Goal: Task Accomplishment & Management: Manage account settings

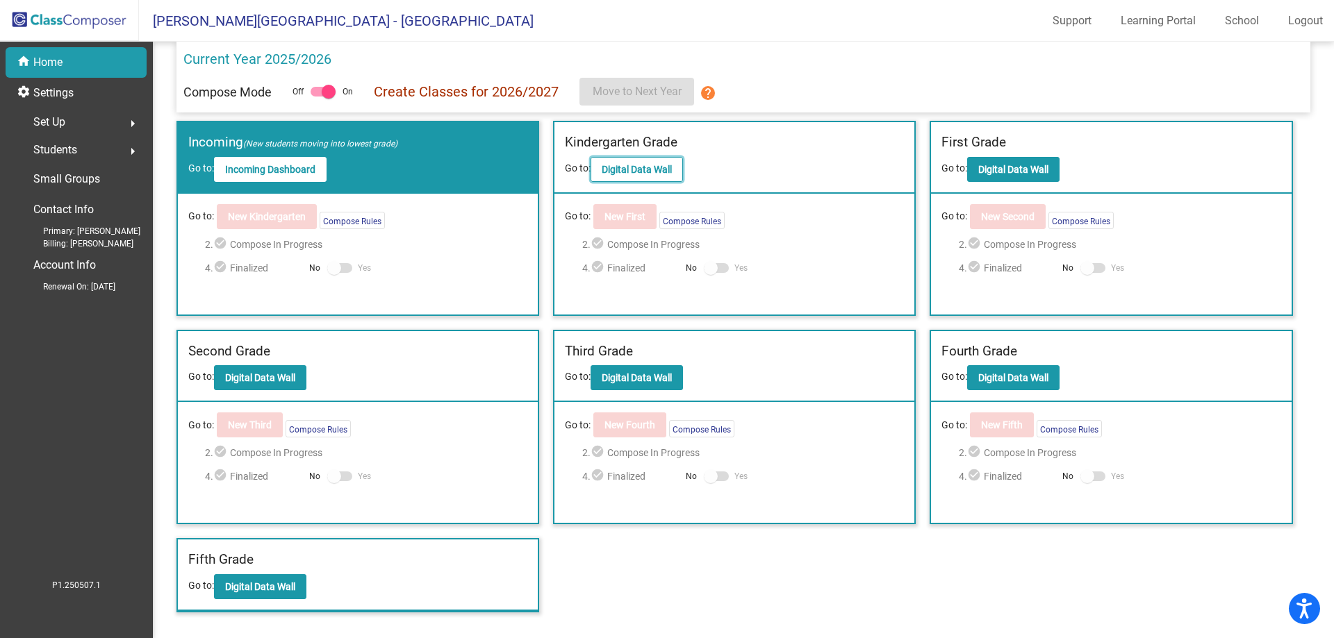
click at [677, 178] on button "Digital Data Wall" at bounding box center [636, 169] width 92 height 25
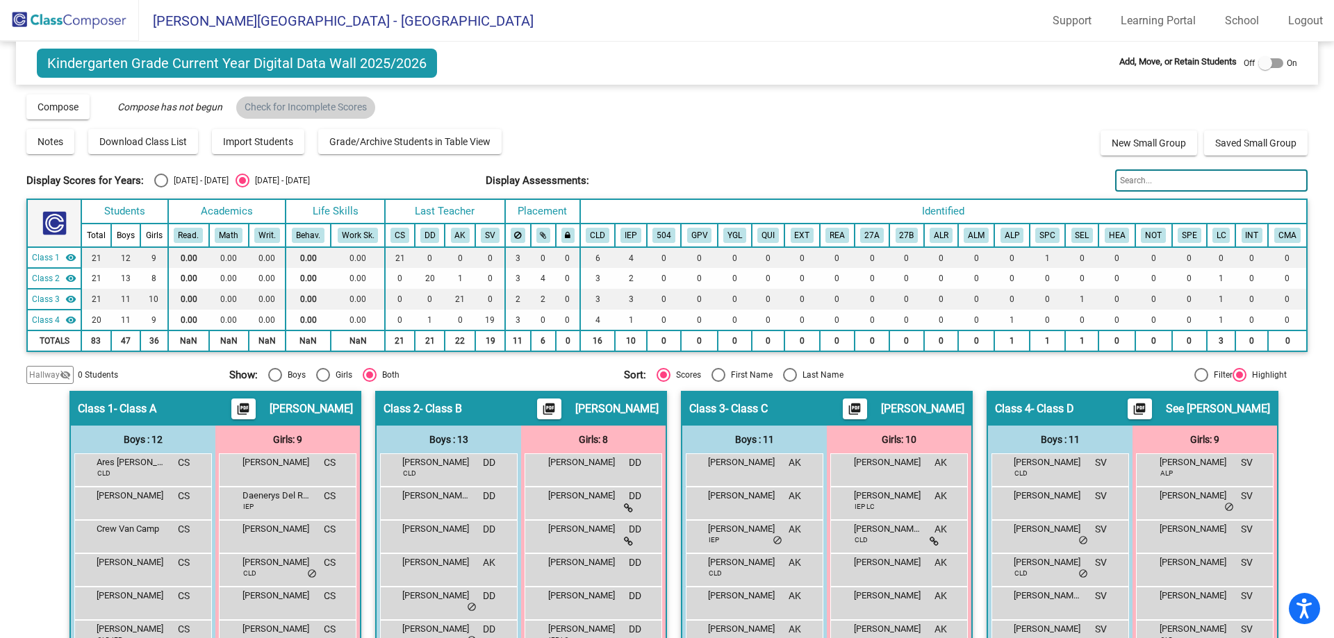
click at [1172, 188] on input "text" at bounding box center [1211, 180] width 192 height 22
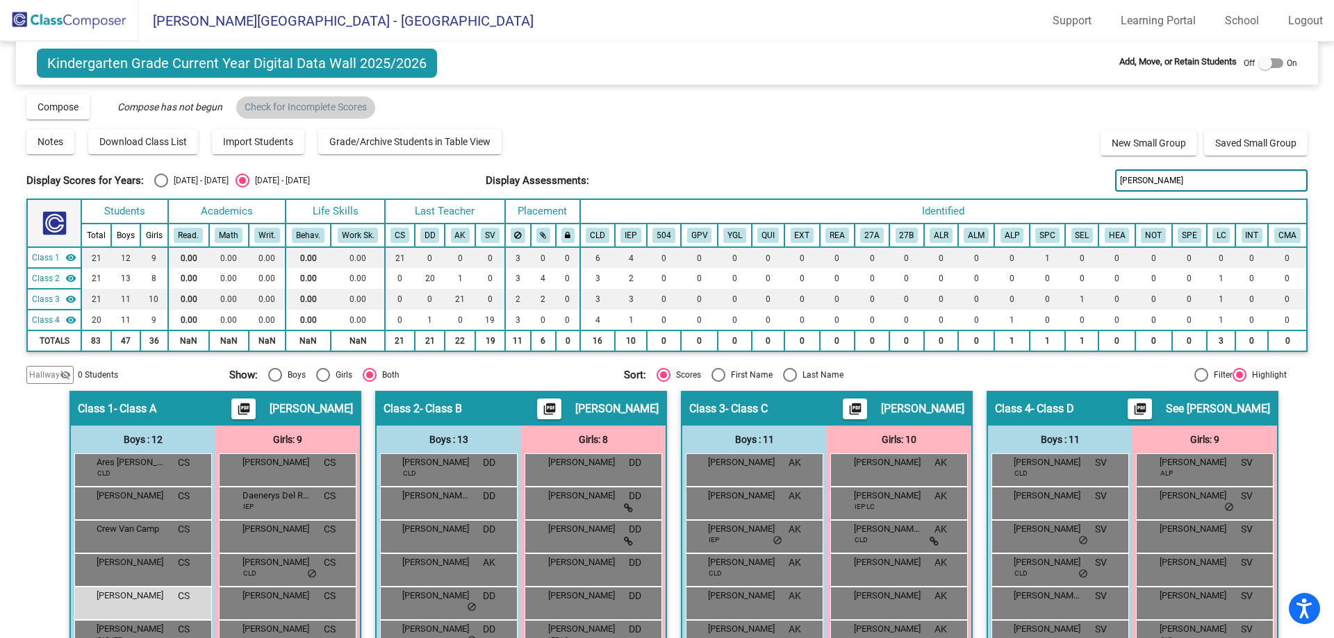
type input "[PERSON_NAME]"
click at [90, 15] on img at bounding box center [69, 20] width 139 height 41
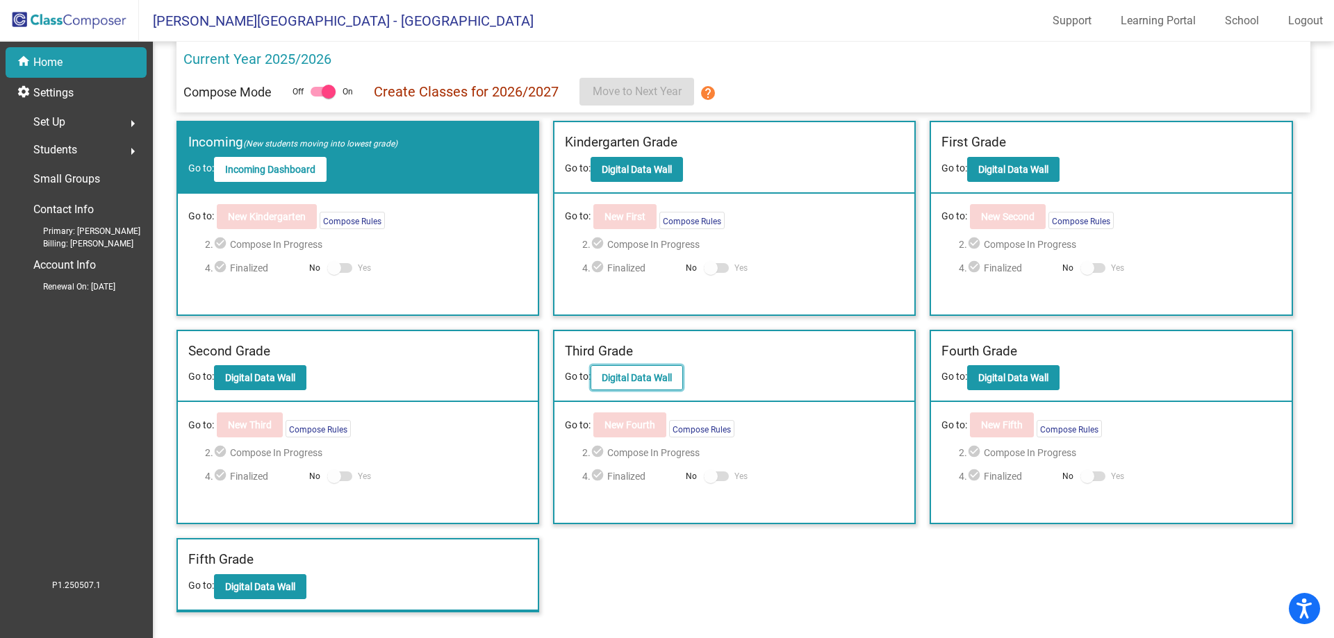
click at [636, 379] on b "Digital Data Wall" at bounding box center [637, 377] width 70 height 11
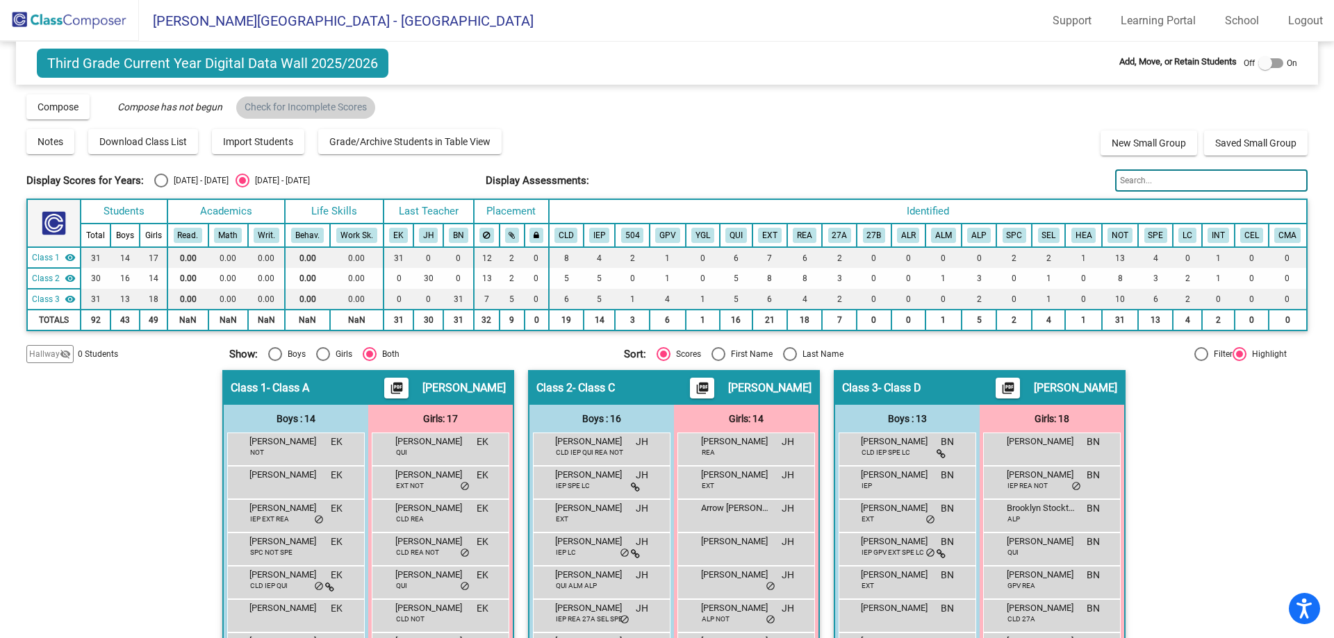
click at [86, 28] on img at bounding box center [69, 20] width 139 height 41
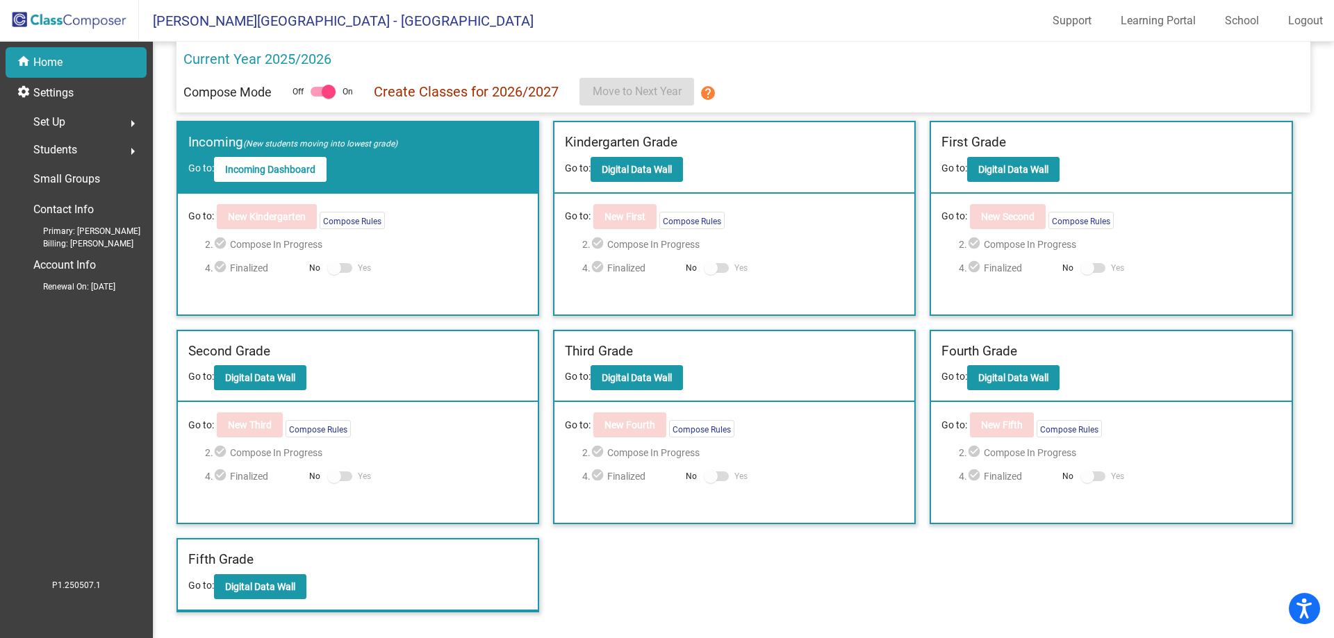
click at [583, 162] on div "Kindergarten Grade Go to: Digital Data Wall" at bounding box center [734, 158] width 360 height 72
click at [627, 175] on b "Digital Data Wall" at bounding box center [637, 169] width 70 height 11
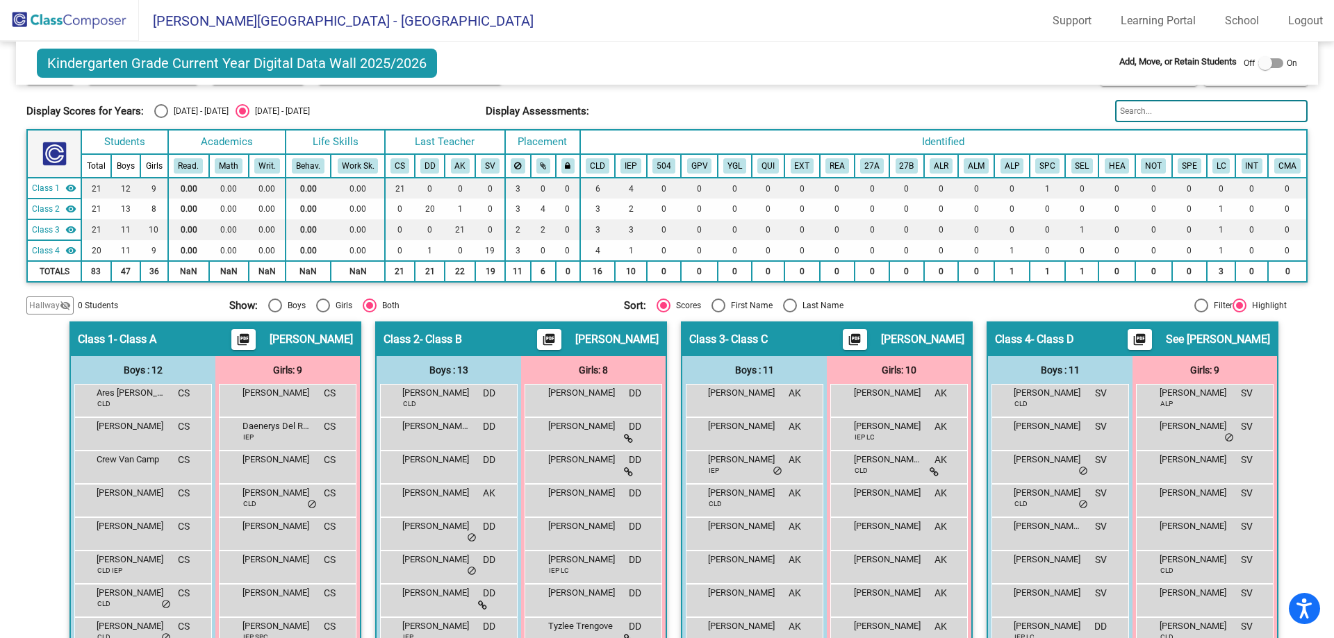
scroll to position [208, 0]
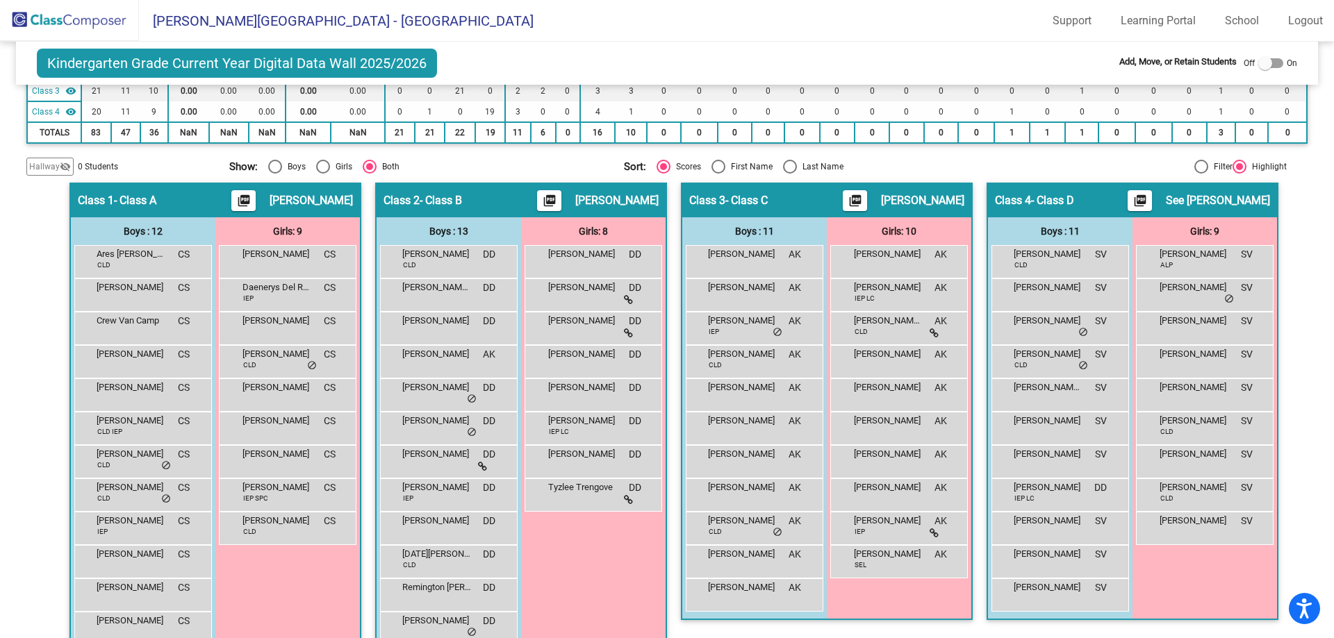
click at [783, 167] on div "Select an option" at bounding box center [790, 167] width 14 height 14
click at [789, 174] on input "Last Name" at bounding box center [789, 174] width 1 height 1
radio input "true"
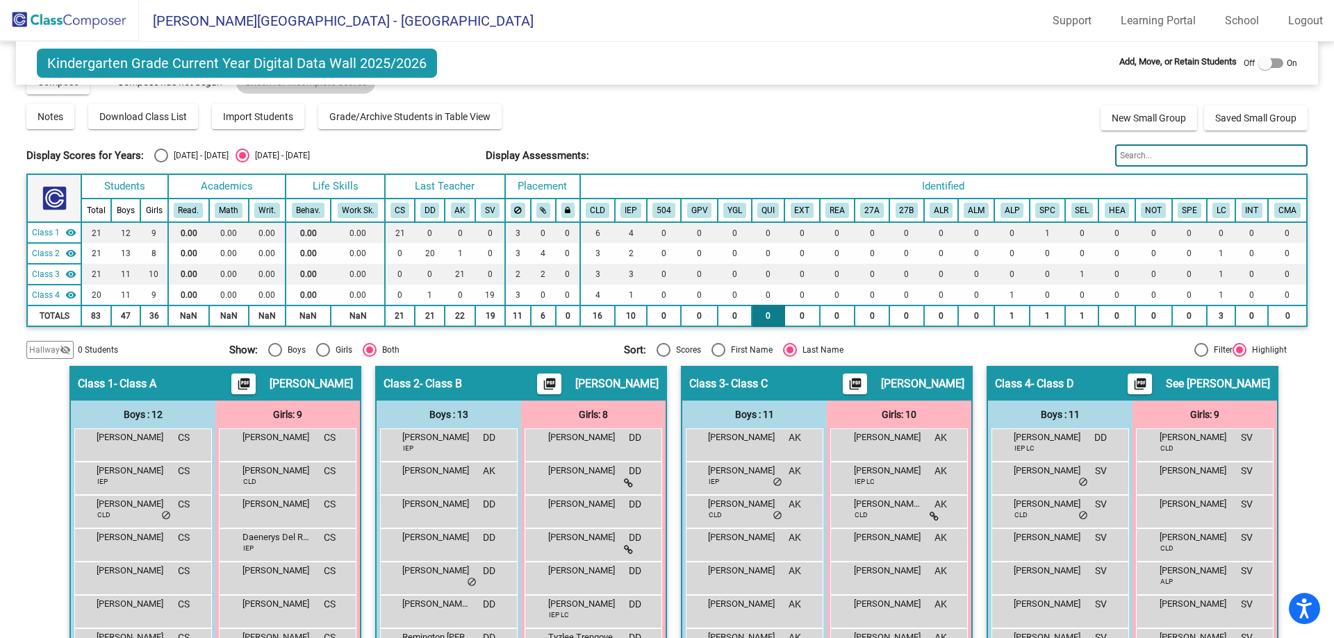
scroll to position [0, 0]
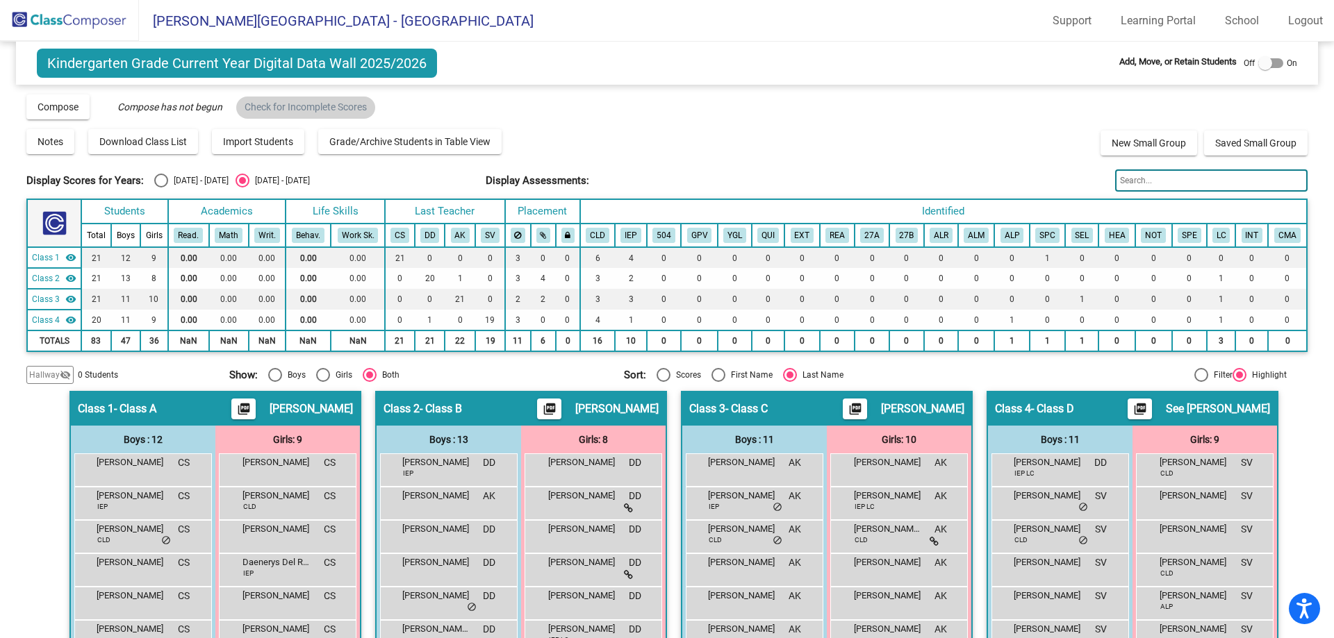
click at [763, 411] on span "- Class C" at bounding box center [746, 409] width 42 height 14
click at [808, 404] on div "Class 3 - Class C picture_as_pdf [PERSON_NAME]" at bounding box center [826, 408] width 289 height 33
click at [863, 408] on mat-icon "picture_as_pdf" at bounding box center [855, 411] width 17 height 19
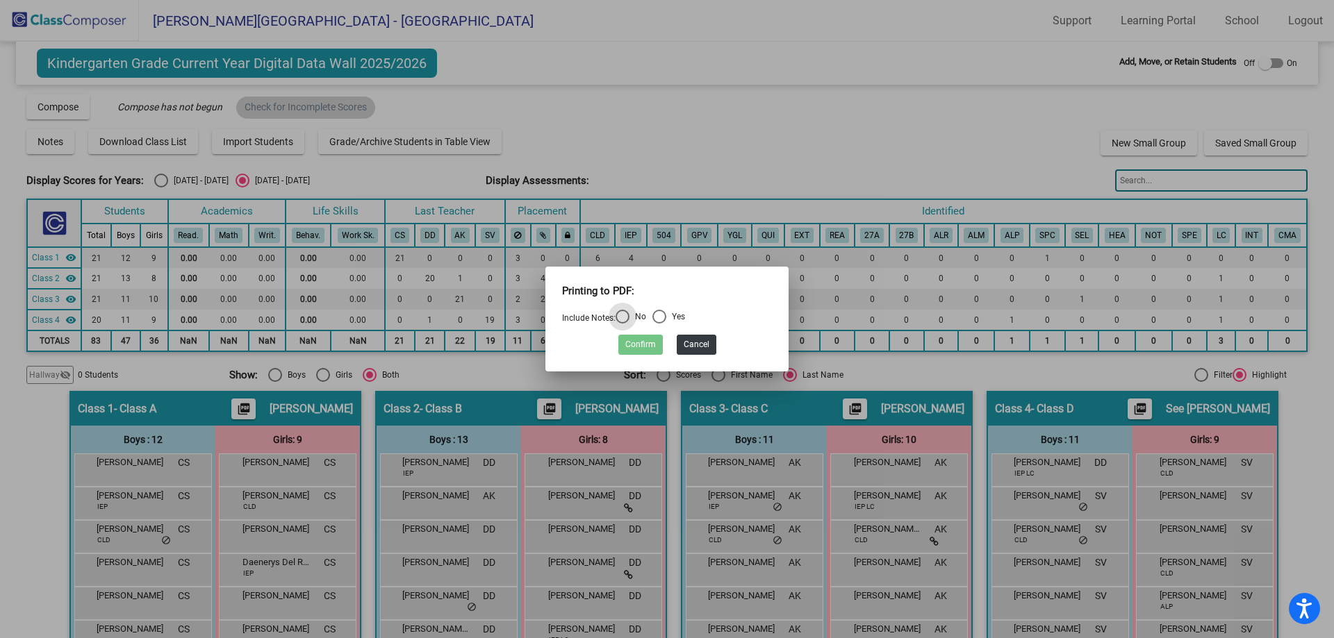
click at [636, 317] on div "No" at bounding box center [637, 317] width 17 height 13
click at [622, 324] on input "No" at bounding box center [622, 324] width 1 height 1
radio input "true"
drag, startPoint x: 651, startPoint y: 347, endPoint x: 669, endPoint y: 356, distance: 20.2
click at [651, 345] on button "Confirm" at bounding box center [640, 345] width 44 height 20
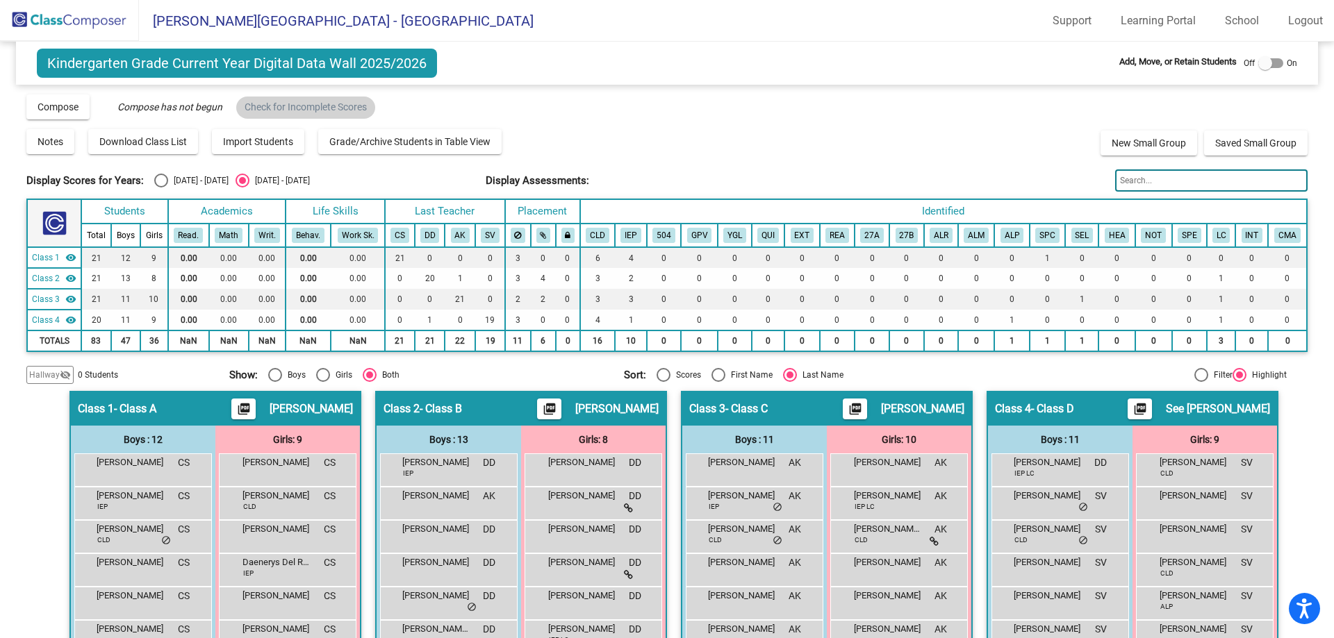
click at [104, 15] on img at bounding box center [69, 20] width 139 height 41
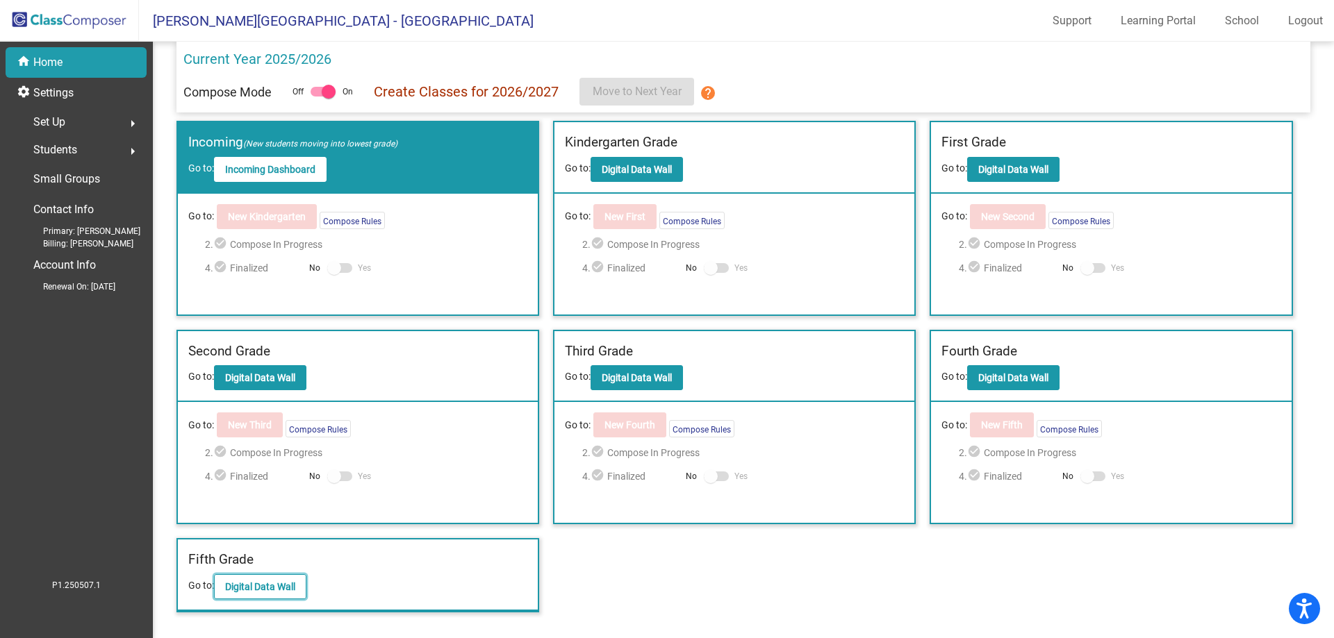
click at [280, 574] on button "Digital Data Wall" at bounding box center [260, 586] width 92 height 25
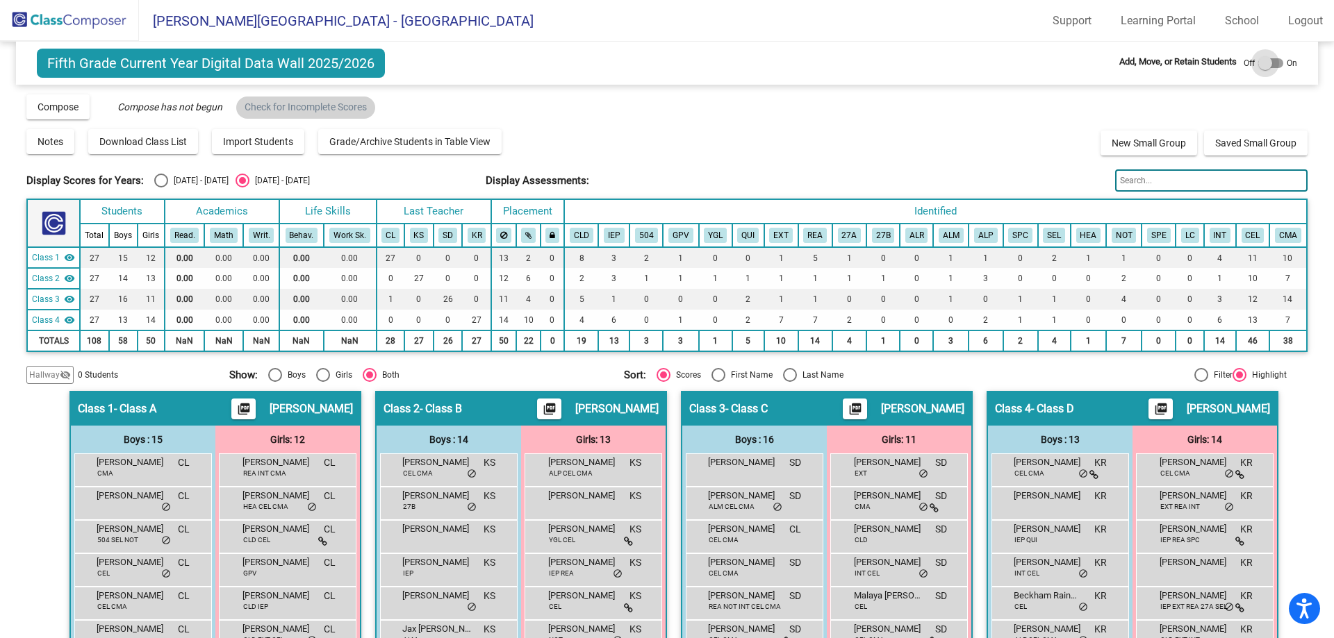
click at [1271, 65] on div at bounding box center [1270, 63] width 25 height 10
checkbox input "true"
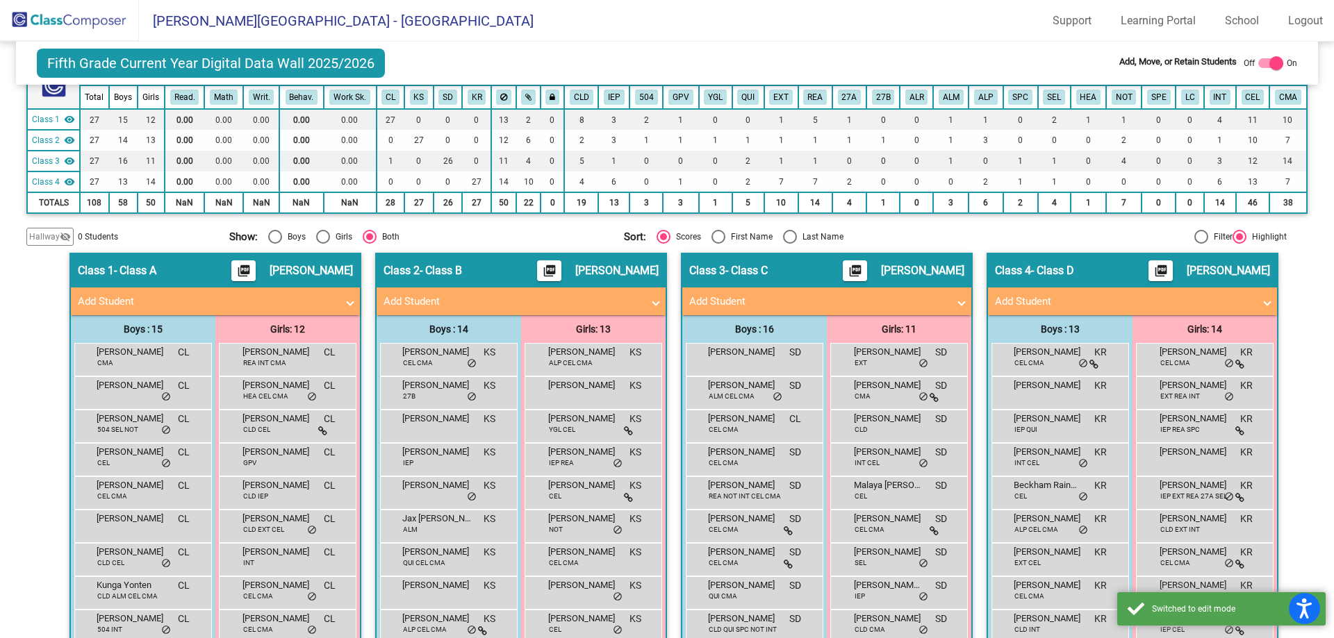
scroll to position [139, 0]
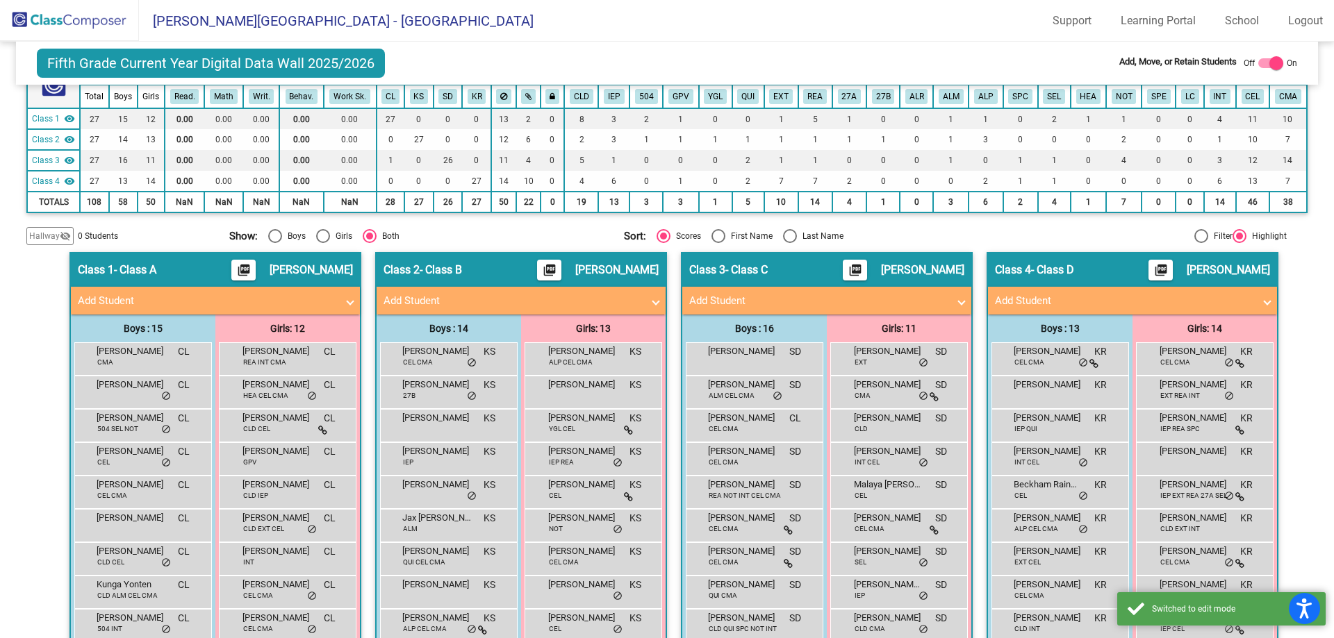
click at [803, 231] on div "Last Name" at bounding box center [820, 236] width 47 height 13
click at [790, 243] on input "Last Name" at bounding box center [789, 243] width 1 height 1
radio input "true"
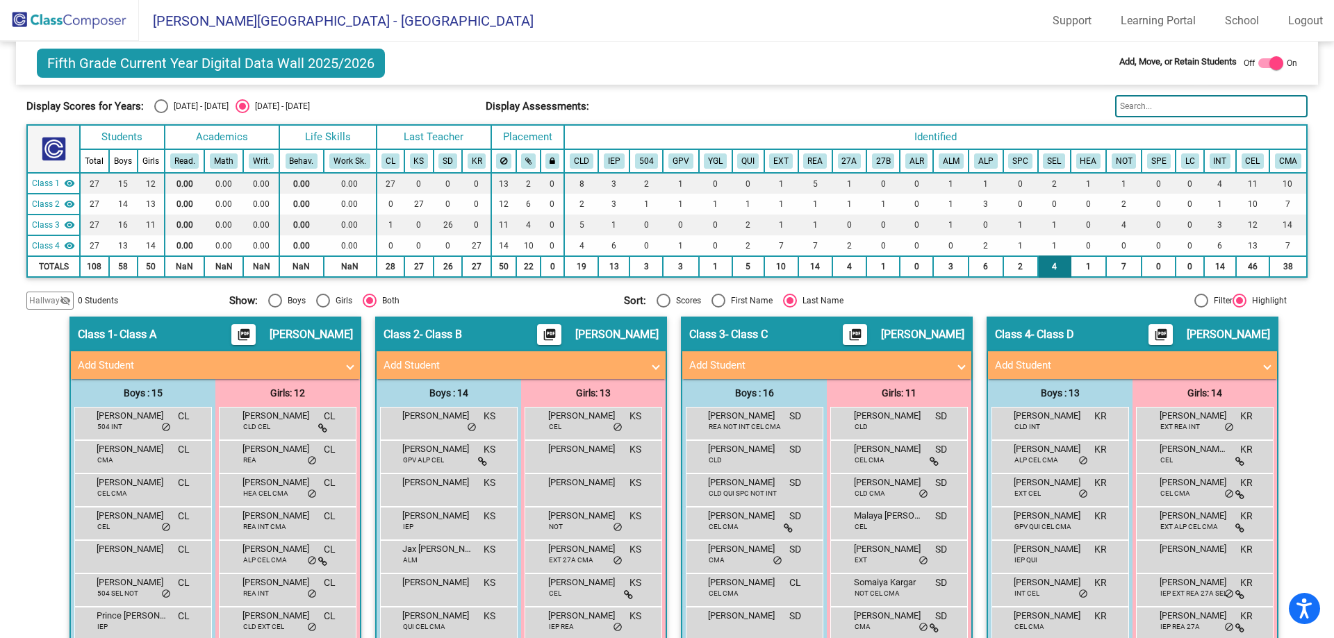
scroll to position [0, 0]
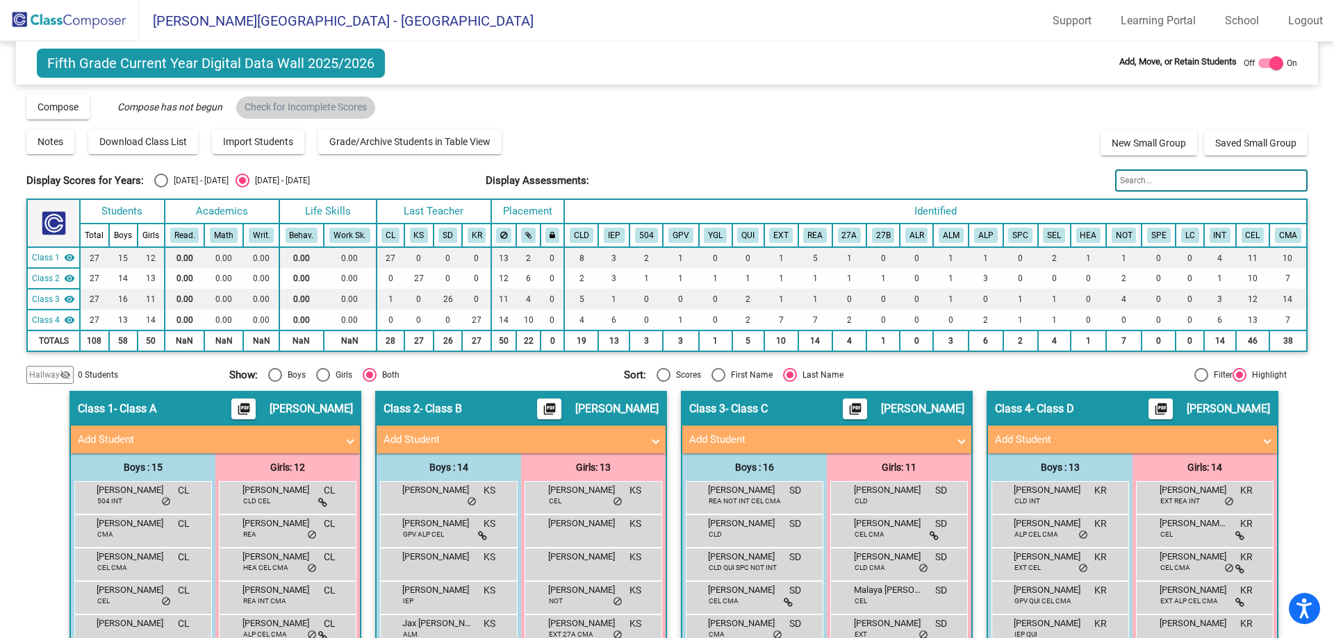
click at [1195, 174] on input "text" at bounding box center [1211, 180] width 192 height 22
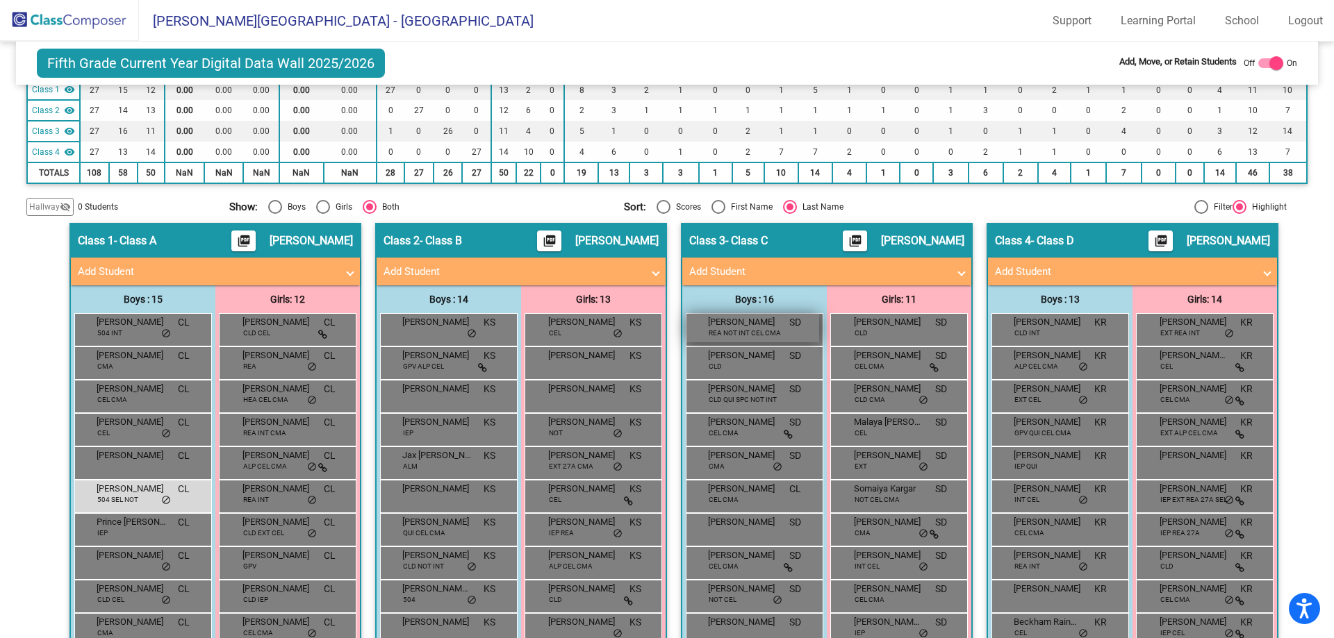
scroll to position [208, 0]
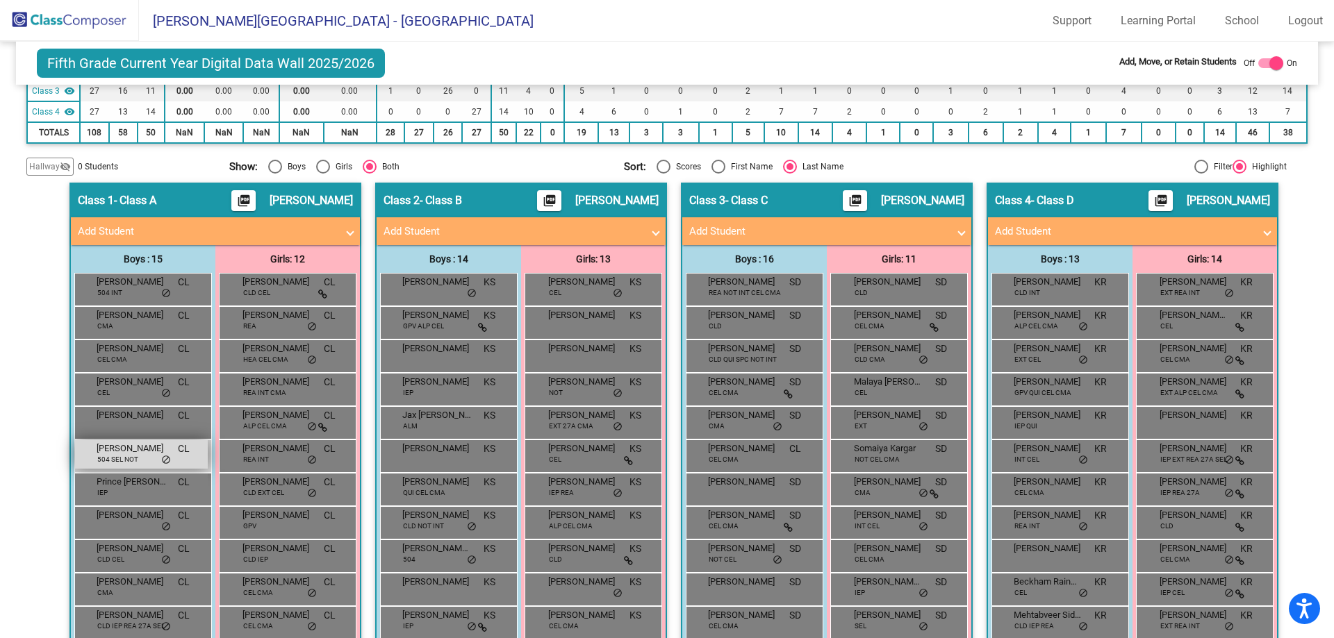
type input "dimi"
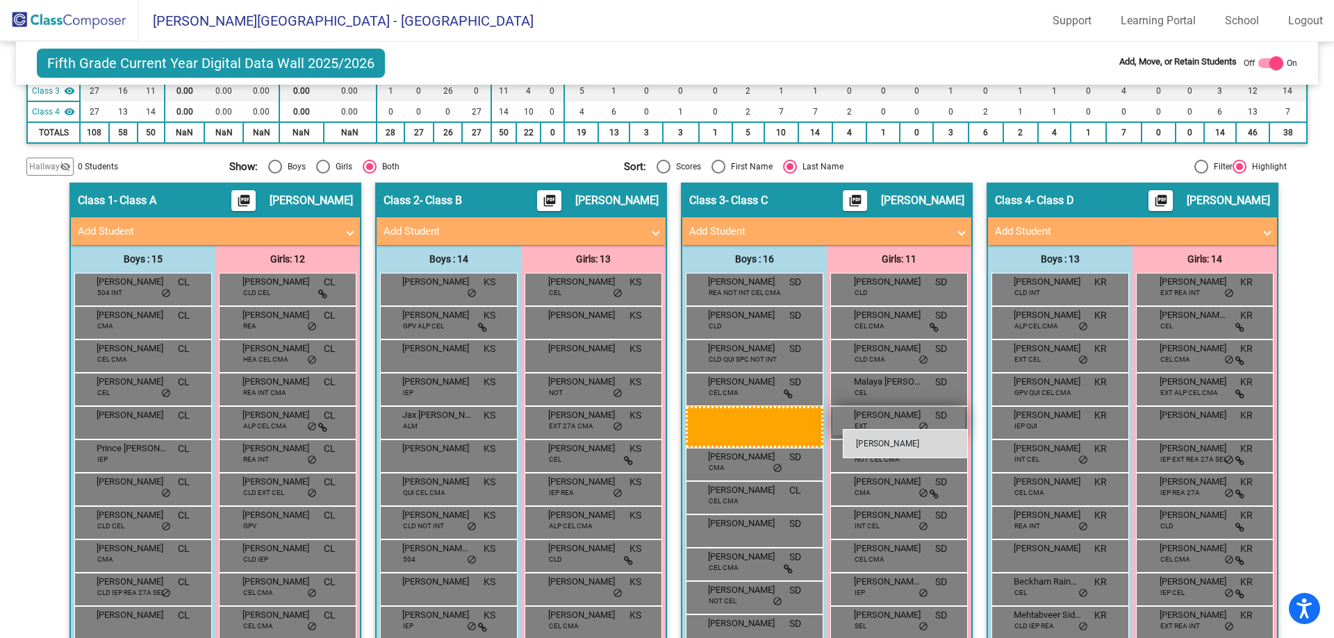
drag, startPoint x: 142, startPoint y: 461, endPoint x: 838, endPoint y: 426, distance: 697.6
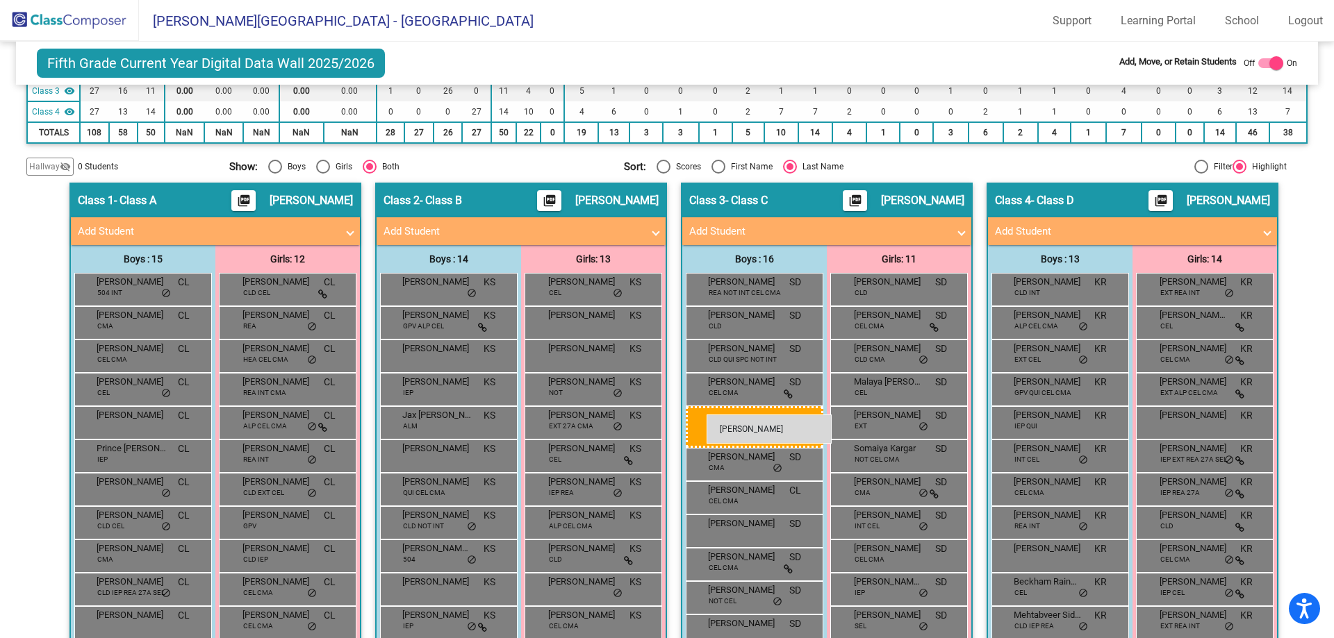
drag, startPoint x: 156, startPoint y: 456, endPoint x: 706, endPoint y: 415, distance: 552.4
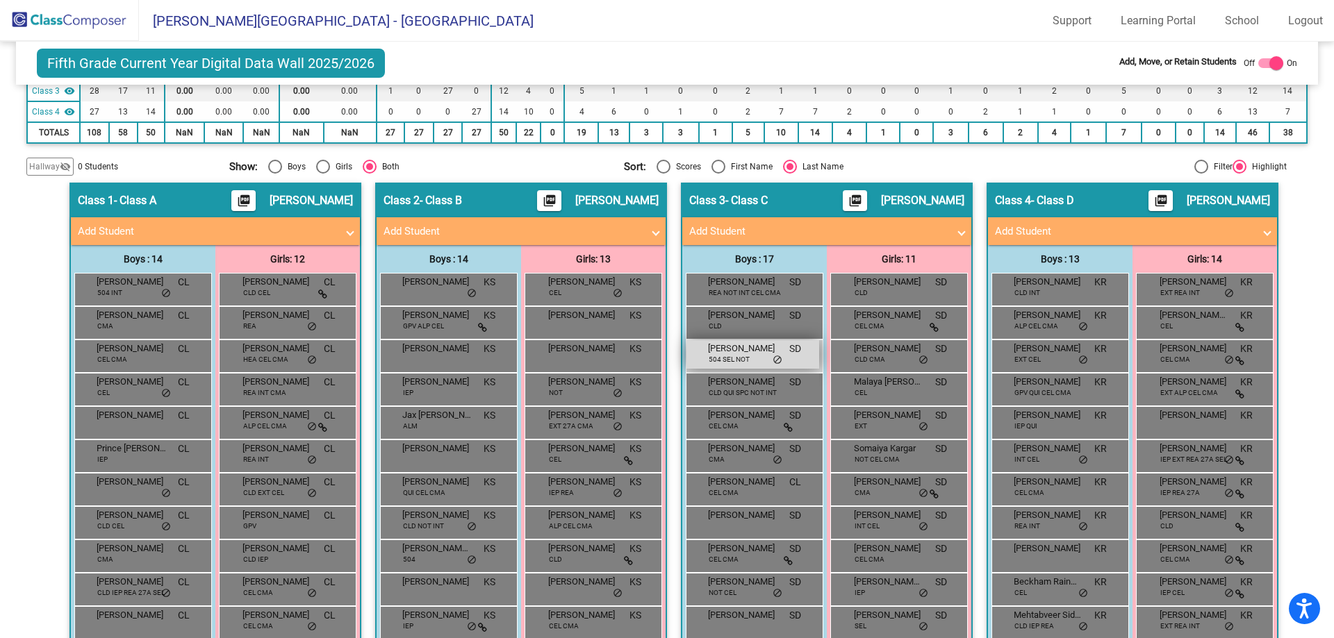
click at [784, 361] on div "[PERSON_NAME] 504 SEL NOT SD lock do_not_disturb_alt" at bounding box center [752, 354] width 133 height 28
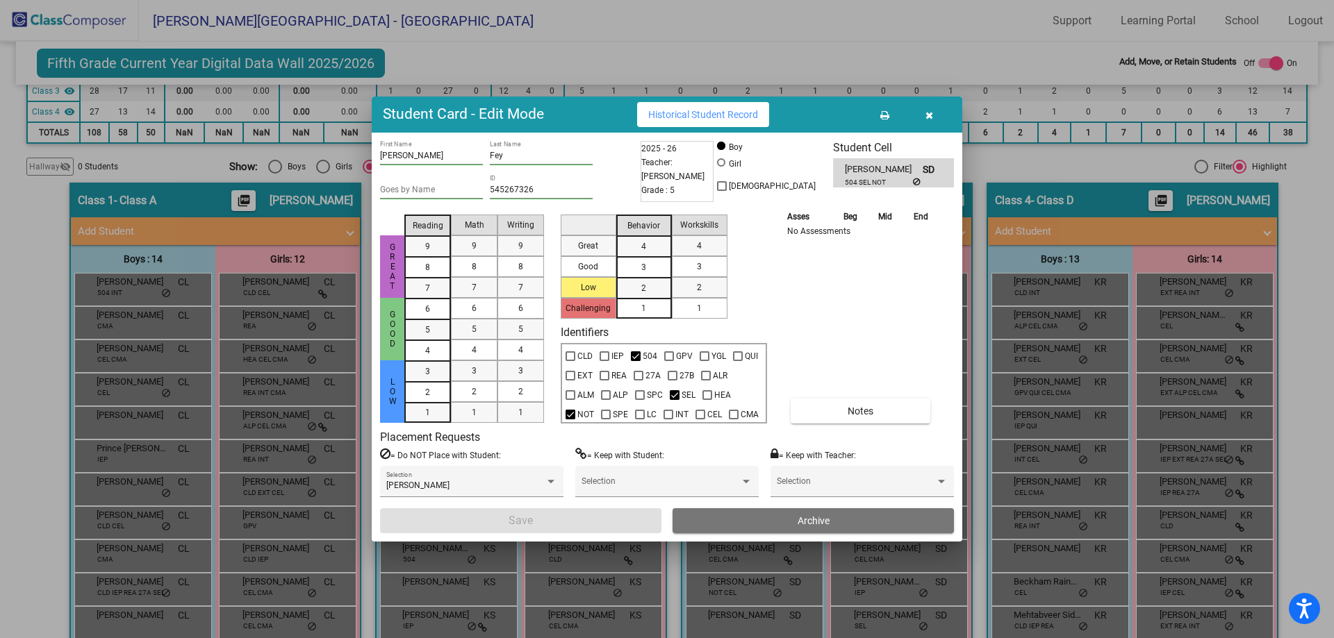
click at [926, 124] on button "button" at bounding box center [929, 114] width 44 height 25
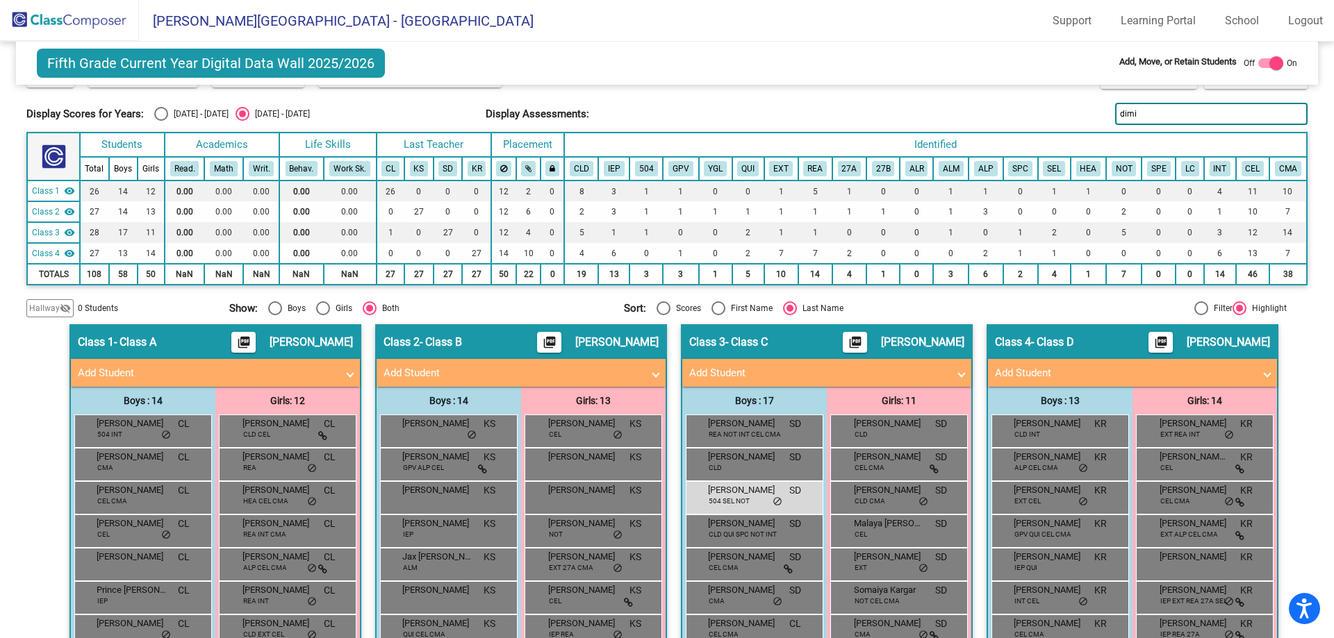
scroll to position [0, 0]
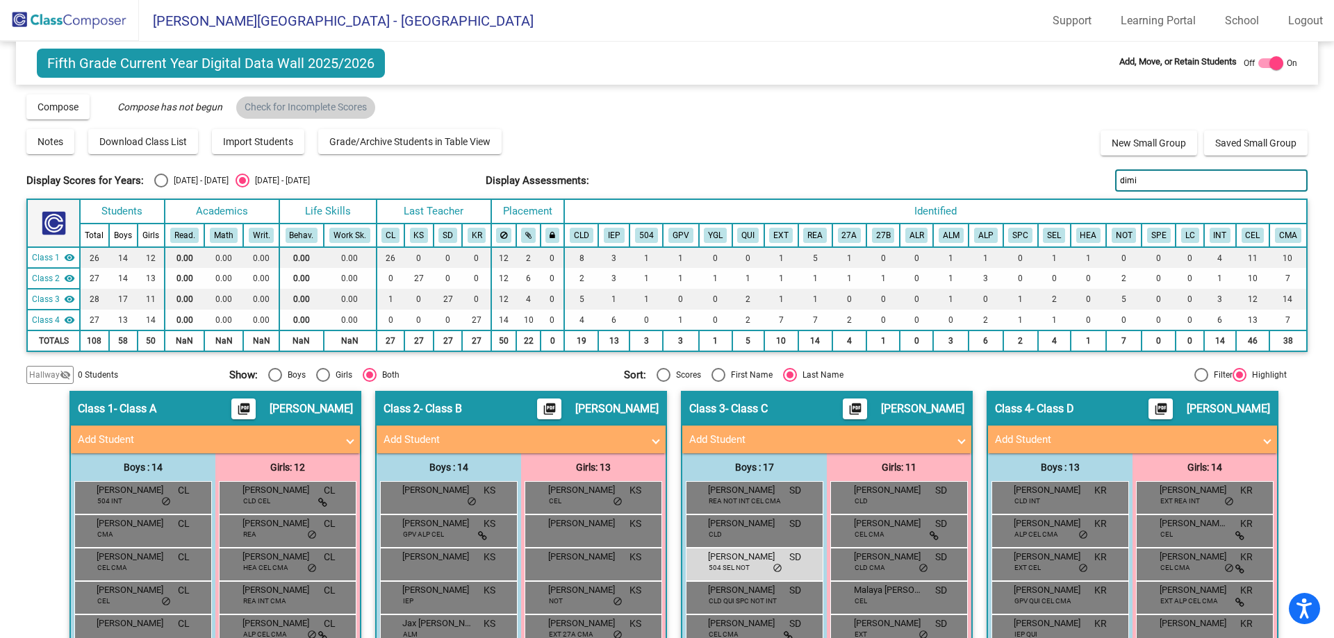
drag, startPoint x: 1135, startPoint y: 181, endPoint x: 1058, endPoint y: 169, distance: 78.0
click at [1060, 170] on div "Display Scores for Years: [DATE] - [DATE] [DATE] - [DATE] Display Assessments: …" at bounding box center [666, 180] width 1280 height 22
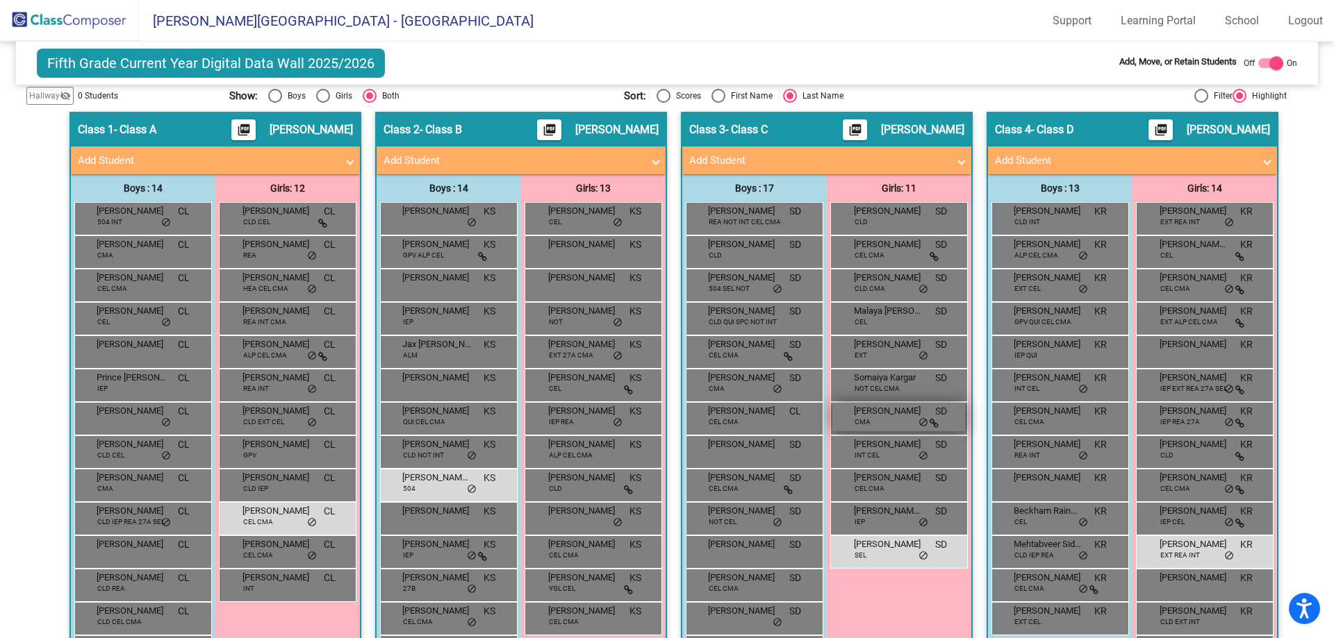
scroll to position [278, 0]
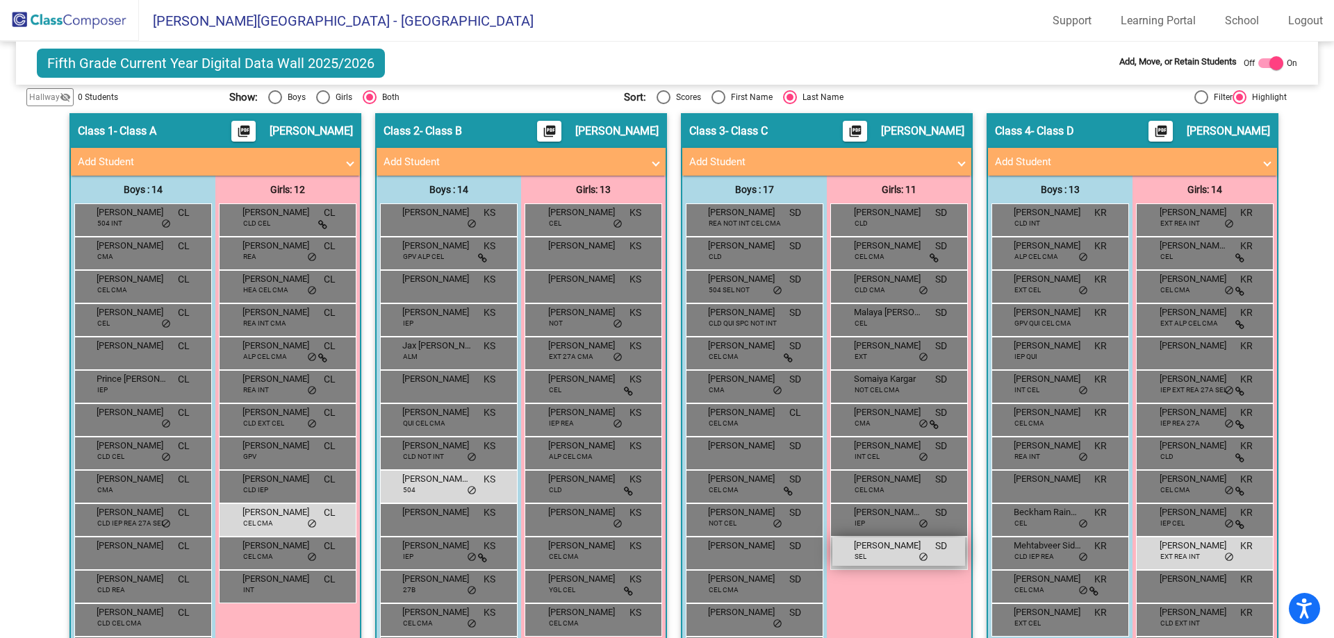
type input "mil"
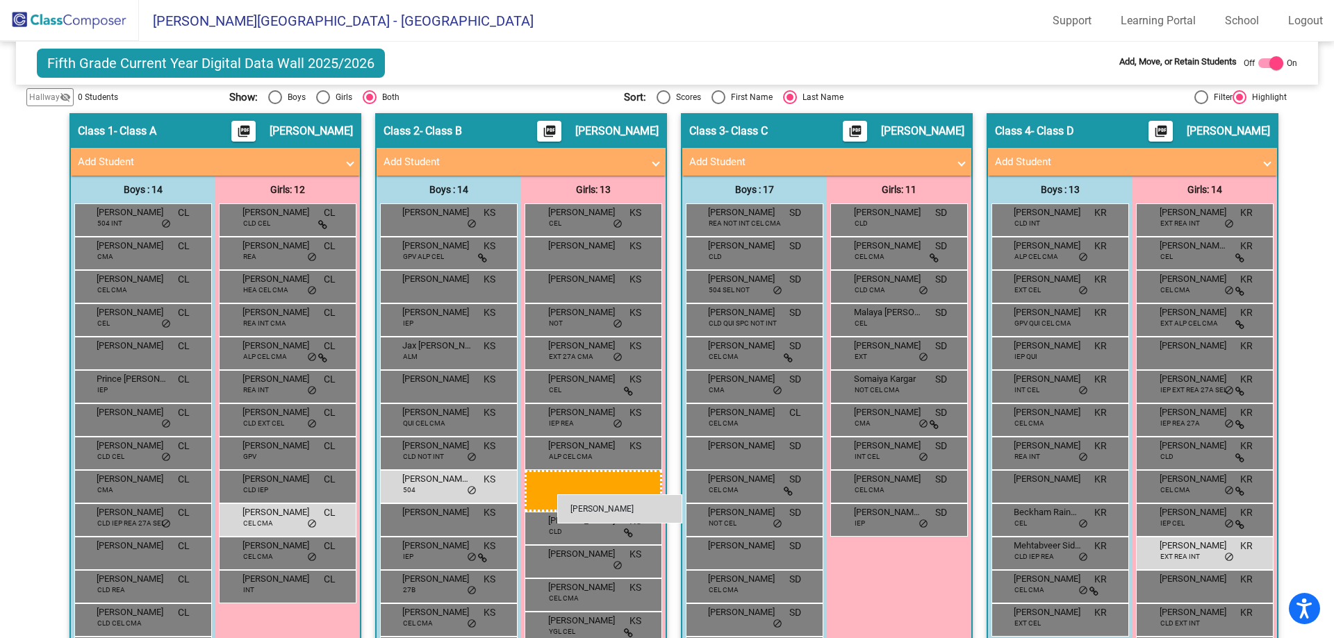
drag, startPoint x: 881, startPoint y: 557, endPoint x: 557, endPoint y: 495, distance: 329.7
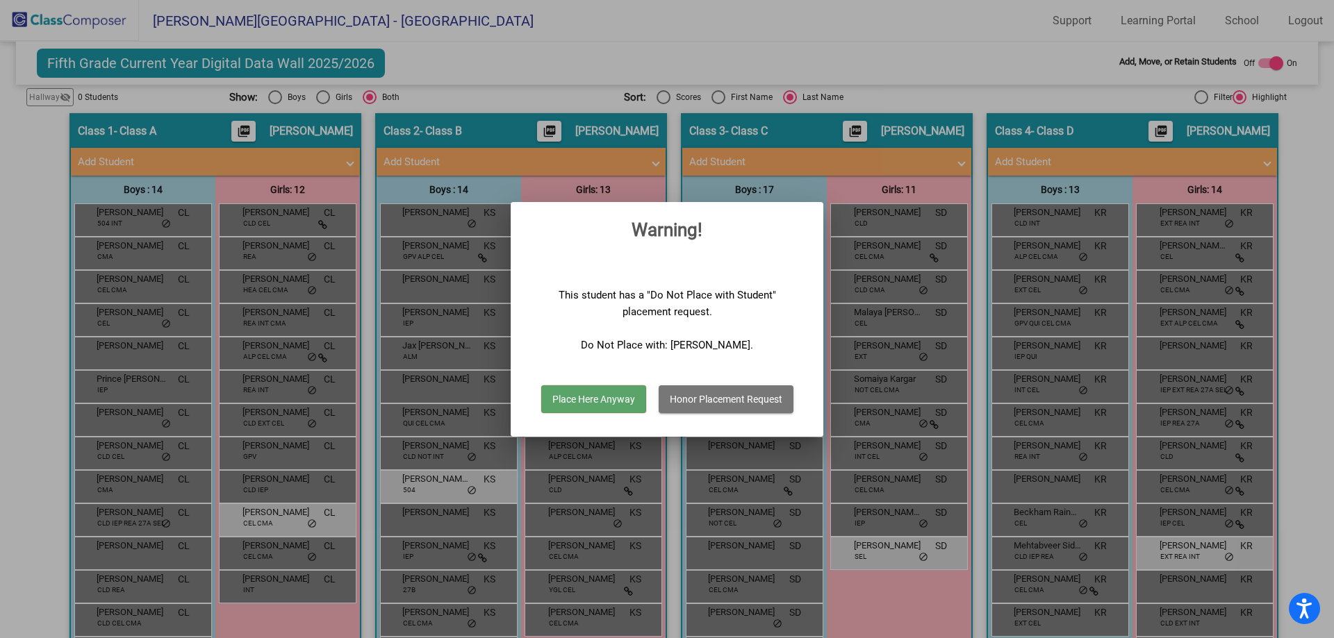
click at [718, 399] on button "Honor Placement Request" at bounding box center [726, 400] width 135 height 28
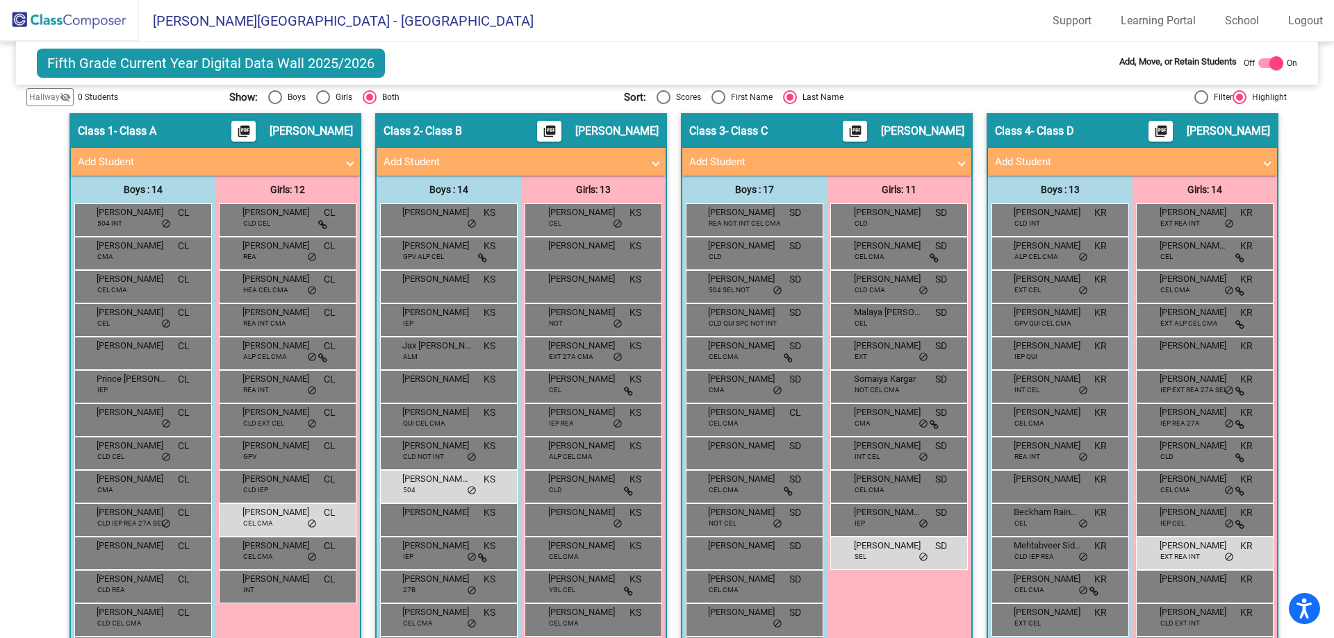
scroll to position [347, 0]
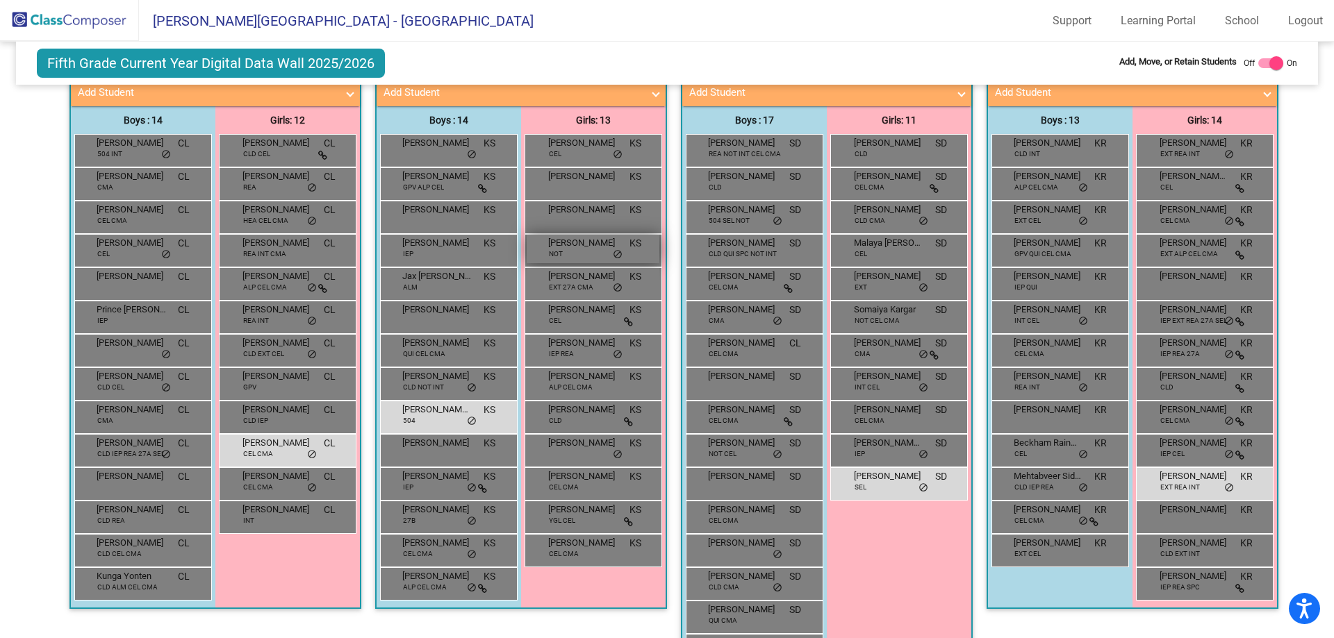
click at [574, 242] on span "[PERSON_NAME]" at bounding box center [582, 243] width 69 height 14
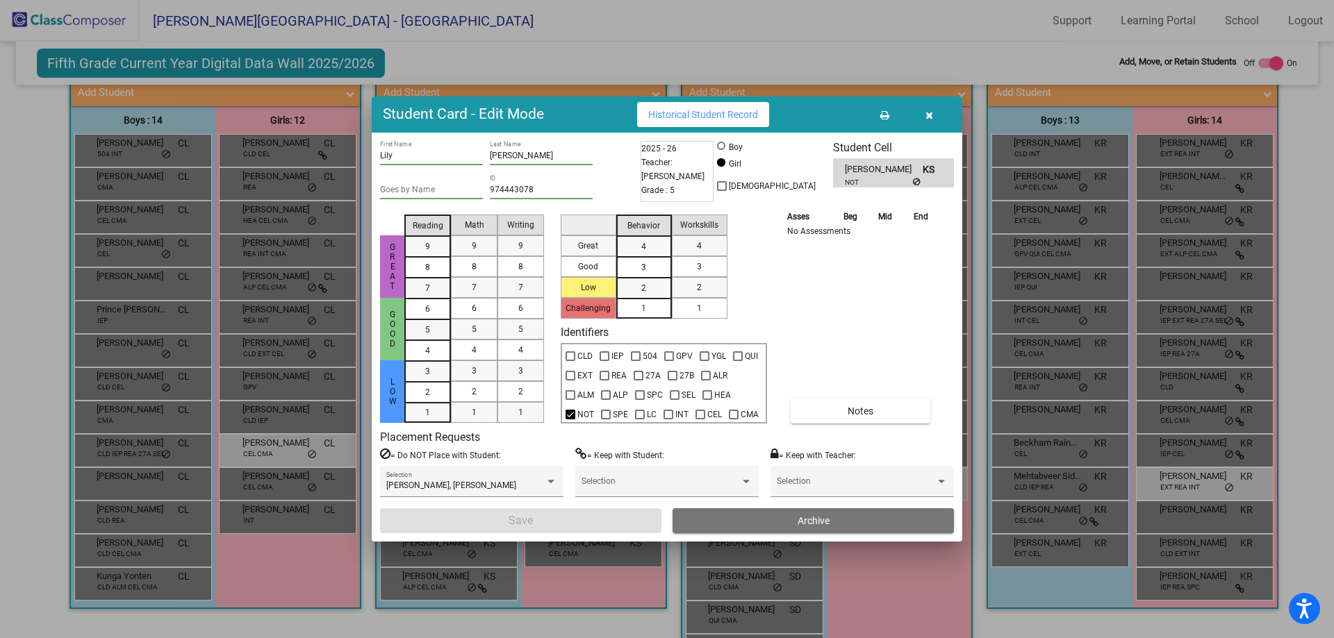
click at [922, 115] on button "button" at bounding box center [929, 114] width 44 height 25
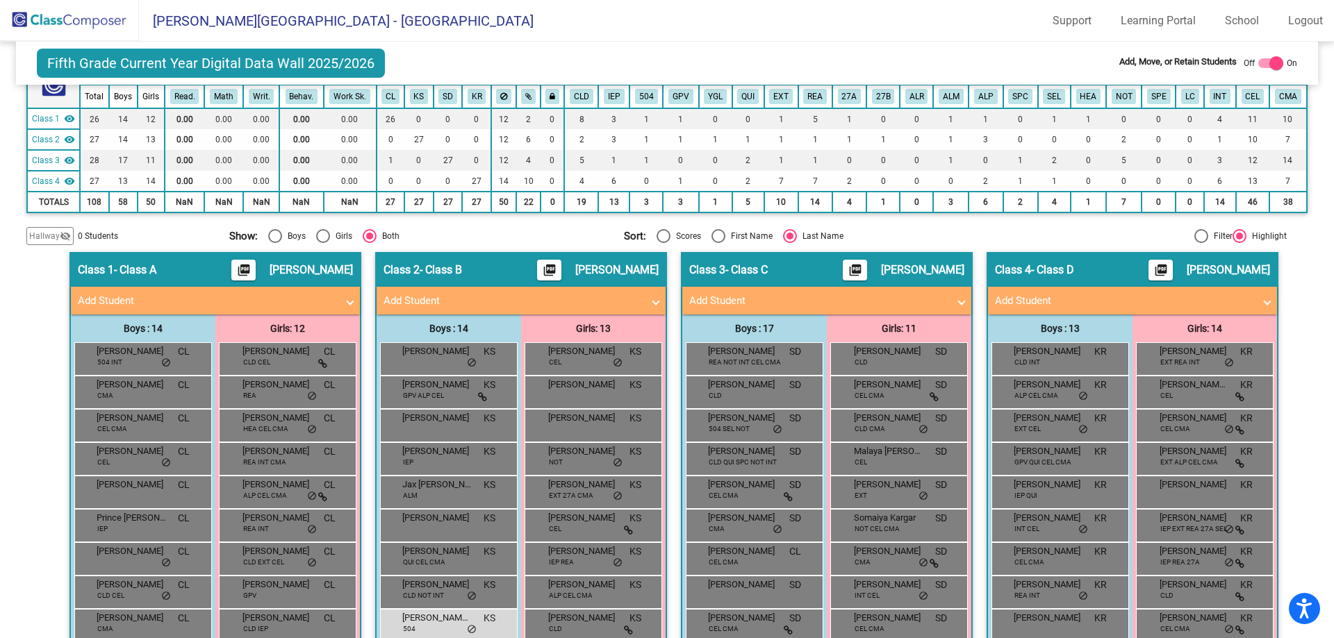
scroll to position [0, 0]
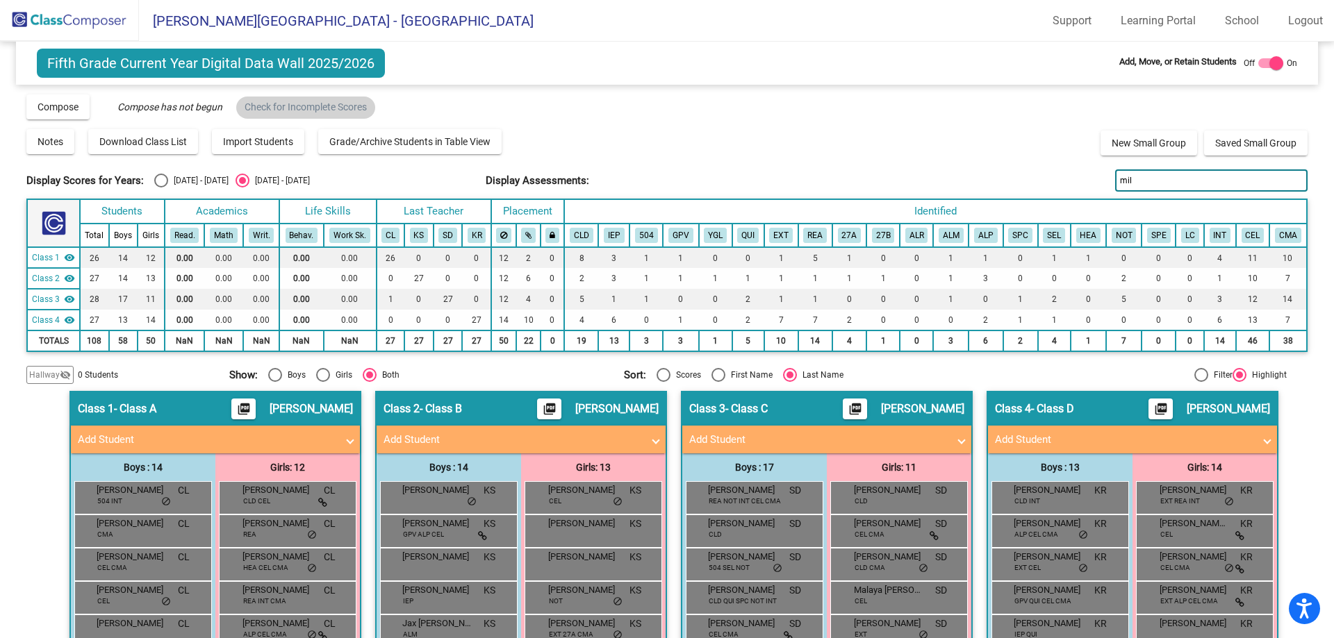
drag, startPoint x: 656, startPoint y: 150, endPoint x: 677, endPoint y: 142, distance: 22.2
click at [657, 149] on div "Notes Download Class List Import Students Grade/Archive Students in Table View …" at bounding box center [666, 142] width 1280 height 28
click at [164, 182] on div "Select an option" at bounding box center [161, 181] width 14 height 14
click at [161, 188] on input "[DATE] - [DATE]" at bounding box center [160, 188] width 1 height 1
radio input "true"
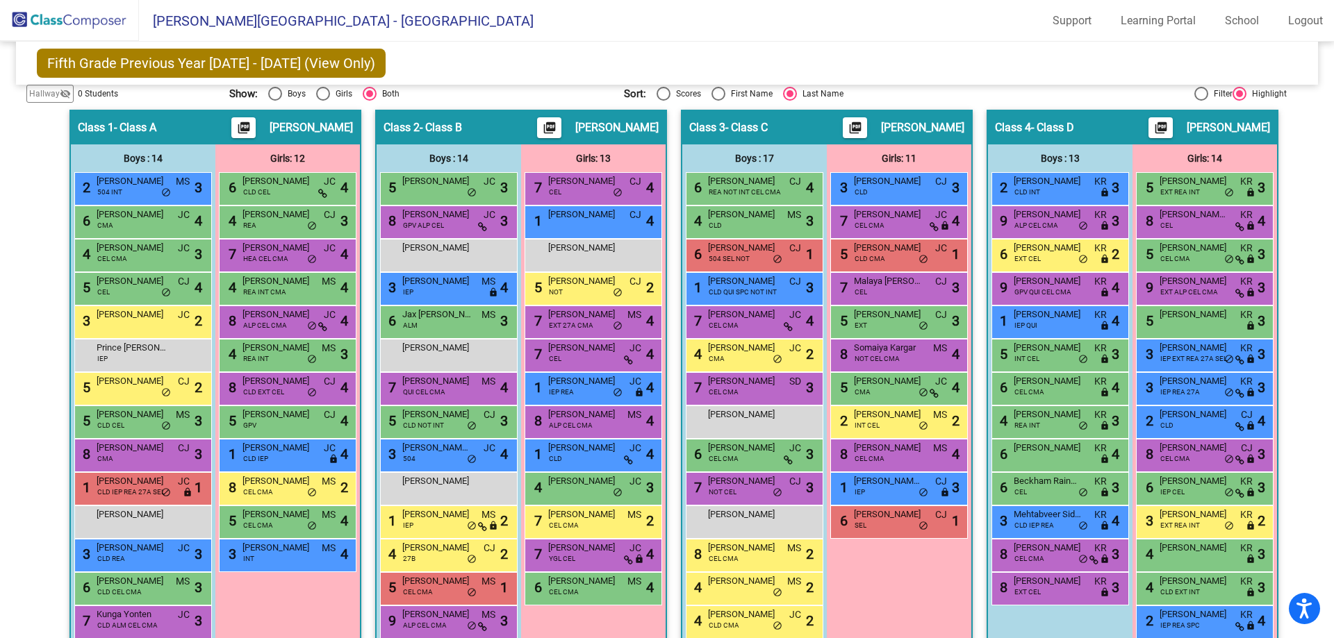
scroll to position [278, 0]
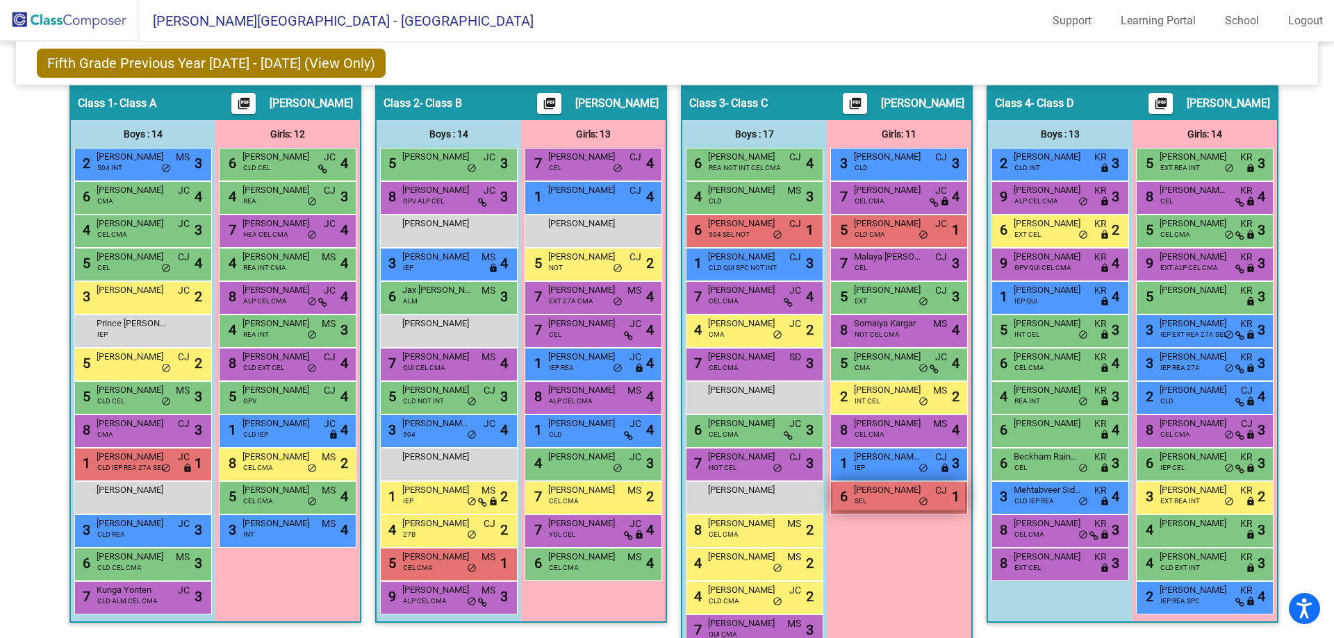
click at [877, 504] on div "6 [PERSON_NAME] SEL CJ lock do_not_disturb_alt 1" at bounding box center [898, 496] width 133 height 28
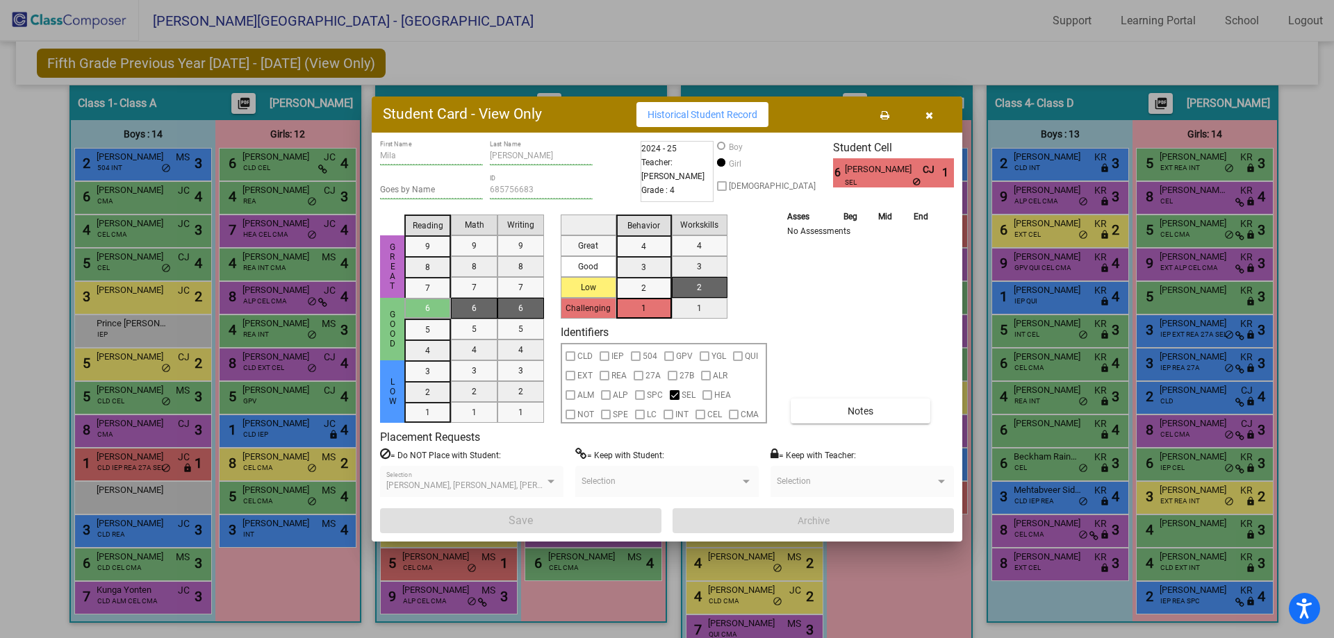
click at [928, 112] on icon "button" at bounding box center [929, 115] width 8 height 10
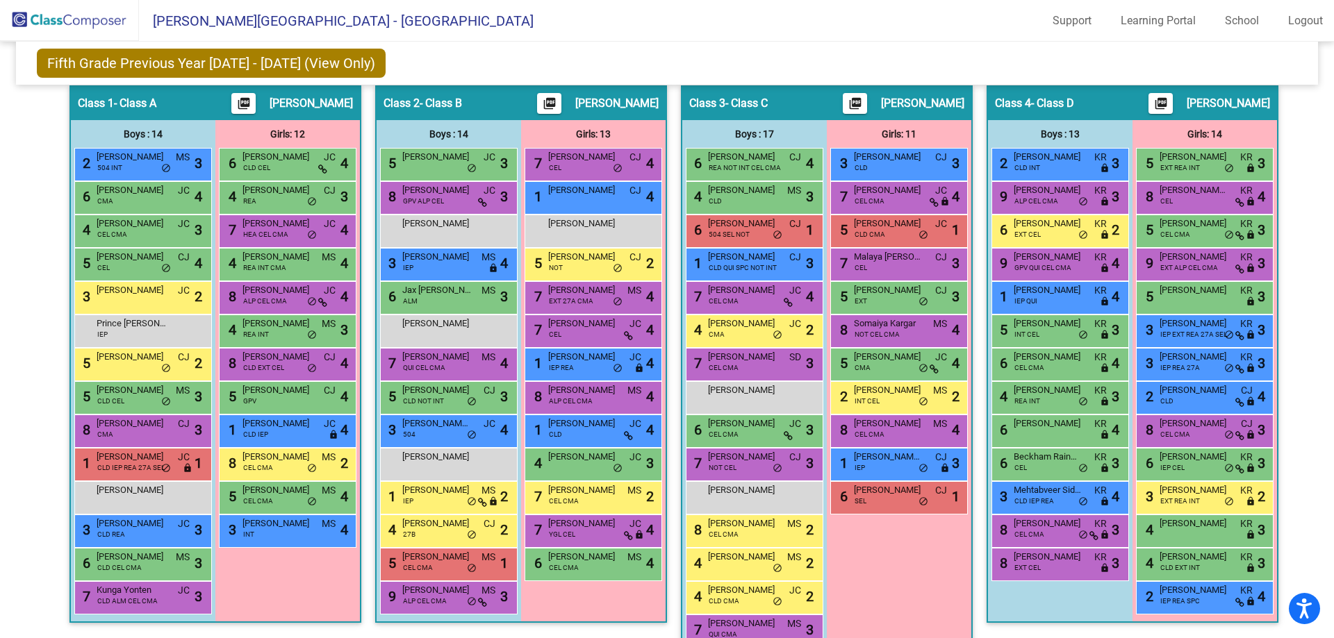
drag, startPoint x: 888, startPoint y: 506, endPoint x: 656, endPoint y: 423, distance: 247.2
click at [581, 324] on div "Hallway - Hallway Class picture_as_pdf Add Student First Name Last Name Student…" at bounding box center [666, 411] width 1280 height 652
click at [0, 0] on div "Girls: 11 3 [PERSON_NAME] CLD CJ lock do_not_disturb_alt 3 7 [PERSON_NAME] CEL …" at bounding box center [0, 0] width 0 height 0
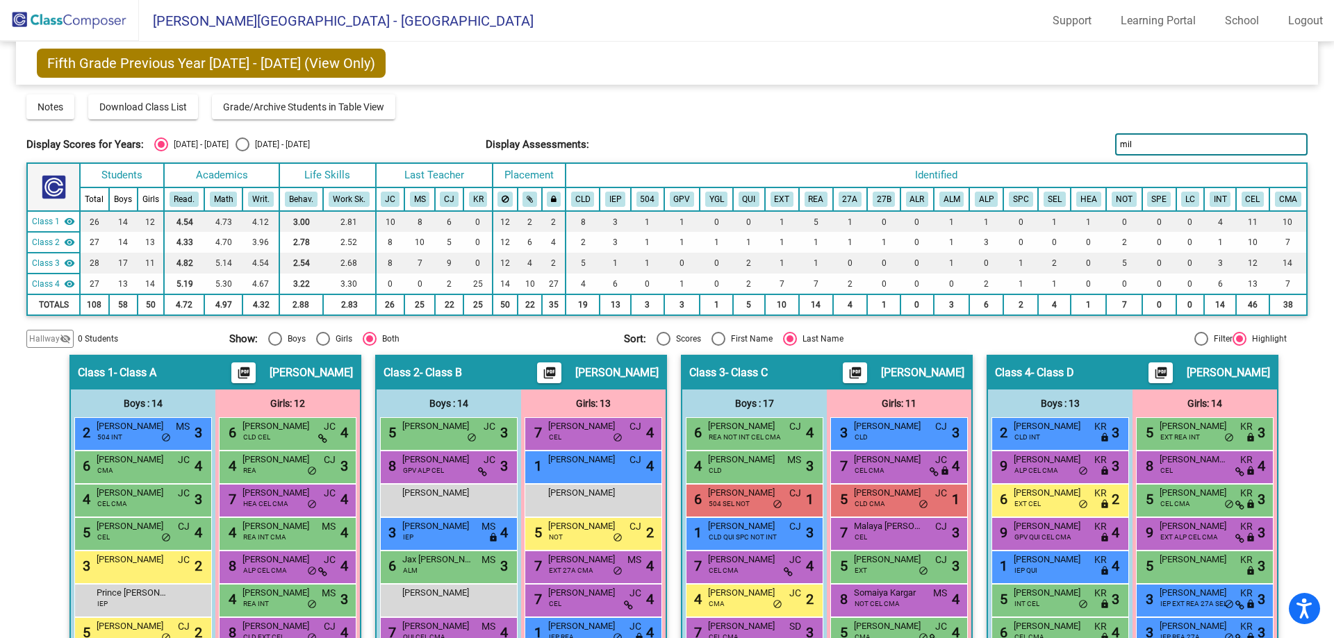
scroll to position [0, 0]
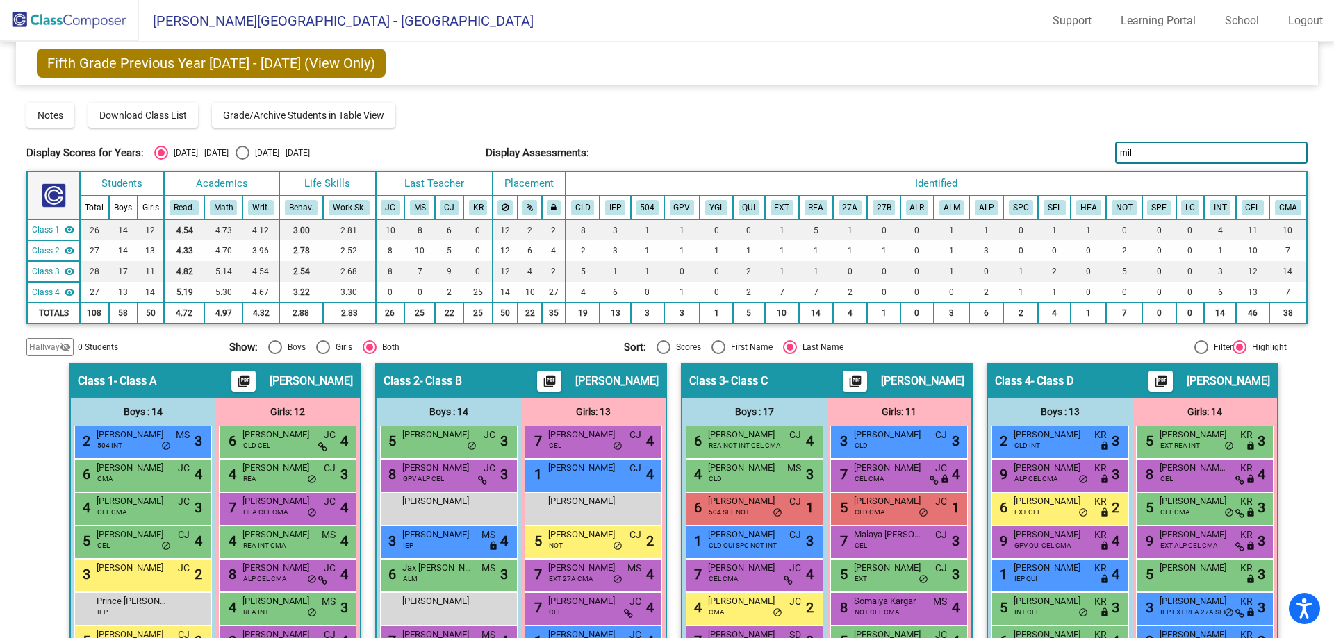
click at [249, 151] on div "[DATE] - [DATE]" at bounding box center [279, 153] width 60 height 13
click at [242, 160] on input "[DATE] - [DATE]" at bounding box center [242, 160] width 1 height 1
radio input "true"
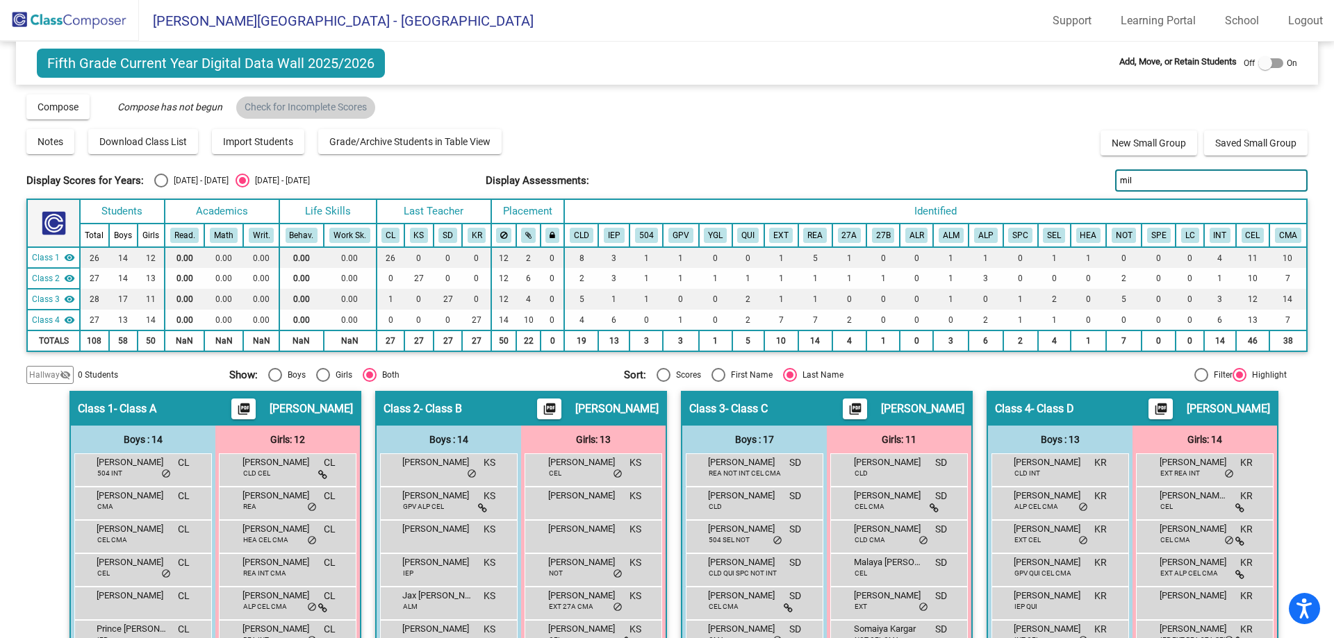
click at [1275, 67] on label at bounding box center [1270, 63] width 25 height 17
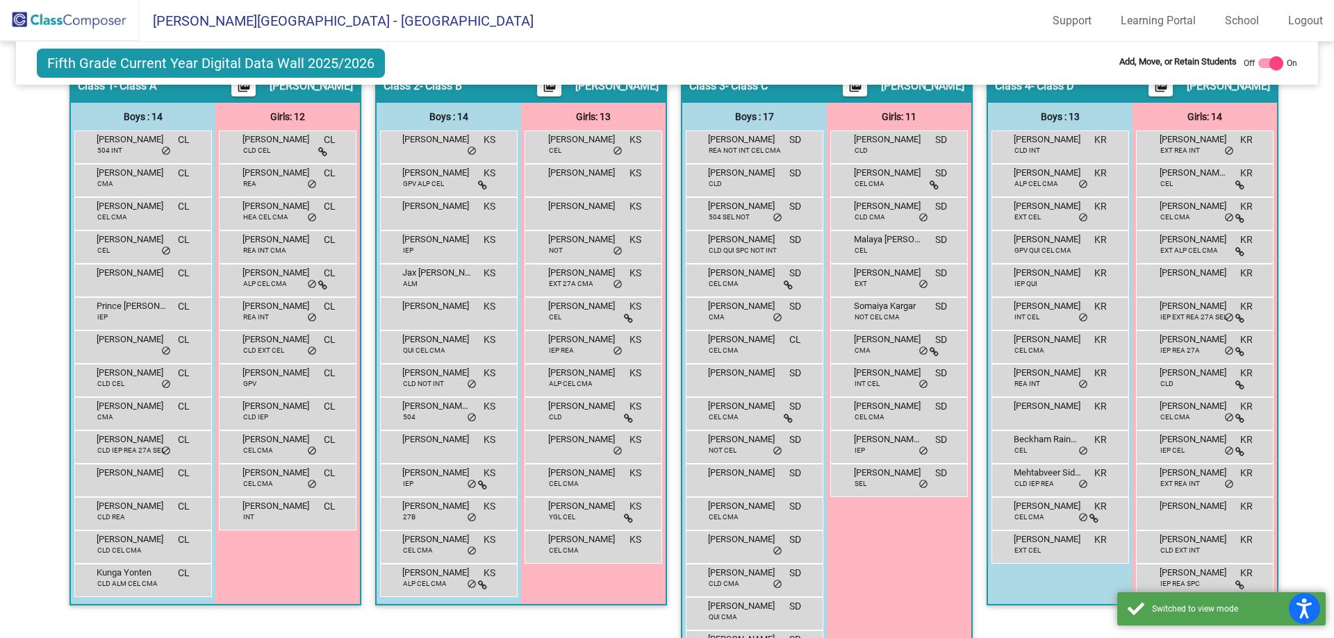
scroll to position [347, 0]
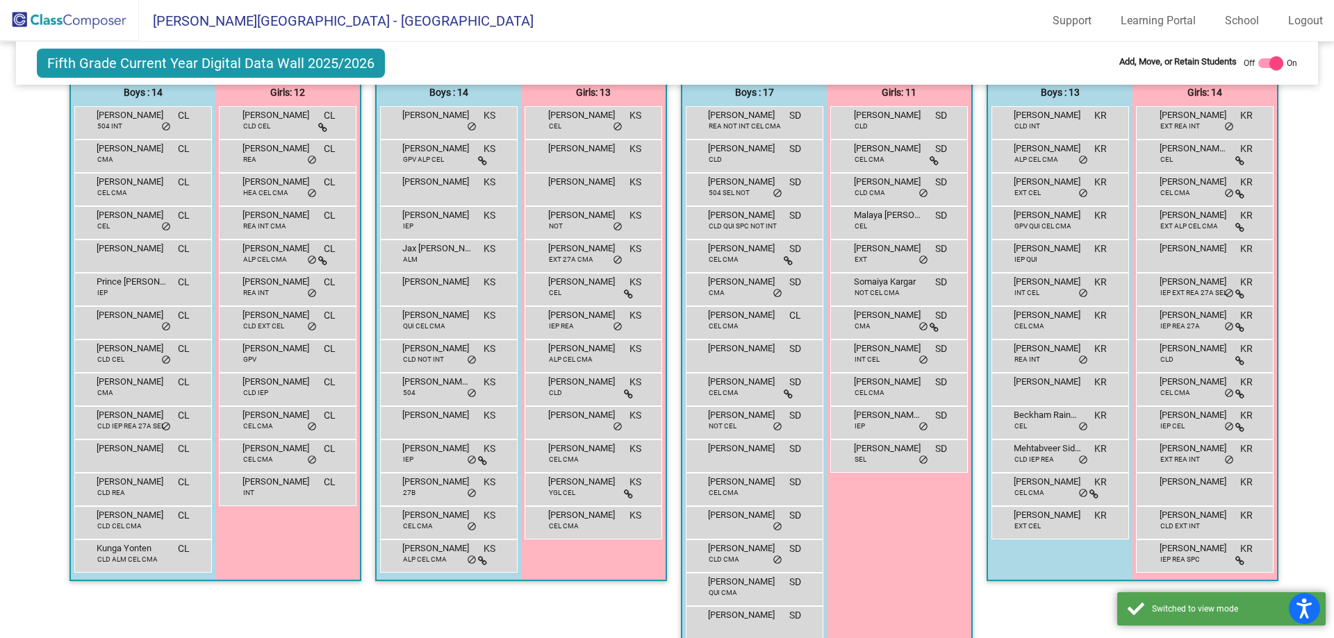
drag, startPoint x: 884, startPoint y: 465, endPoint x: 605, endPoint y: 303, distance: 322.2
click at [593, 297] on div "Hallway - Hallway Class picture_as_pdf Add Student First Name Last Name Student…" at bounding box center [666, 370] width 1280 height 652
click at [0, 0] on div "Girls: 11 [PERSON_NAME] CLD SD lock do_not_disturb_alt [PERSON_NAME] CEL CMA SD…" at bounding box center [0, 0] width 0 height 0
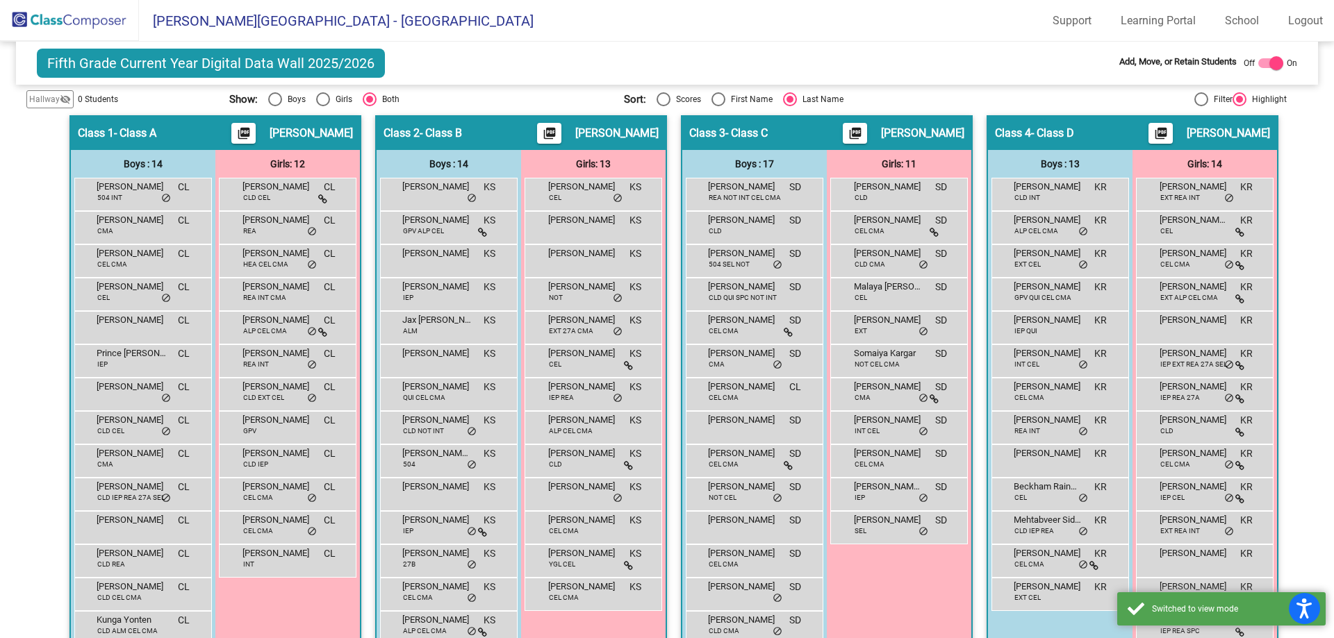
scroll to position [69, 0]
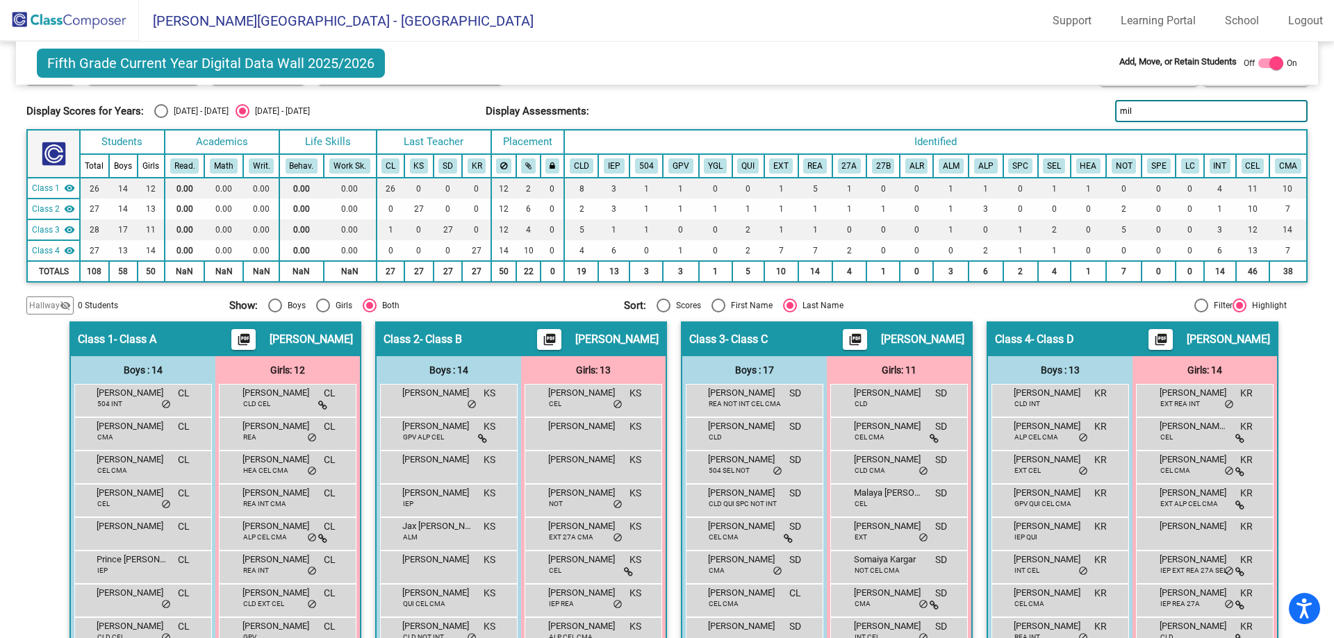
click at [988, 344] on div "Class 4 - Class D picture_as_pdf [PERSON_NAME]" at bounding box center [1132, 339] width 289 height 33
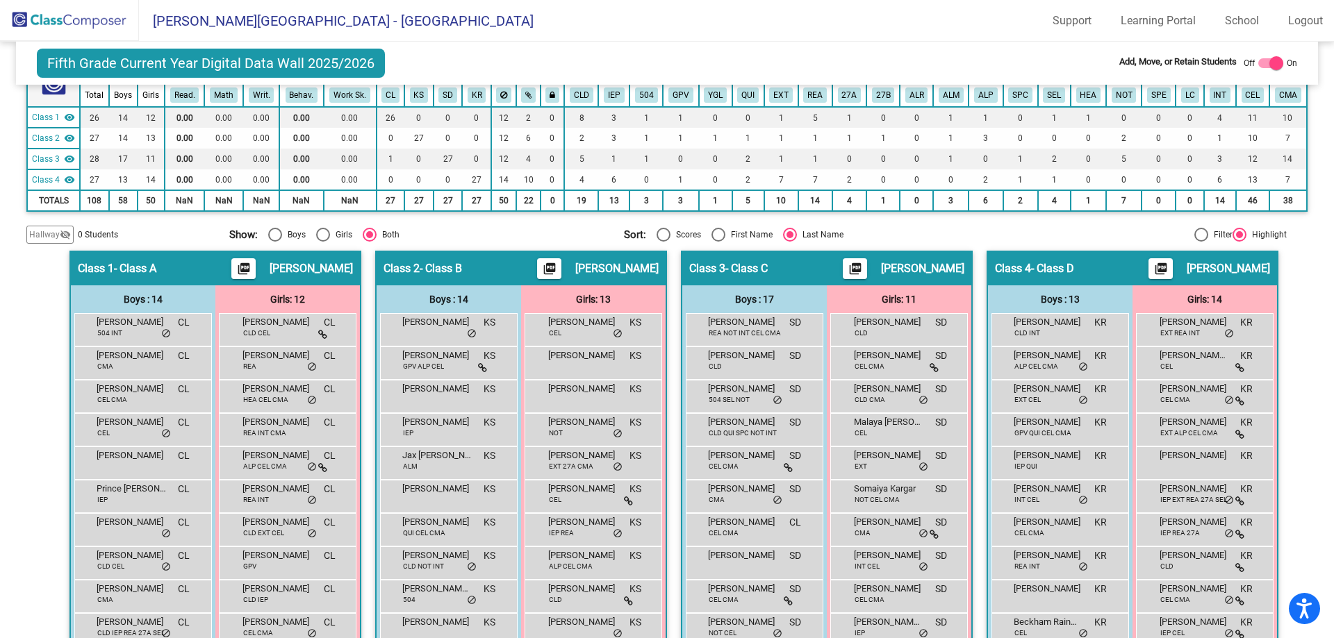
scroll to position [208, 0]
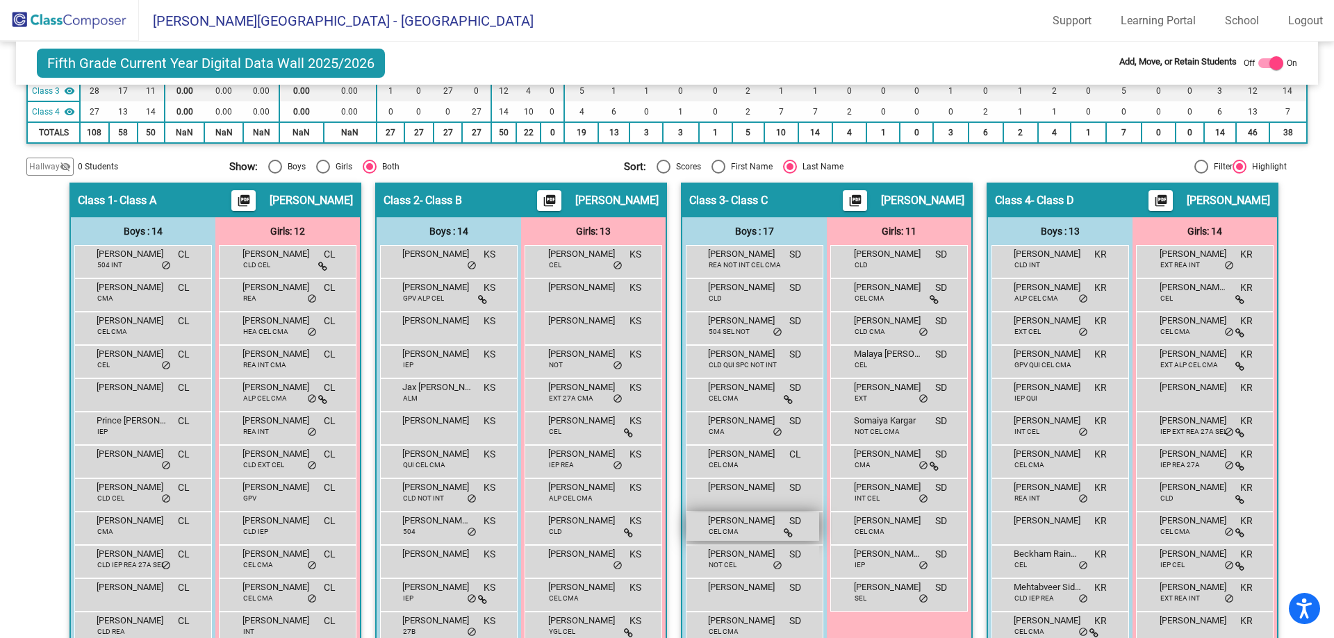
drag, startPoint x: 859, startPoint y: 594, endPoint x: 786, endPoint y: 531, distance: 96.5
click at [587, 415] on div "Hallway - Hallway Class picture_as_pdf Add Student First Name Last Name Student…" at bounding box center [666, 509] width 1280 height 652
click at [847, 577] on div "[PERSON_NAME] Trail IEP SD lock do_not_disturb_alt" at bounding box center [899, 561] width 138 height 33
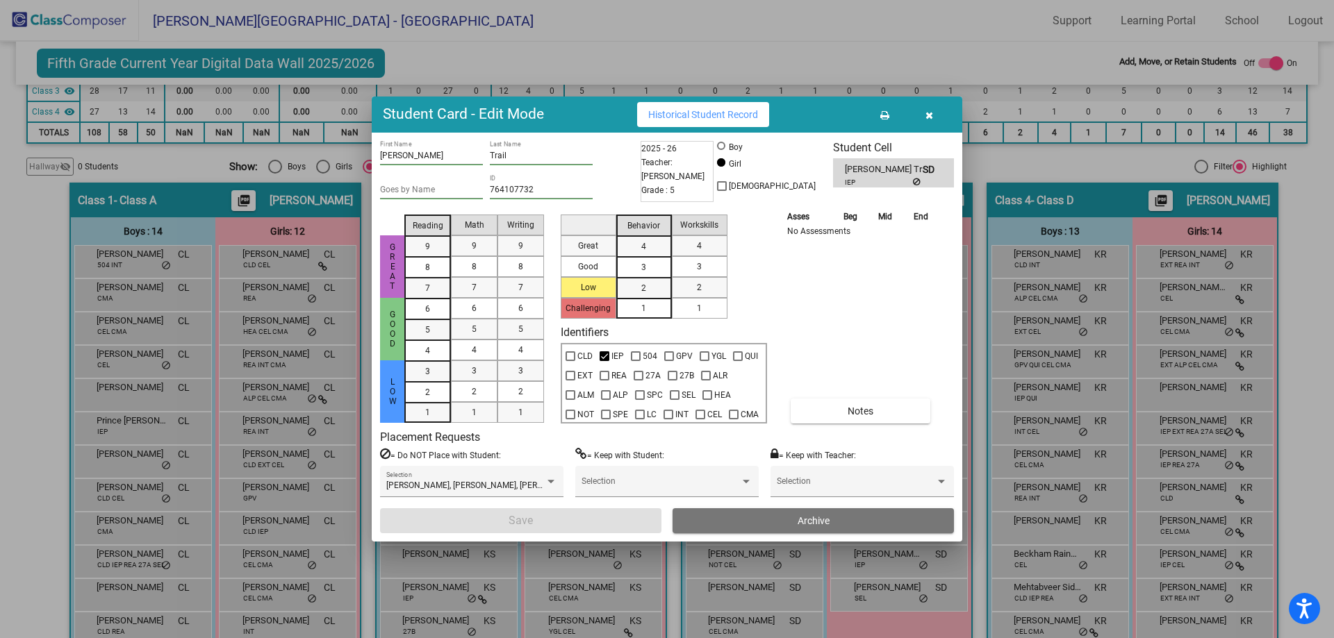
click at [933, 113] on button "button" at bounding box center [929, 114] width 44 height 25
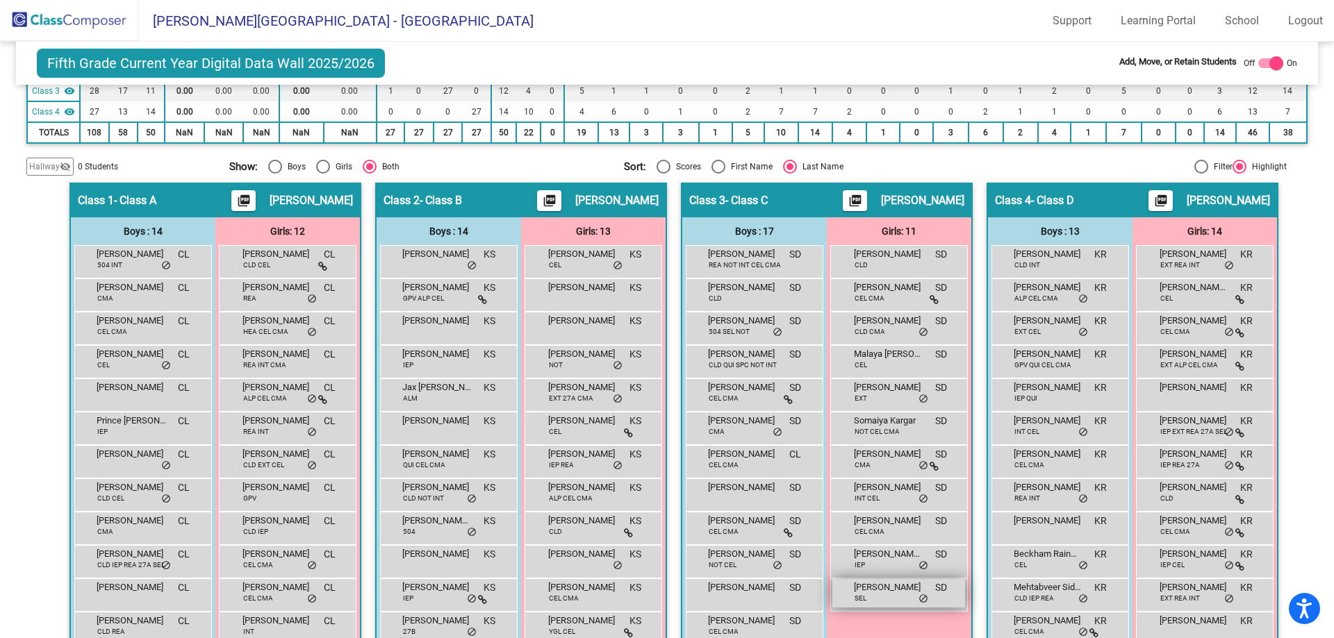
click at [836, 577] on div "[PERSON_NAME] CLD SD lock do_not_disturb_alt [PERSON_NAME] CEL CMA SD lock do_n…" at bounding box center [899, 428] width 138 height 367
click at [1269, 63] on div at bounding box center [1276, 63] width 14 height 14
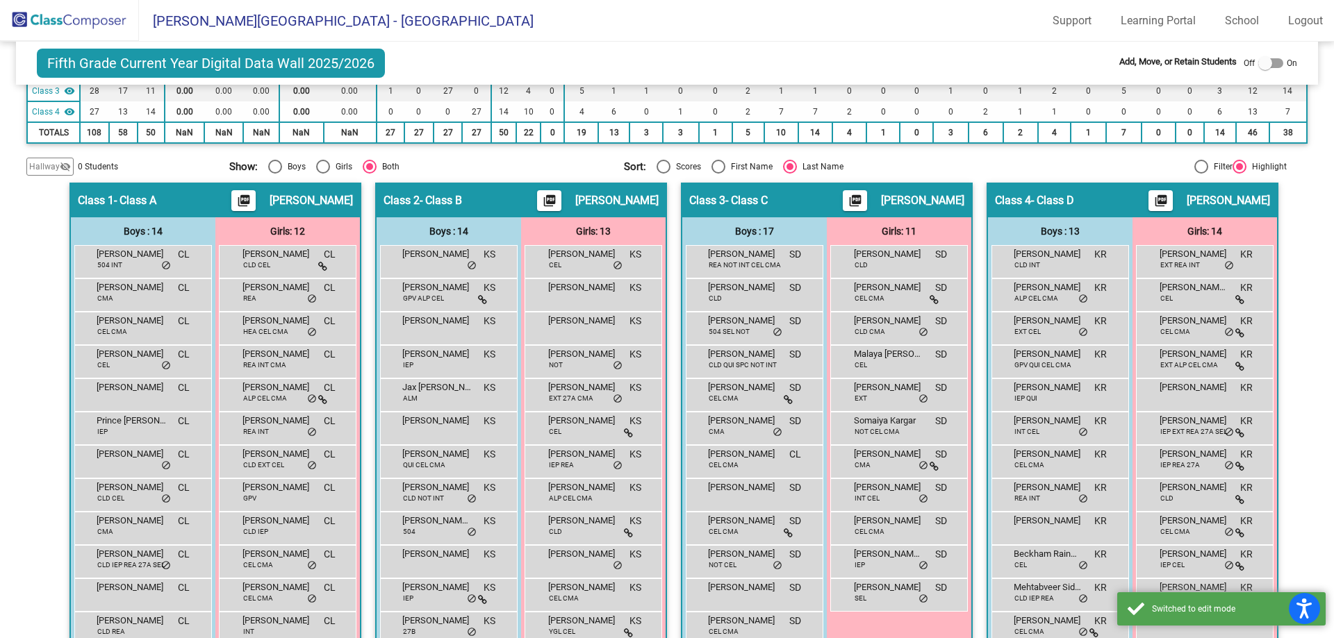
click at [1263, 62] on div at bounding box center [1265, 63] width 14 height 14
checkbox input "true"
drag, startPoint x: 897, startPoint y: 600, endPoint x: 788, endPoint y: 521, distance: 135.3
click at [0, 0] on div "Boys : 17 [PERSON_NAME] [PERSON_NAME] NOT INT CEL CMA SD lock do_not_disturb_al…" at bounding box center [0, 0] width 0 height 0
drag, startPoint x: 796, startPoint y: 502, endPoint x: 780, endPoint y: 490, distance: 19.9
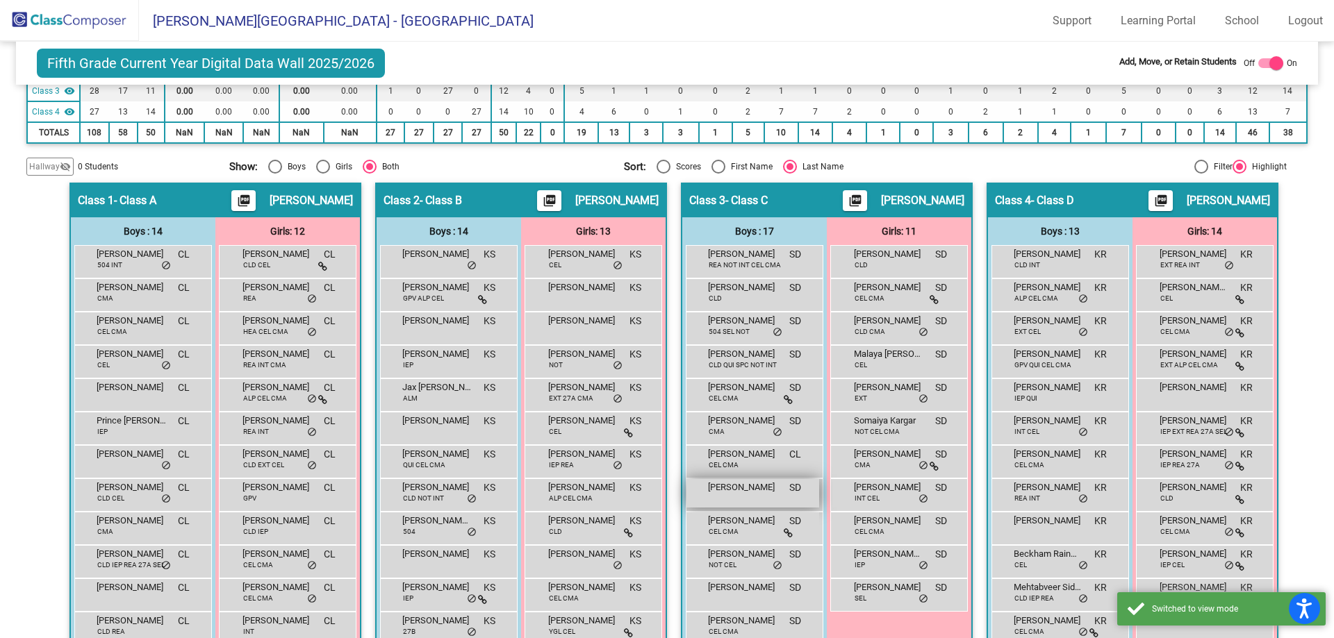
click at [780, 490] on div "[PERSON_NAME] SD lock do_not_disturb_alt" at bounding box center [752, 493] width 133 height 28
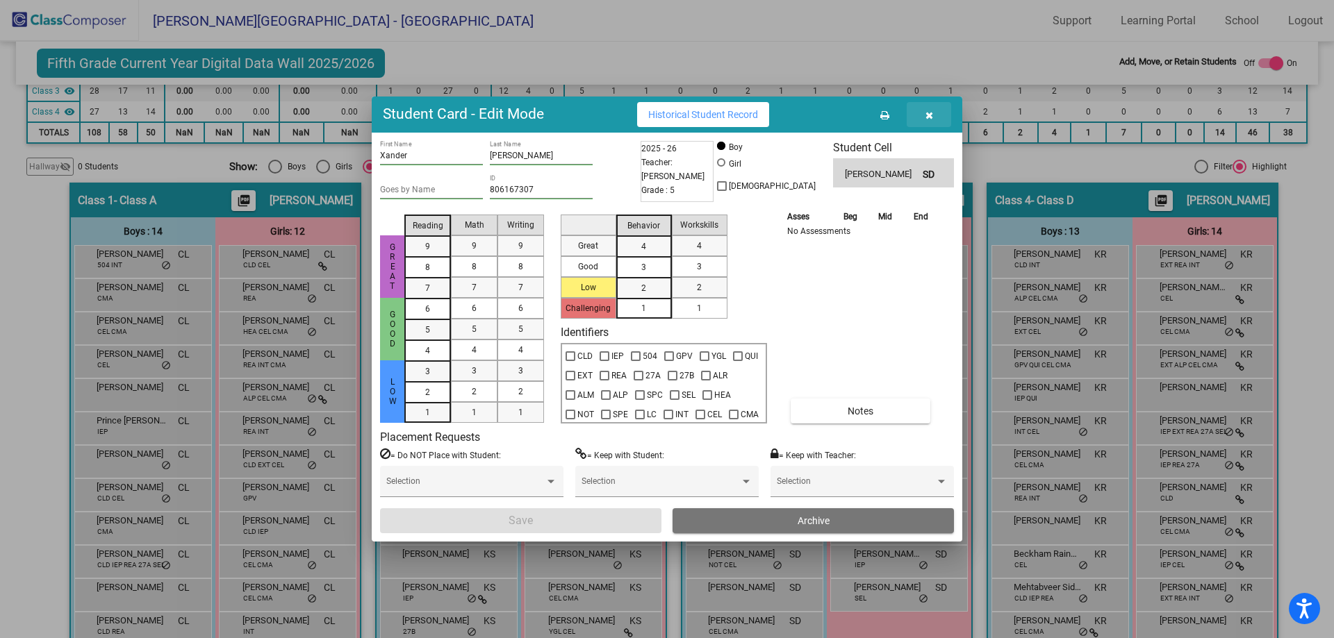
click at [928, 115] on icon "button" at bounding box center [929, 115] width 8 height 10
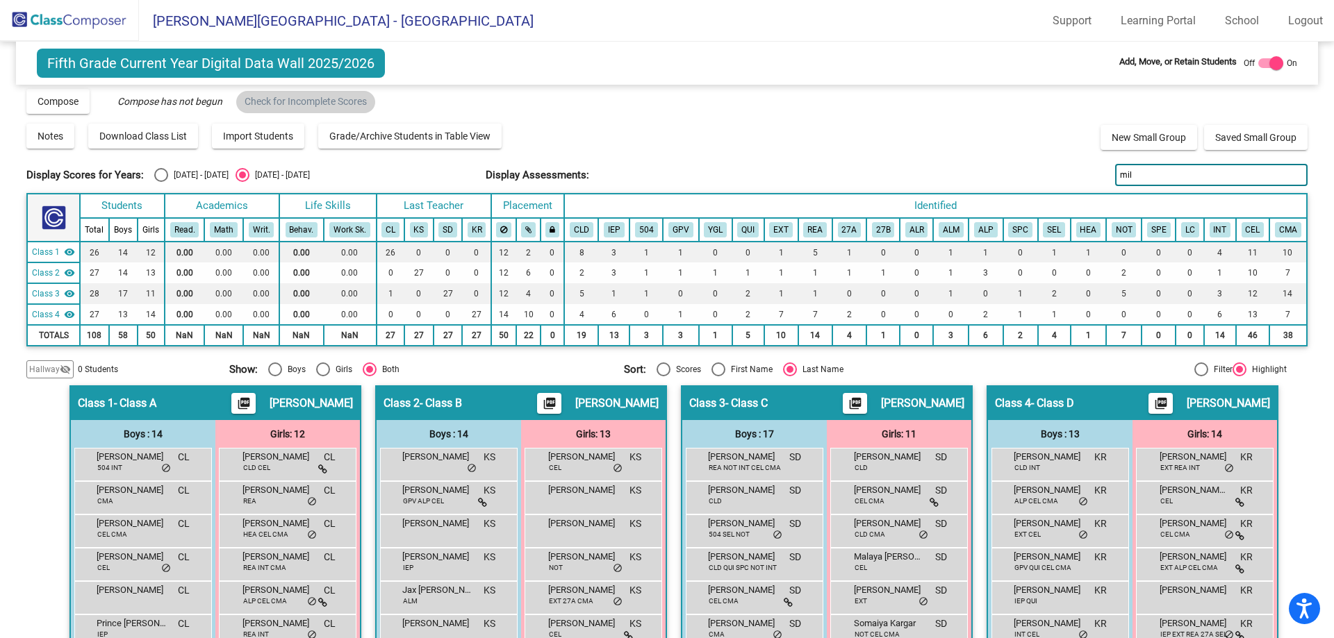
scroll to position [0, 0]
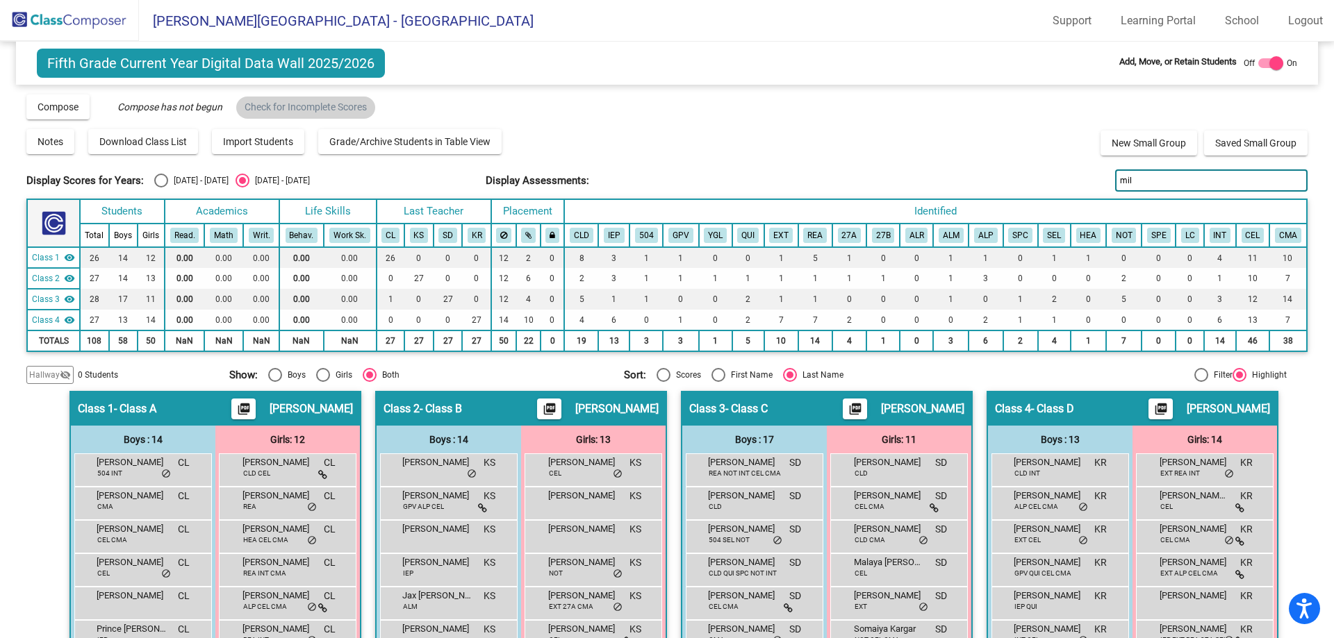
click at [74, 13] on img at bounding box center [69, 20] width 139 height 41
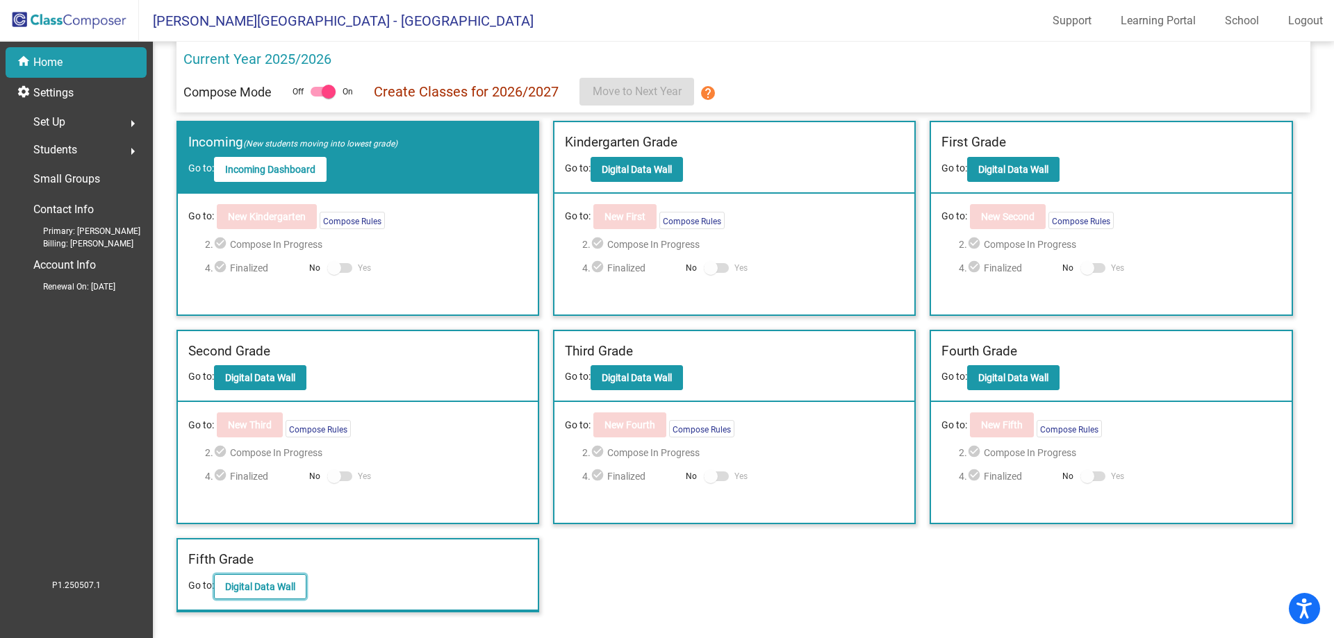
click at [261, 581] on b "Digital Data Wall" at bounding box center [260, 586] width 70 height 11
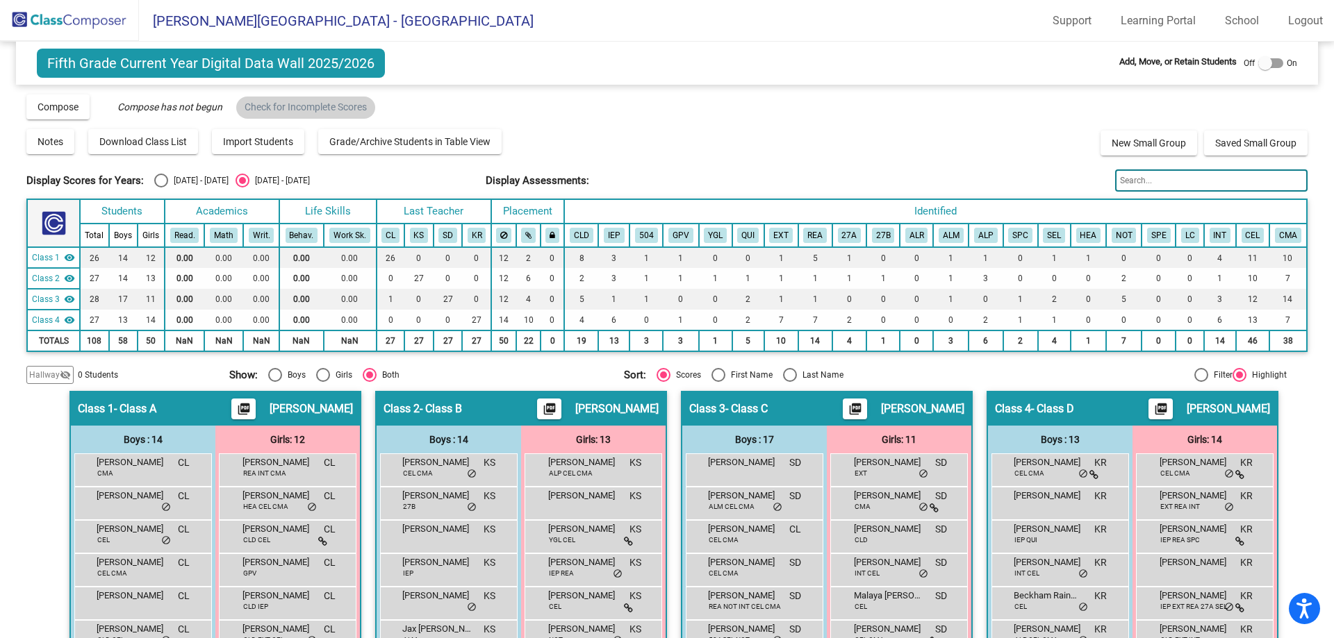
click at [1277, 63] on div "Off On" at bounding box center [1269, 63] width 53 height 17
click at [1267, 61] on div at bounding box center [1270, 63] width 25 height 10
checkbox input "true"
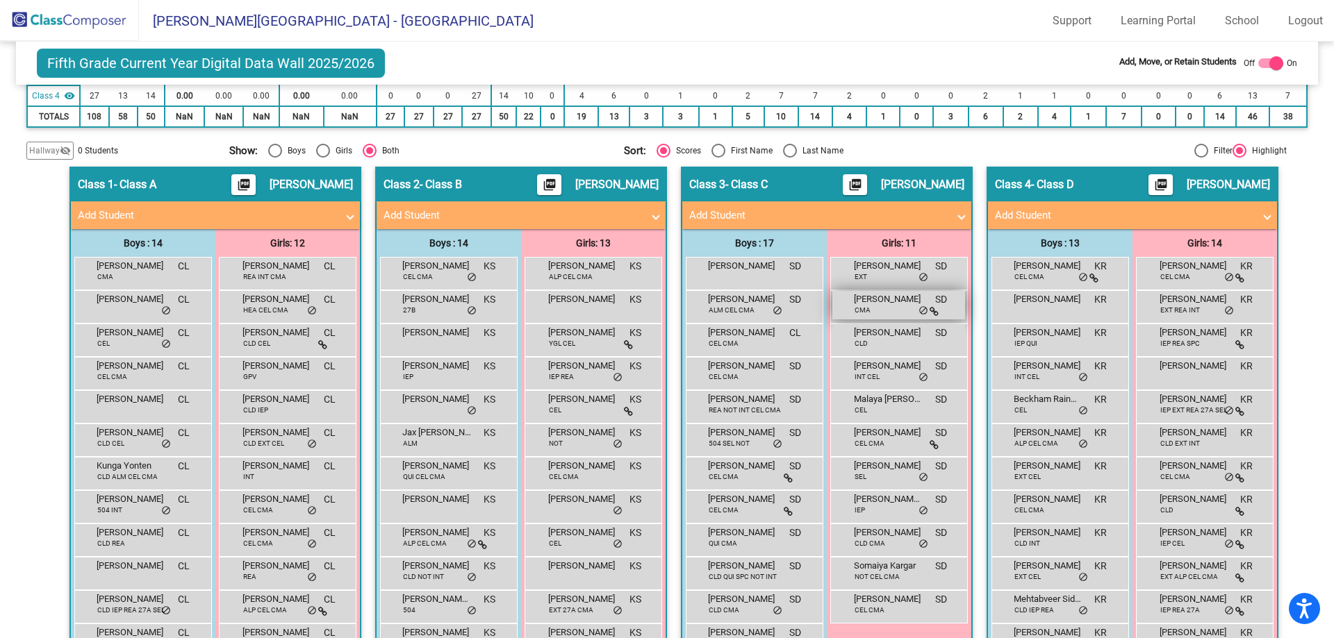
scroll to position [224, 0]
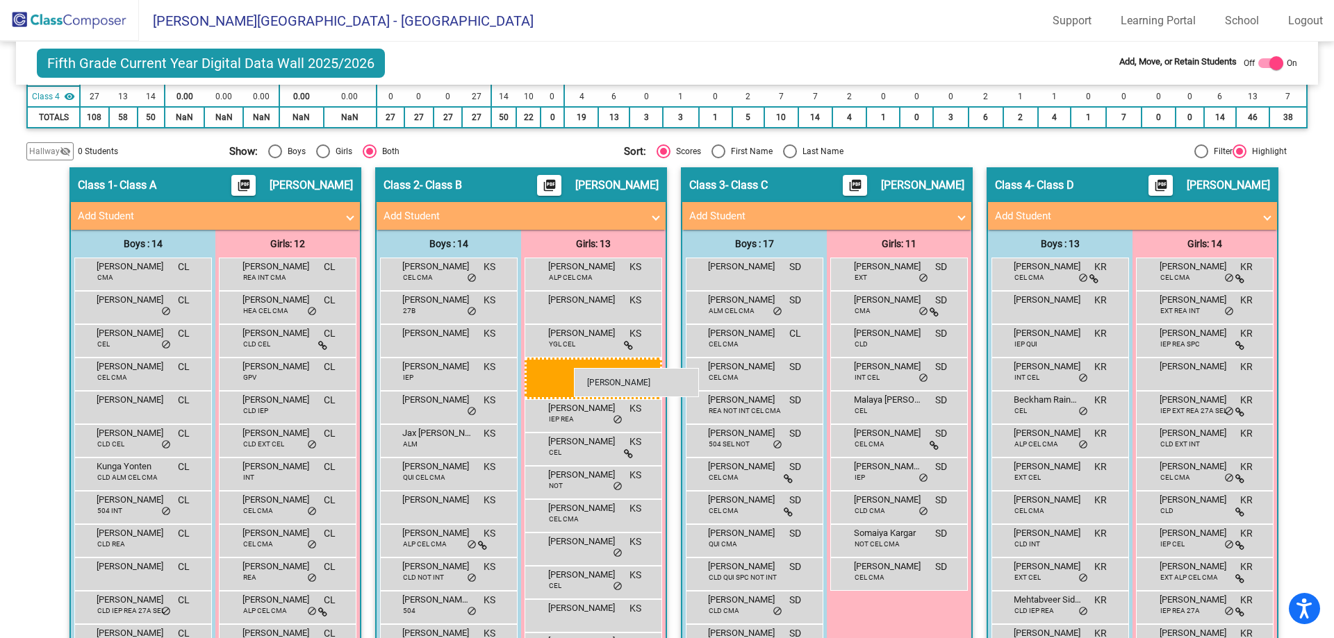
drag, startPoint x: 884, startPoint y: 474, endPoint x: 574, endPoint y: 368, distance: 327.5
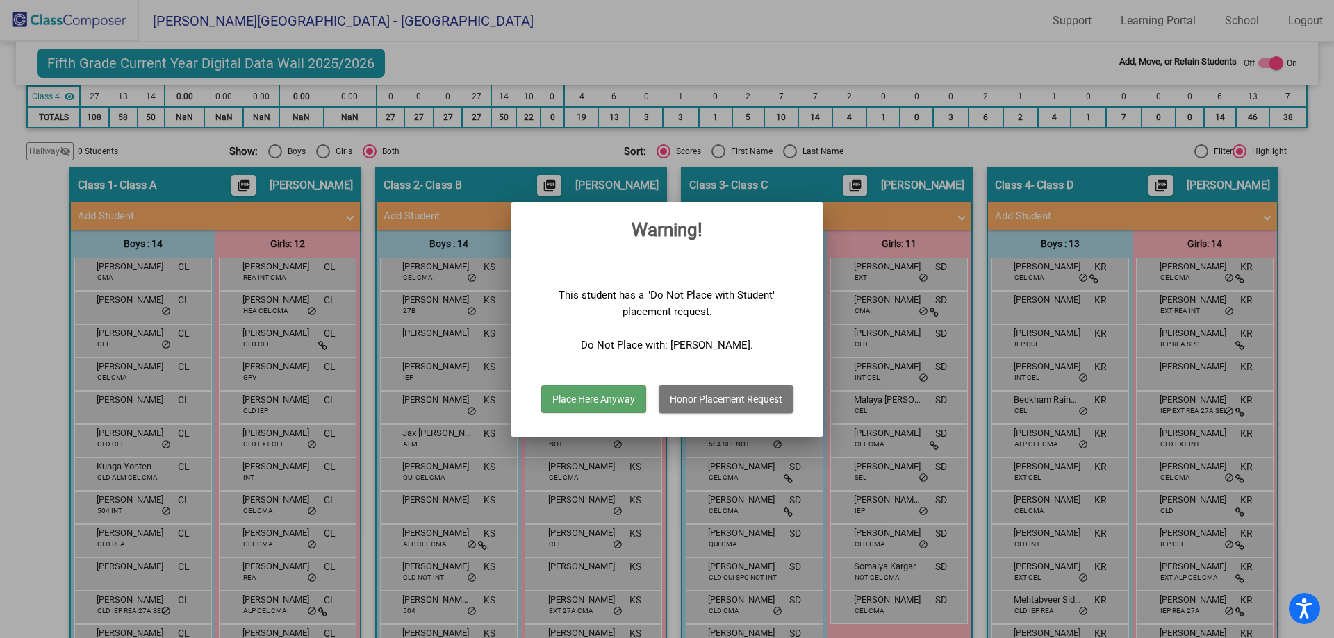
click at [608, 404] on button "Place Here Anyway" at bounding box center [593, 400] width 105 height 28
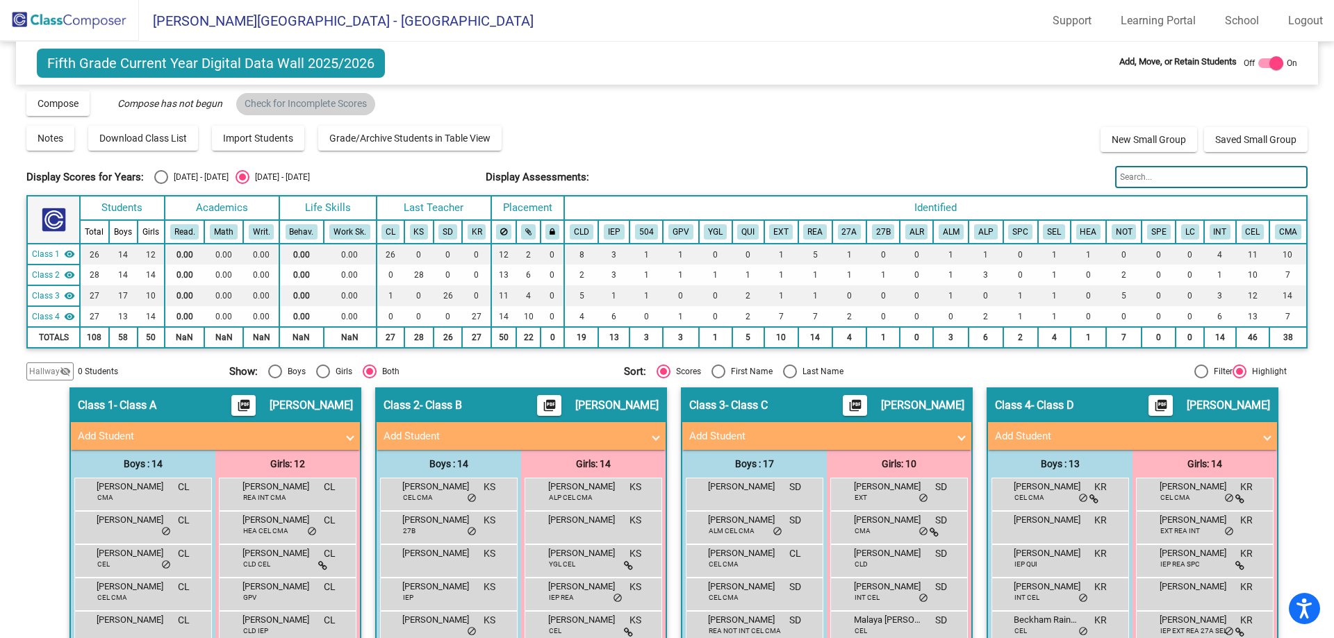
scroll to position [0, 0]
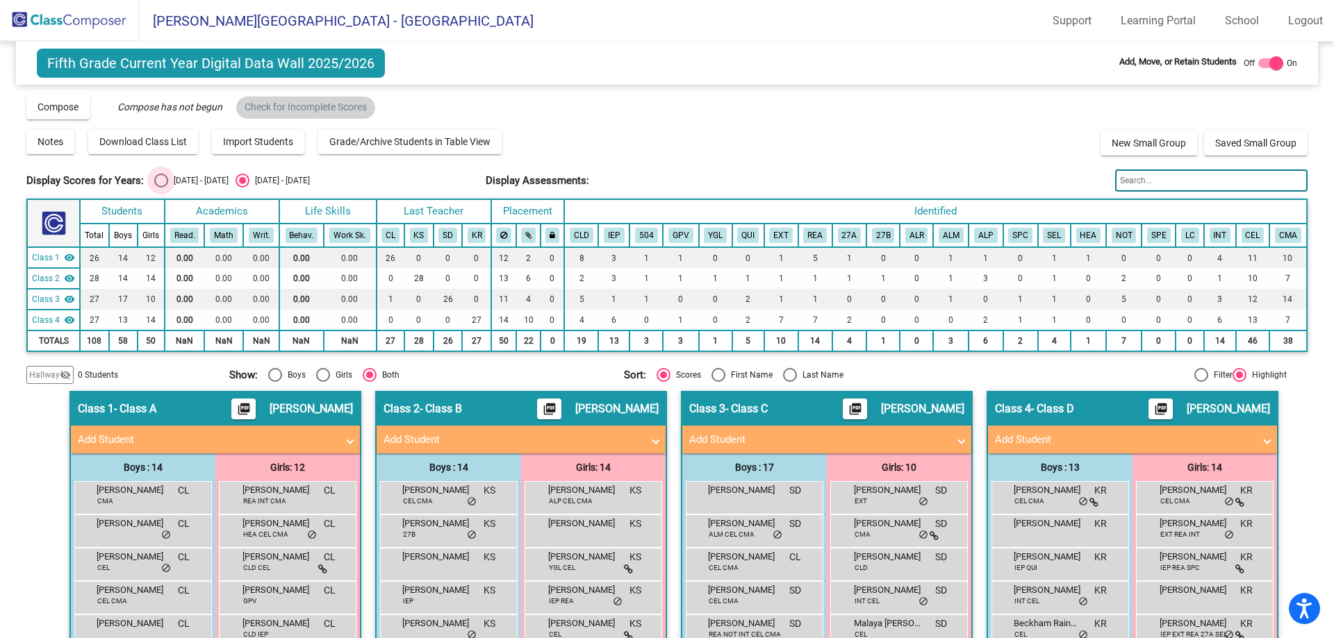
click at [177, 184] on div "[DATE] - [DATE]" at bounding box center [198, 180] width 60 height 13
click at [161, 188] on input "[DATE] - [DATE]" at bounding box center [160, 188] width 1 height 1
radio input "true"
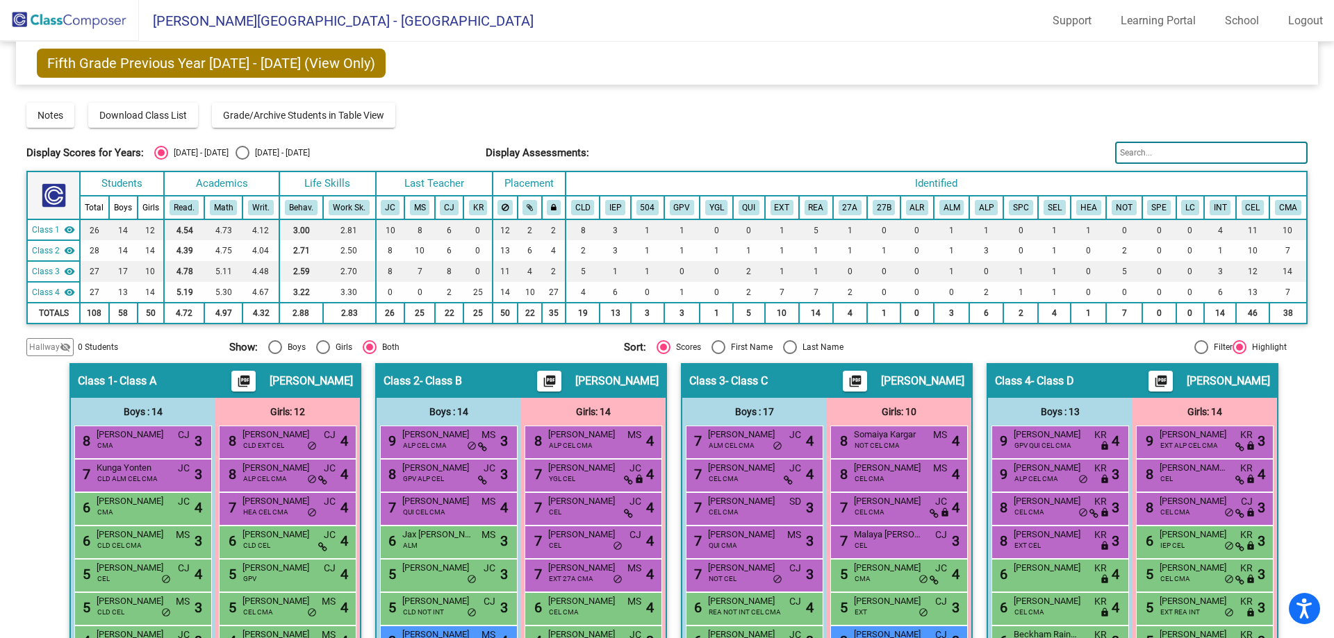
click at [235, 154] on div "Select an option" at bounding box center [242, 153] width 14 height 14
click at [242, 160] on input "[DATE] - [DATE]" at bounding box center [242, 160] width 1 height 1
radio input "true"
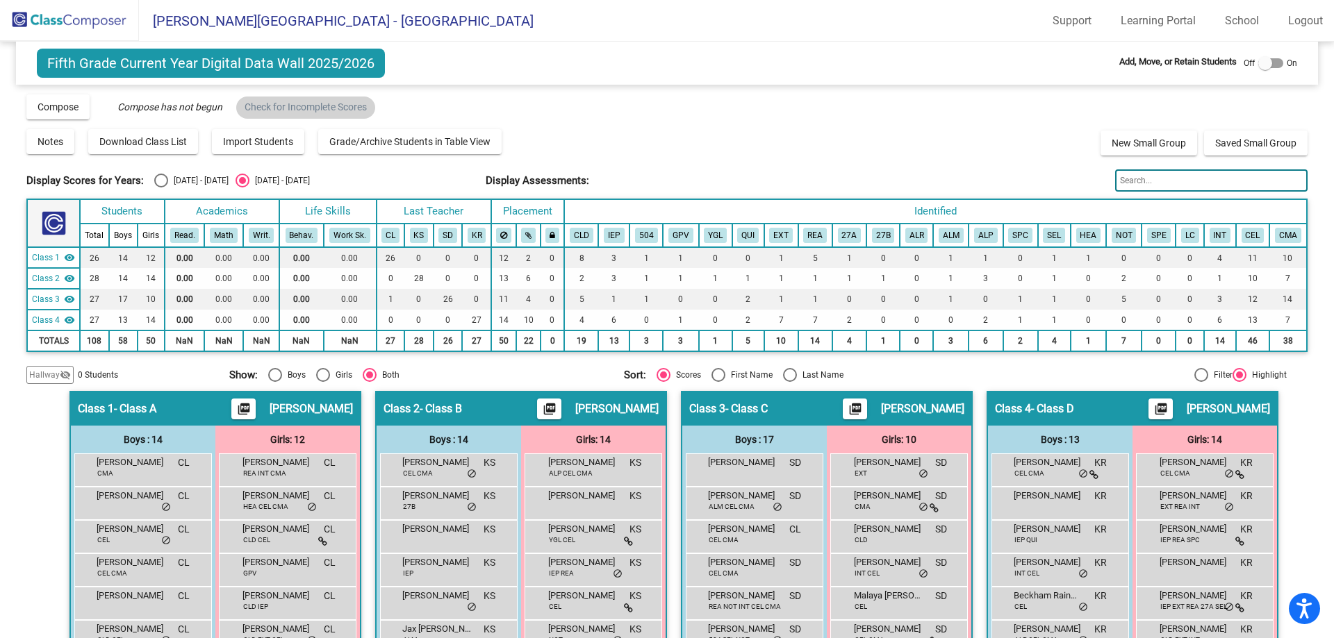
click at [1265, 69] on label at bounding box center [1270, 63] width 25 height 17
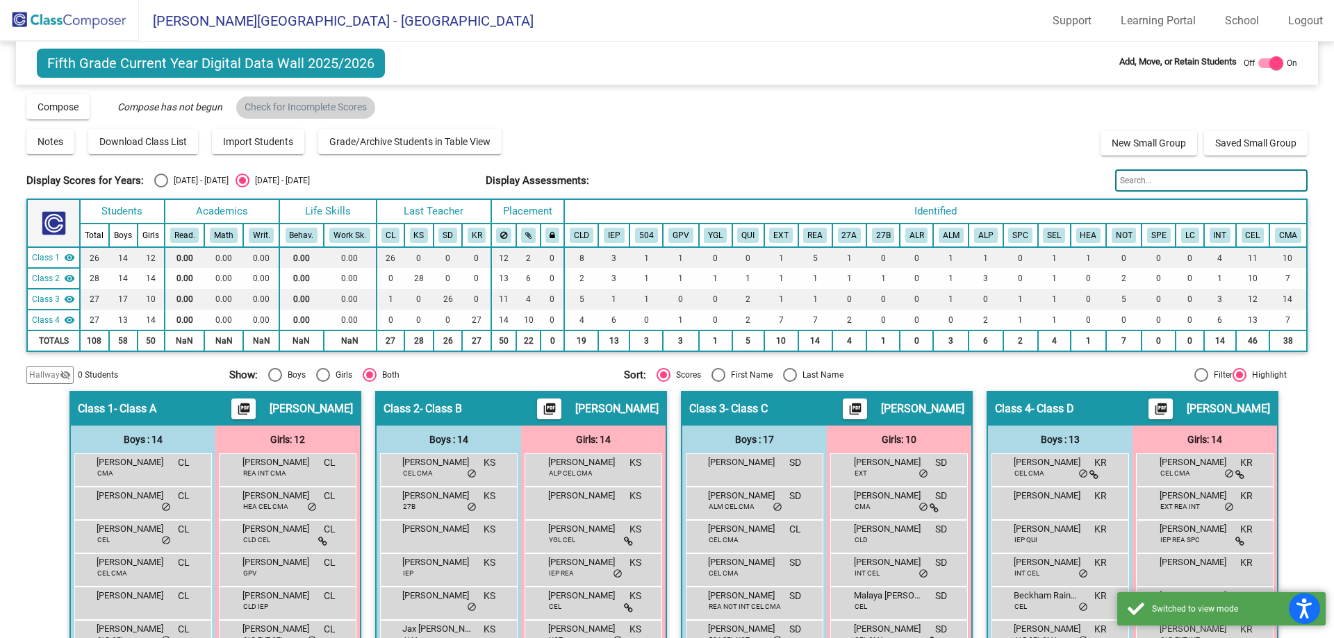
click at [1269, 69] on div at bounding box center [1276, 63] width 14 height 14
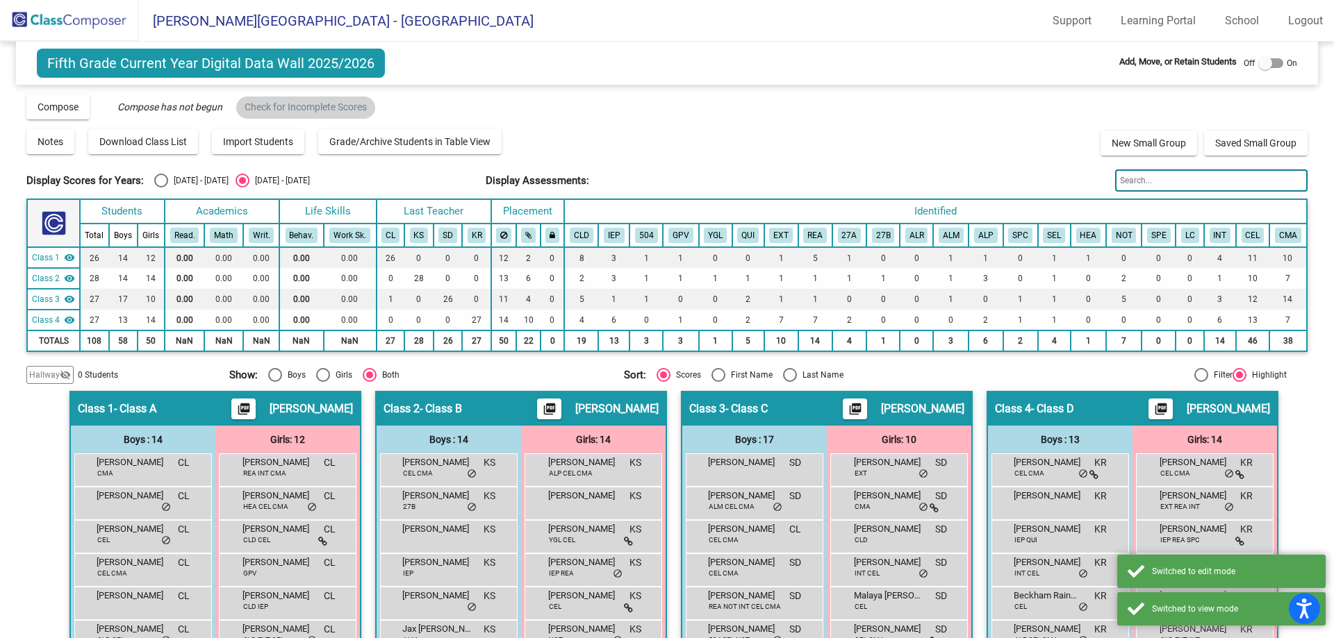
click at [1265, 69] on label at bounding box center [1270, 63] width 25 height 17
checkbox input "true"
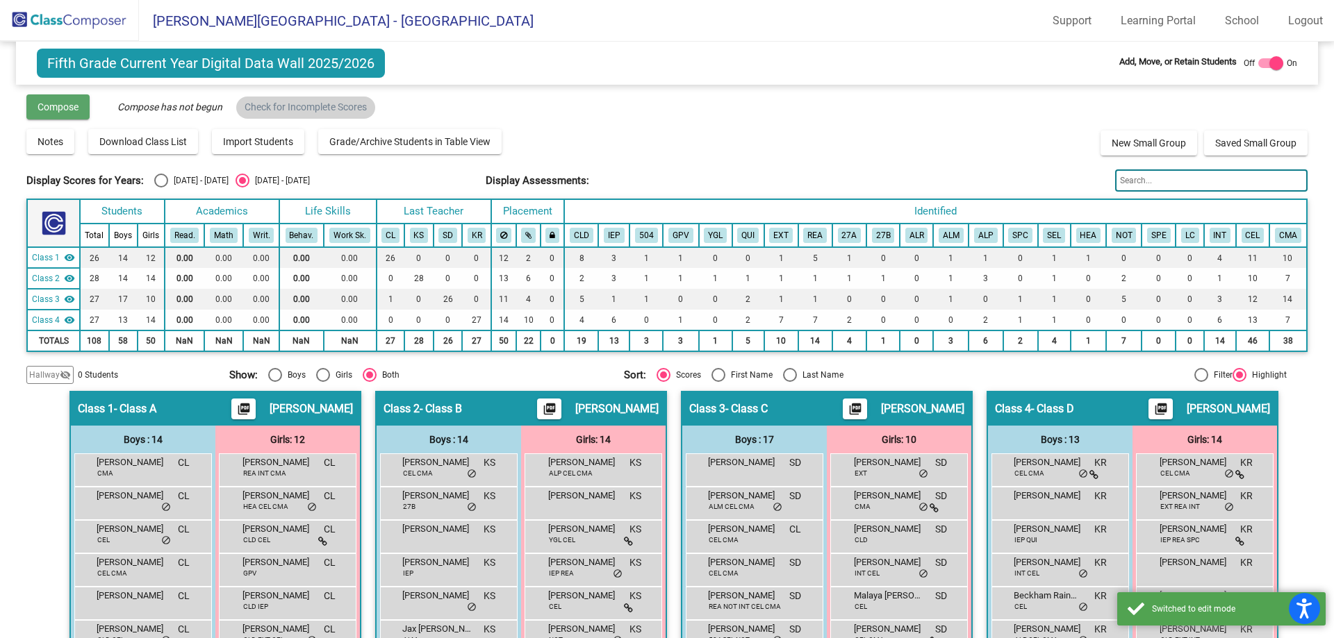
click at [73, 111] on span "Compose" at bounding box center [58, 106] width 41 height 11
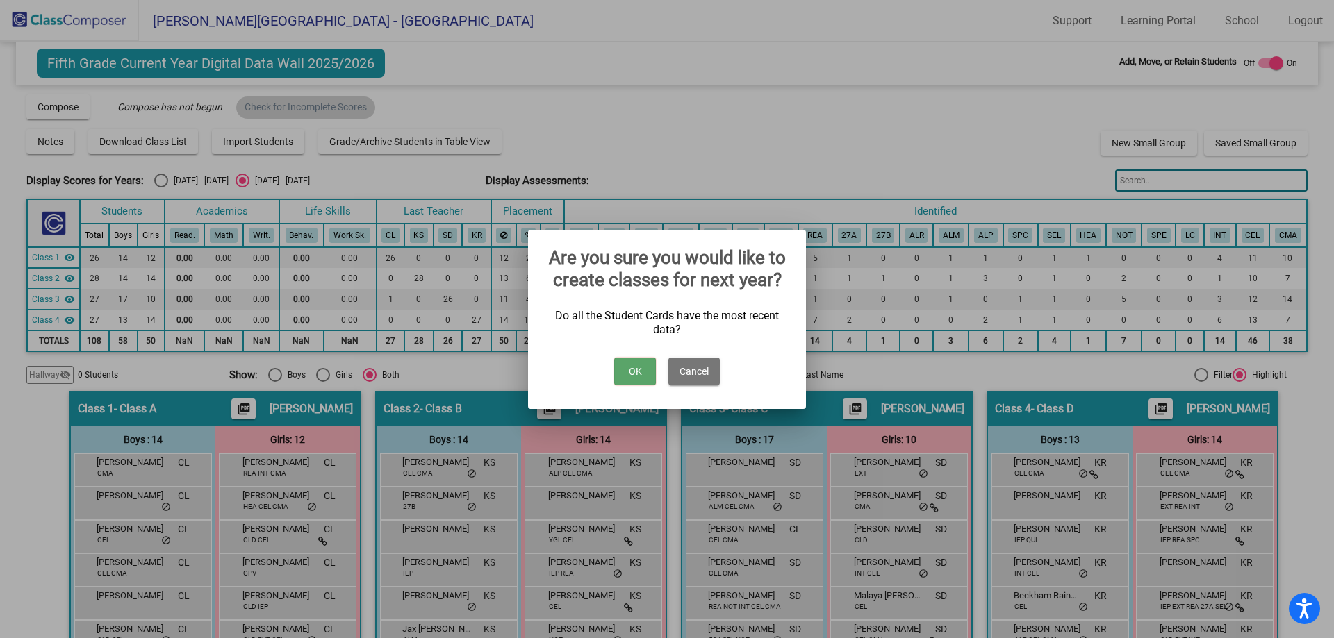
click at [718, 364] on button "Cancel" at bounding box center [693, 372] width 51 height 28
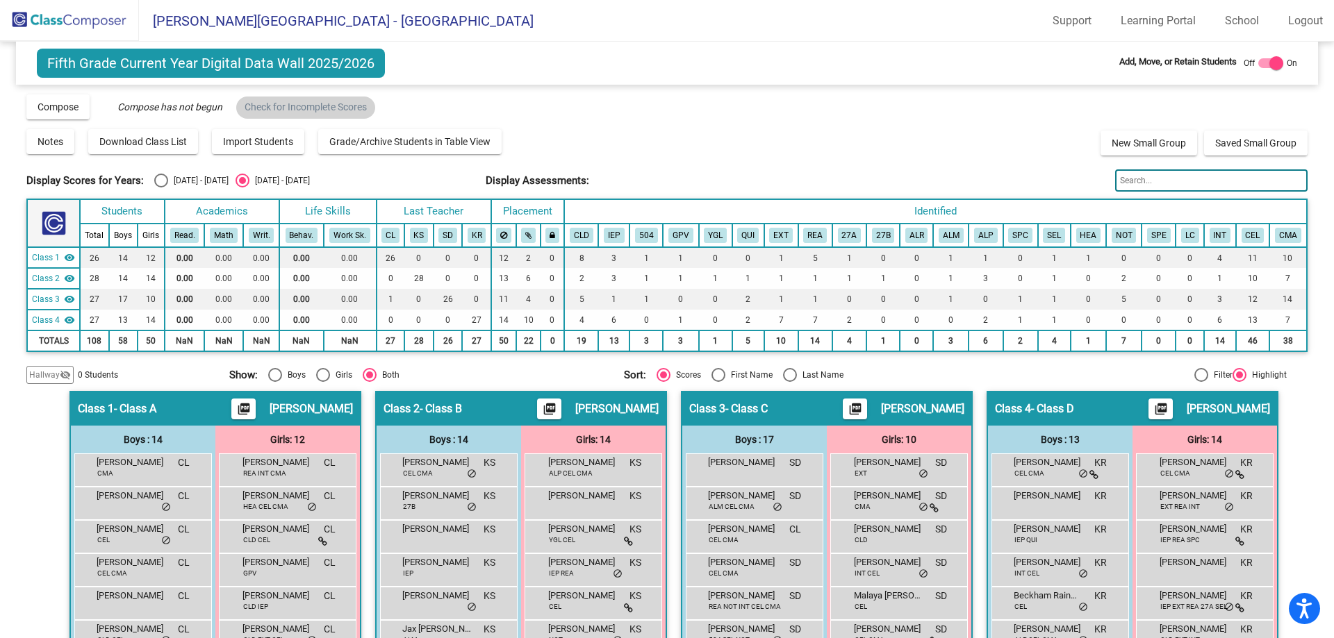
click at [90, 28] on img at bounding box center [69, 20] width 139 height 41
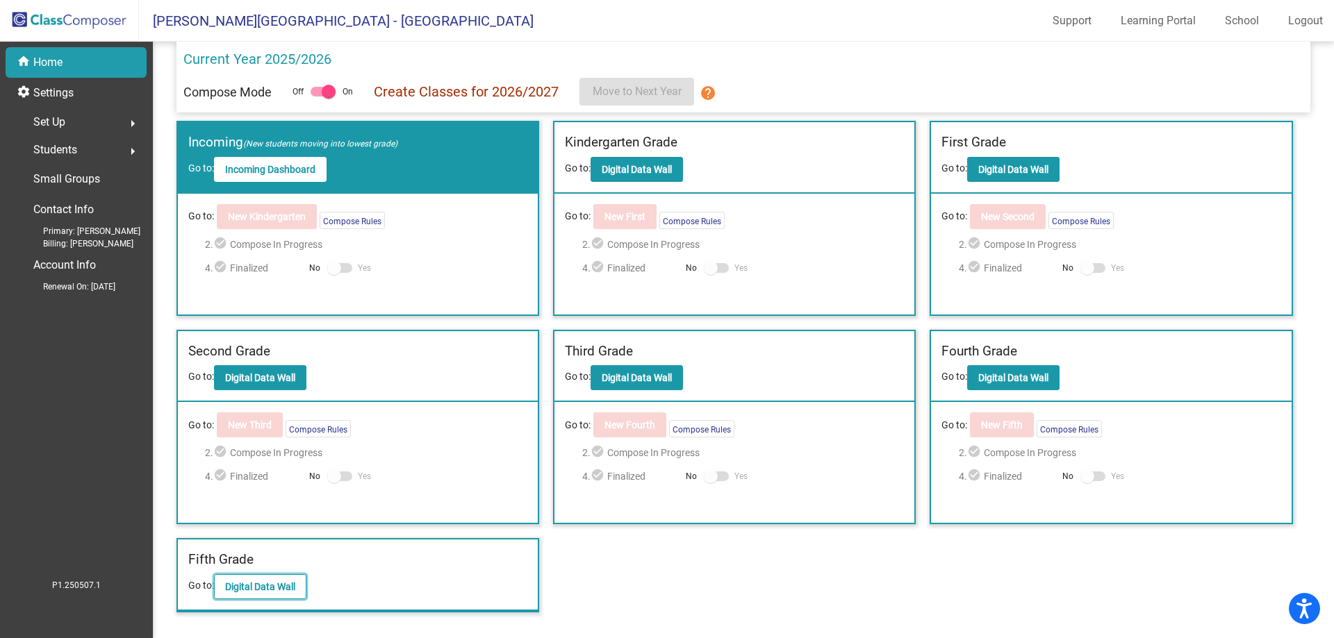
click at [292, 583] on b "Digital Data Wall" at bounding box center [260, 586] width 70 height 11
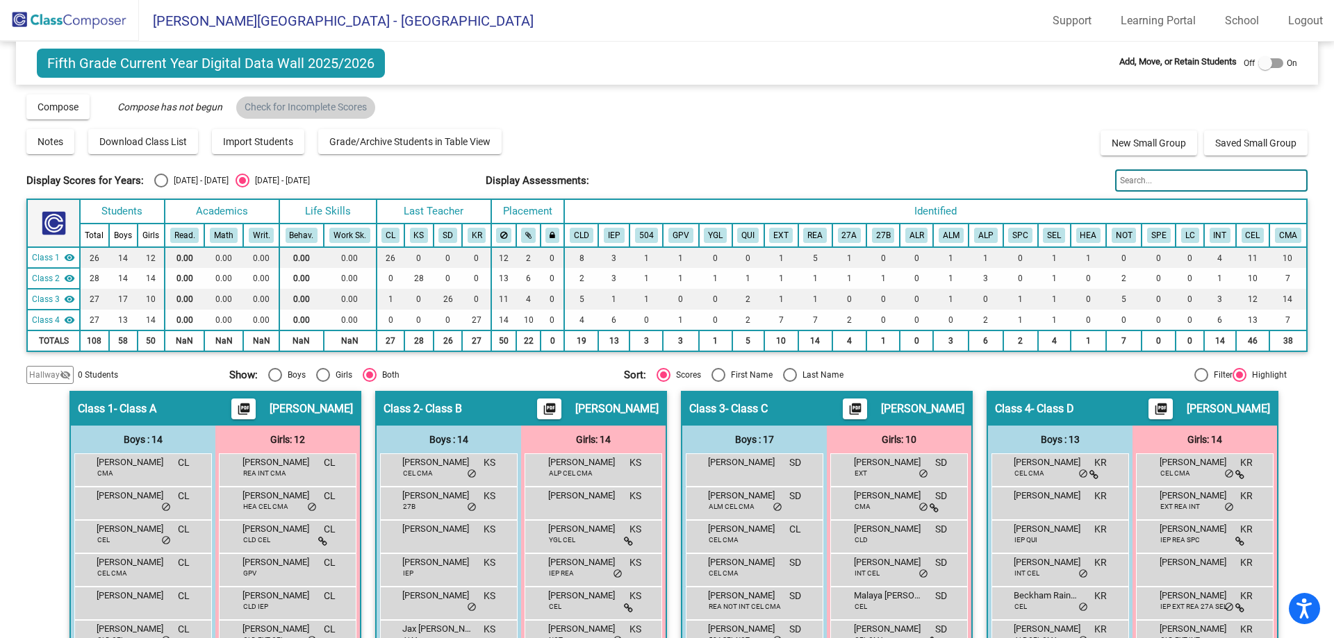
drag, startPoint x: 1280, startPoint y: 59, endPoint x: 1270, endPoint y: 62, distance: 10.8
click at [1286, 59] on span "On" at bounding box center [1291, 63] width 10 height 13
click at [1264, 63] on div at bounding box center [1265, 63] width 14 height 14
checkbox input "true"
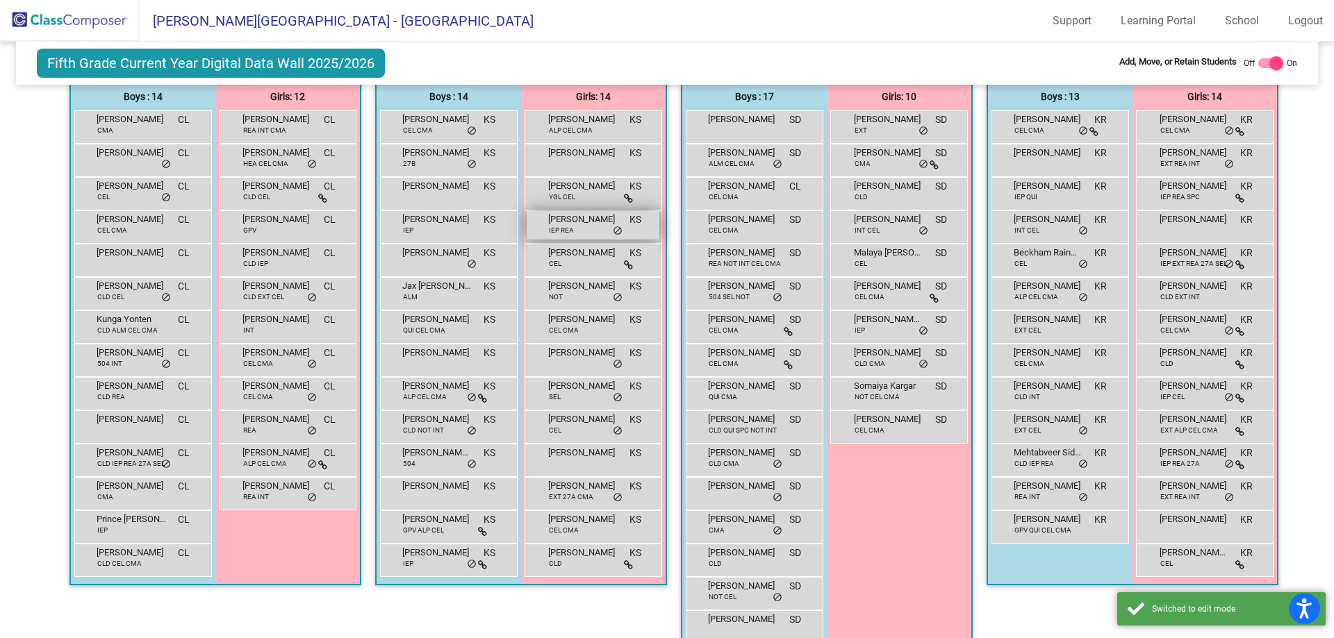
scroll to position [347, 0]
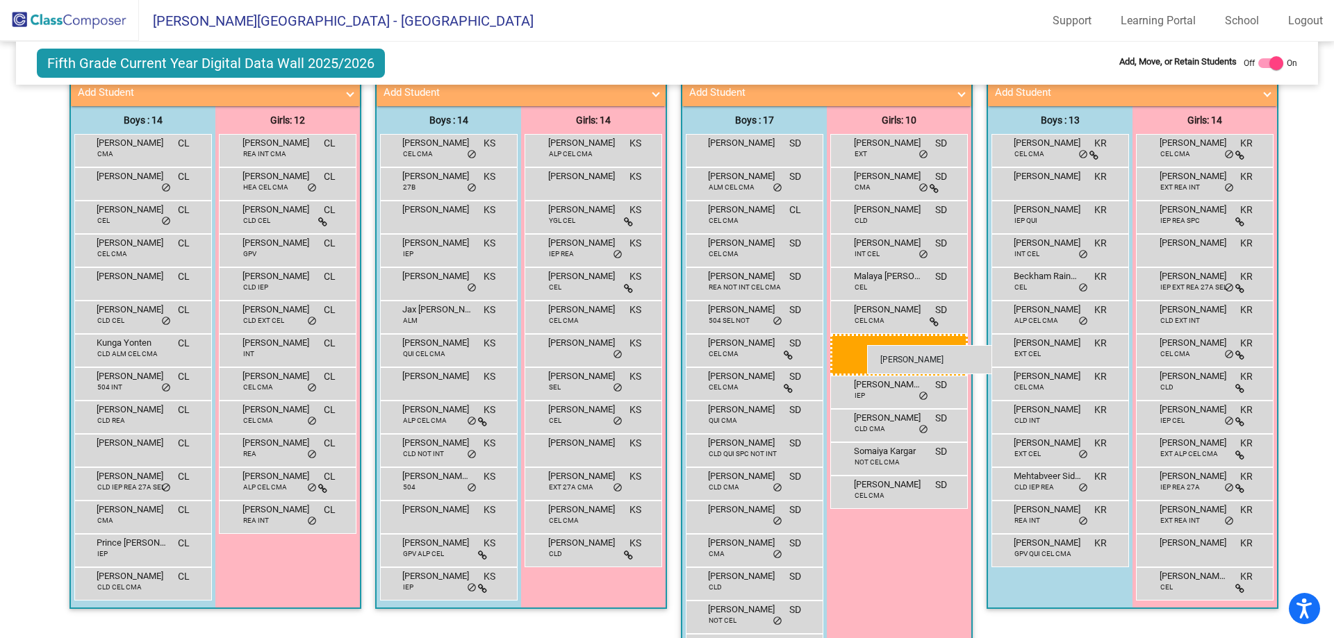
drag, startPoint x: 583, startPoint y: 323, endPoint x: 867, endPoint y: 345, distance: 285.0
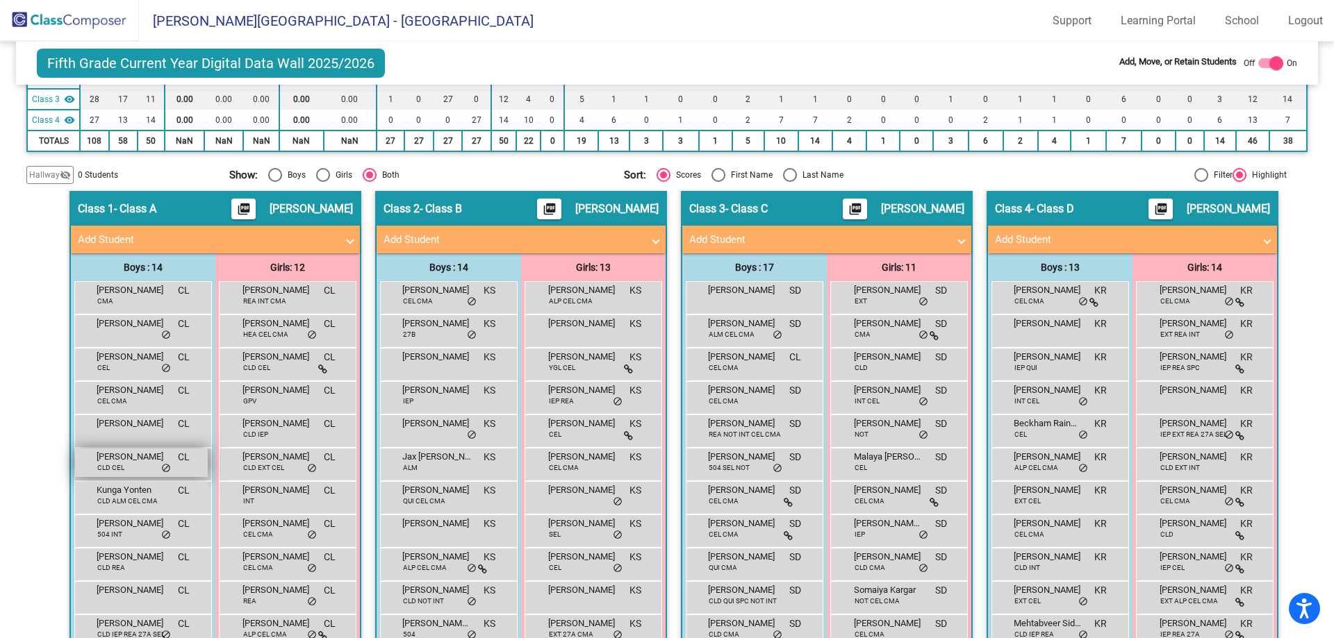
scroll to position [278, 0]
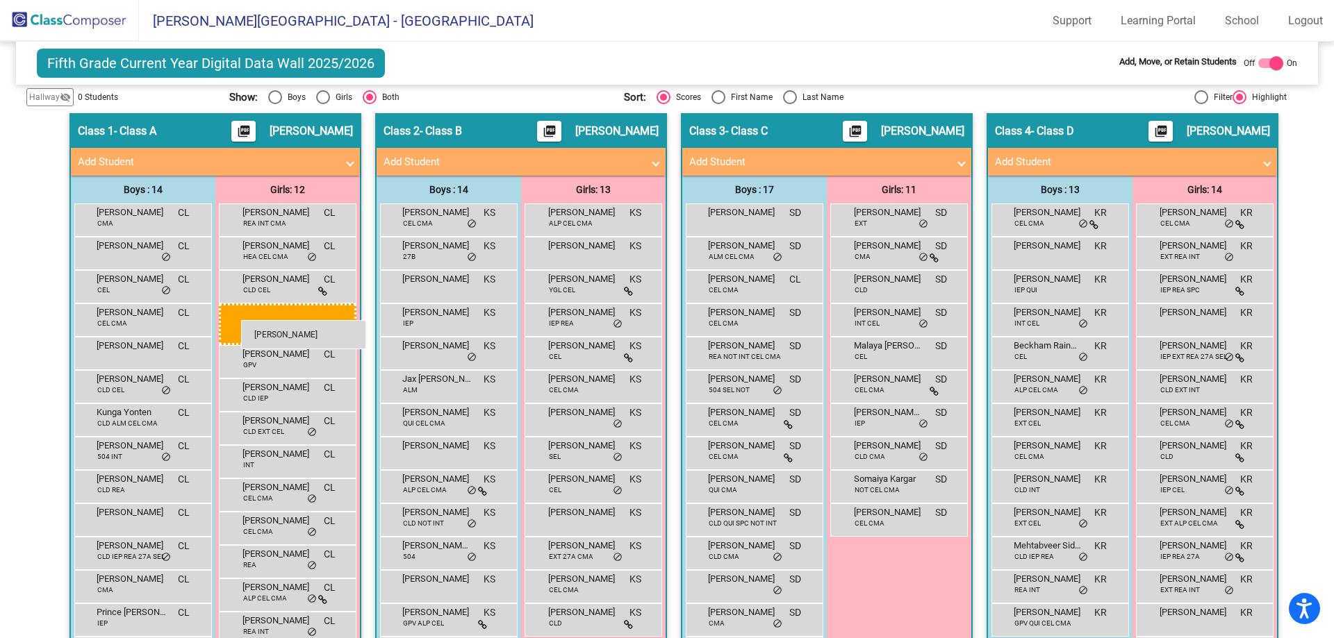
drag, startPoint x: 863, startPoint y: 356, endPoint x: 241, endPoint y: 320, distance: 622.8
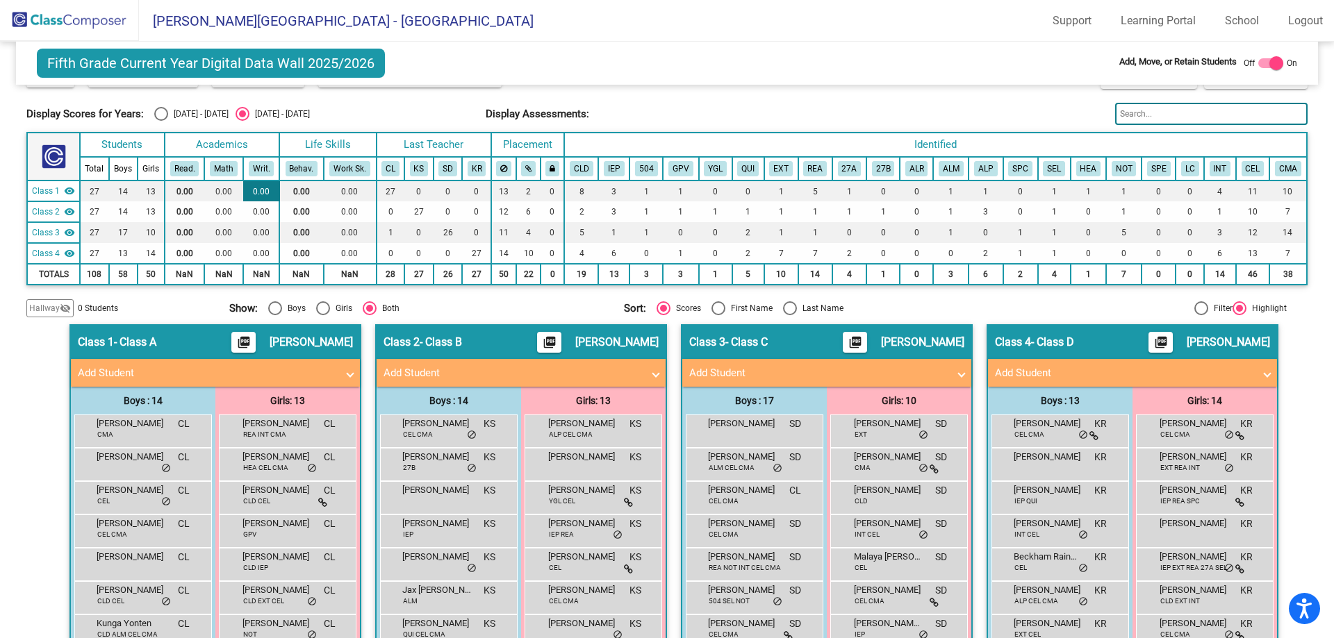
scroll to position [0, 0]
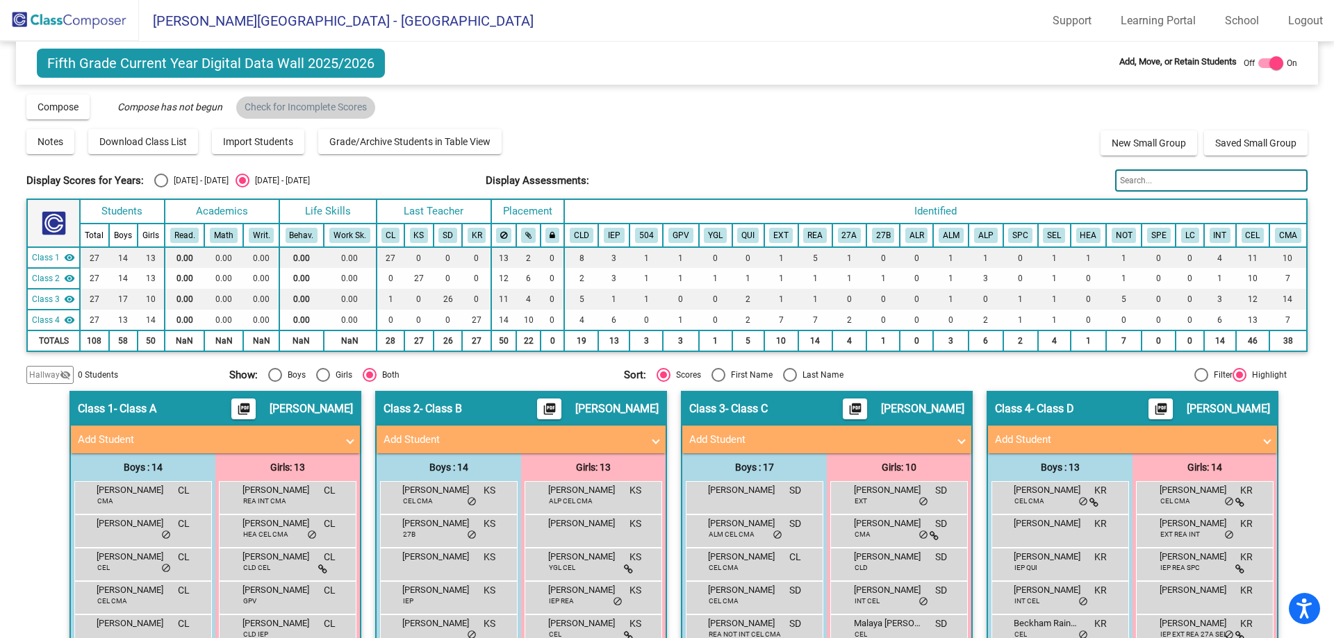
click at [156, 169] on div "Display Scores for Years: [DATE] - [DATE] [DATE] - [DATE] Display Assessments:" at bounding box center [666, 180] width 1280 height 22
drag, startPoint x: 158, startPoint y: 175, endPoint x: 156, endPoint y: 207, distance: 32.0
click at [158, 176] on div "Select an option" at bounding box center [161, 181] width 14 height 14
click at [160, 188] on input "[DATE] - [DATE]" at bounding box center [160, 188] width 1 height 1
radio input "true"
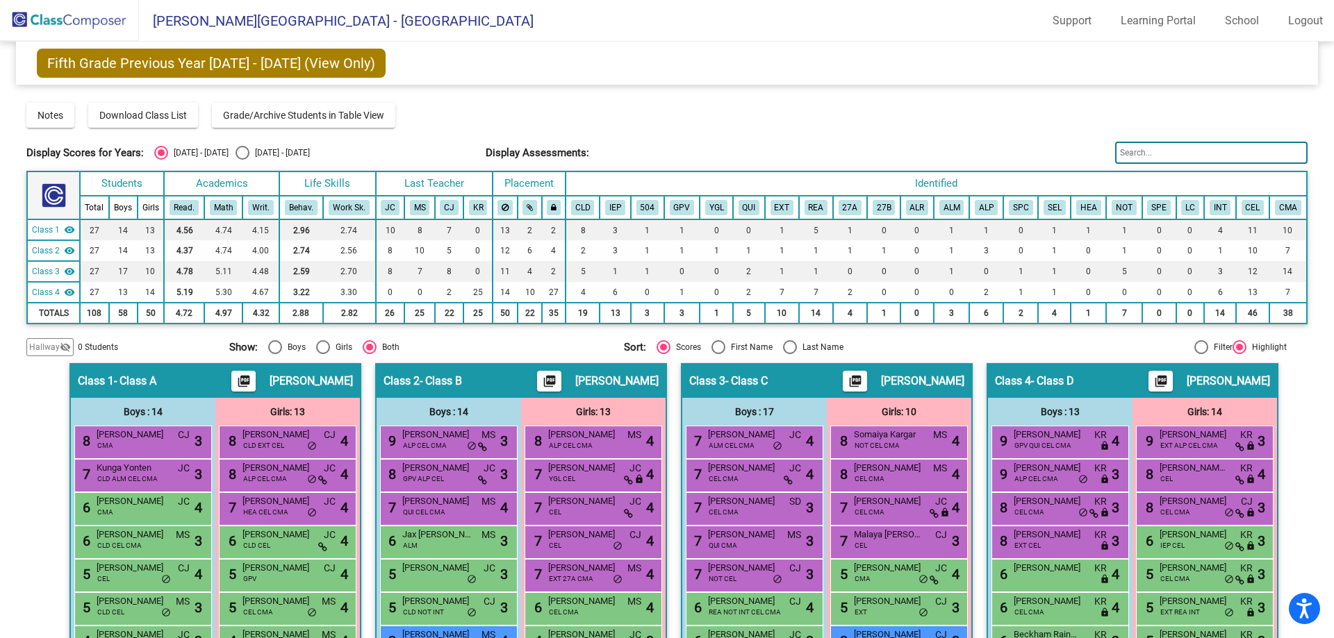
click at [249, 154] on div "[DATE] - [DATE]" at bounding box center [279, 153] width 60 height 13
click at [242, 160] on input "[DATE] - [DATE]" at bounding box center [242, 160] width 1 height 1
radio input "true"
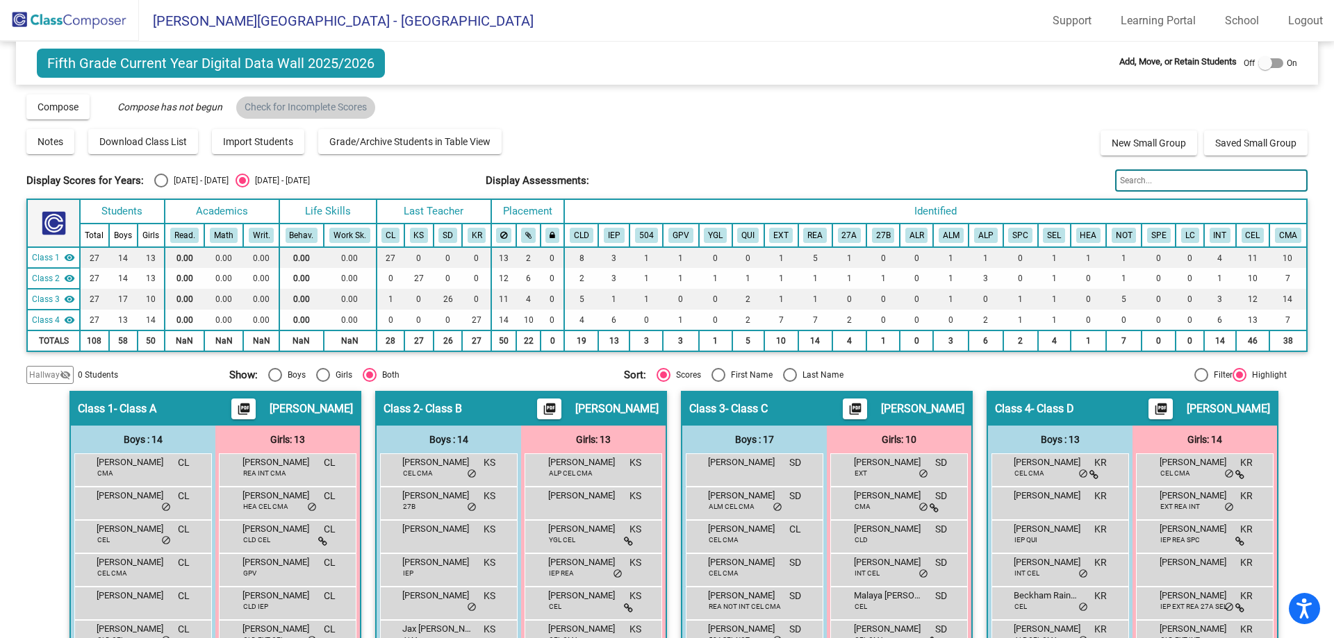
click at [69, 10] on img at bounding box center [69, 20] width 139 height 41
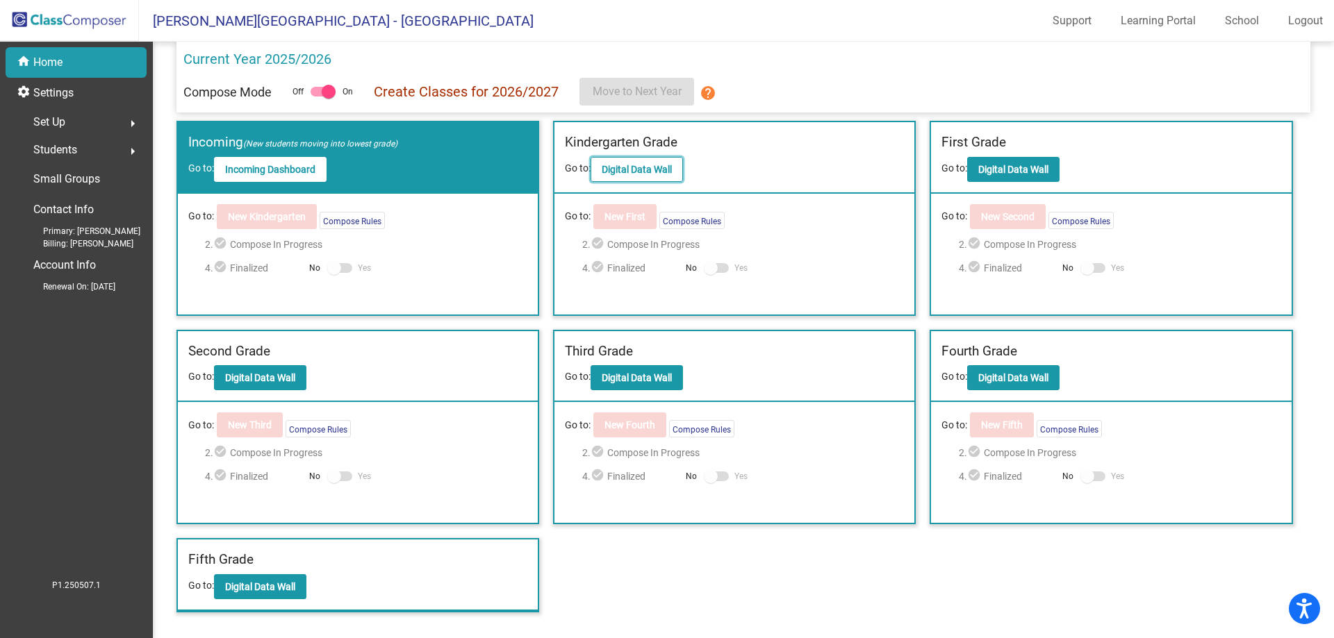
click at [655, 158] on button "Digital Data Wall" at bounding box center [636, 169] width 92 height 25
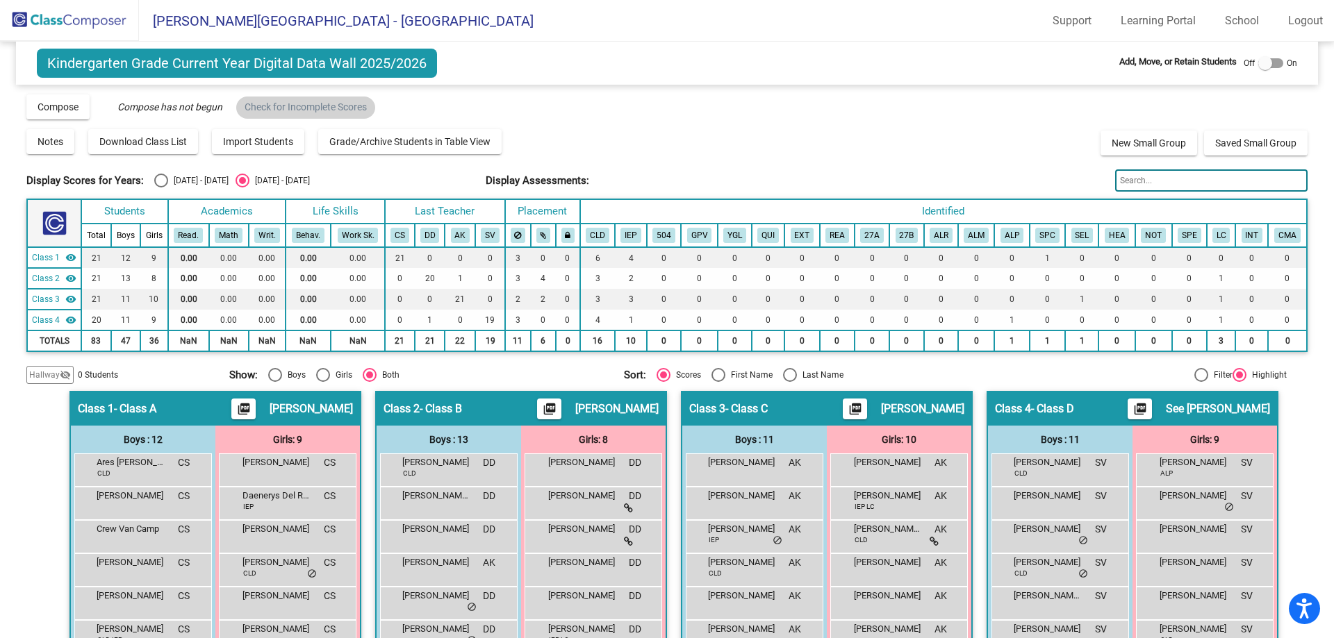
click at [1175, 182] on input "text" at bounding box center [1211, 180] width 192 height 22
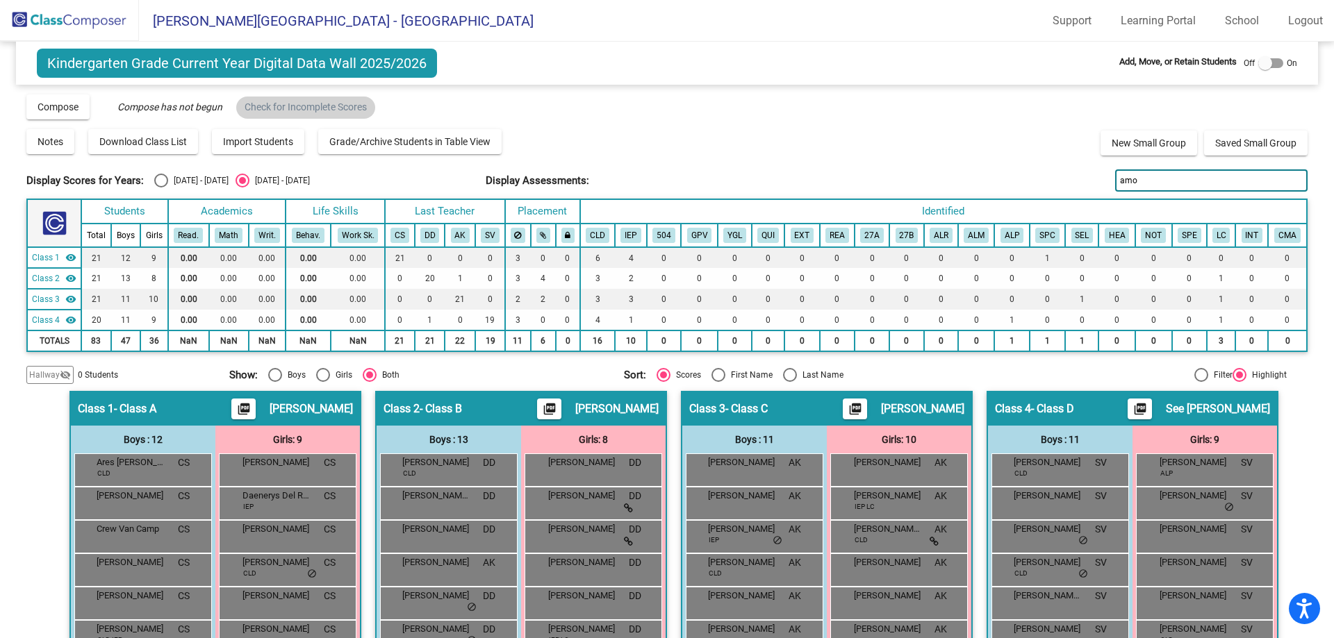
drag, startPoint x: 1100, startPoint y: 184, endPoint x: 1046, endPoint y: 181, distance: 54.3
click at [1047, 181] on div "Display Scores for Years: [DATE] - [DATE] [DATE] - [DATE] Display Assessments: …" at bounding box center [666, 180] width 1280 height 22
type input "[PERSON_NAME]"
click at [448, 544] on div "[PERSON_NAME] DD lock do_not_disturb_alt" at bounding box center [447, 535] width 133 height 28
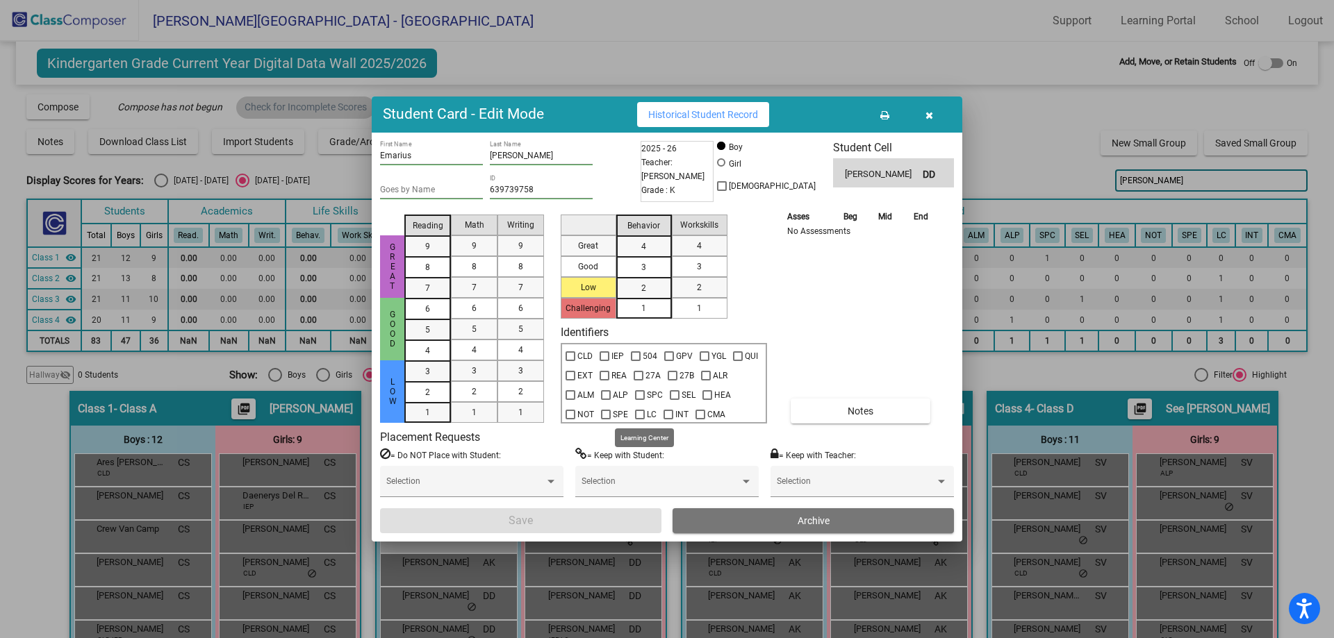
drag, startPoint x: 638, startPoint y: 414, endPoint x: 662, endPoint y: 499, distance: 88.6
click at [637, 414] on div at bounding box center [640, 415] width 10 height 10
click at [639, 420] on input "LC" at bounding box center [639, 420] width 1 height 1
checkbox input "true"
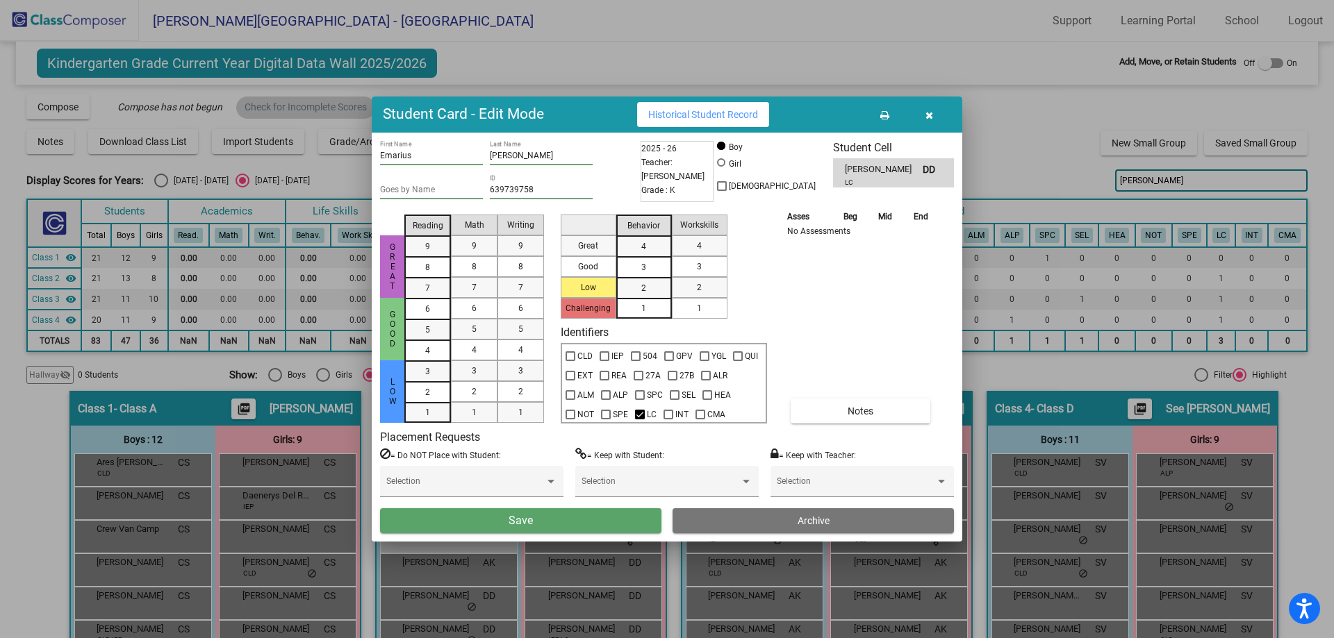
click at [608, 523] on button "Save" at bounding box center [520, 520] width 281 height 25
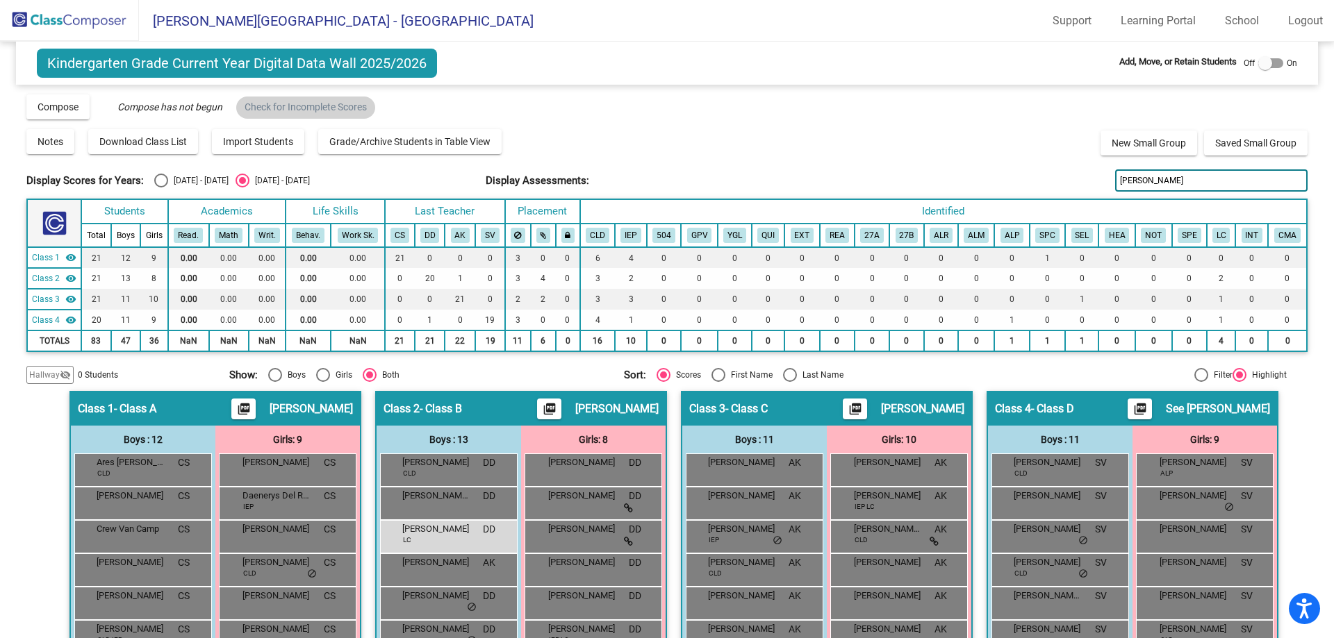
click at [1140, 183] on input "[PERSON_NAME]" at bounding box center [1211, 180] width 192 height 22
click at [1135, 184] on input "[PERSON_NAME]" at bounding box center [1211, 180] width 192 height 22
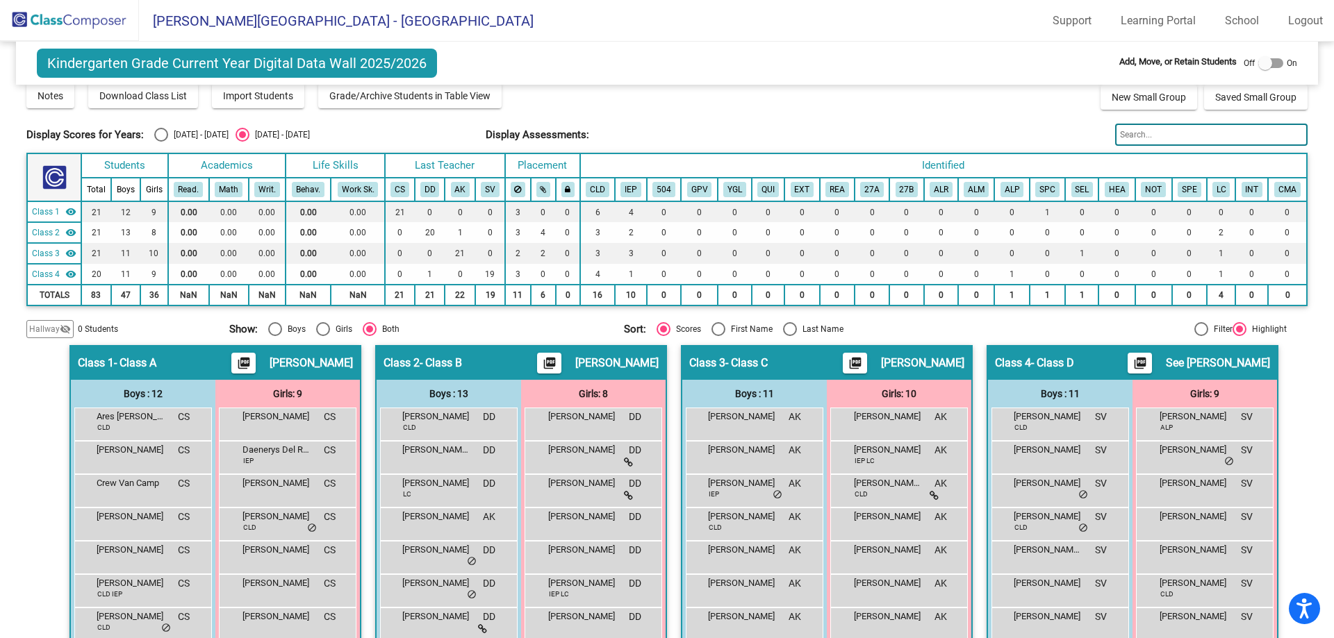
scroll to position [69, 0]
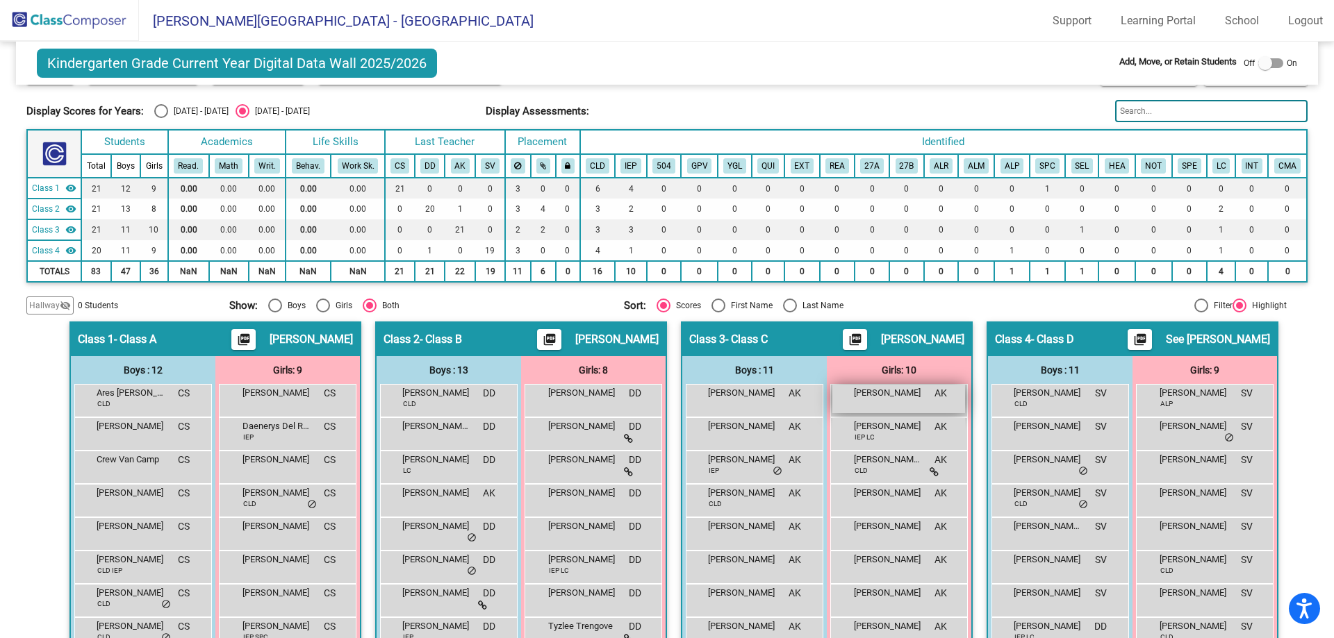
drag, startPoint x: 891, startPoint y: 442, endPoint x: 925, endPoint y: 411, distance: 45.2
drag, startPoint x: 925, startPoint y: 411, endPoint x: 866, endPoint y: 315, distance: 112.8
click at [866, 317] on div "Kindergarten Grade Current Year Digital Data Wall 2025/2026 Add, Move, or Retai…" at bounding box center [666, 406] width 1280 height 868
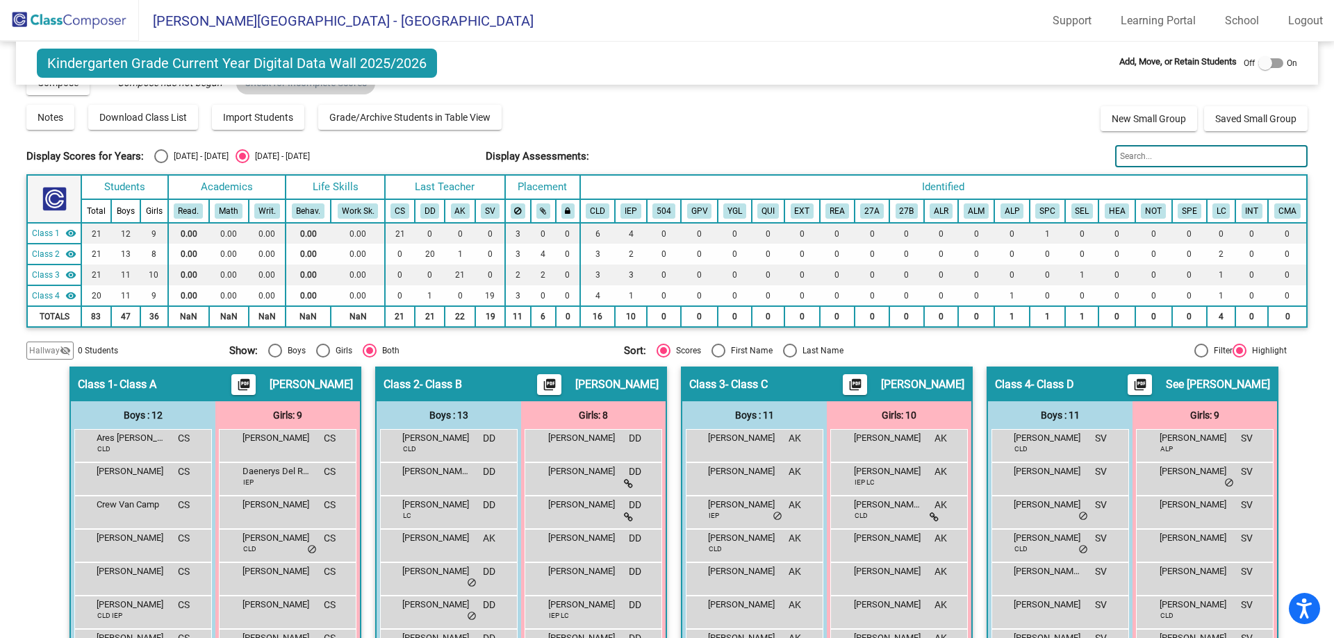
scroll to position [0, 0]
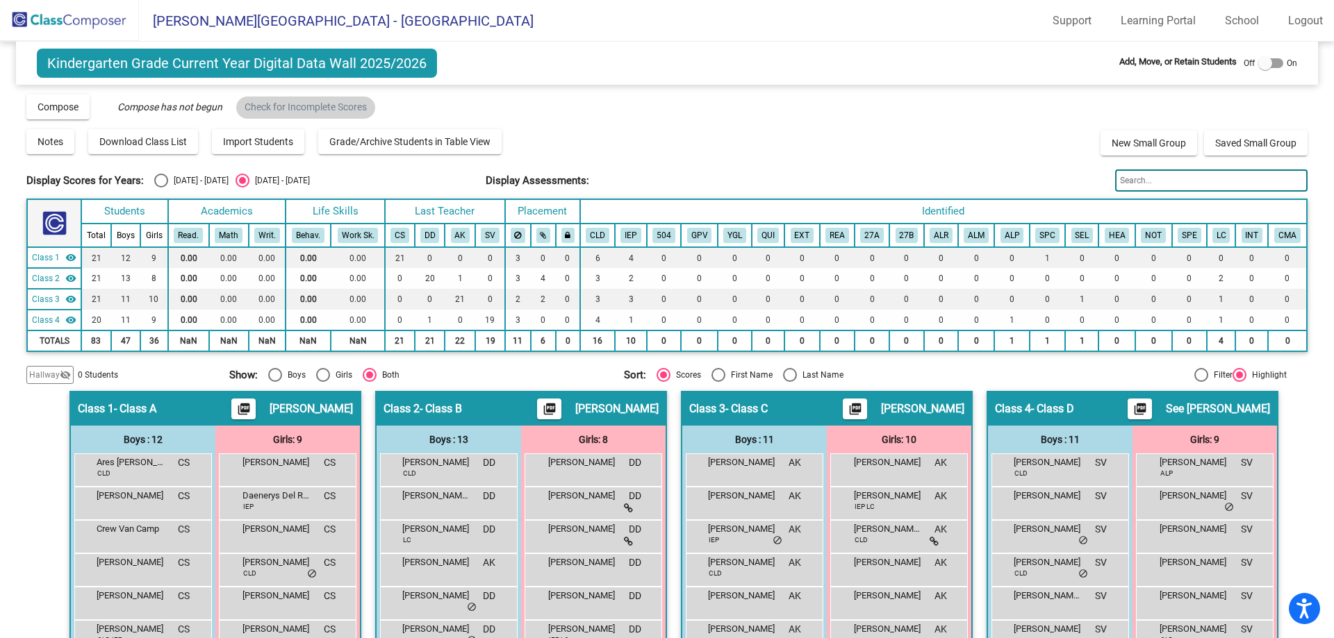
click at [32, 19] on img at bounding box center [69, 20] width 139 height 41
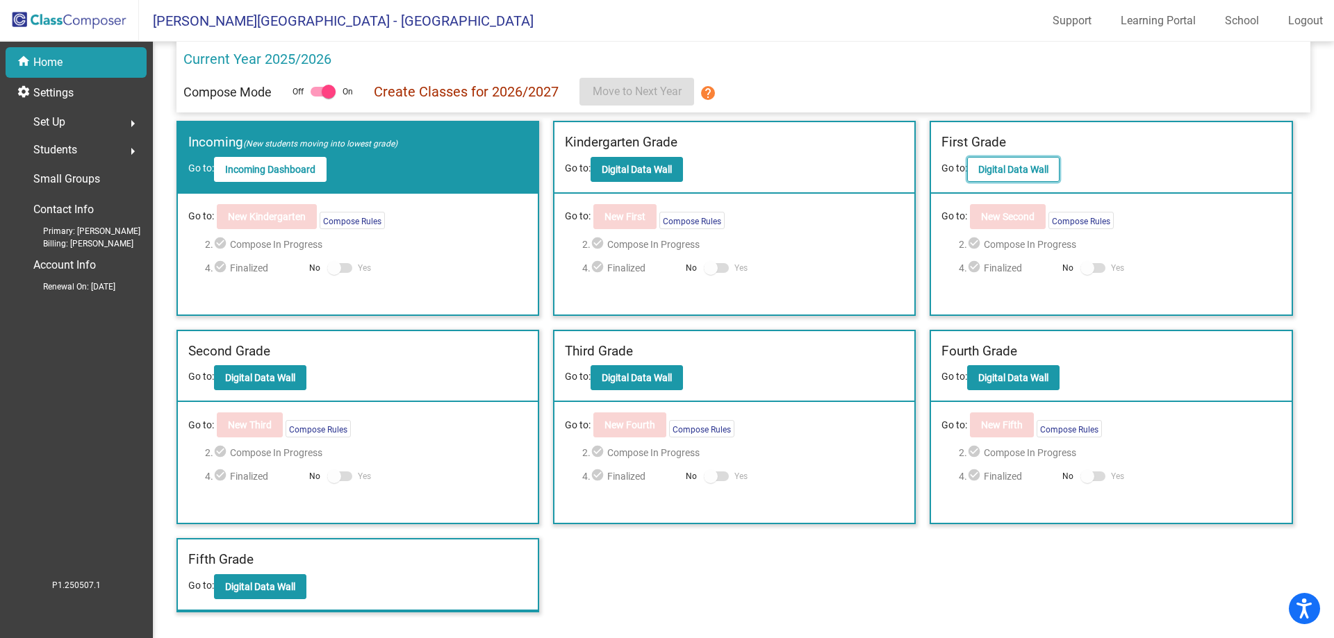
click at [1023, 176] on button "Digital Data Wall" at bounding box center [1013, 169] width 92 height 25
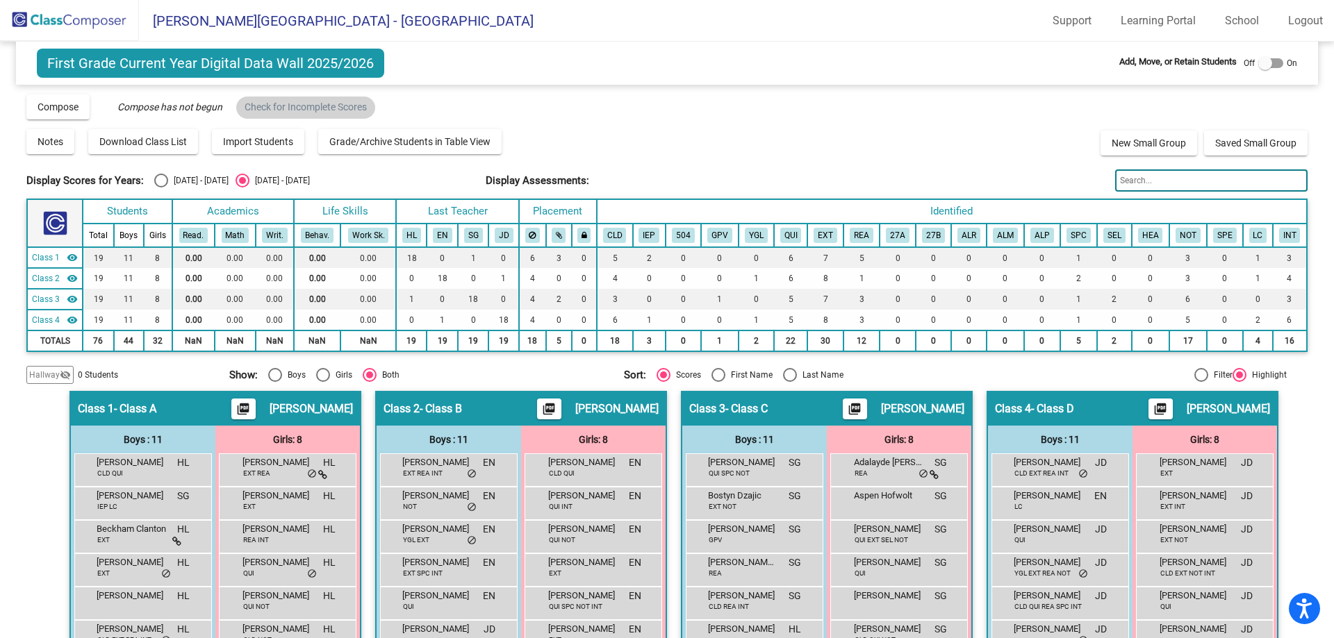
click at [1137, 178] on input "text" at bounding box center [1211, 180] width 192 height 22
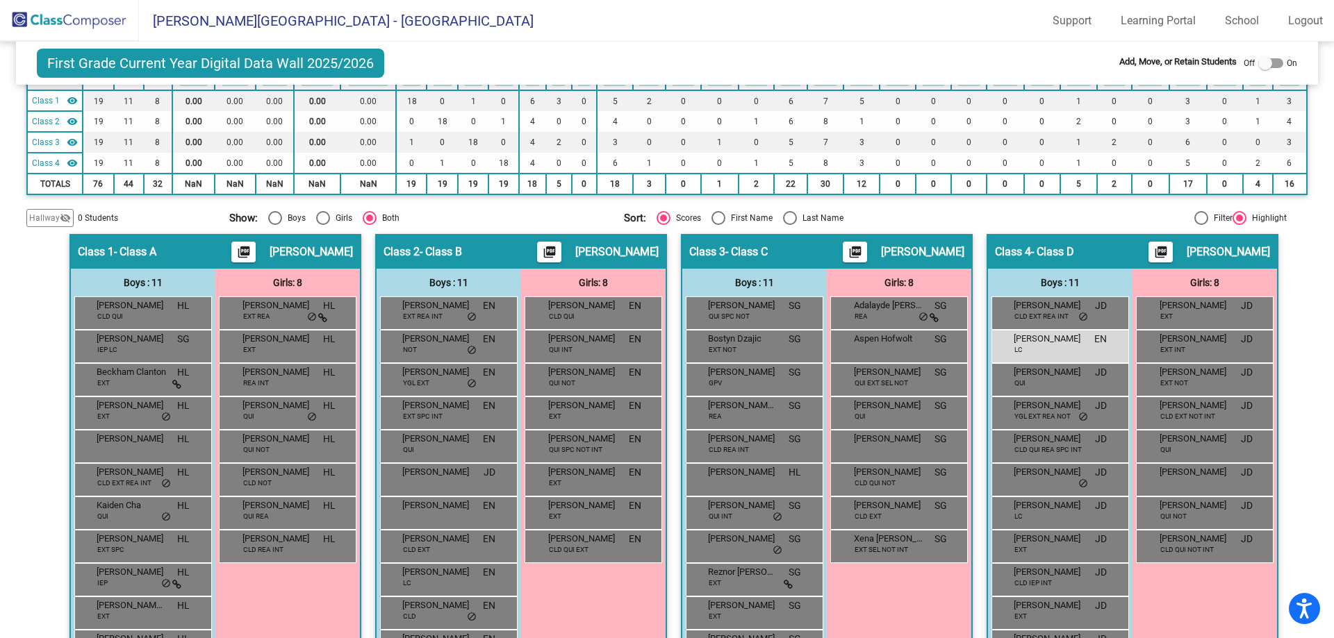
scroll to position [135, 0]
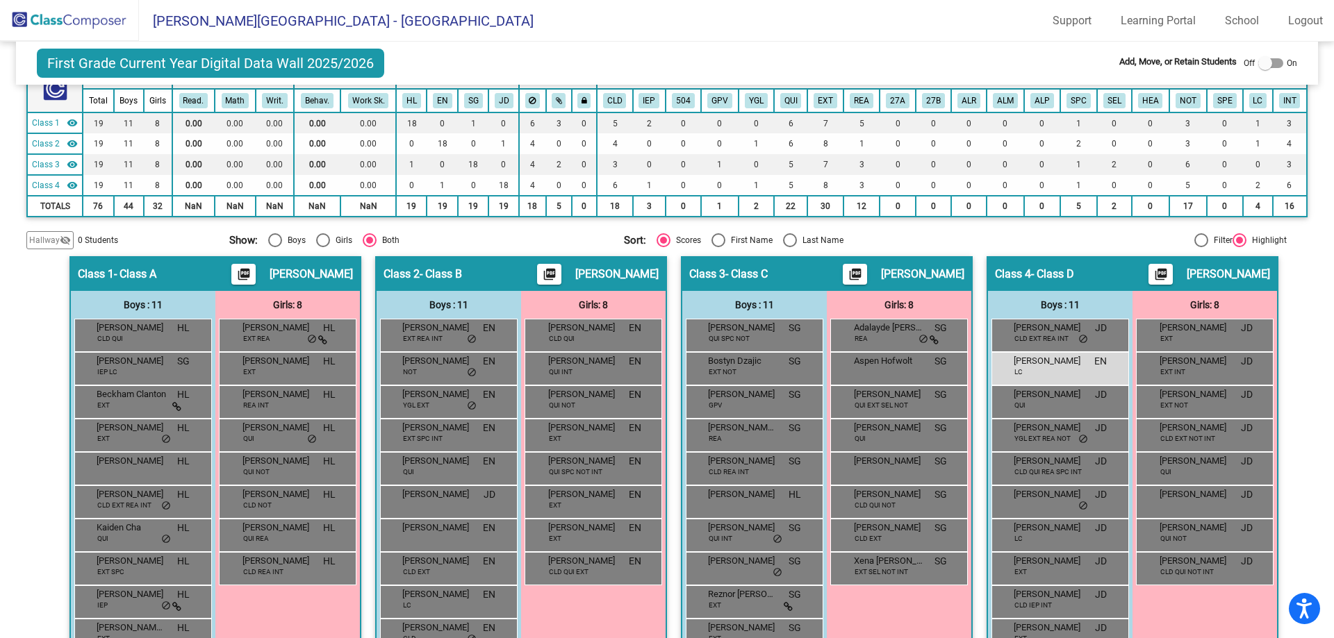
type input "aqui"
click at [969, 498] on div "Hallway - Hallway Class picture_as_pdf Add Student First Name Last Name Student…" at bounding box center [666, 482] width 1280 height 452
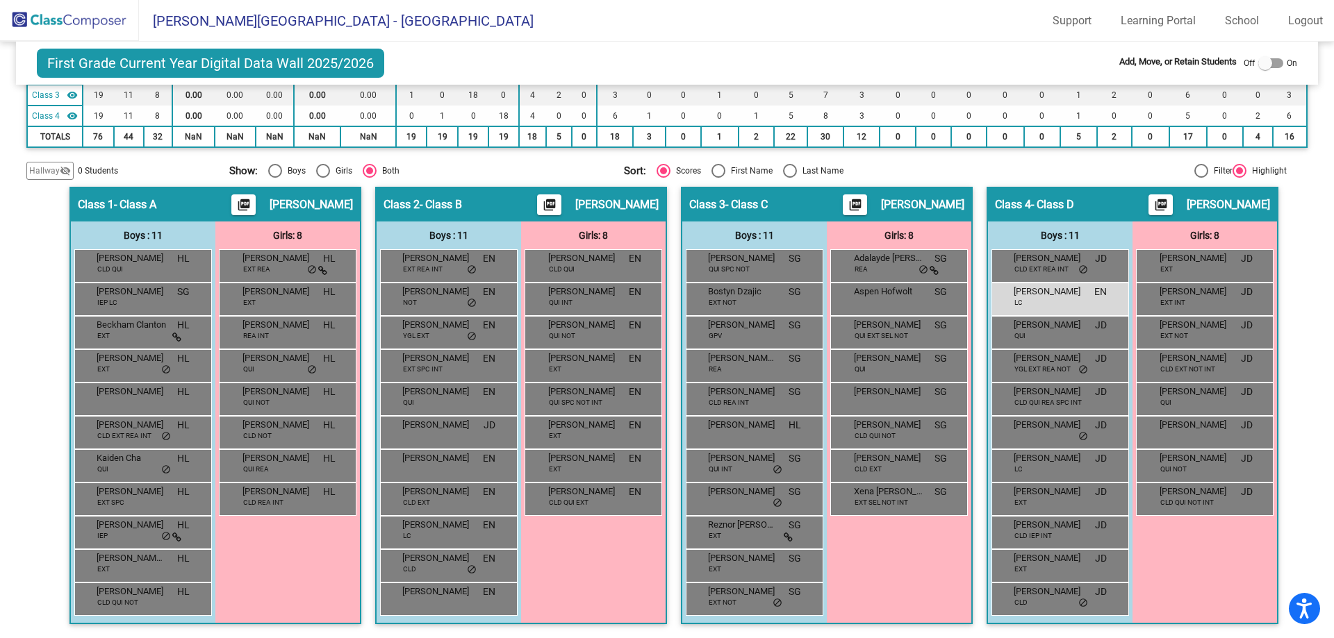
scroll to position [0, 0]
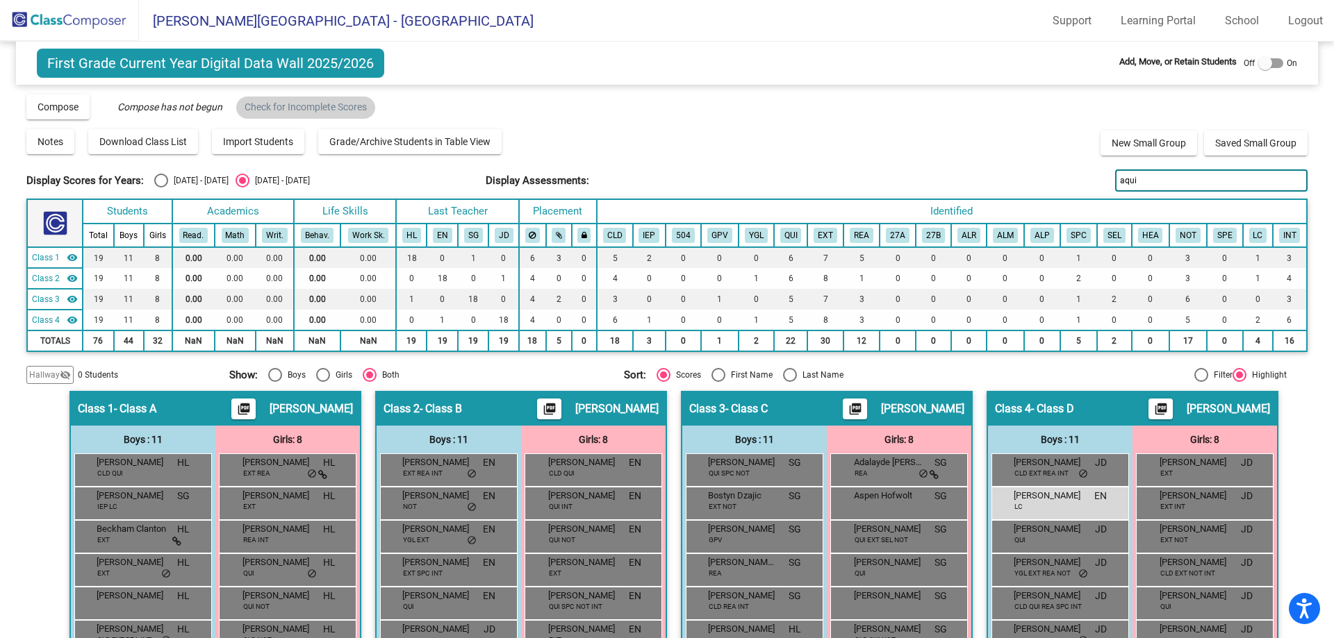
click at [108, 10] on img at bounding box center [69, 20] width 139 height 41
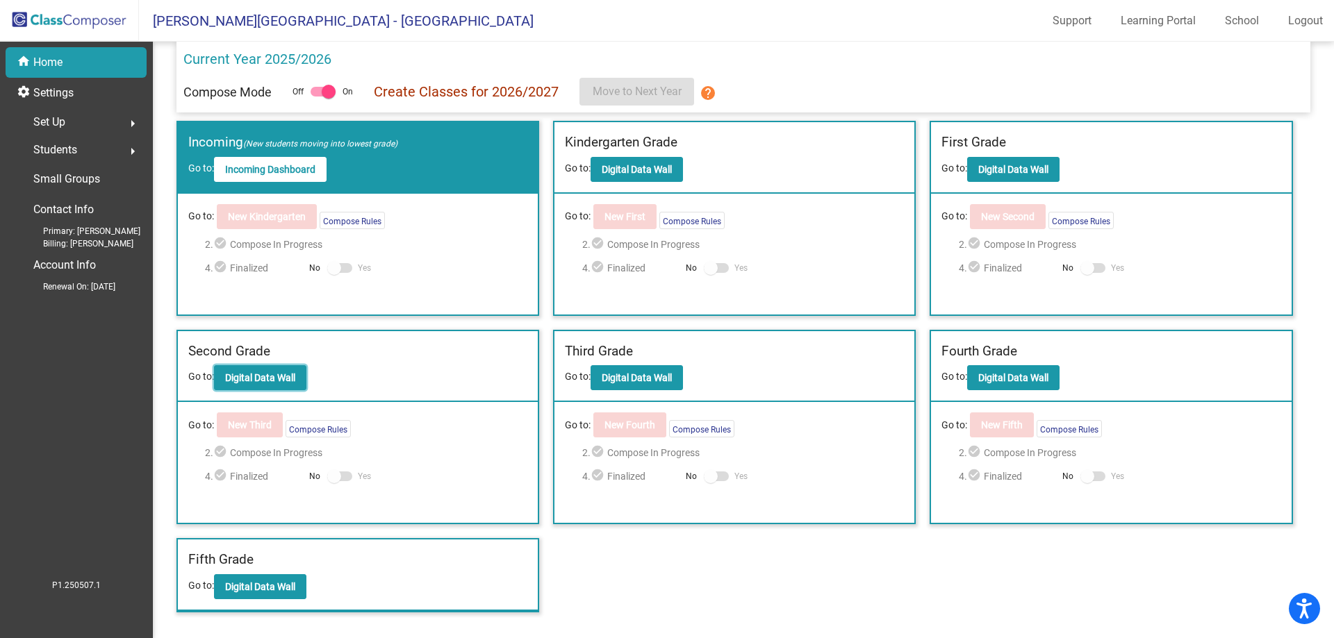
drag, startPoint x: 291, startPoint y: 382, endPoint x: 232, endPoint y: 183, distance: 207.9
click at [490, 354] on div "Second Grade Go to: Digital Data Wall" at bounding box center [358, 367] width 360 height 72
click at [675, 394] on div "Third Grade Go to: Digital Data Wall" at bounding box center [734, 367] width 360 height 72
click at [668, 385] on button "Digital Data Wall" at bounding box center [636, 377] width 92 height 25
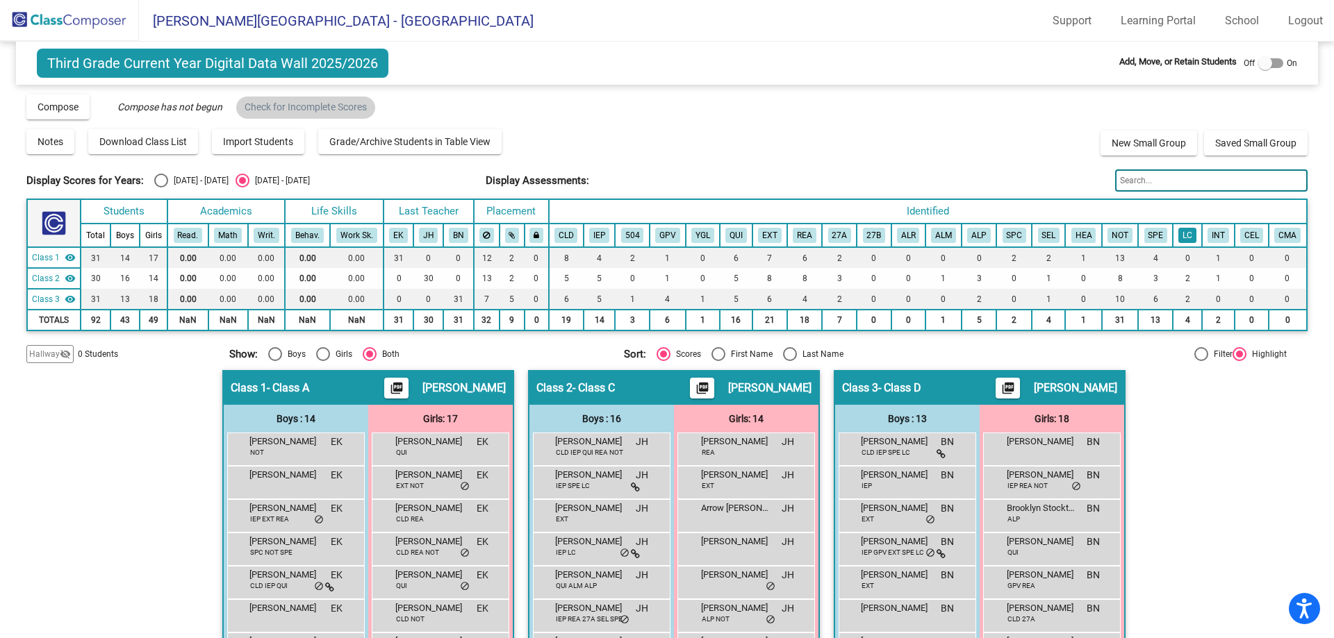
click at [1184, 241] on button "LC" at bounding box center [1187, 235] width 18 height 15
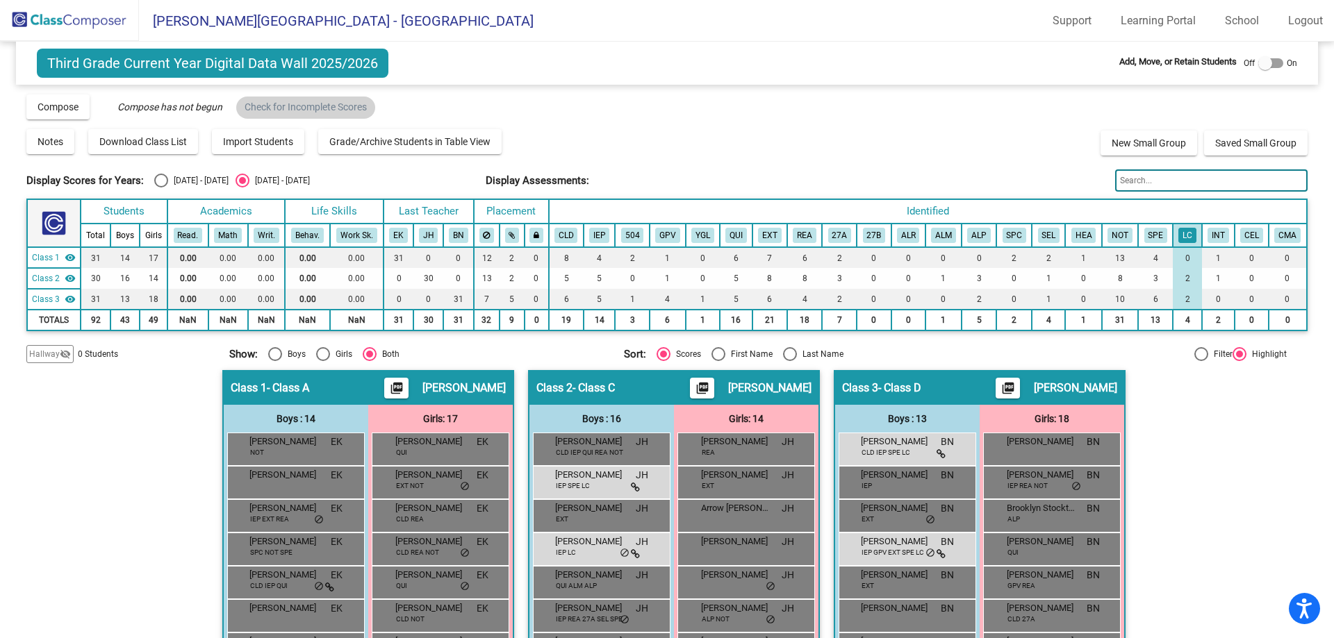
click at [81, 14] on img at bounding box center [69, 20] width 139 height 41
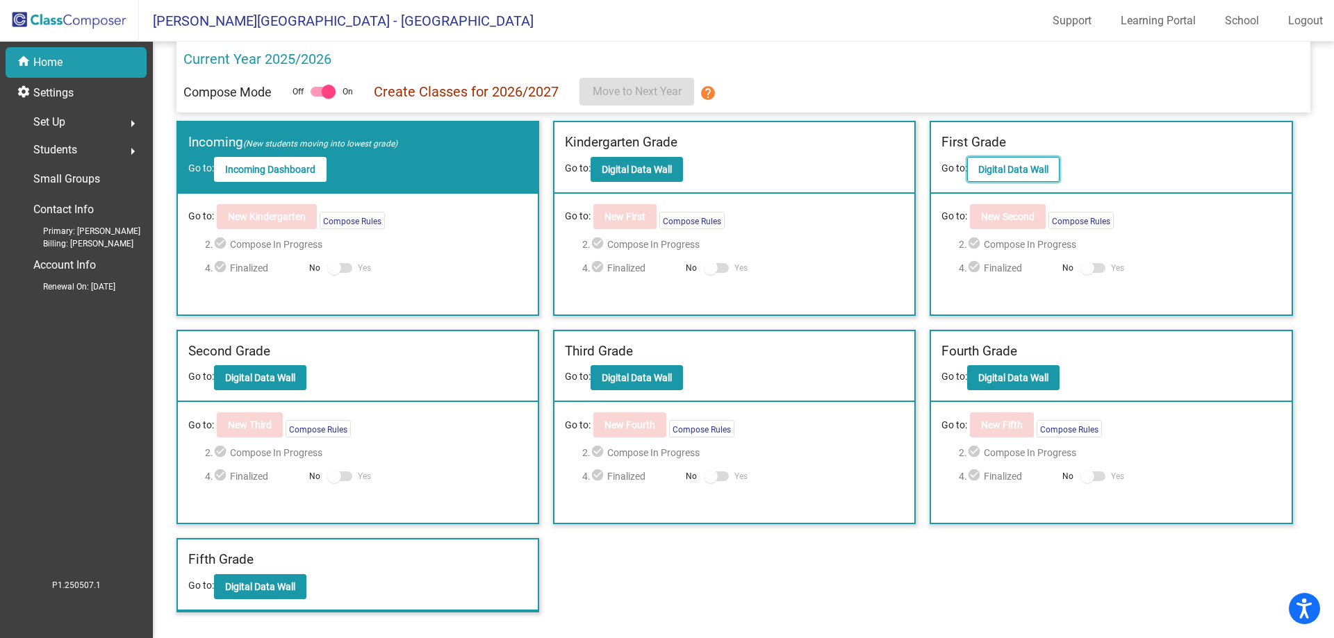
click at [1005, 177] on button "Digital Data Wall" at bounding box center [1013, 169] width 92 height 25
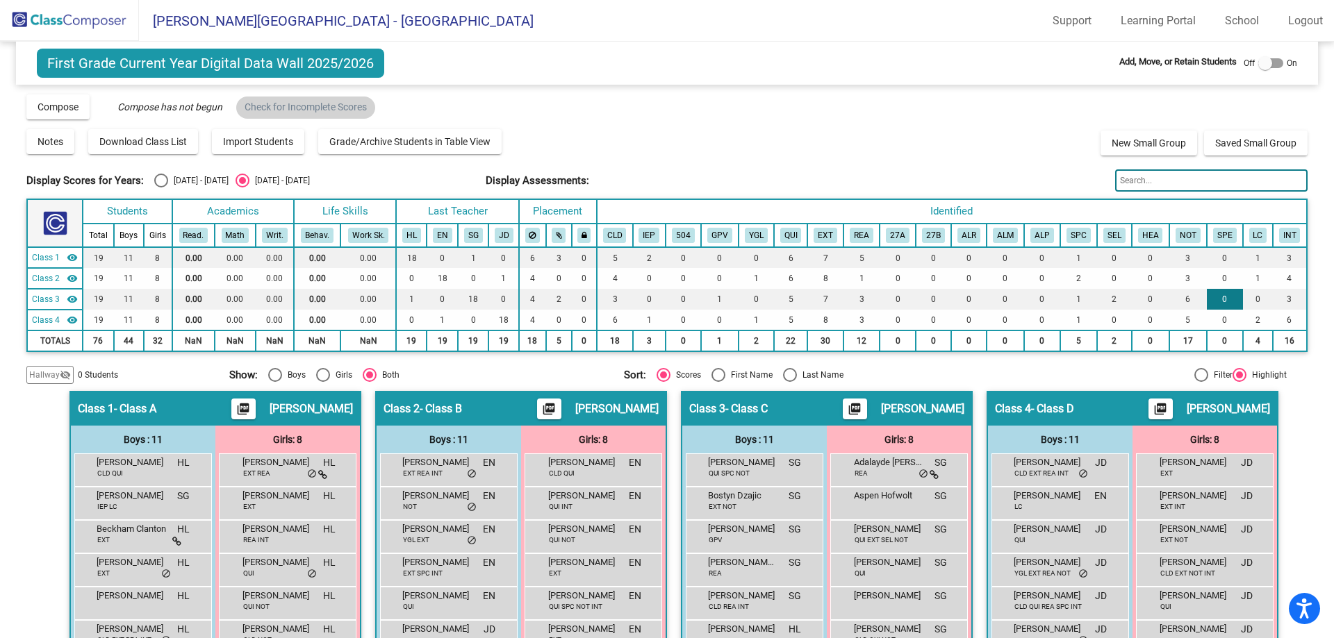
drag, startPoint x: 1252, startPoint y: 235, endPoint x: 1234, endPoint y: 292, distance: 59.5
click at [1249, 235] on button "LC" at bounding box center [1258, 235] width 18 height 15
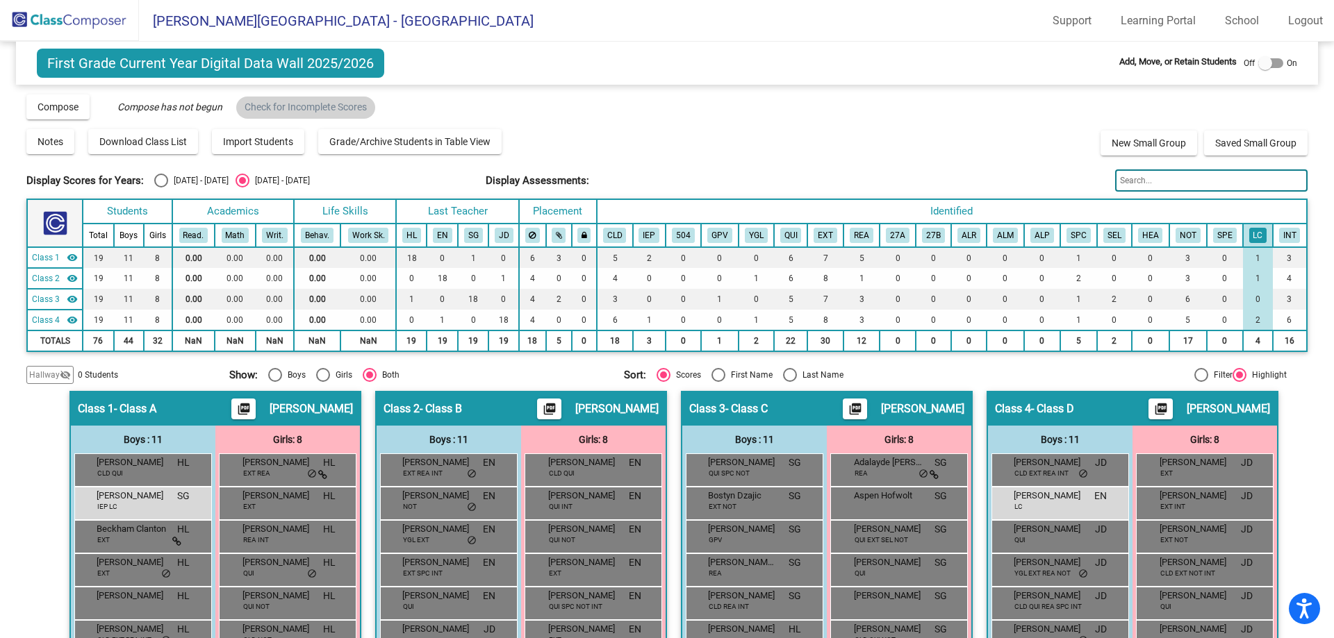
click at [1276, 63] on div "Off On" at bounding box center [1269, 63] width 53 height 17
click at [1269, 67] on div at bounding box center [1270, 63] width 25 height 10
checkbox input "true"
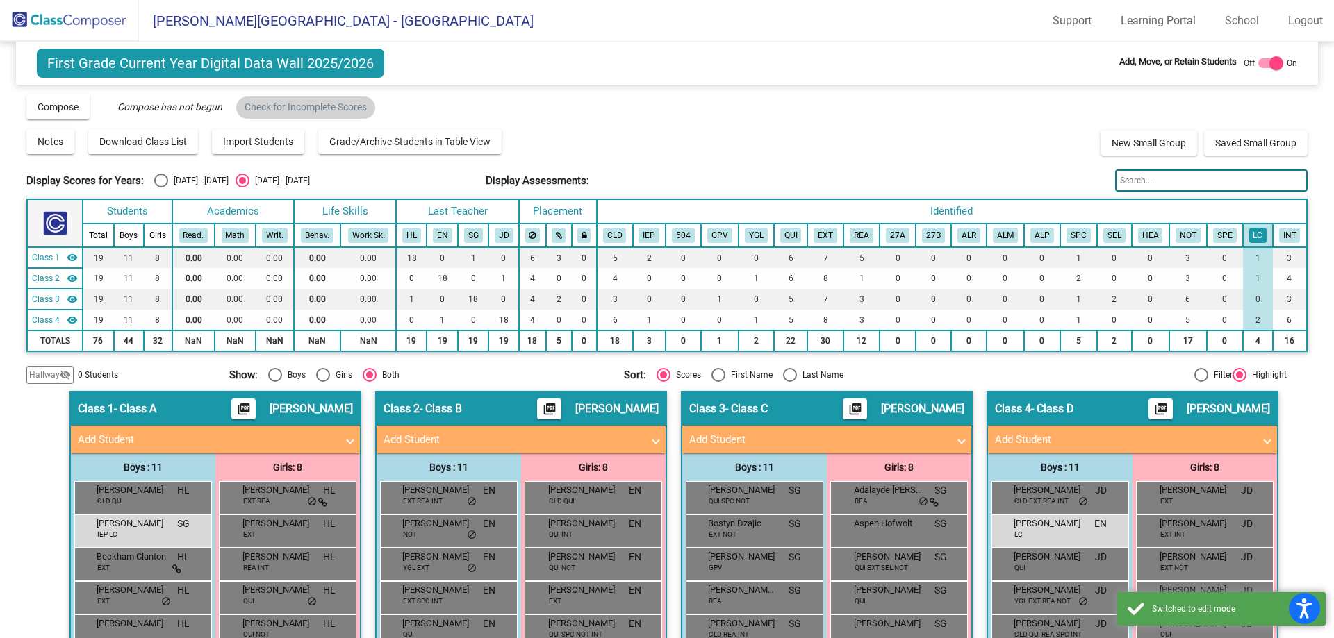
click at [963, 126] on div "Display Scores for Years: [DATE] - [DATE] [DATE] - [DATE] Grade/Archive Student…" at bounding box center [666, 238] width 1280 height 291
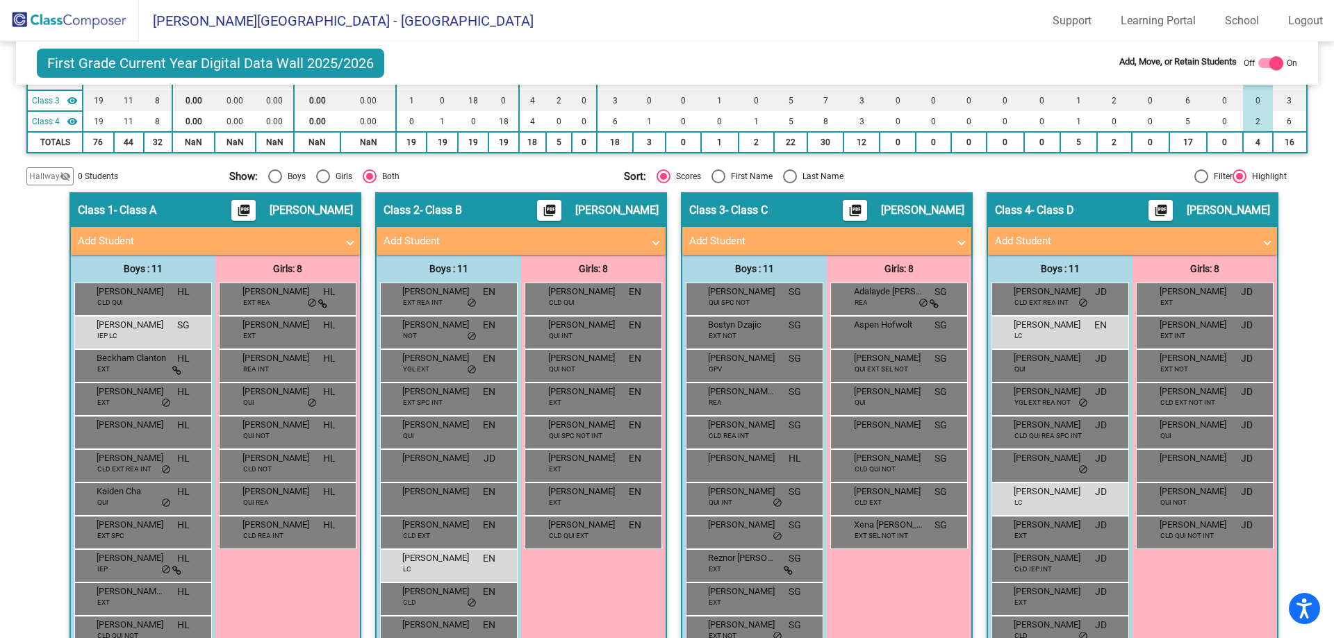
scroll to position [232, 0]
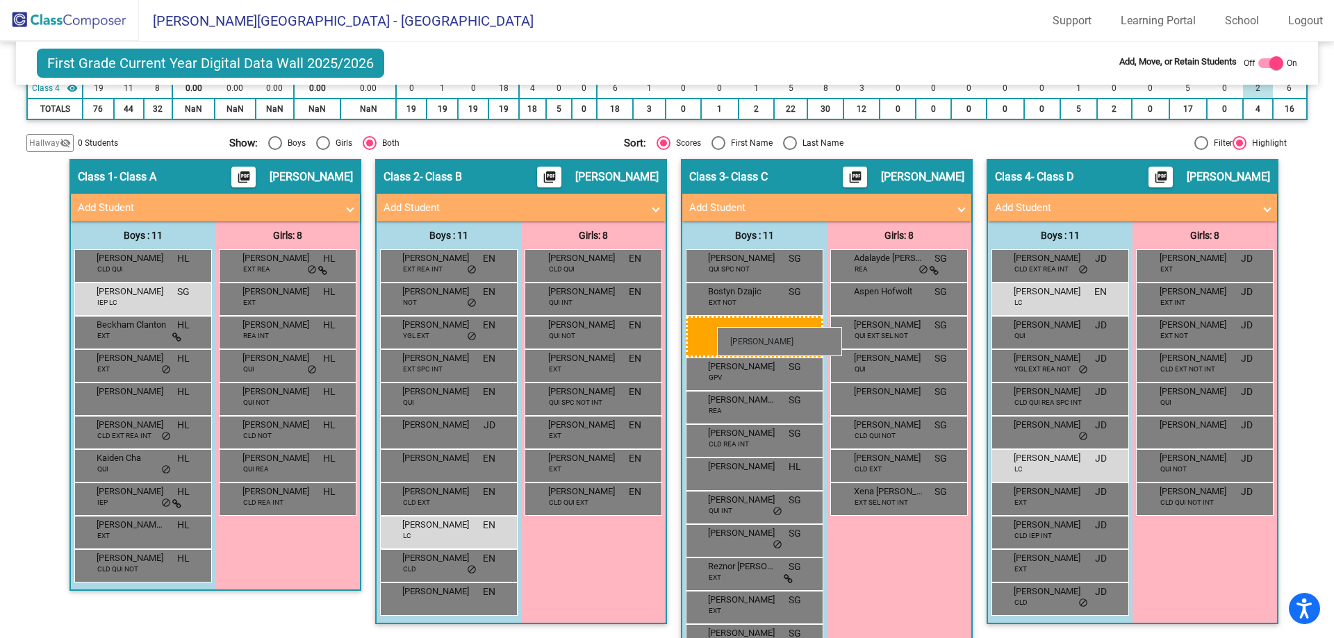
drag, startPoint x: 124, startPoint y: 499, endPoint x: 717, endPoint y: 327, distance: 617.7
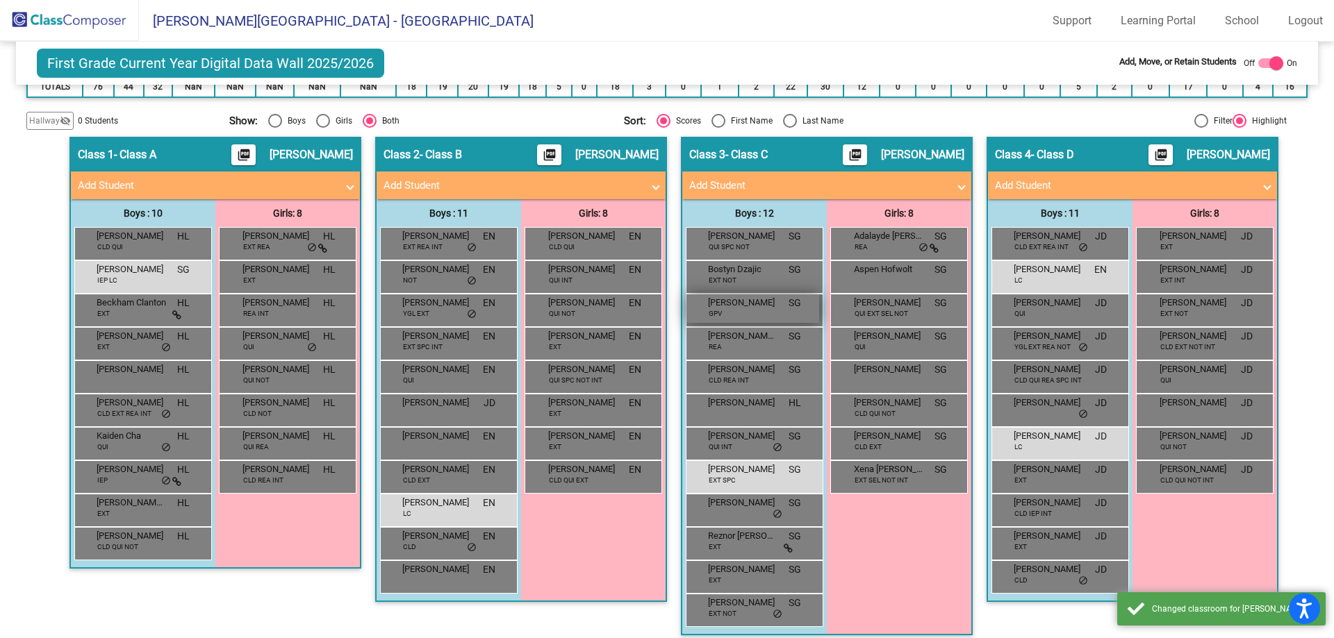
scroll to position [265, 0]
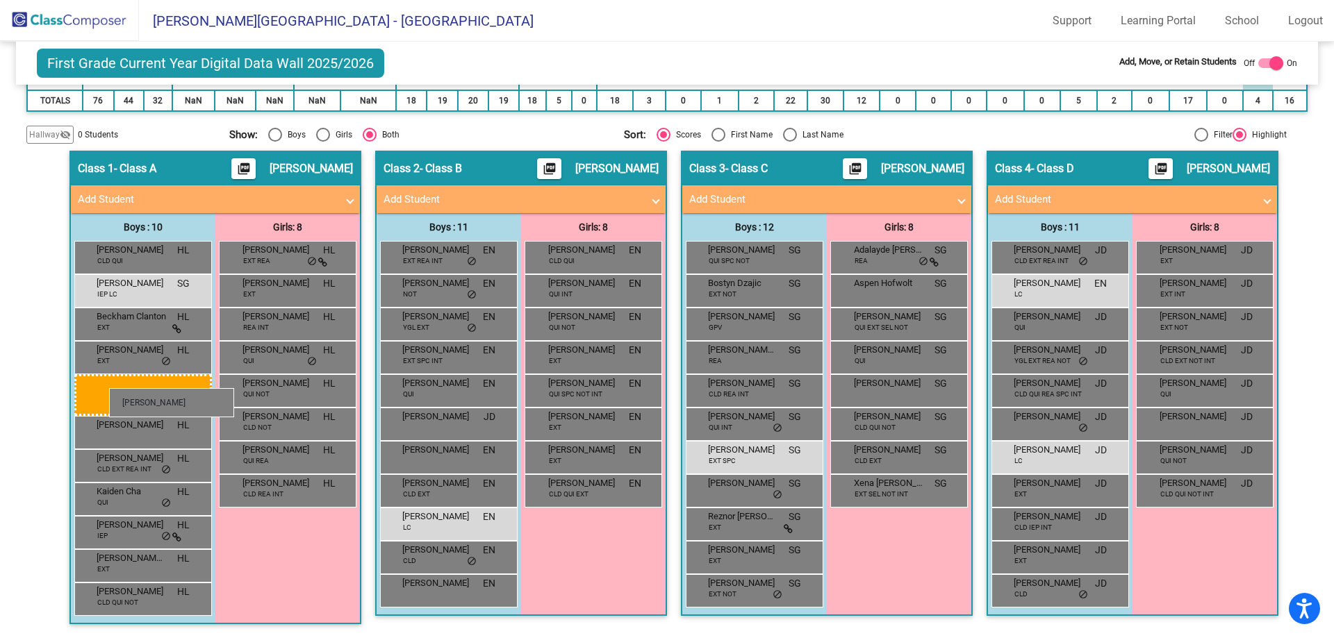
drag, startPoint x: 735, startPoint y: 402, endPoint x: 109, endPoint y: 388, distance: 626.0
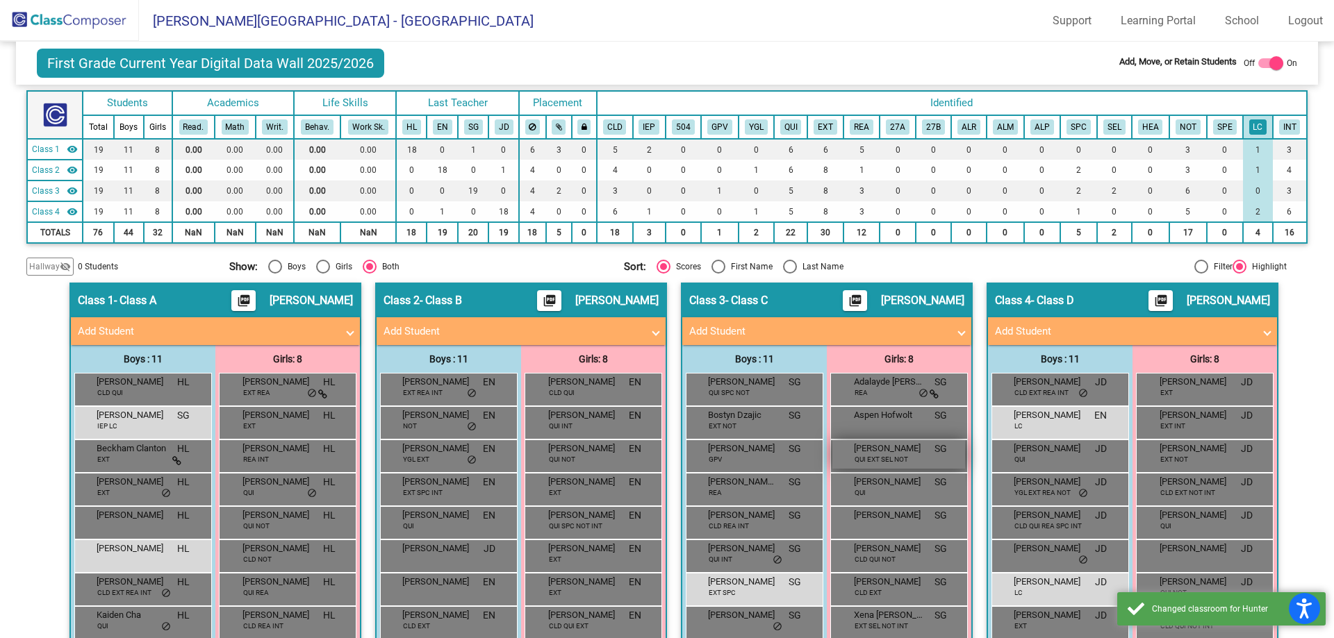
scroll to position [0, 0]
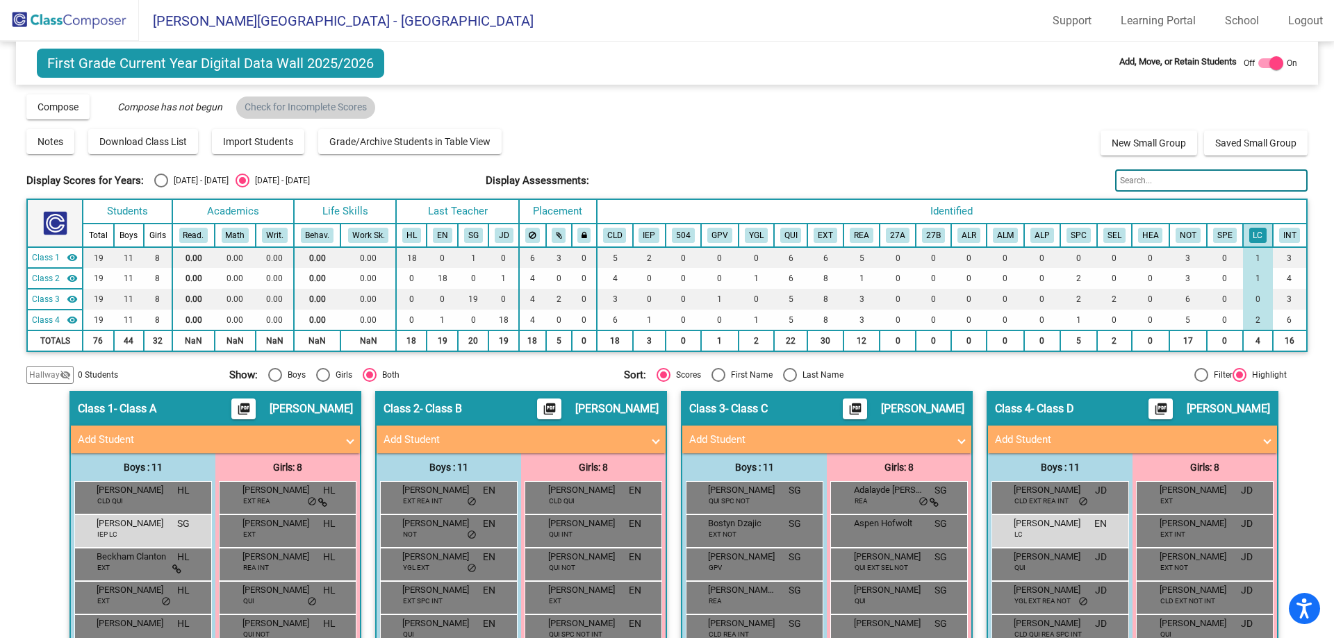
click at [91, 23] on img at bounding box center [69, 20] width 139 height 41
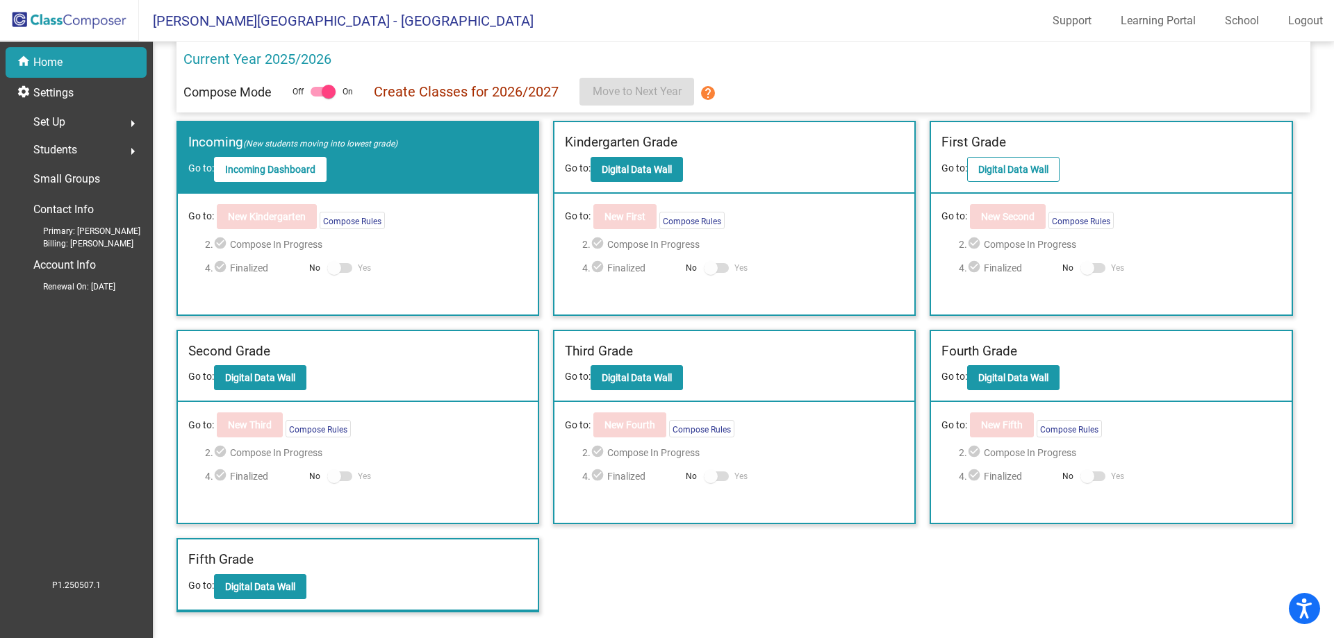
drag, startPoint x: 1062, startPoint y: 154, endPoint x: 1048, endPoint y: 163, distance: 17.0
click at [1057, 157] on div "First Grade Go to: Digital Data Wall" at bounding box center [1111, 158] width 360 height 72
click at [247, 390] on button "Digital Data Wall" at bounding box center [260, 377] width 92 height 25
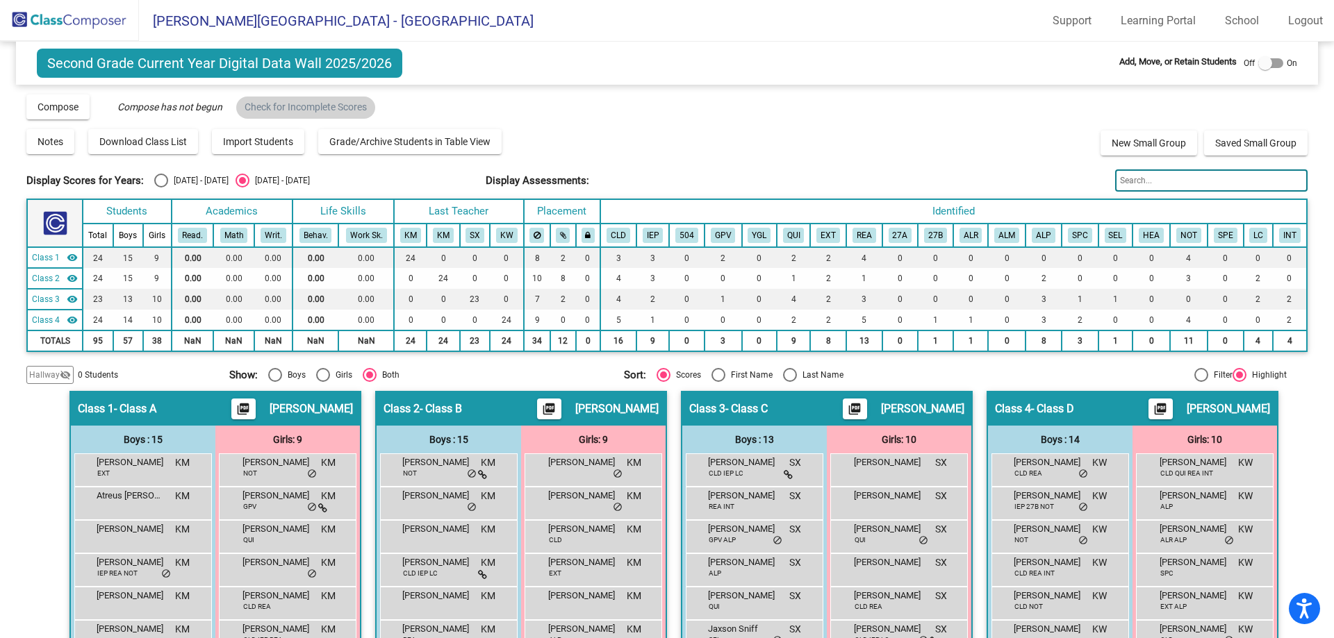
click at [88, 24] on img at bounding box center [69, 20] width 139 height 41
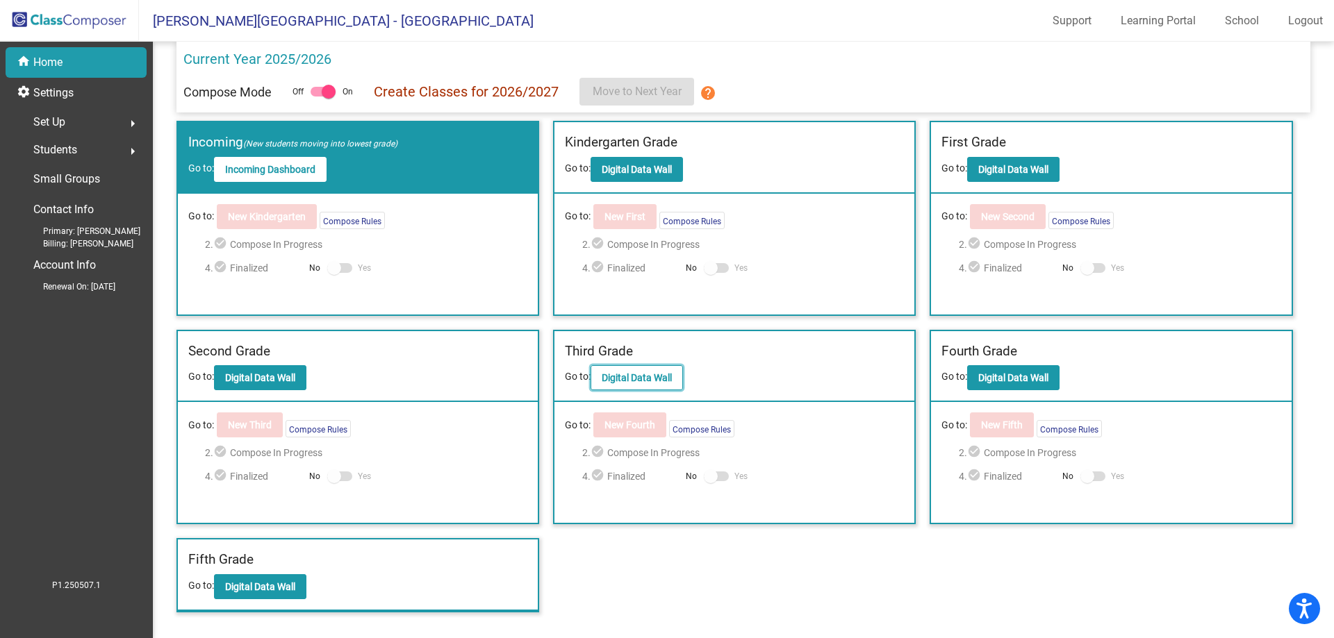
click at [643, 383] on b "Digital Data Wall" at bounding box center [637, 377] width 70 height 11
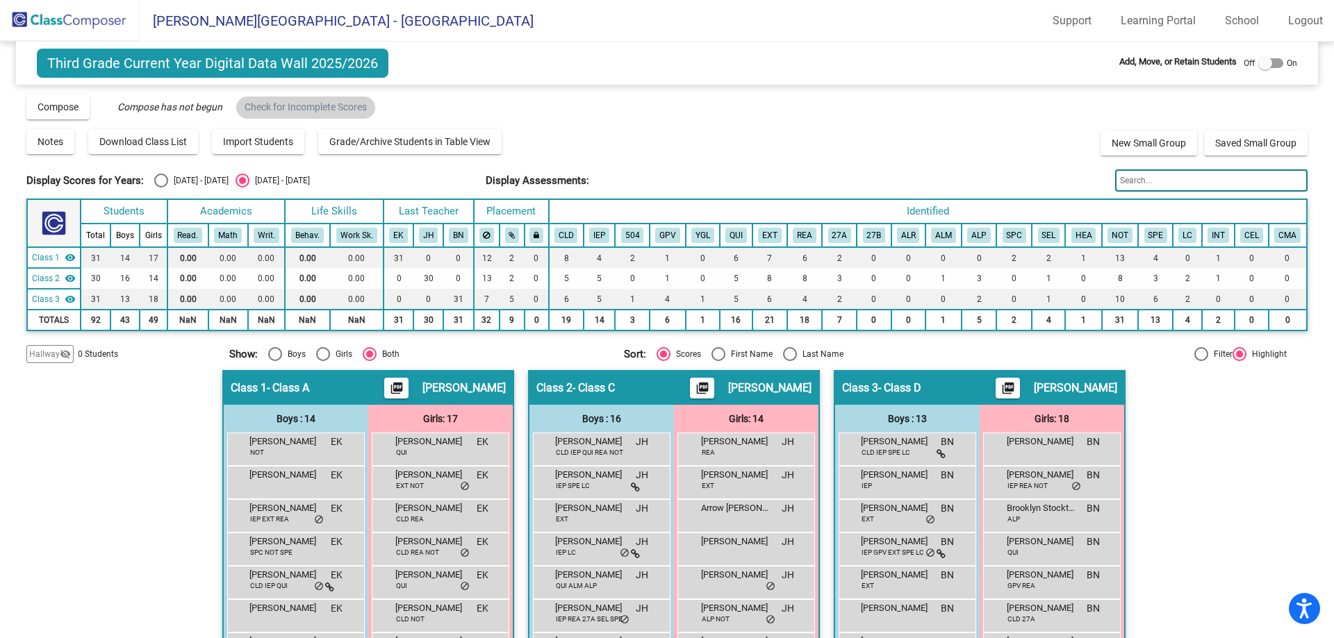
click at [1270, 63] on div at bounding box center [1270, 63] width 25 height 10
checkbox input "true"
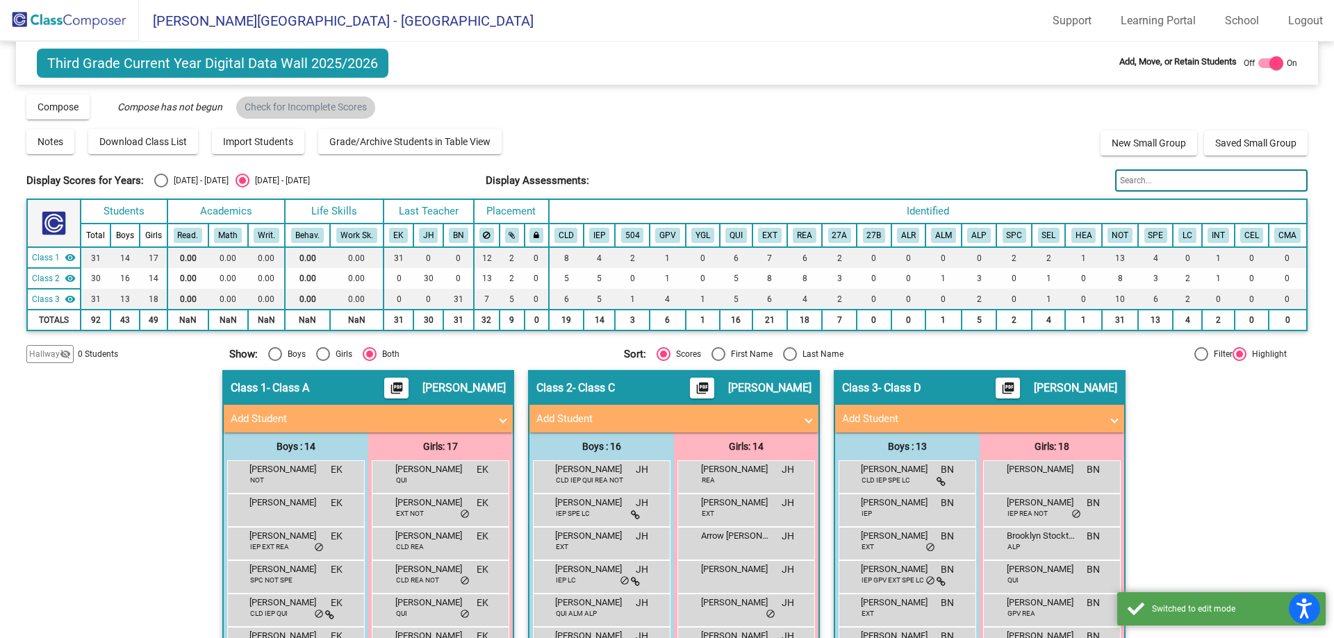
click at [794, 418] on span "Add Student" at bounding box center [671, 419] width 270 height 16
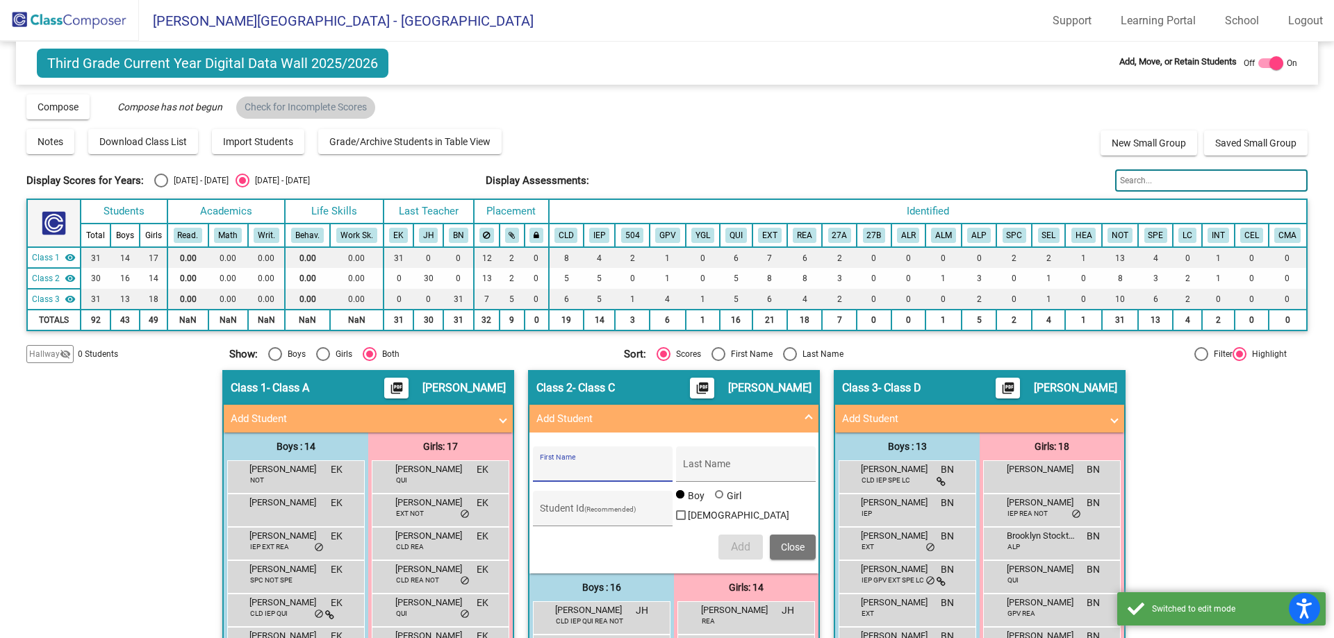
click at [604, 466] on input "First Name" at bounding box center [602, 469] width 125 height 11
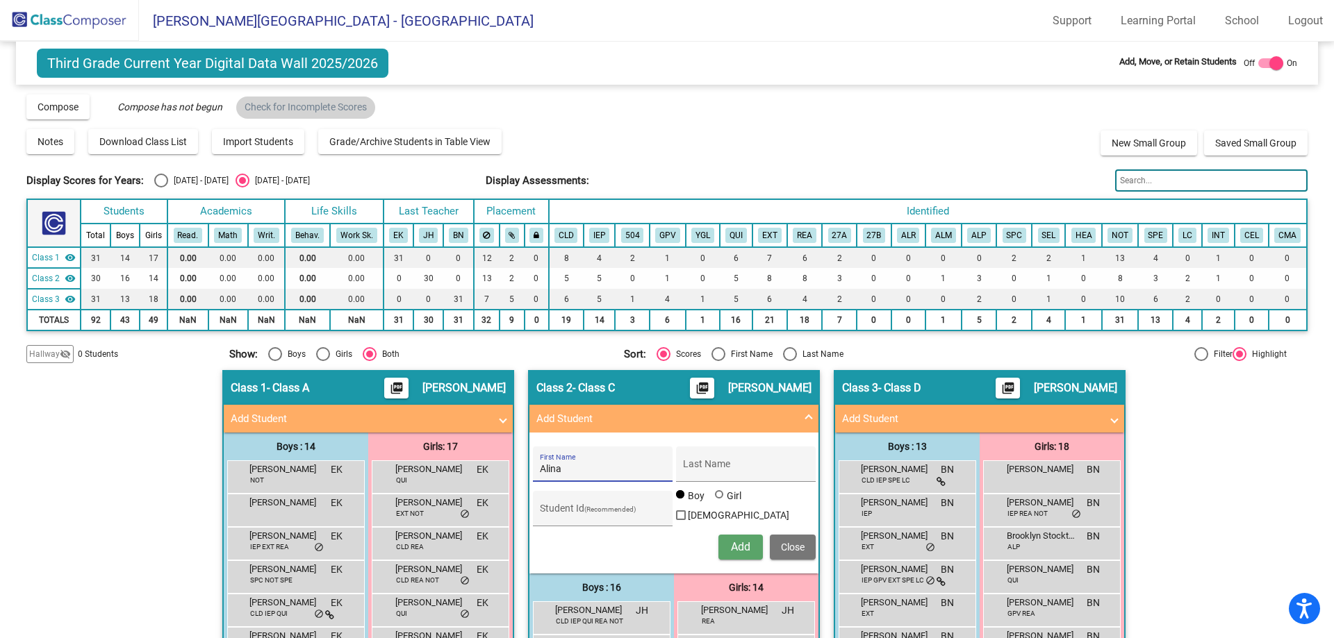
type input "Alina"
type input "[PERSON_NAME]"
paste input "677934112"
type input "677934112"
click at [709, 494] on div "677934112 Student Id (Recommended) Boy Girl [DEMOGRAPHIC_DATA]" at bounding box center [674, 508] width 283 height 39
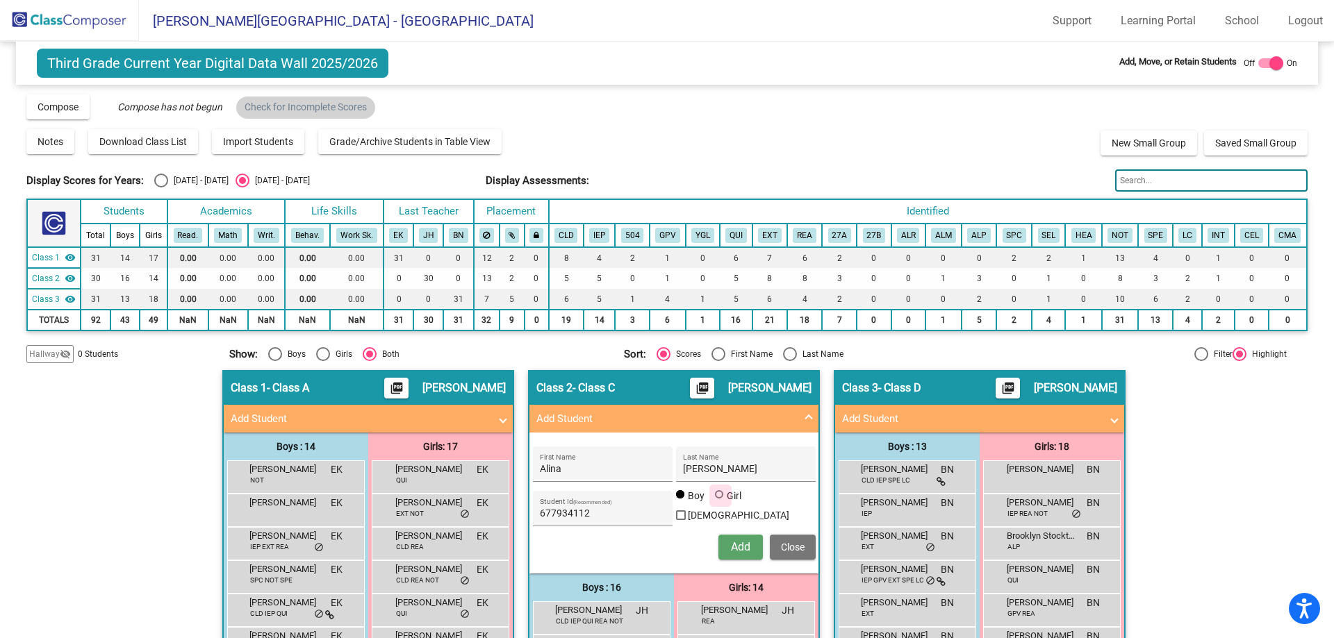
click at [715, 499] on div at bounding box center [719, 494] width 8 height 8
click at [720, 502] on input "Girl" at bounding box center [720, 502] width 1 height 1
radio input "true"
click at [725, 550] on button "Add" at bounding box center [740, 547] width 44 height 25
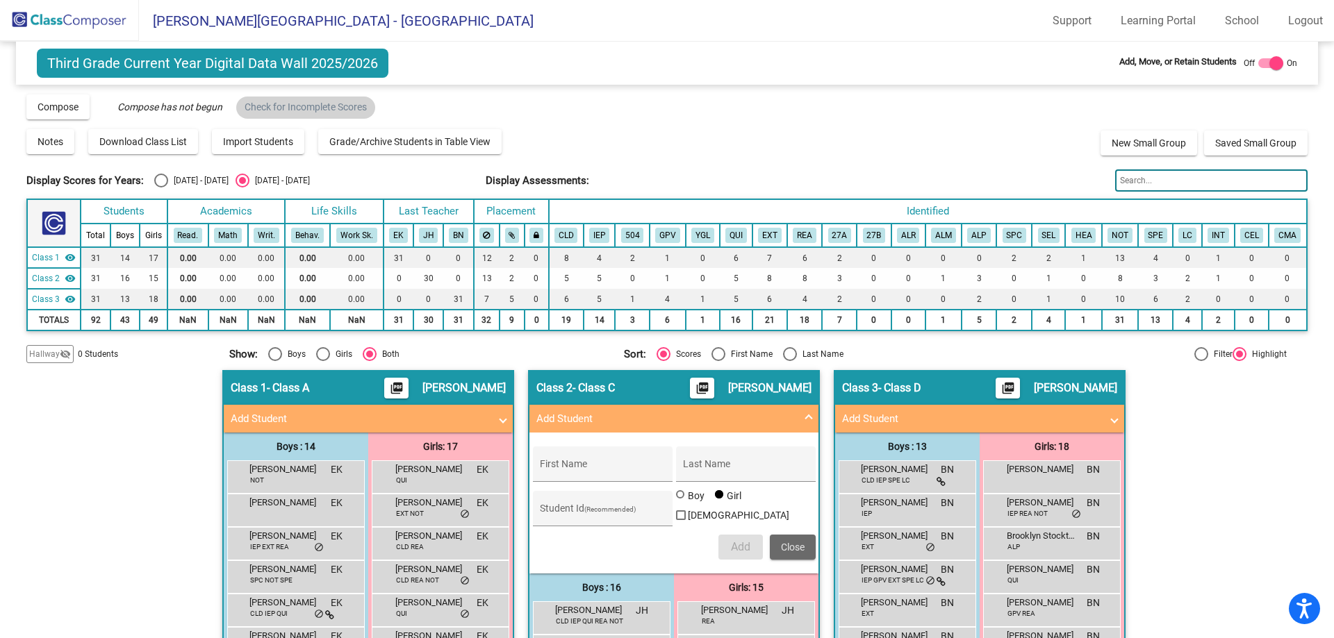
click at [800, 545] on span "Close" at bounding box center [793, 547] width 24 height 11
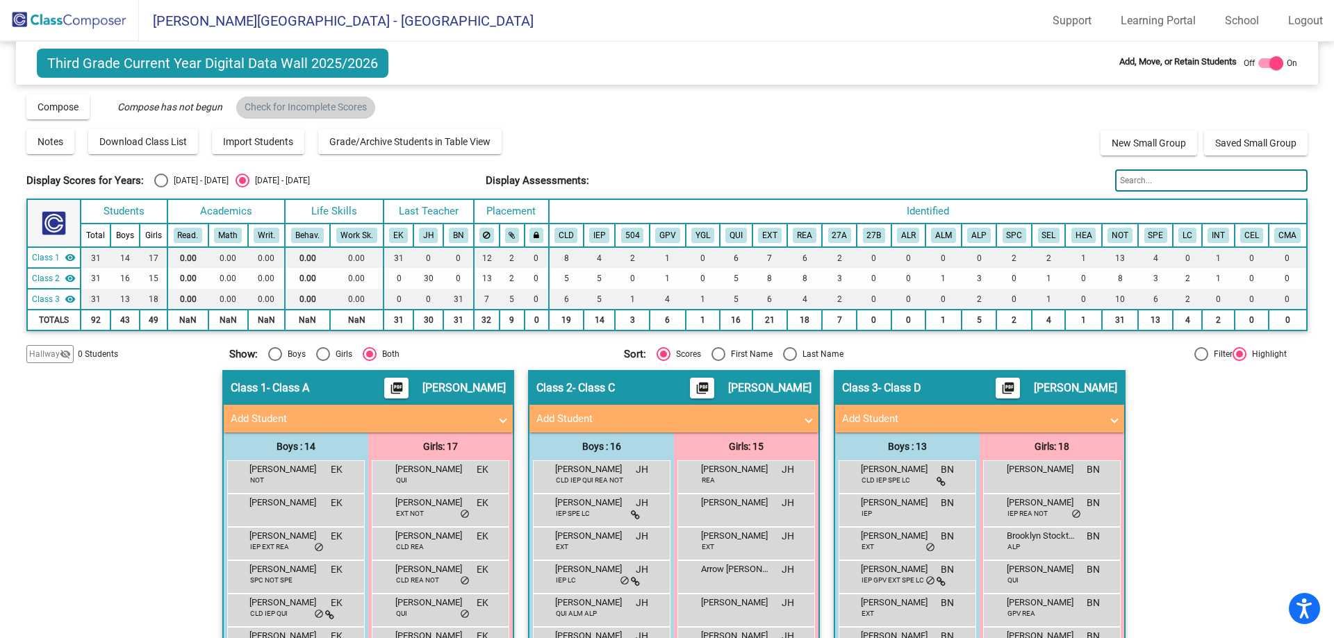
click at [72, 1] on img at bounding box center [69, 20] width 139 height 41
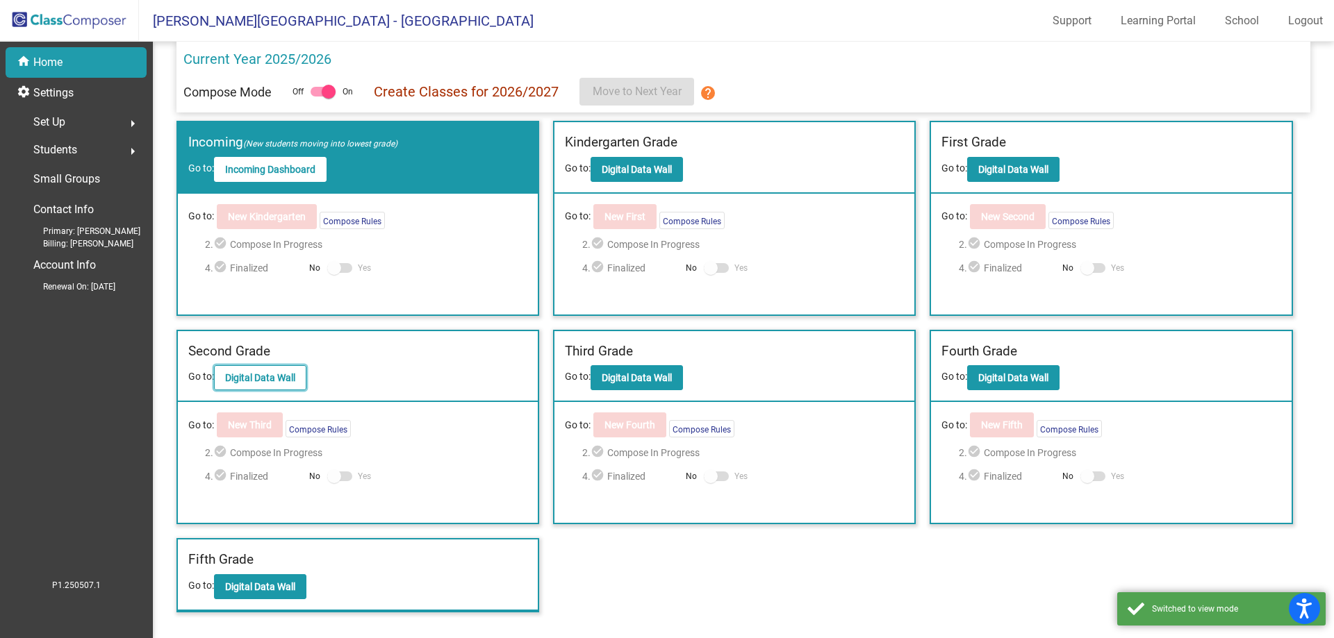
click at [256, 381] on b "Digital Data Wall" at bounding box center [260, 377] width 70 height 11
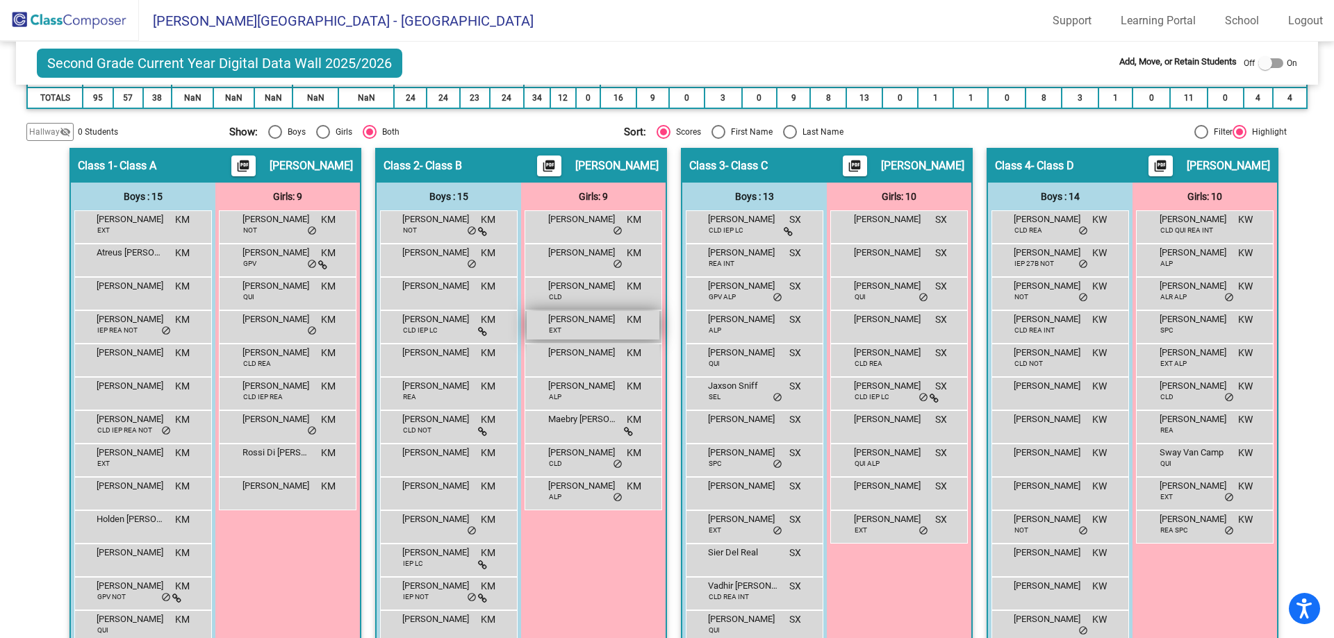
scroll to position [139, 0]
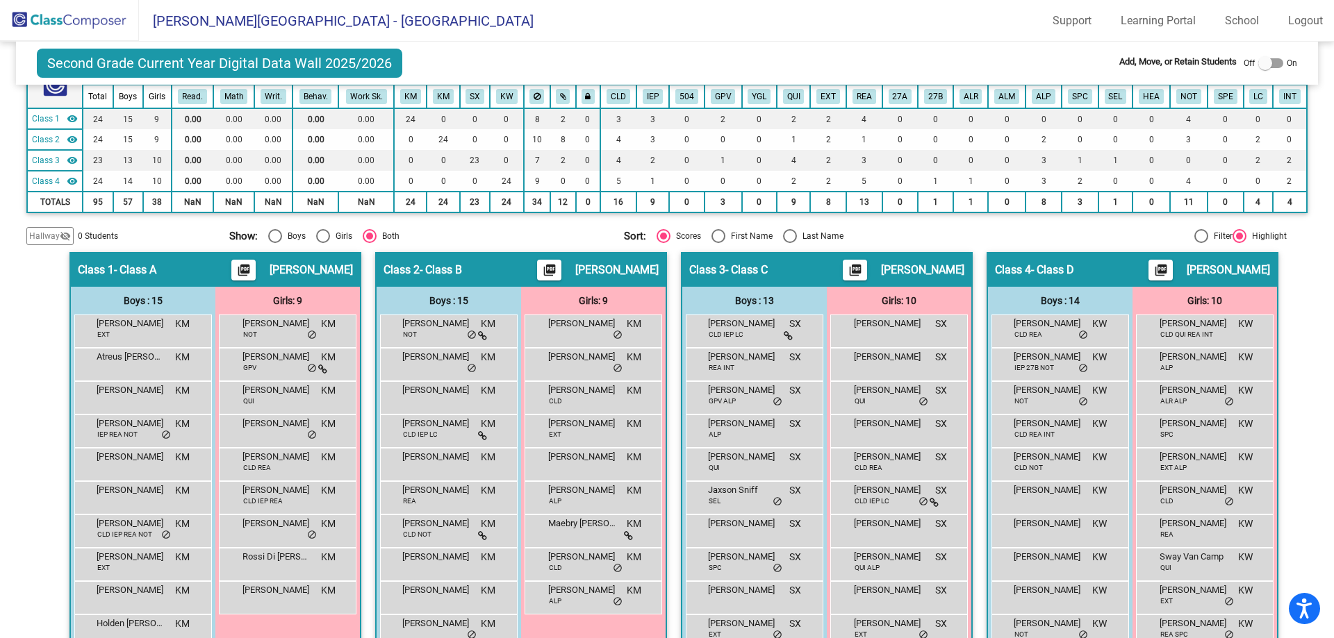
click at [783, 239] on div "Select an option" at bounding box center [790, 236] width 14 height 14
click at [789, 243] on input "Last Name" at bounding box center [789, 243] width 1 height 1
radio input "true"
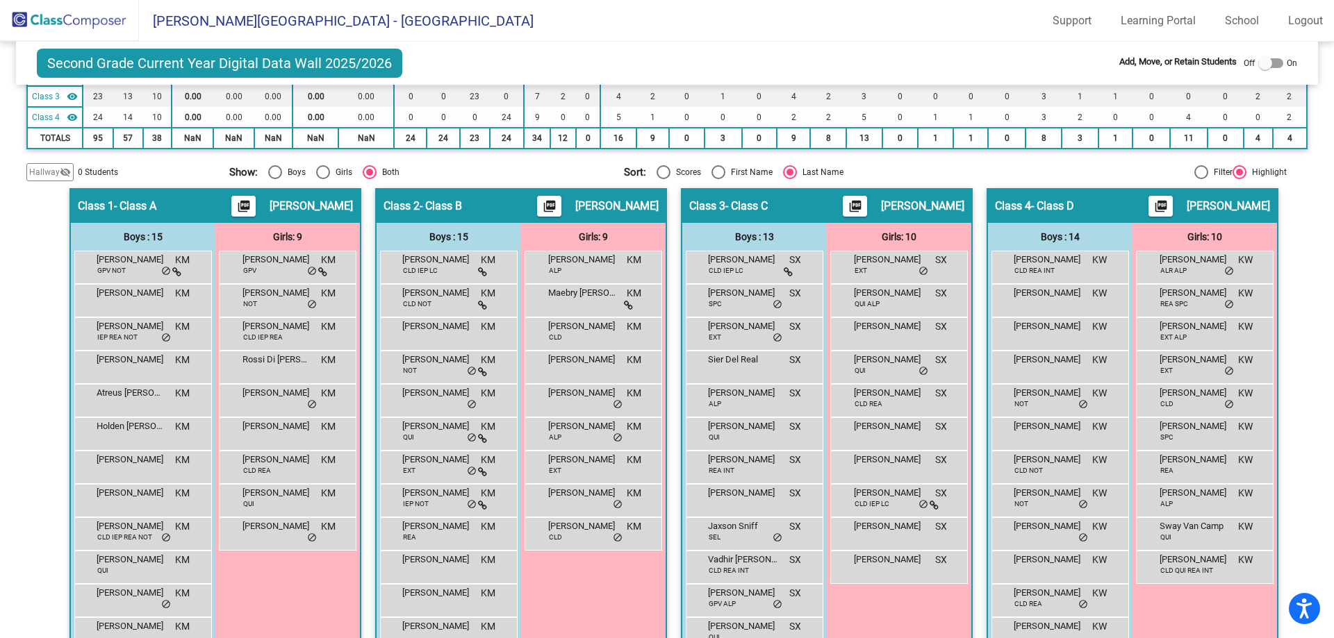
scroll to position [199, 0]
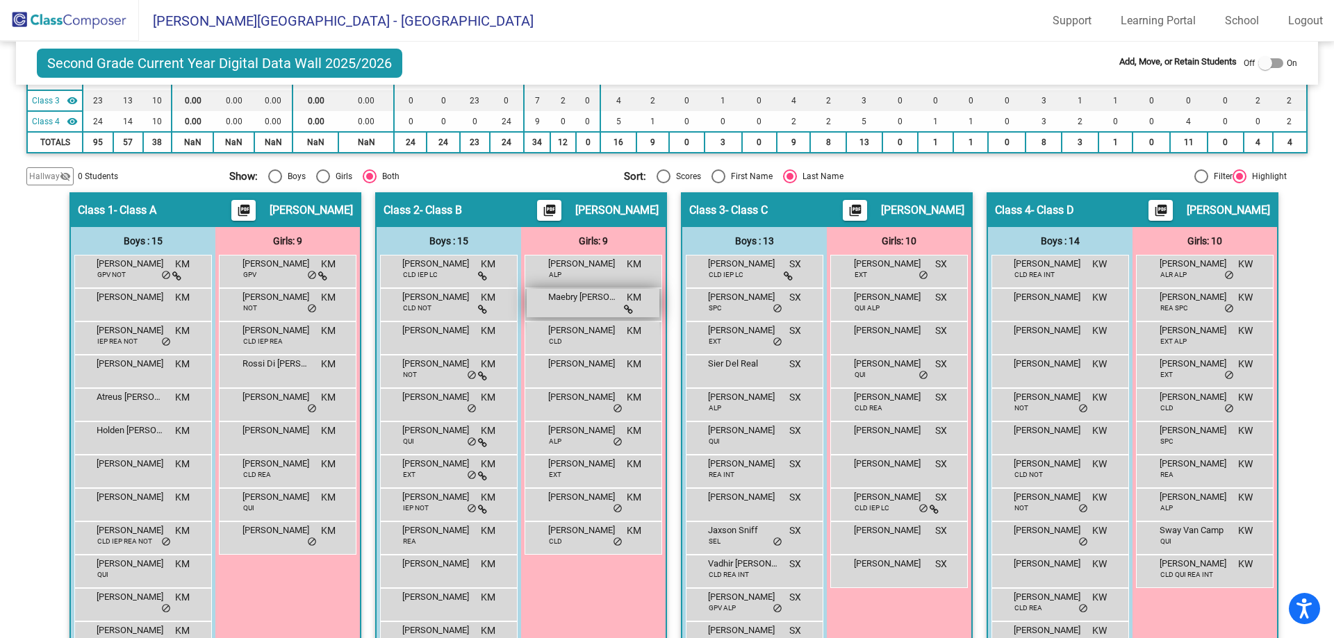
click at [624, 311] on icon at bounding box center [628, 310] width 9 height 10
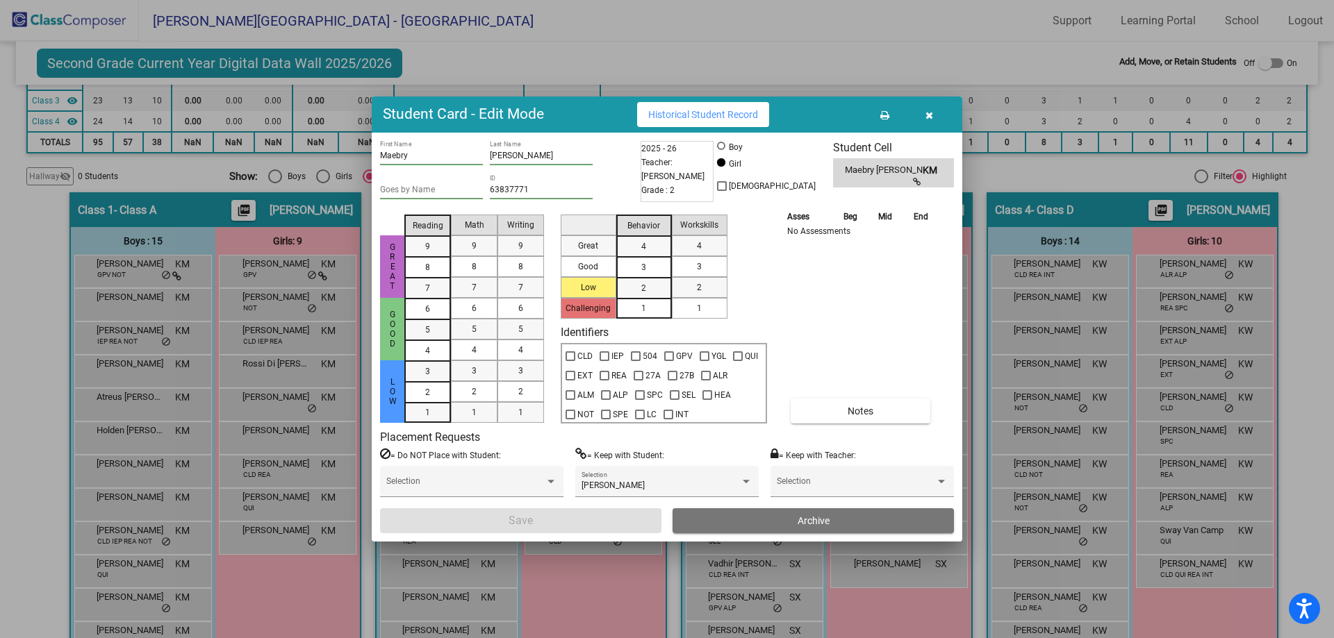
click at [928, 119] on icon "button" at bounding box center [929, 115] width 8 height 10
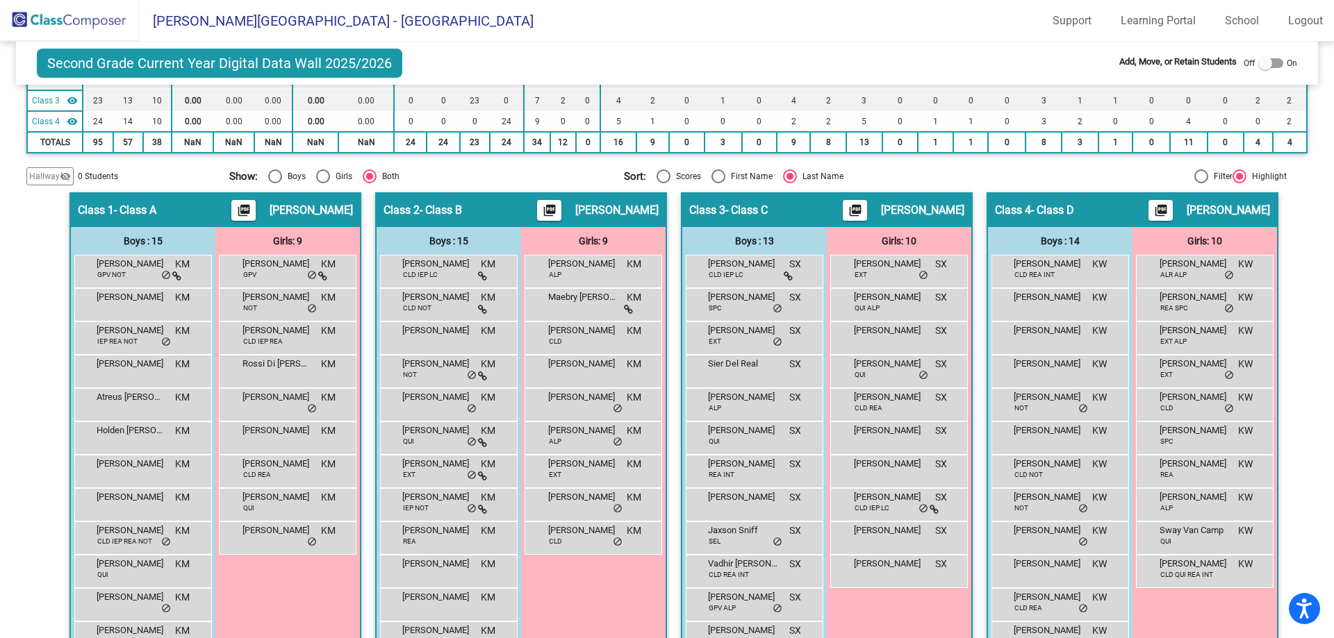
click at [0, 0] on div "Girls: 9 [PERSON_NAME] ALP KM lock do_not_disturb_alt Maebry [PERSON_NAME] lock…" at bounding box center [0, 0] width 0 height 0
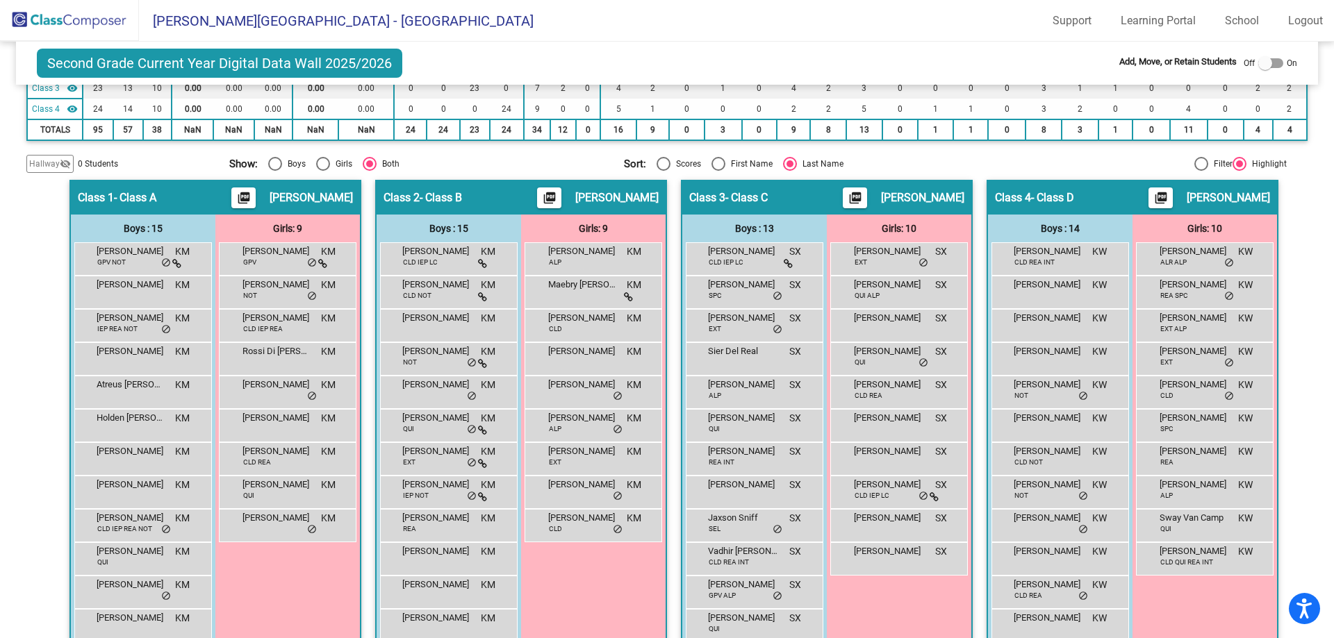
scroll to position [278, 0]
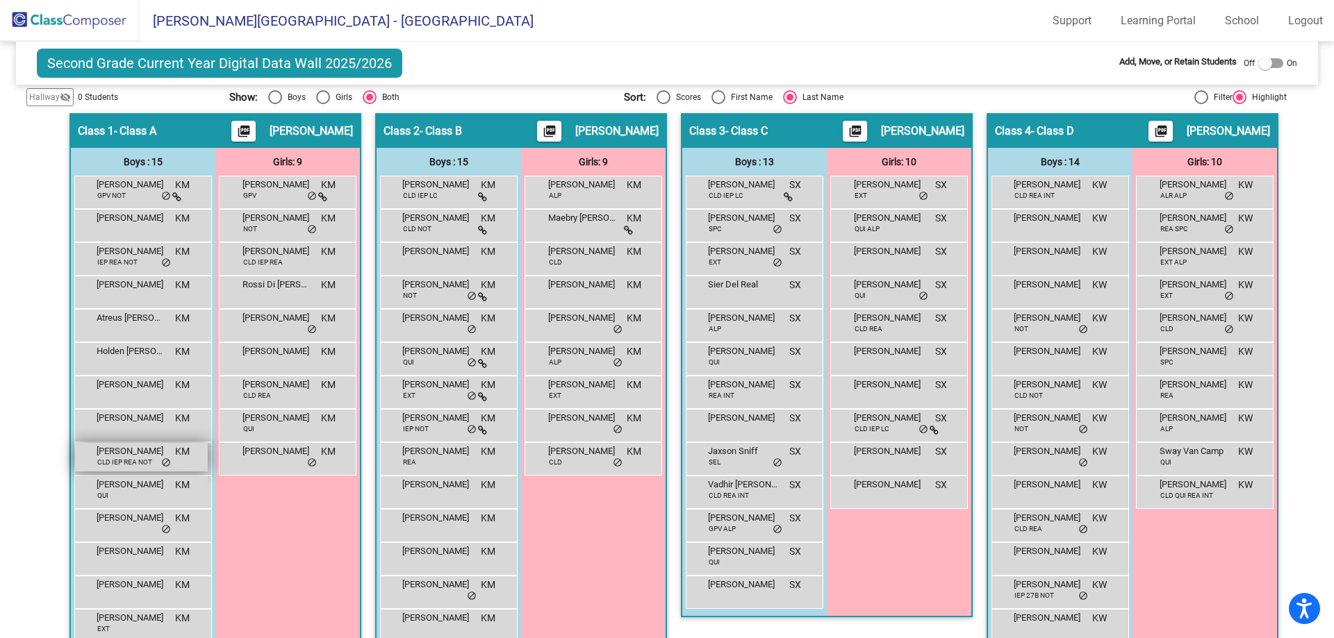
click at [131, 452] on span "[PERSON_NAME]" at bounding box center [131, 452] width 69 height 14
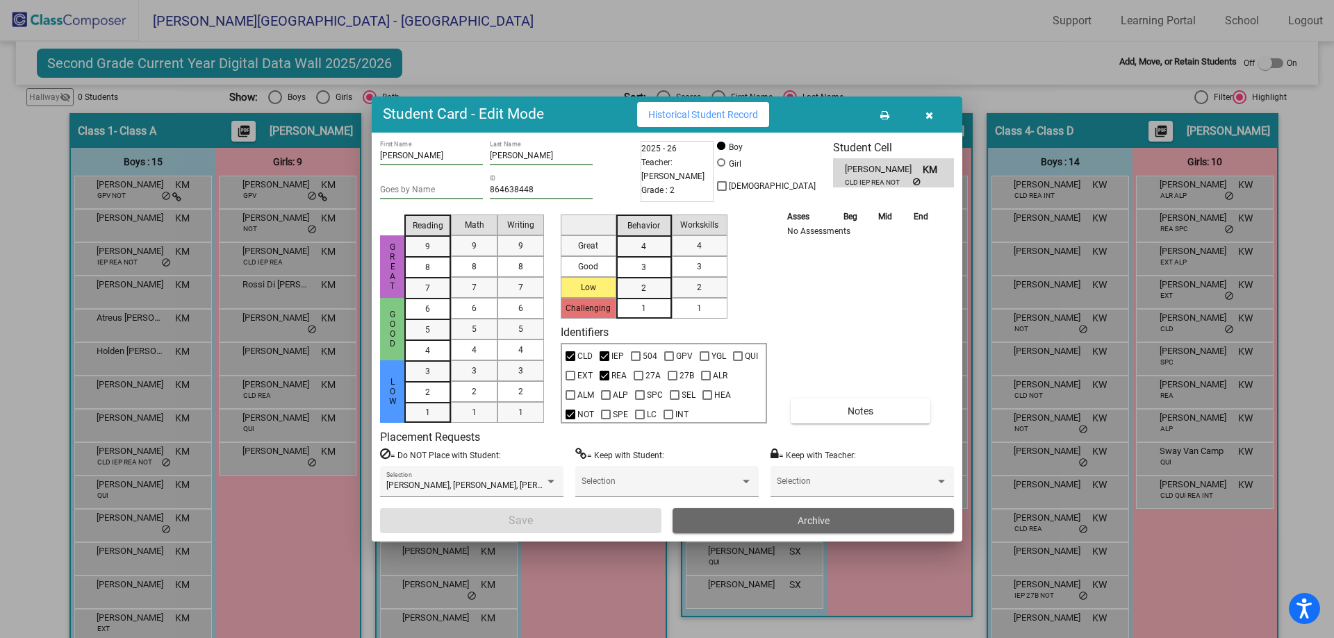
click at [745, 527] on button "Archive" at bounding box center [812, 520] width 281 height 25
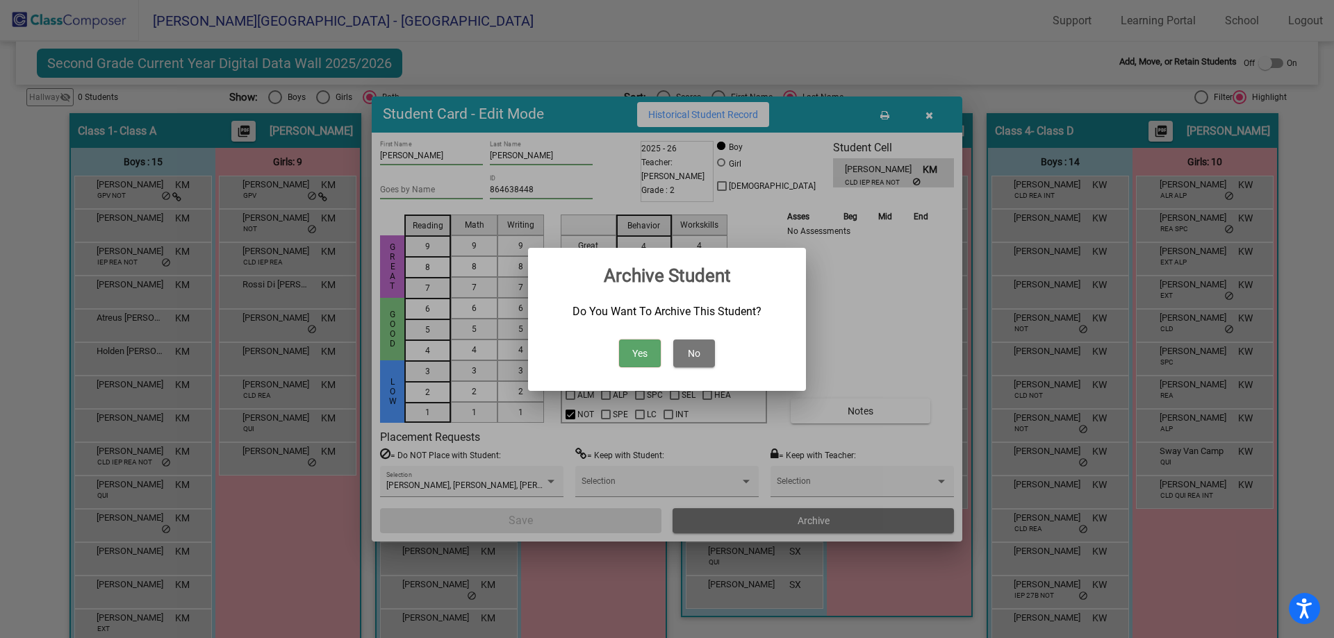
click at [655, 352] on button "Yes" at bounding box center [640, 354] width 42 height 28
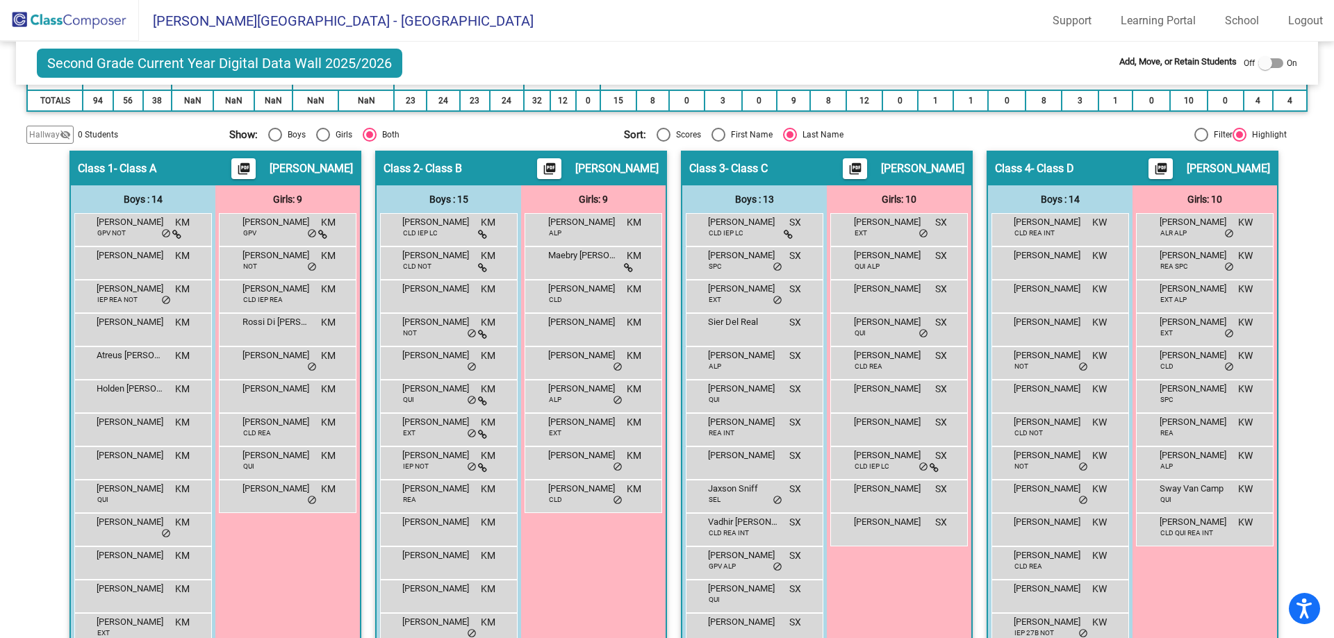
scroll to position [60, 0]
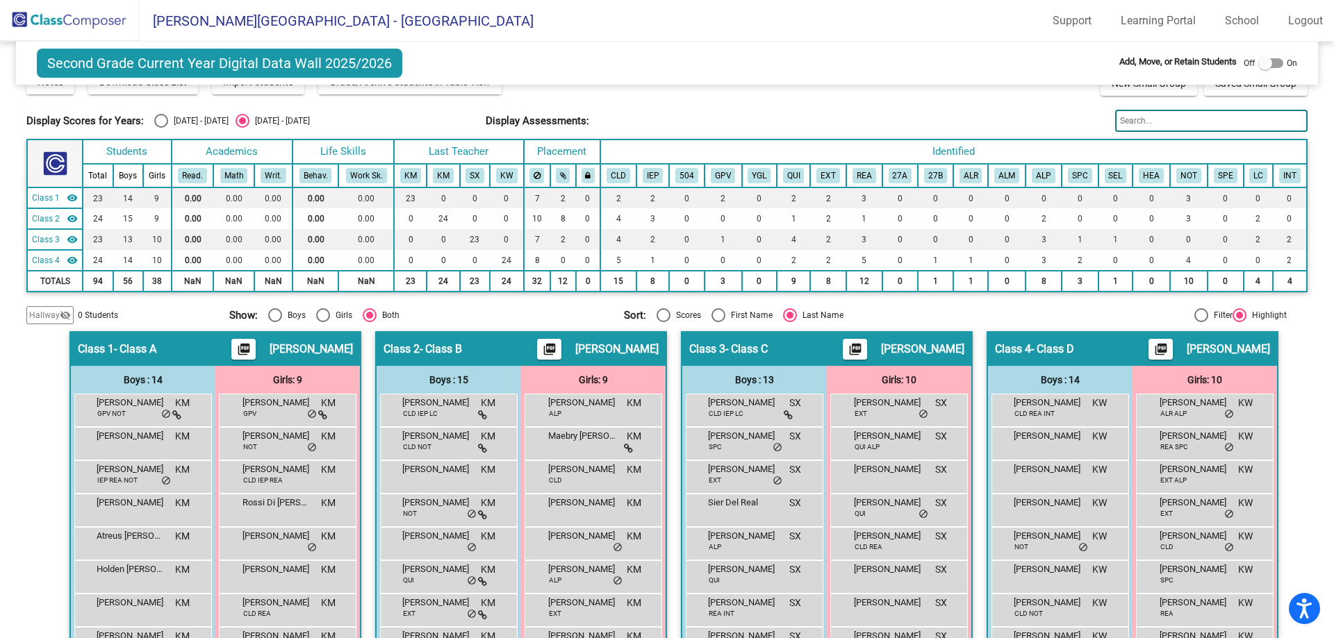
click at [125, 19] on img at bounding box center [69, 20] width 139 height 41
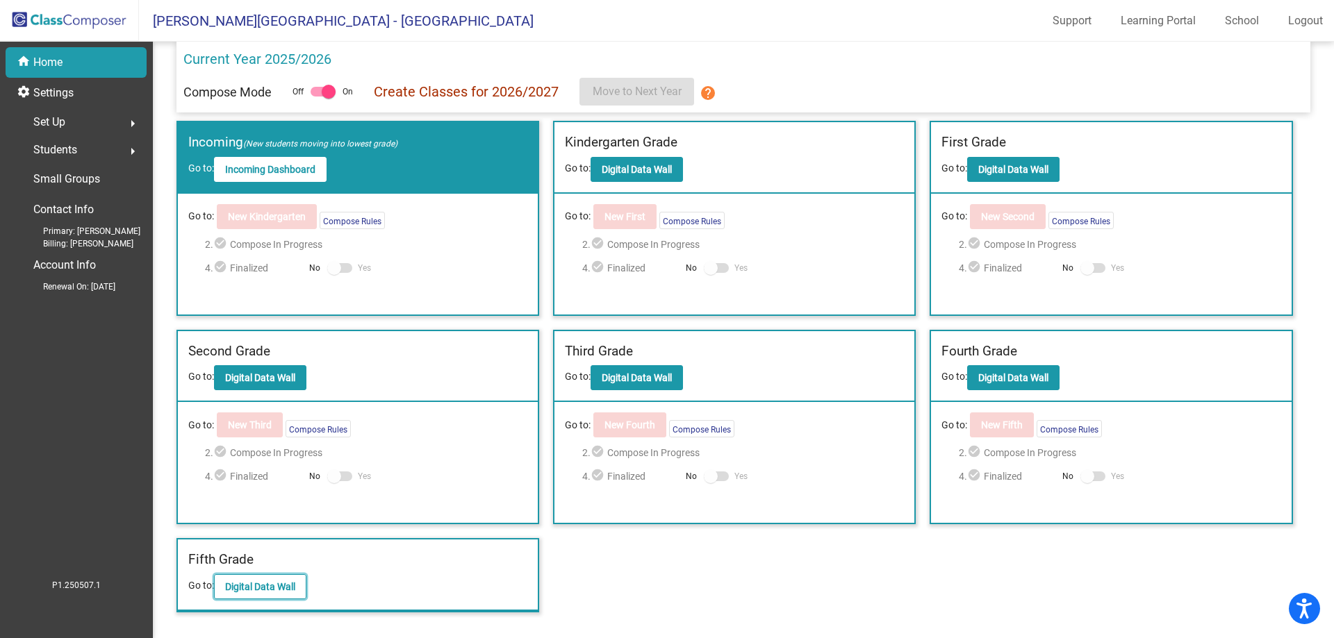
click at [226, 579] on button "Digital Data Wall" at bounding box center [260, 586] width 92 height 25
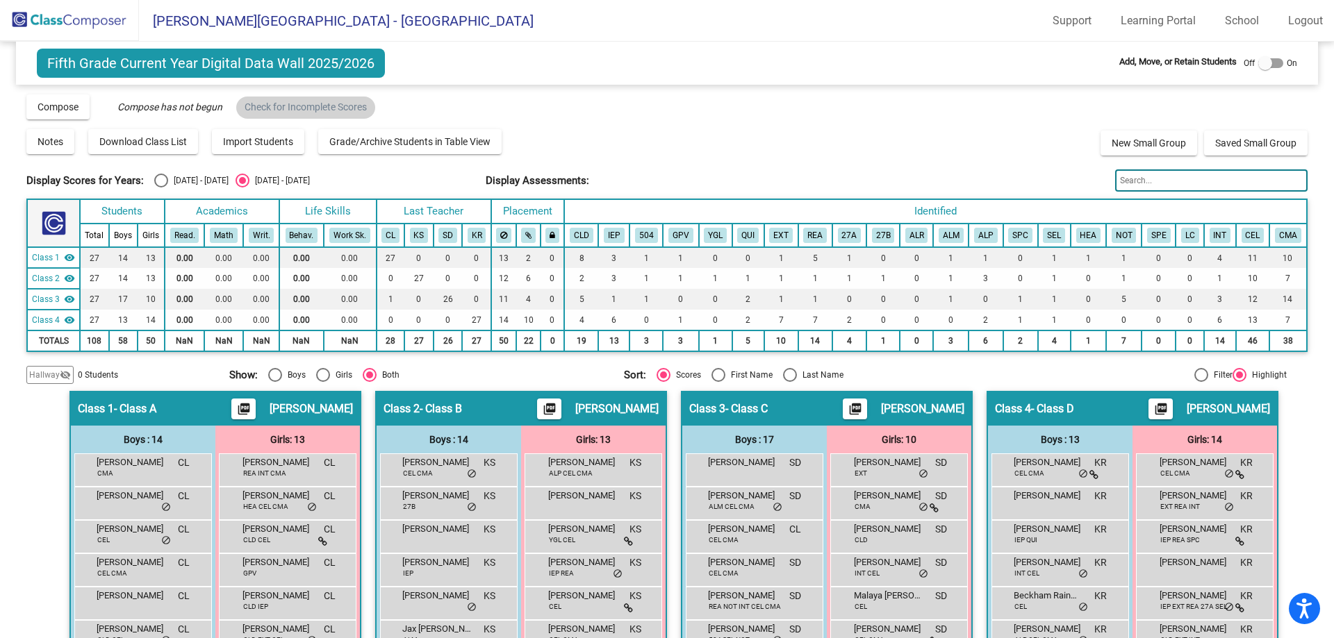
click at [786, 374] on div "Select an option" at bounding box center [790, 375] width 14 height 14
click at [789, 382] on input "Last Name" at bounding box center [789, 382] width 1 height 1
radio input "true"
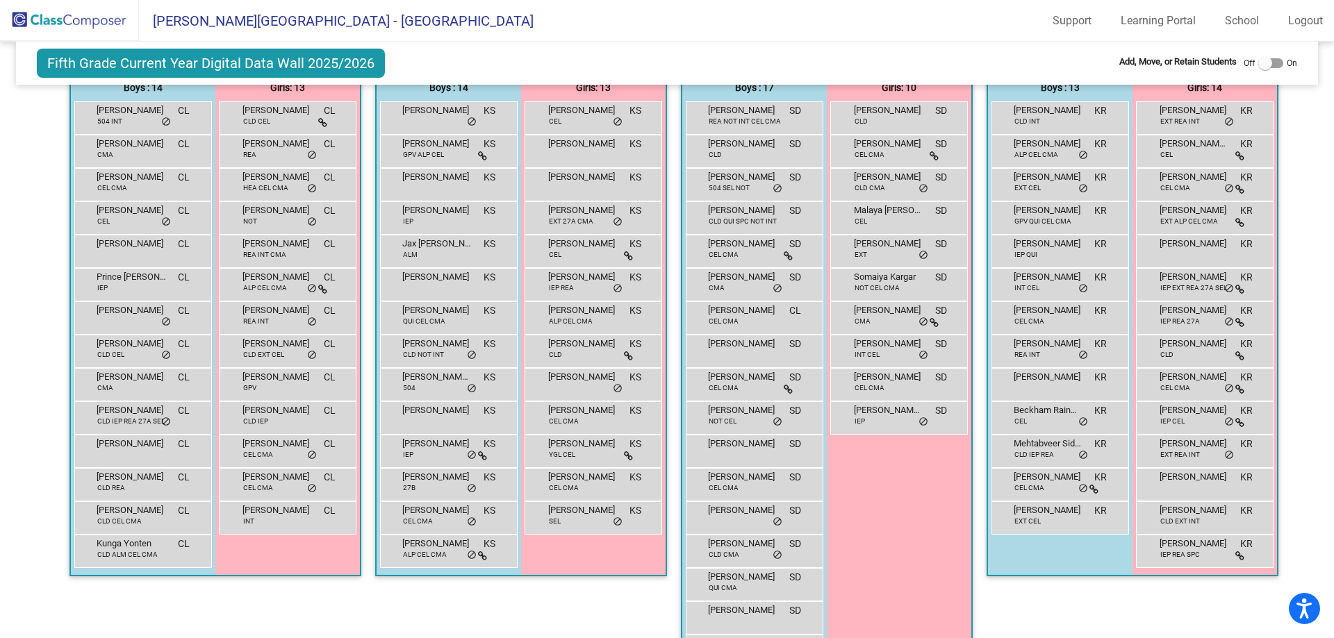
scroll to position [355, 0]
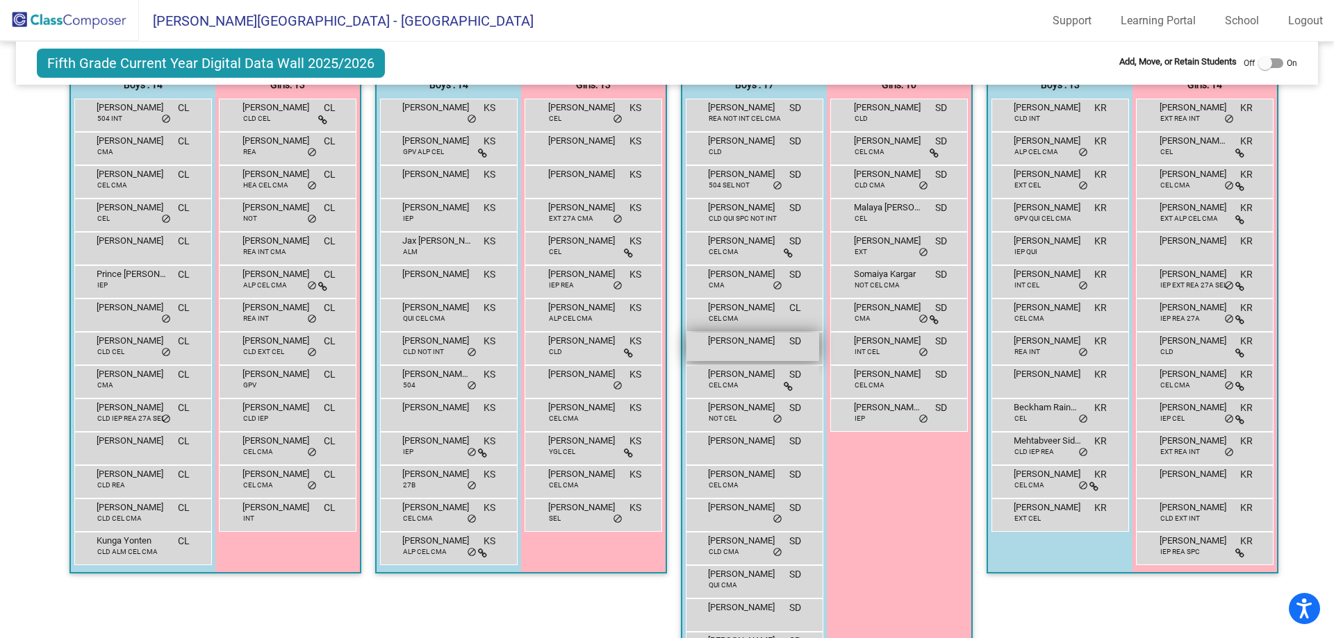
click at [750, 354] on div "[PERSON_NAME] SD lock do_not_disturb_alt" at bounding box center [752, 347] width 133 height 28
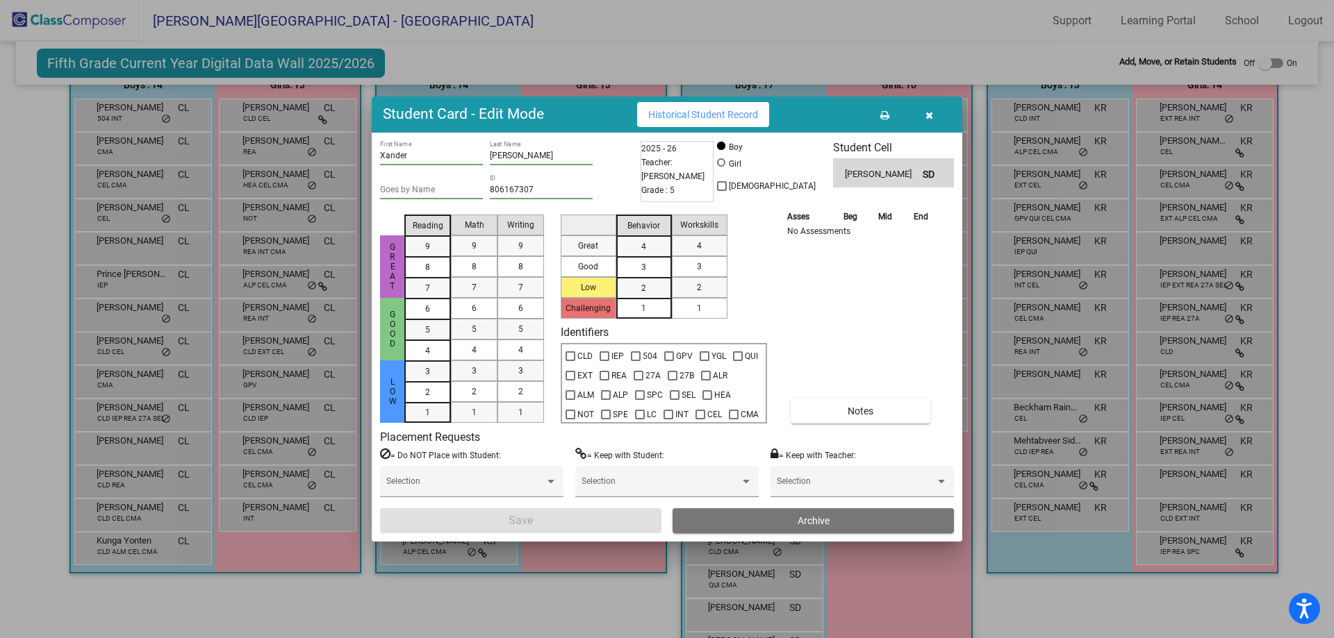
click at [525, 184] on div "806167307 ID" at bounding box center [541, 187] width 103 height 24
click at [520, 189] on input "806167307" at bounding box center [541, 190] width 103 height 10
drag, startPoint x: 513, startPoint y: 198, endPoint x: 515, endPoint y: 189, distance: 9.1
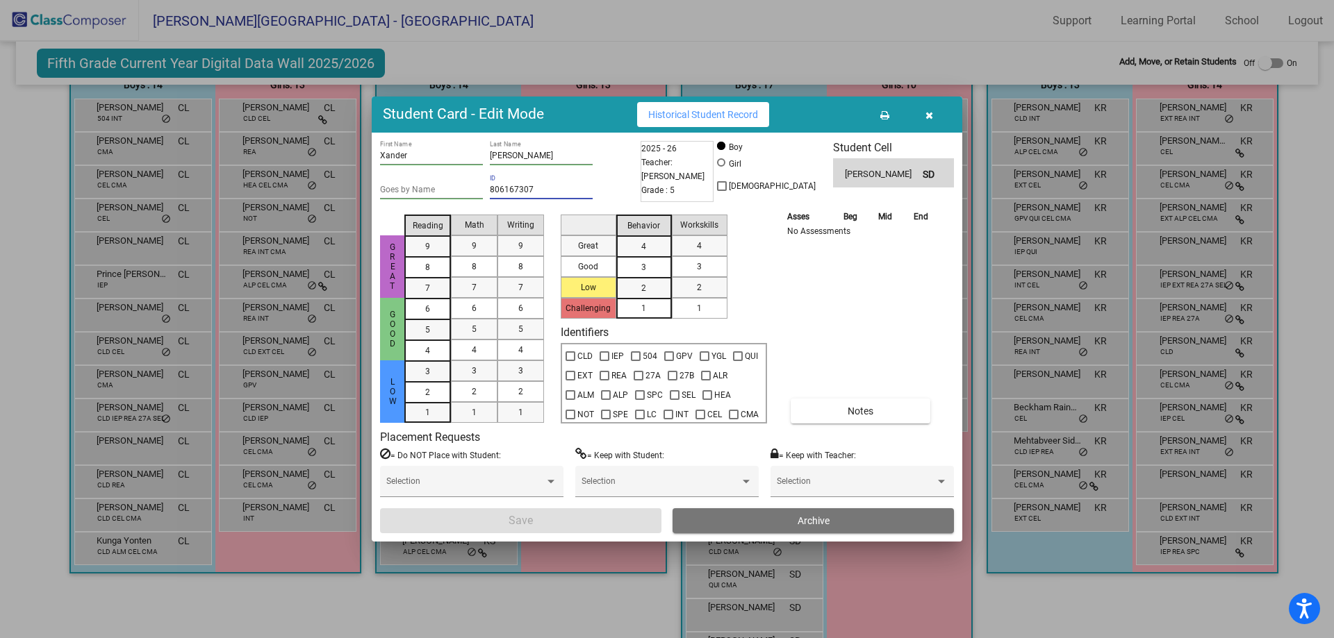
click at [830, 506] on div "Selection" at bounding box center [861, 487] width 183 height 42
click at [825, 515] on span "Archive" at bounding box center [813, 520] width 32 height 11
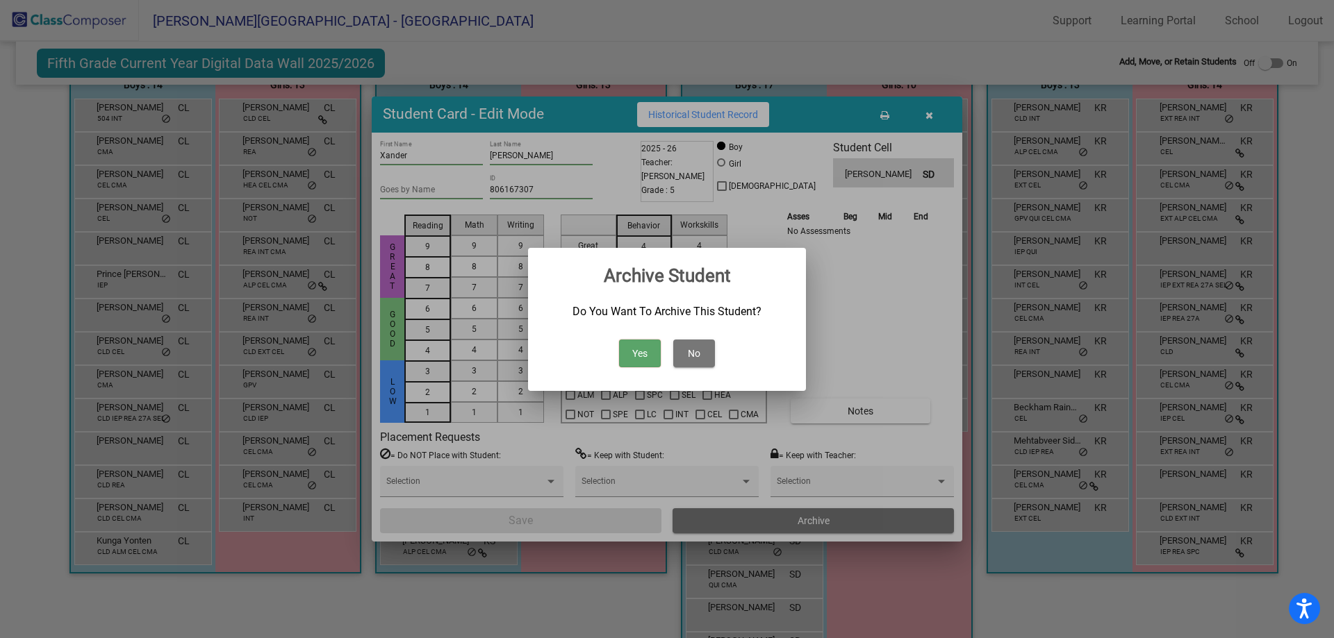
click at [652, 354] on button "Yes" at bounding box center [640, 354] width 42 height 28
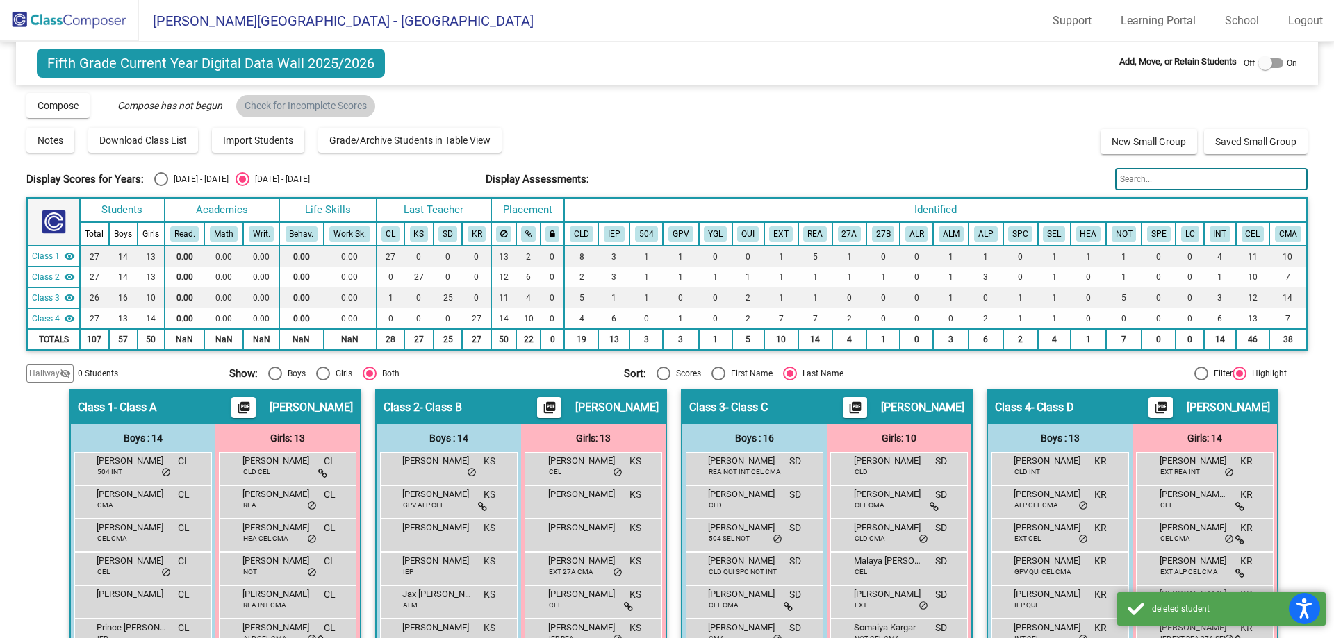
scroll to position [0, 0]
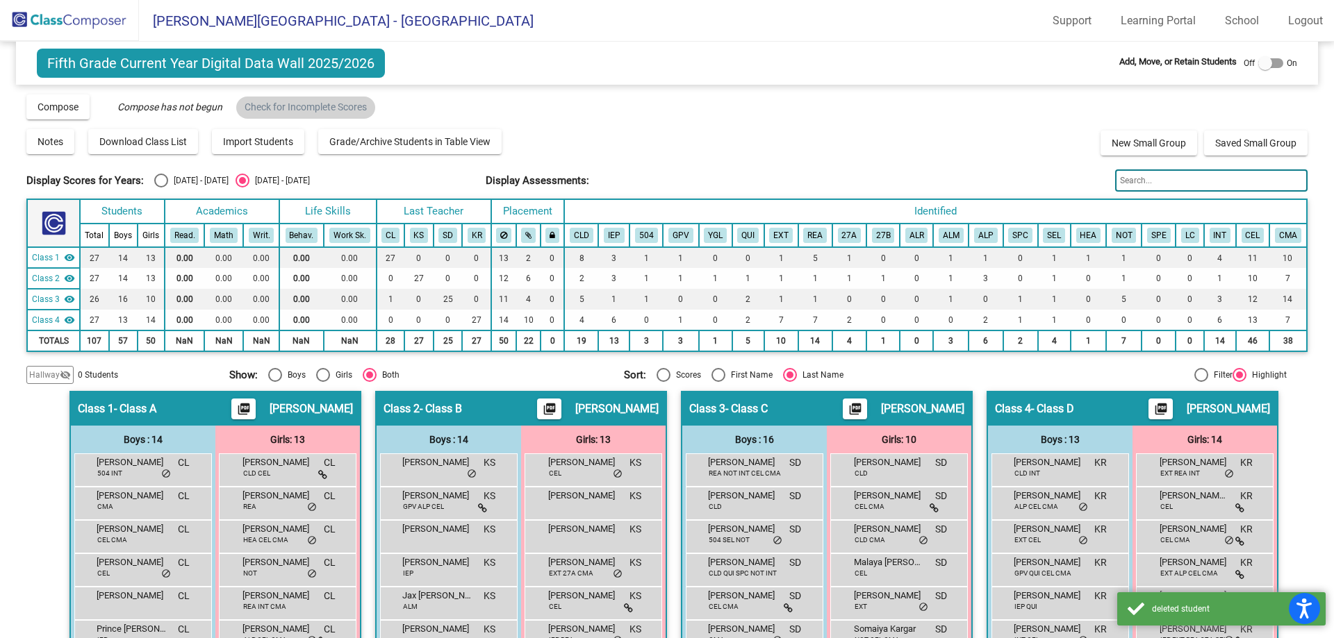
click at [42, 24] on img at bounding box center [69, 20] width 139 height 41
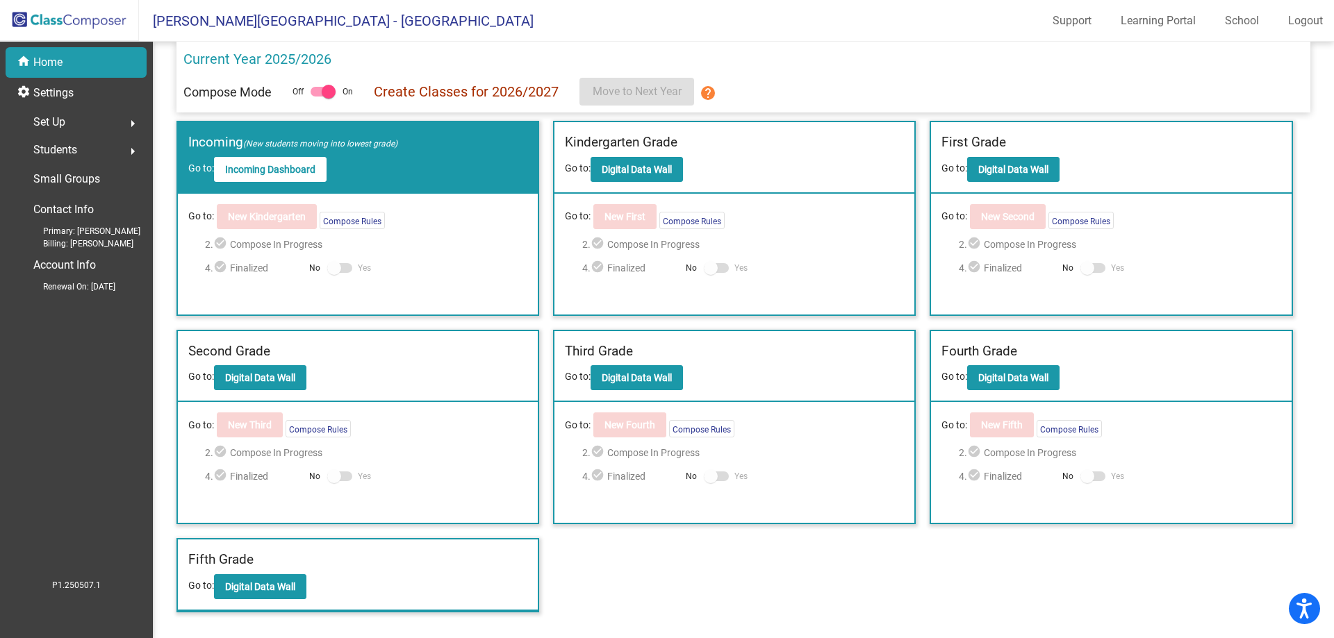
click at [69, 127] on div "Set Up arrow_right" at bounding box center [80, 122] width 133 height 28
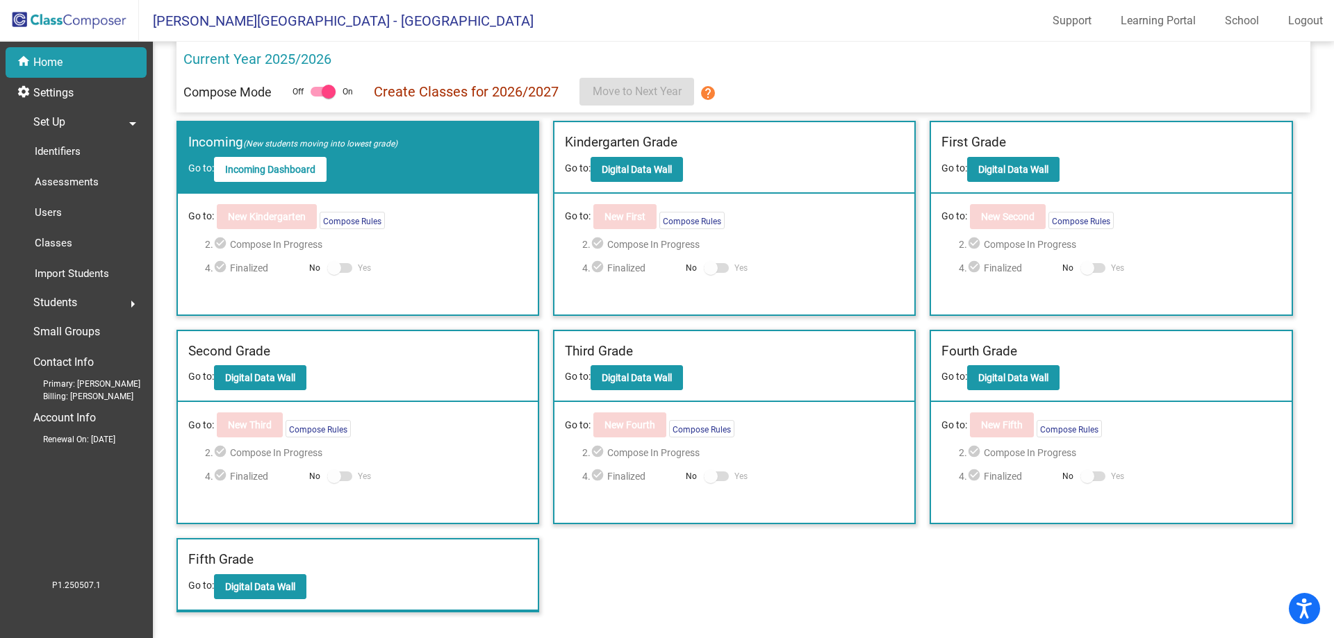
click at [81, 301] on div "Students arrow_right" at bounding box center [80, 303] width 133 height 28
click at [82, 247] on p "Archived Students" at bounding box center [77, 240] width 84 height 17
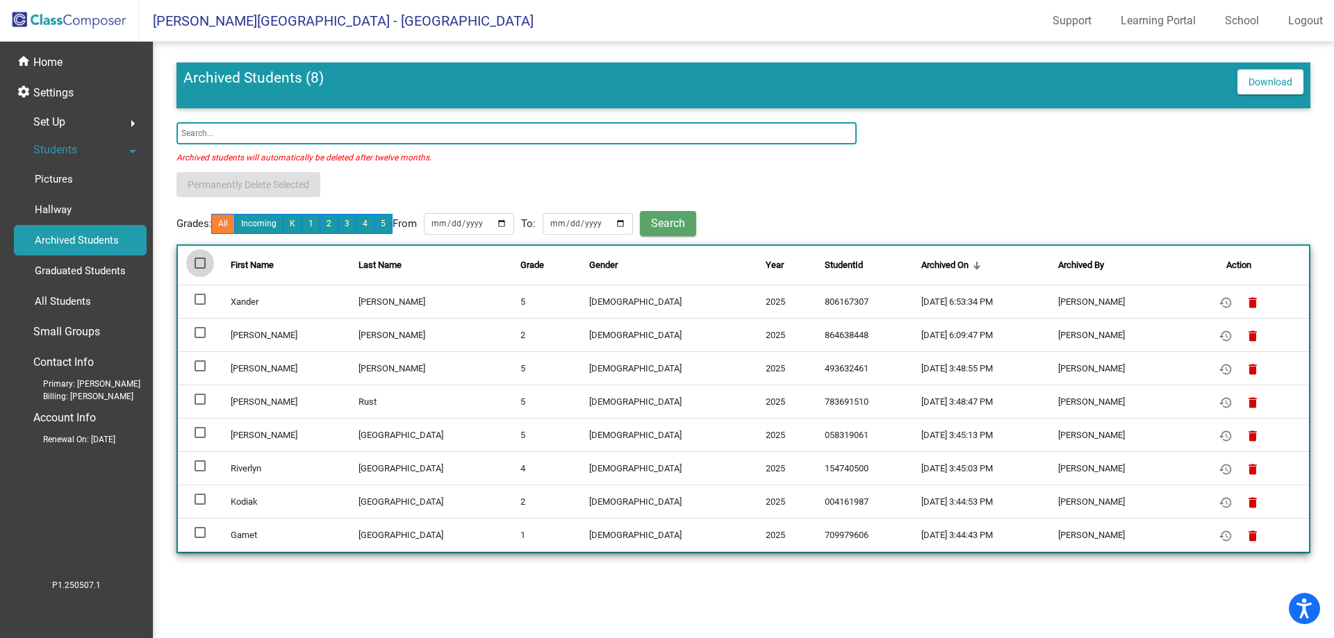
click at [199, 263] on div at bounding box center [200, 263] width 11 height 11
click at [199, 269] on input "deselect all" at bounding box center [199, 269] width 1 height 1
checkbox input "true"
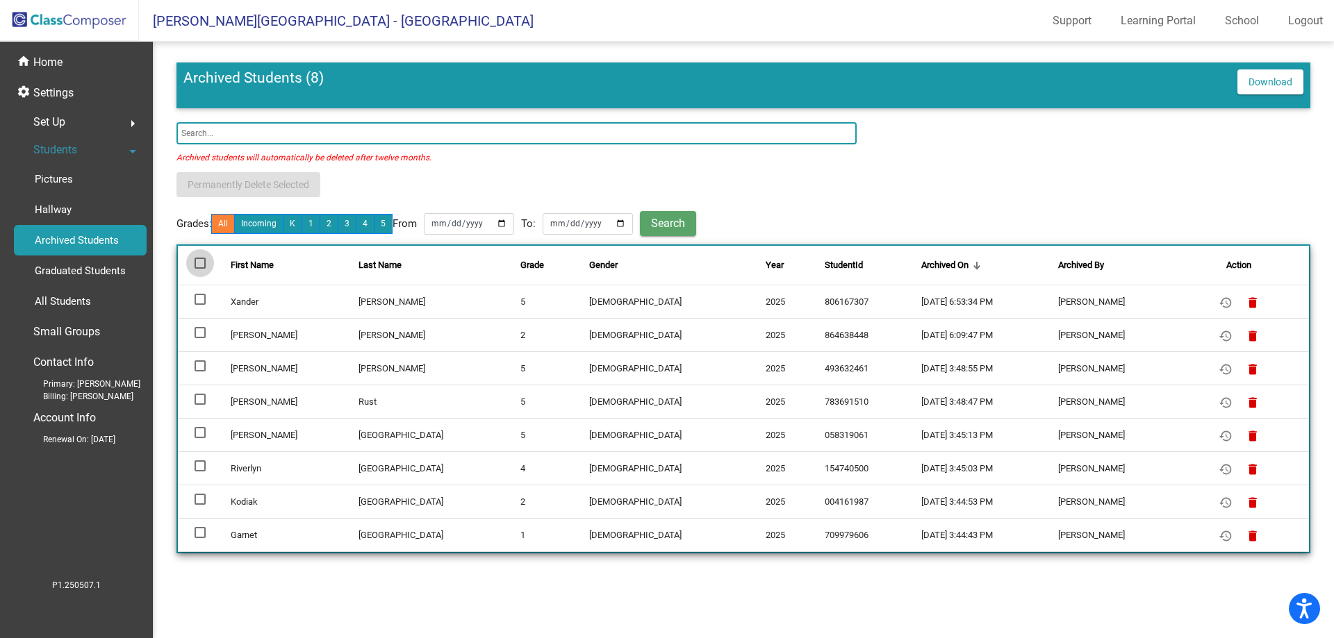
checkbox input "true"
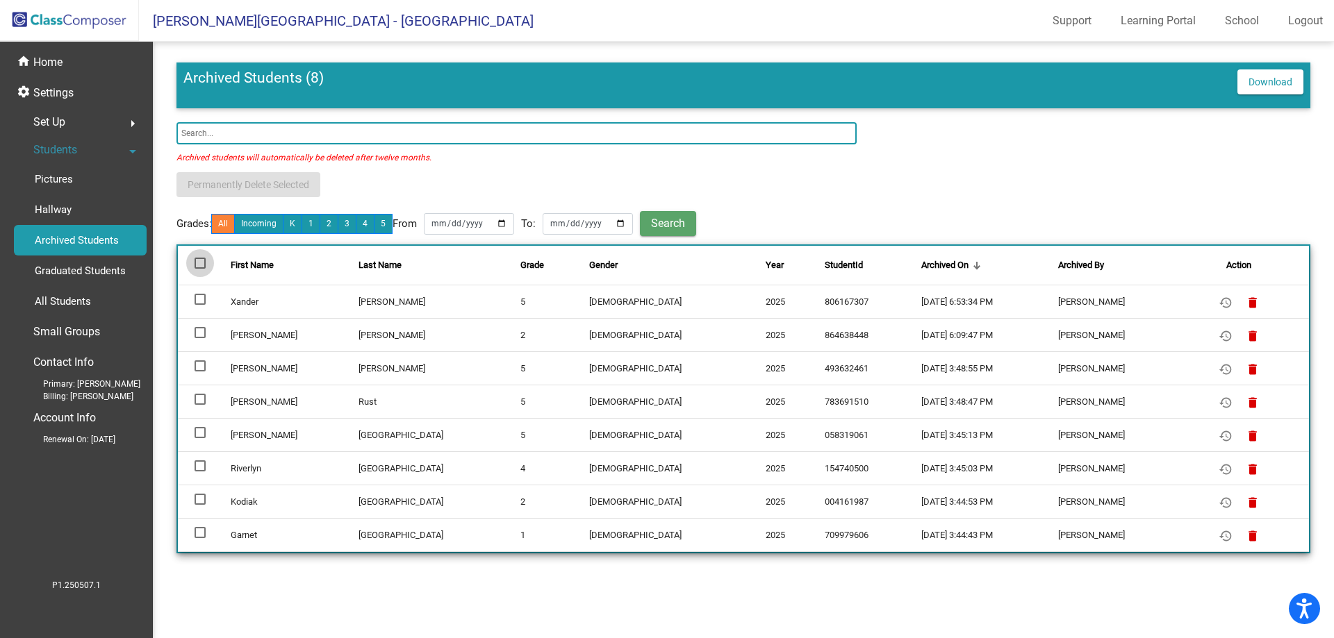
checkbox input "true"
click at [241, 179] on span "Permanently Delete Selected" at bounding box center [249, 184] width 122 height 11
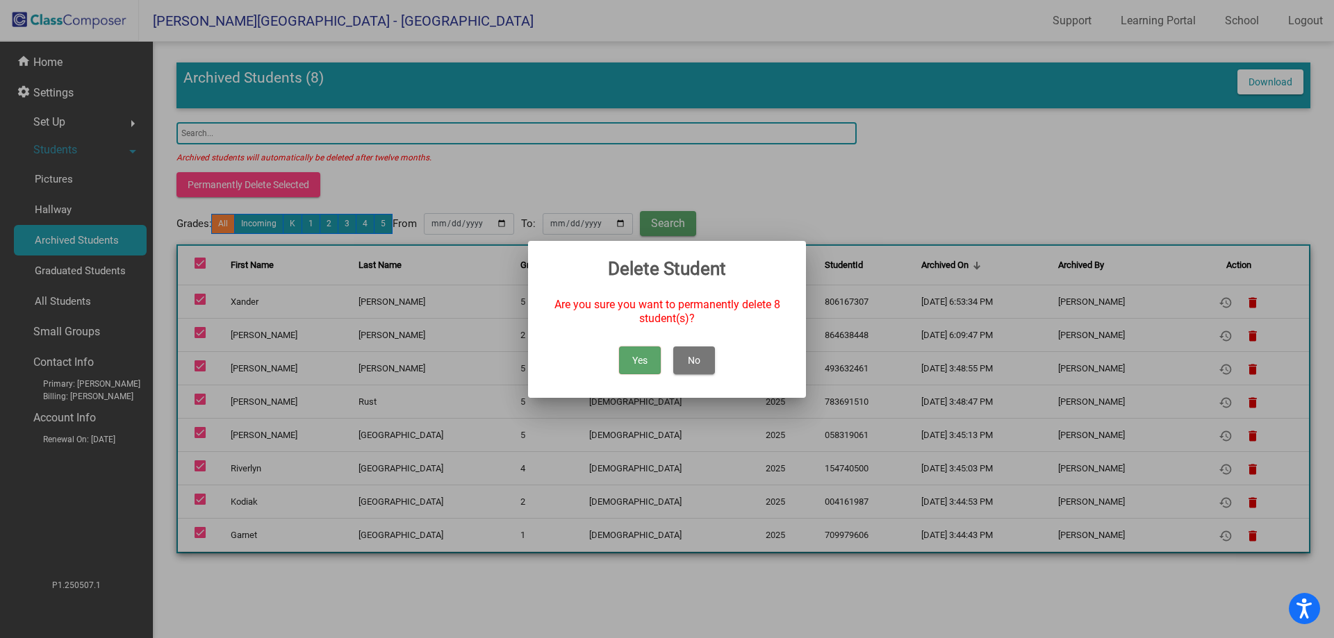
click at [650, 360] on button "Yes" at bounding box center [640, 361] width 42 height 28
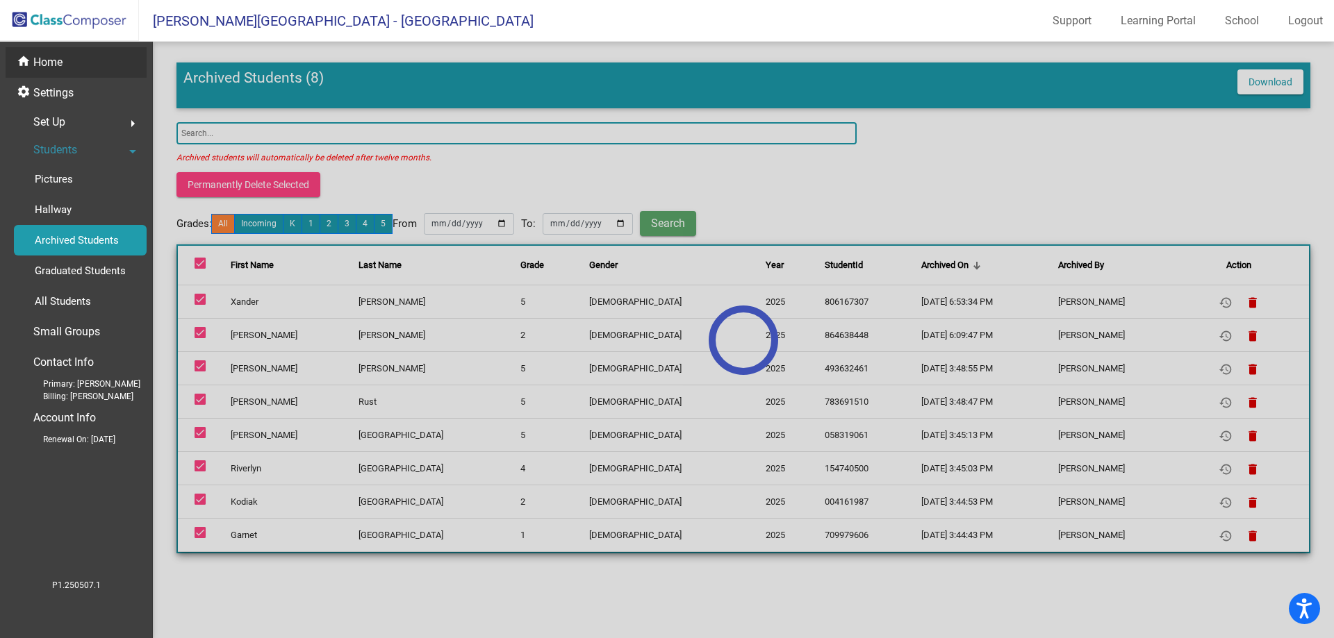
click at [122, 73] on div "home Home" at bounding box center [76, 62] width 141 height 31
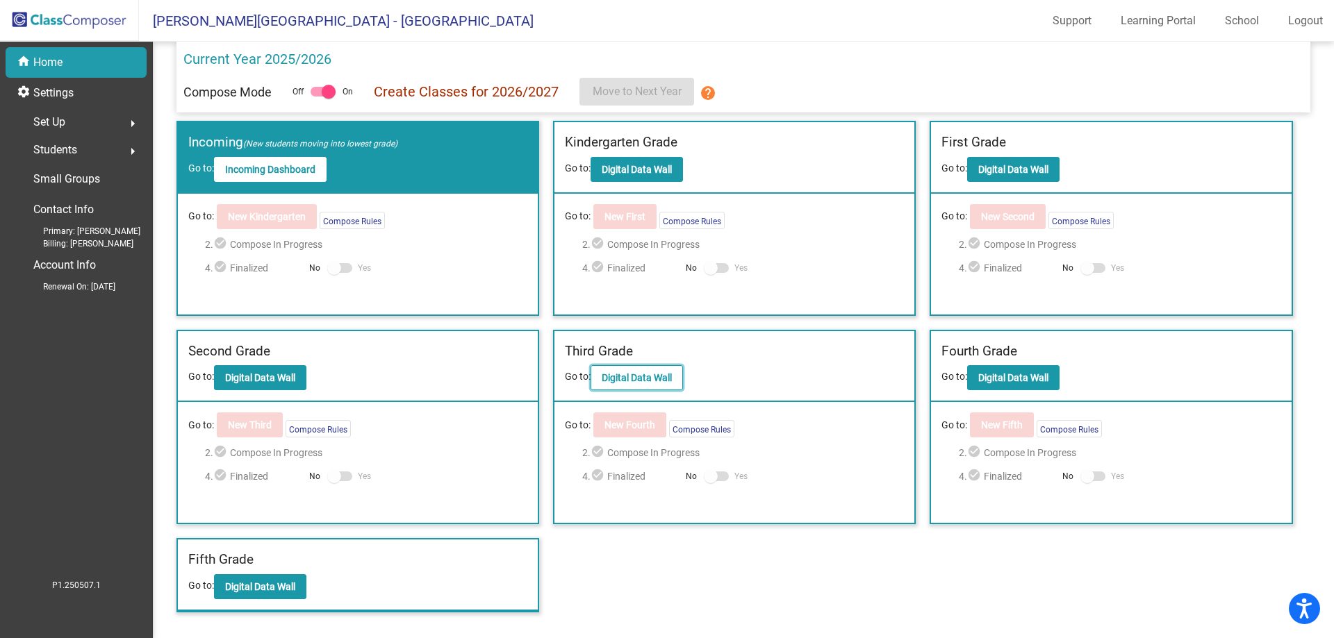
click at [631, 388] on button "Digital Data Wall" at bounding box center [636, 377] width 92 height 25
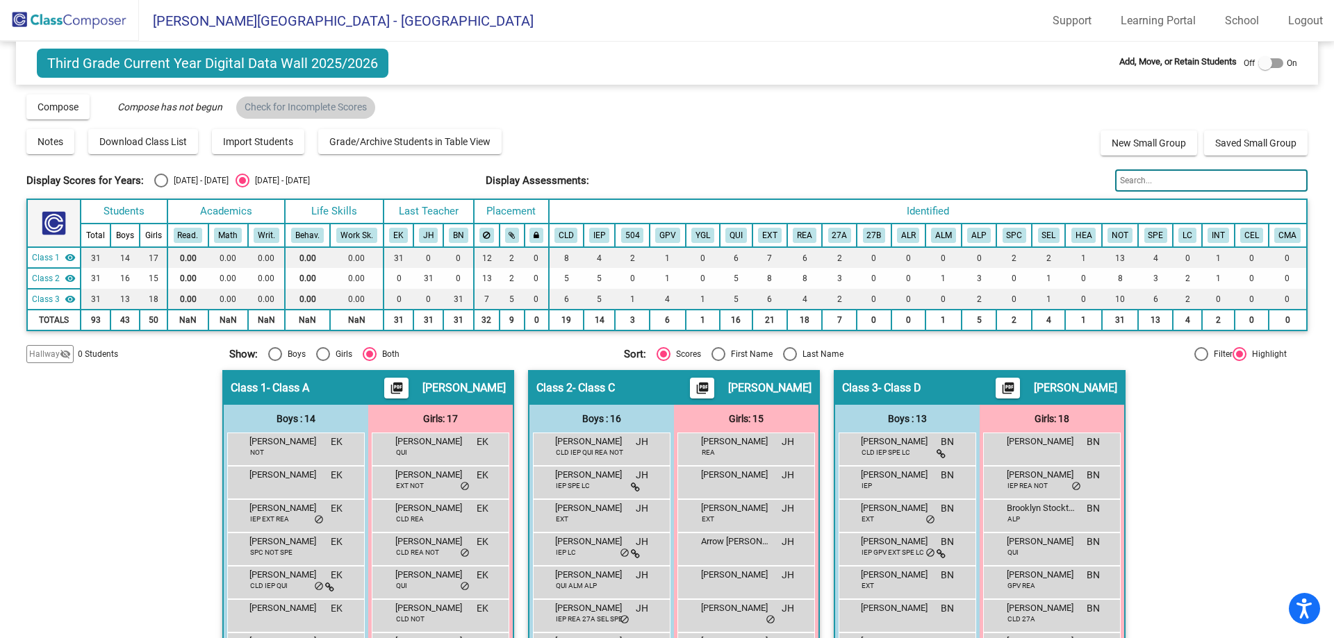
click at [1136, 186] on input "text" at bounding box center [1211, 180] width 192 height 22
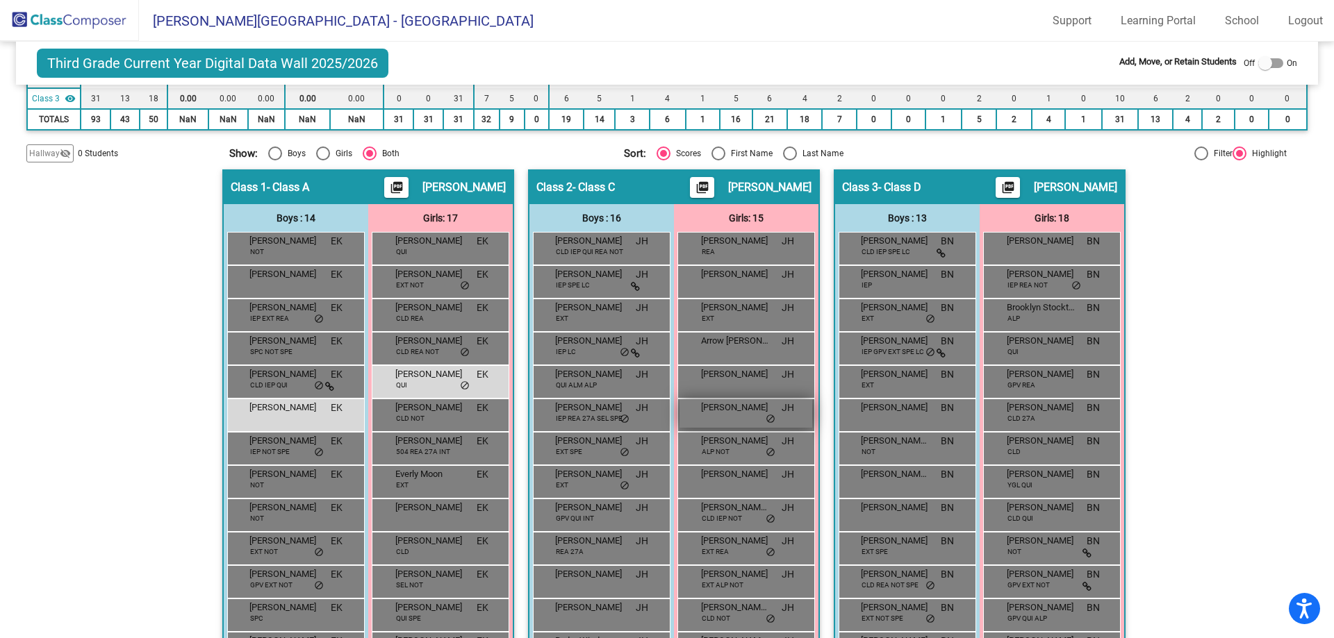
scroll to position [208, 0]
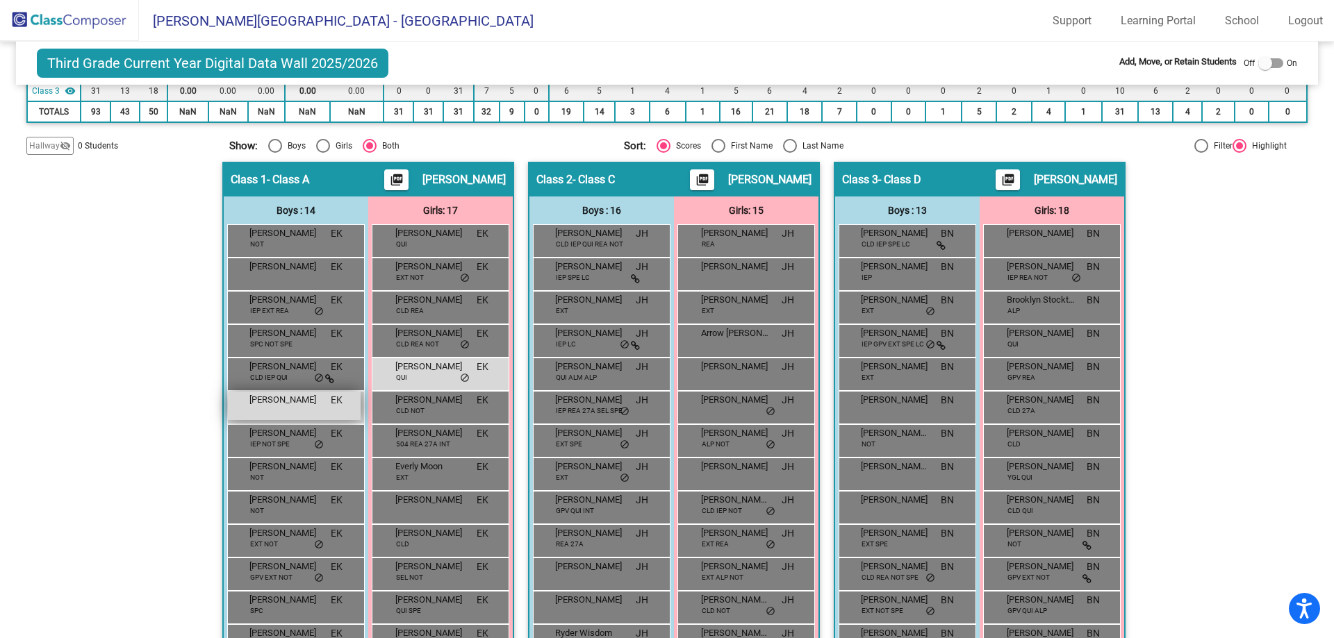
type input "oliv"
click at [301, 418] on div "[PERSON_NAME] lock do_not_disturb_alt" at bounding box center [294, 406] width 133 height 28
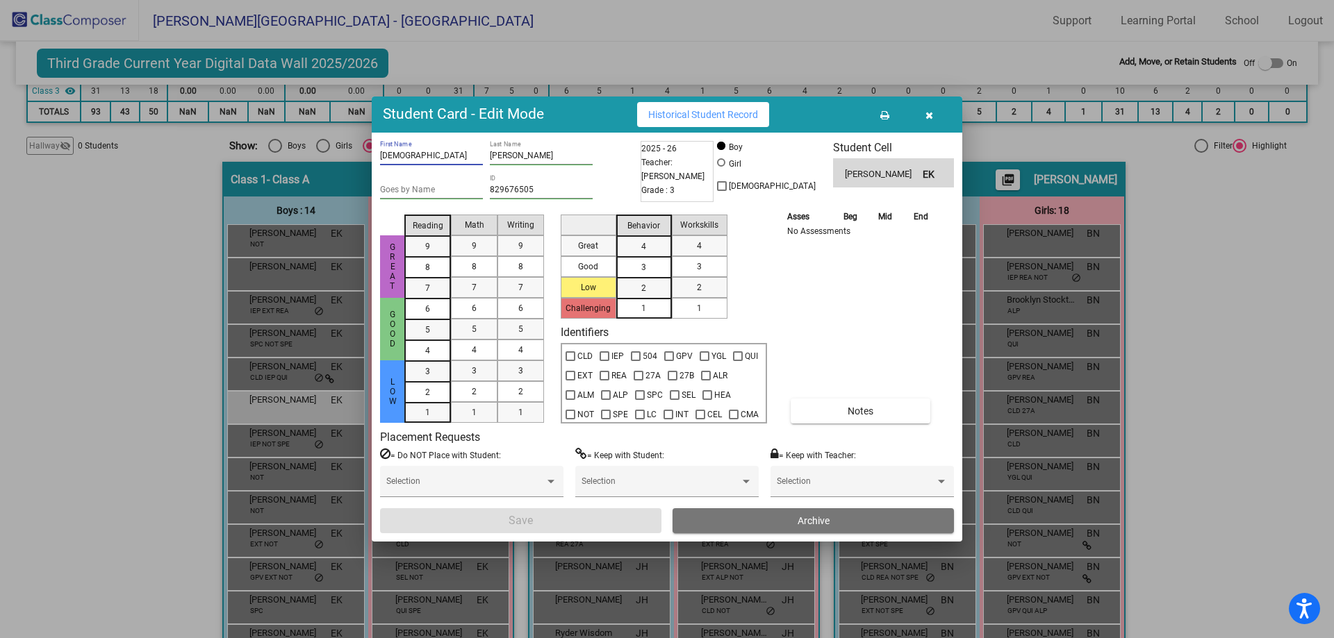
drag, startPoint x: 403, startPoint y: 154, endPoint x: 301, endPoint y: 154, distance: 101.4
click at [301, 154] on div "Student Card - Edit Mode Historical Student Record Ezariah First Name [PERSON_N…" at bounding box center [667, 319] width 1334 height 638
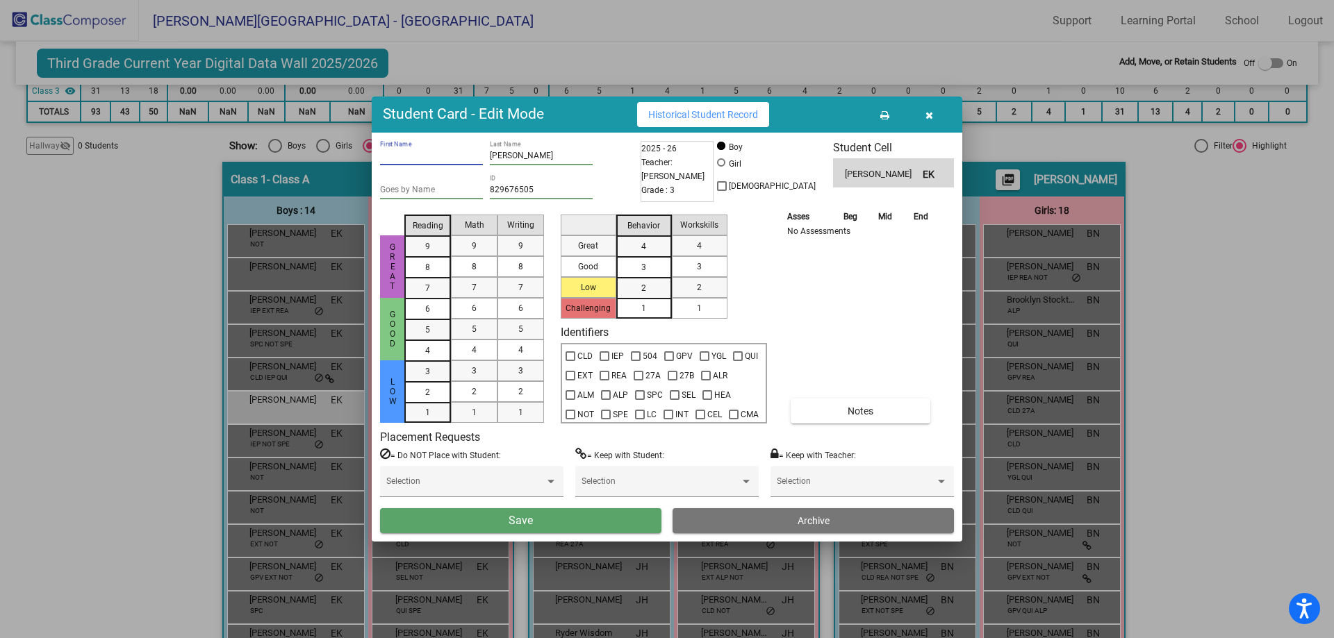
type input "x"
type input "Xander"
click at [523, 192] on input "829676505" at bounding box center [541, 190] width 103 height 10
paste input "806167307"
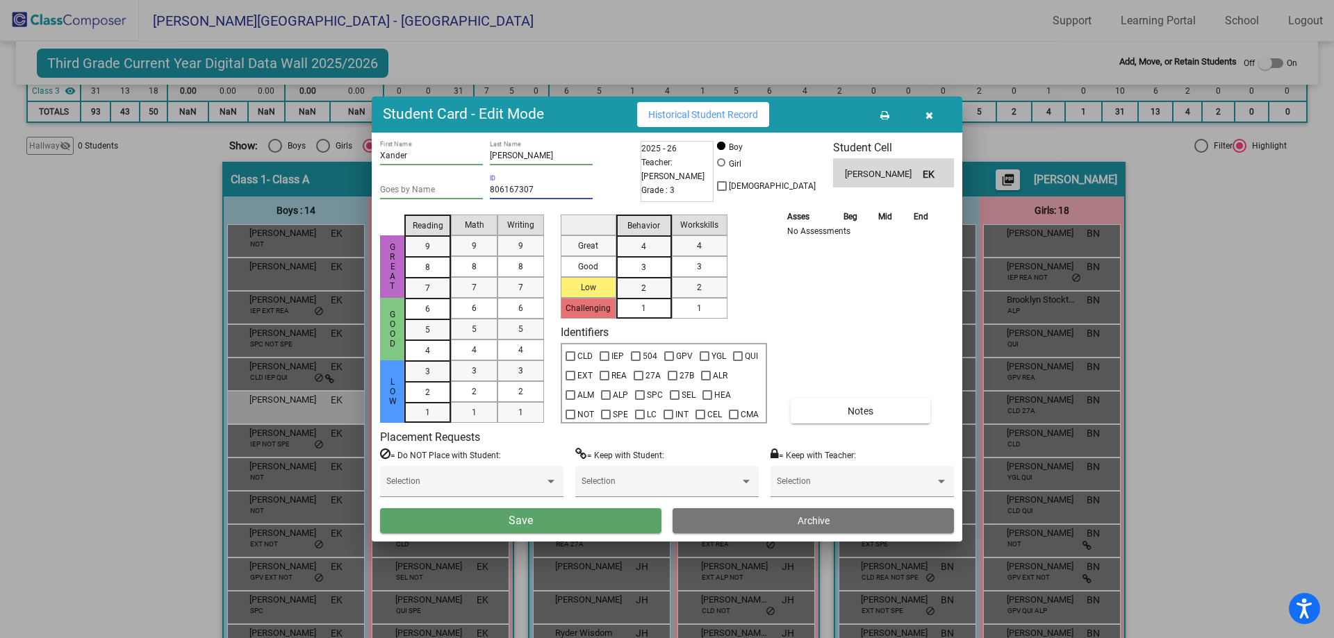
type input "806167307"
click at [567, 514] on button "Save" at bounding box center [520, 520] width 281 height 25
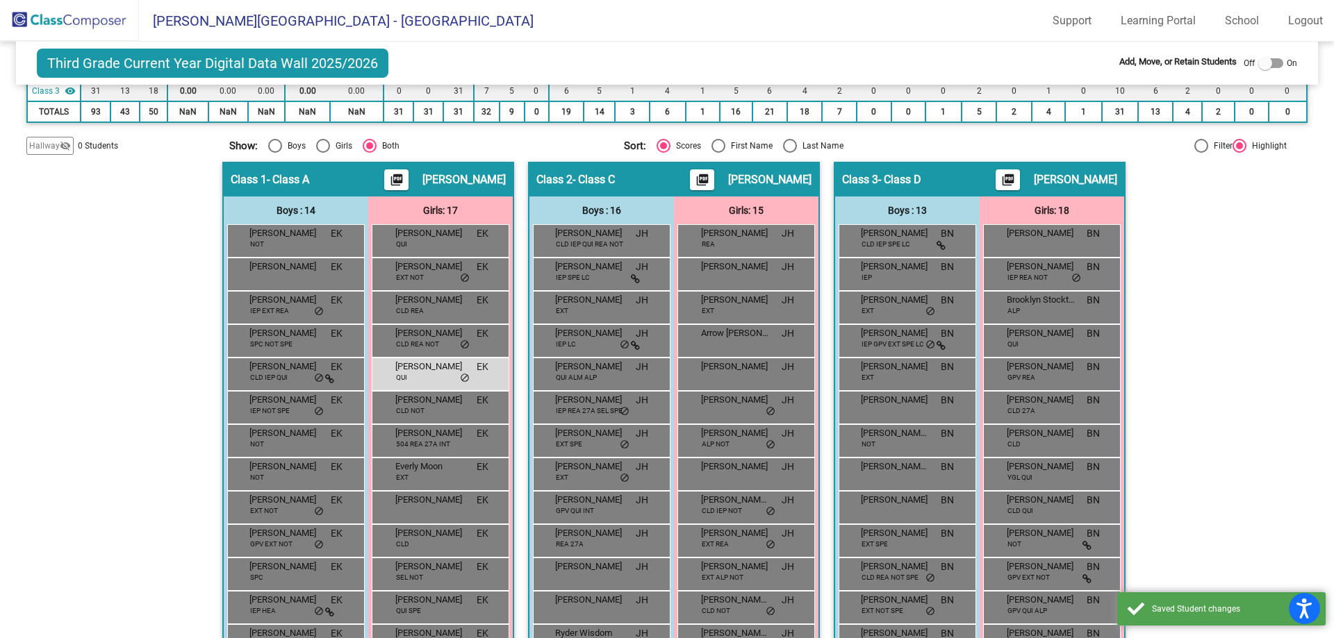
click at [91, 22] on img at bounding box center [69, 20] width 139 height 41
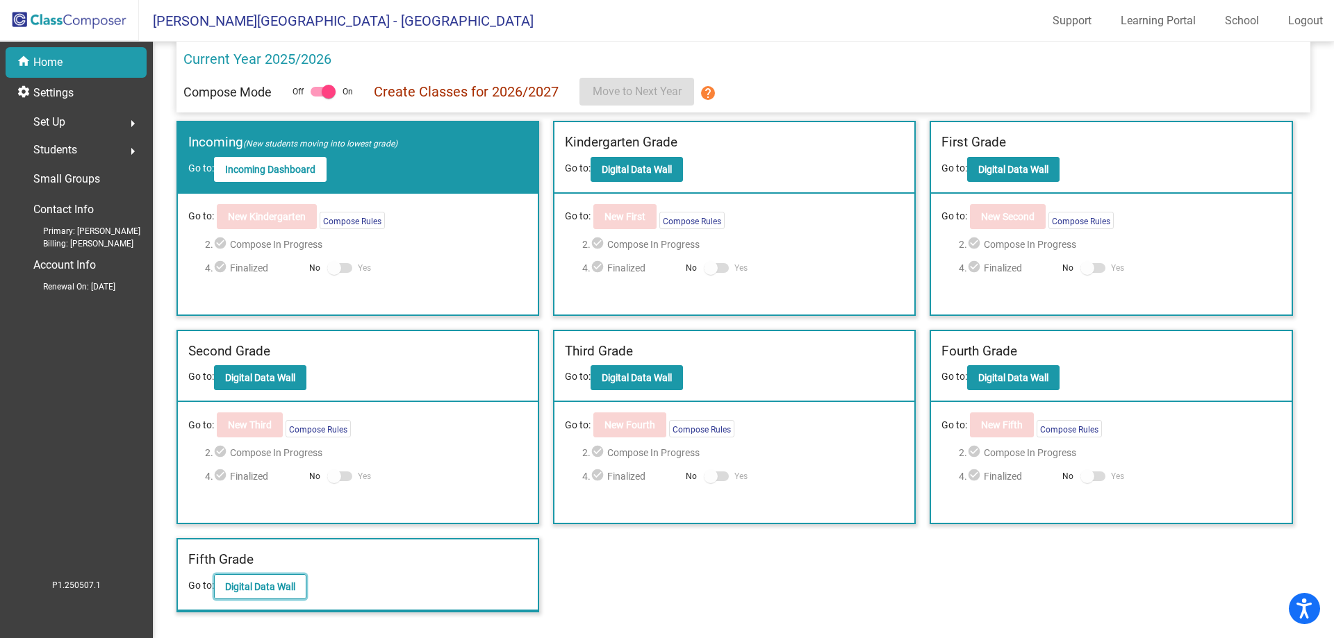
click at [273, 586] on b "Digital Data Wall" at bounding box center [260, 586] width 70 height 11
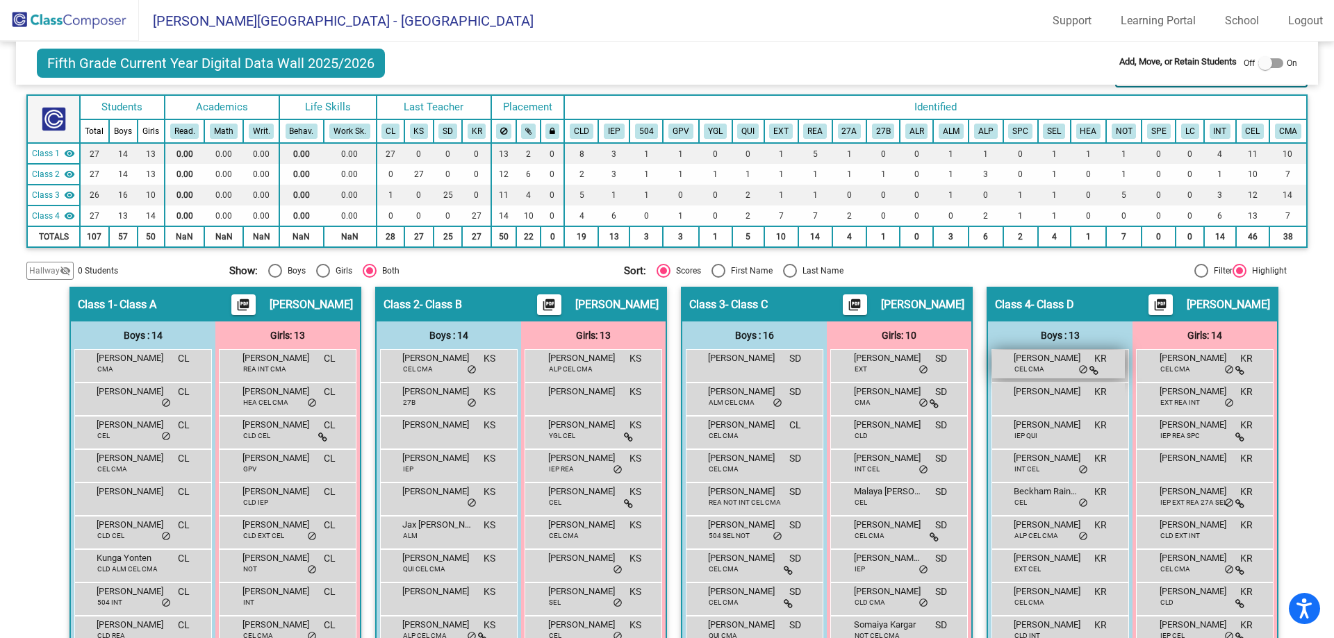
scroll to position [139, 0]
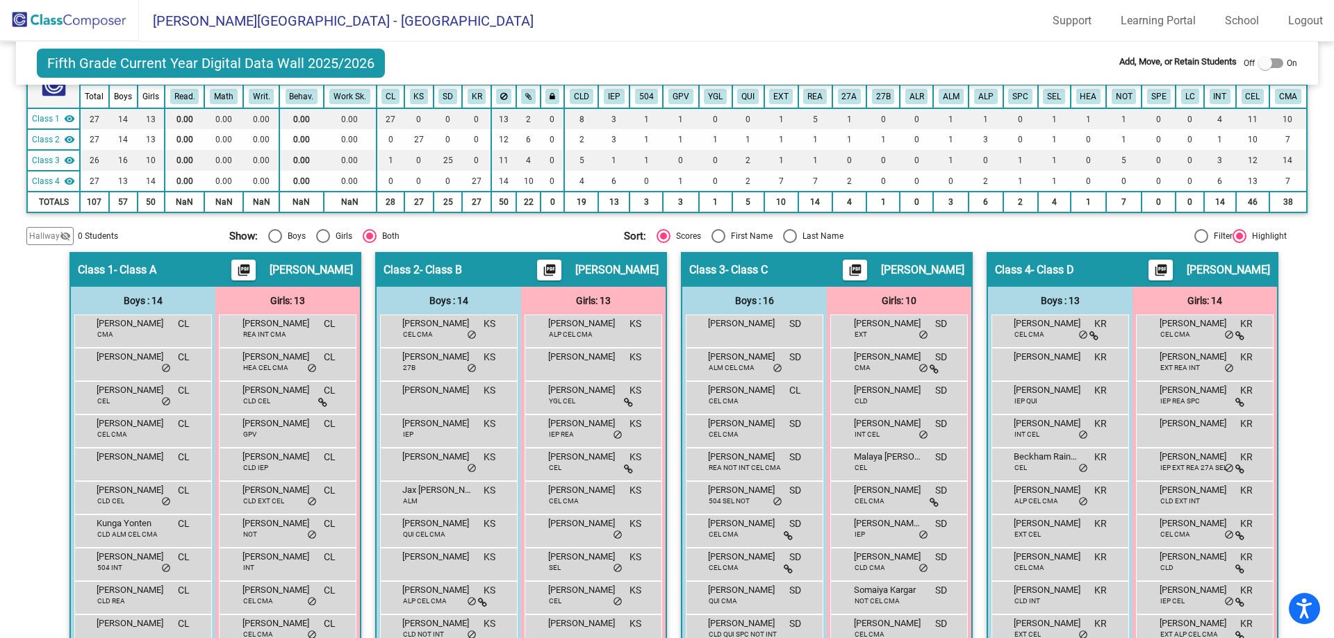
click at [1270, 66] on div at bounding box center [1270, 63] width 25 height 10
checkbox input "true"
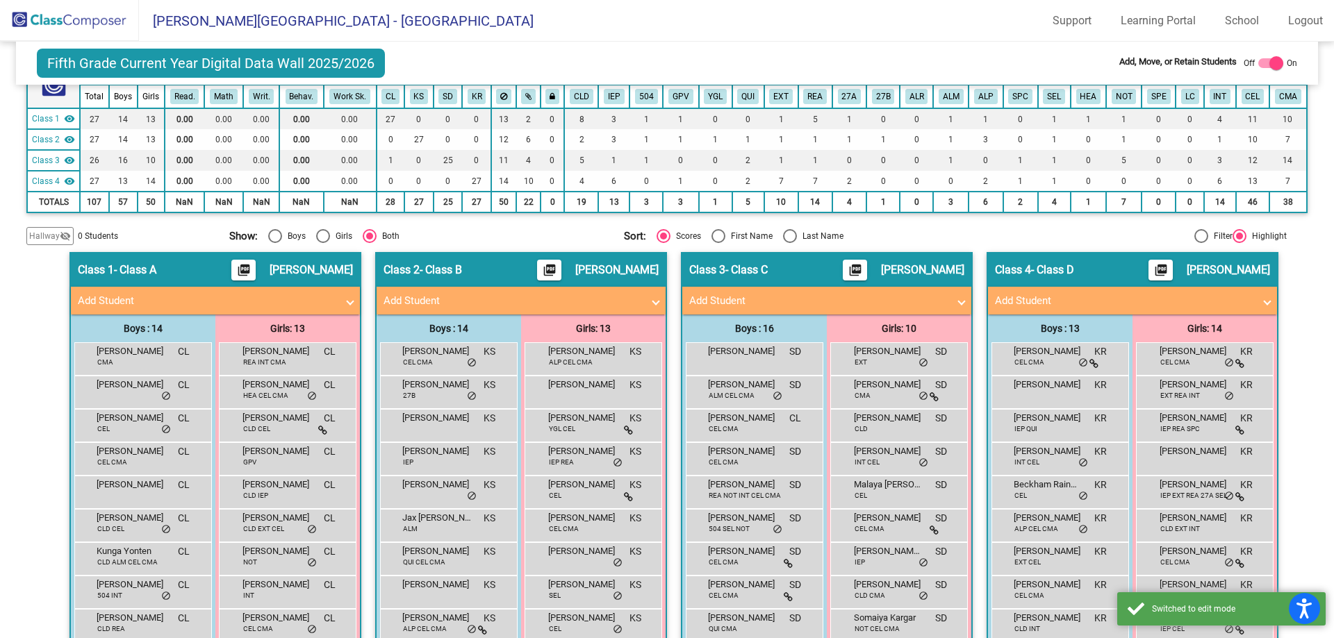
click at [945, 310] on mat-expansion-panel-header "Add Student" at bounding box center [826, 301] width 289 height 28
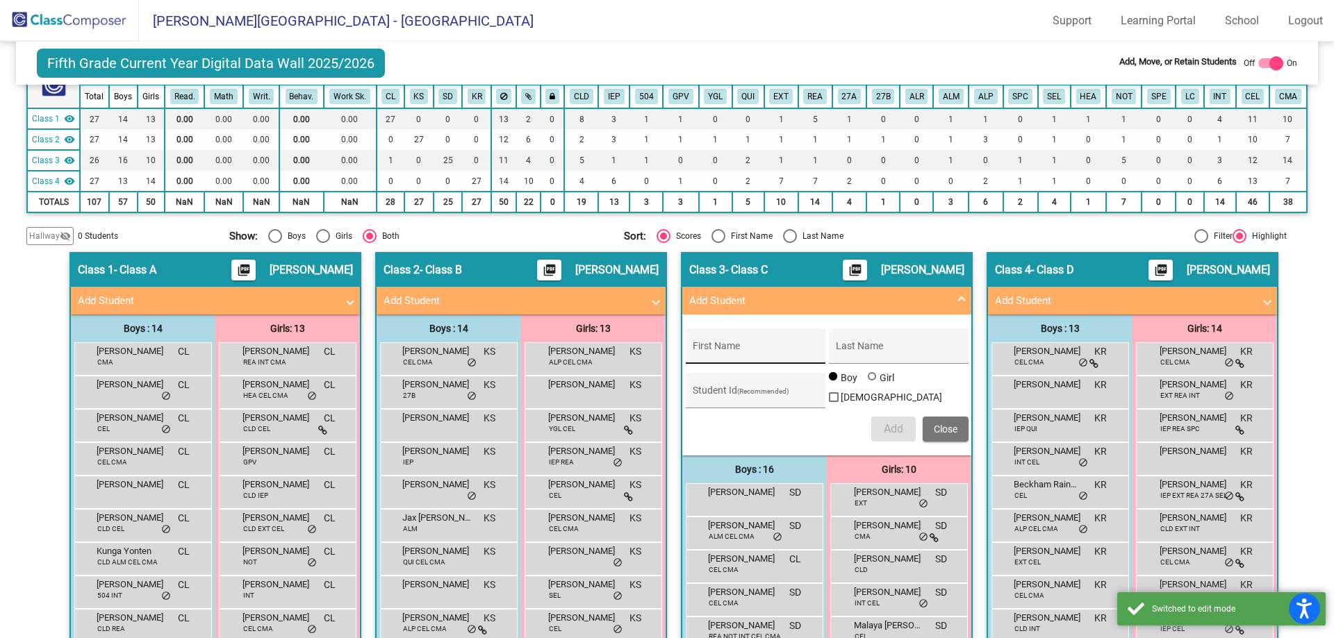
click at [768, 349] on input "First Name" at bounding box center [755, 351] width 125 height 11
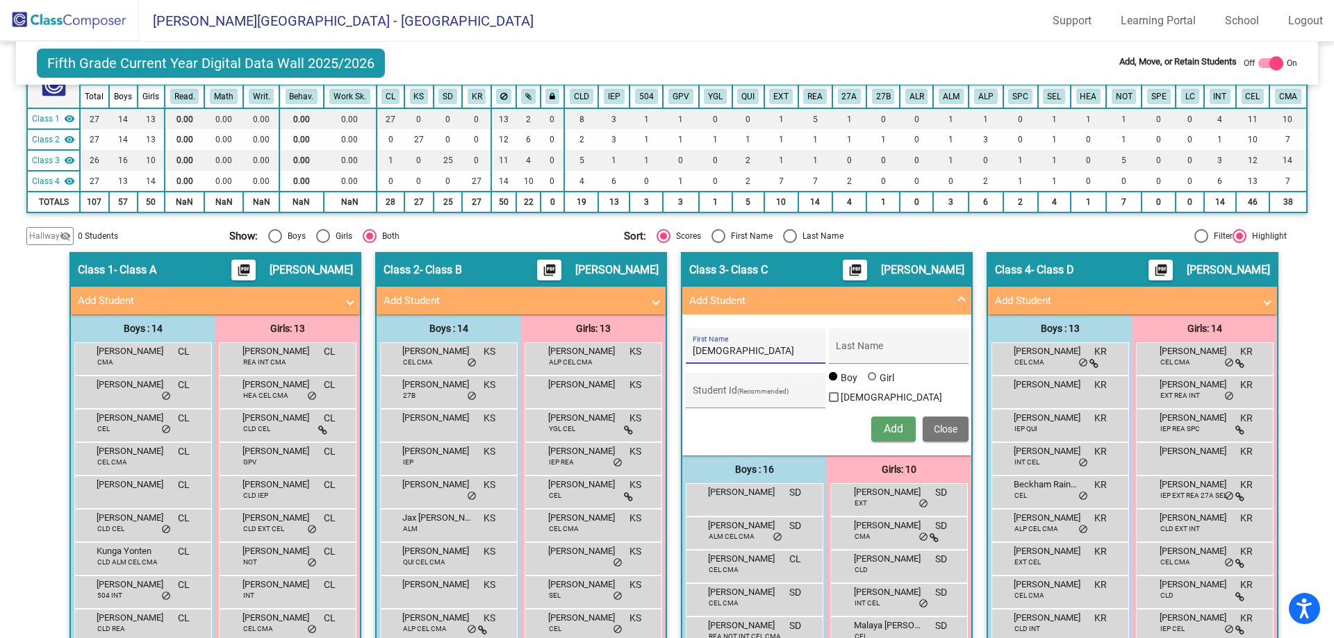
type input "[DEMOGRAPHIC_DATA]"
type input "[PERSON_NAME]"
type input "829676505"
click at [894, 422] on span "Add" at bounding box center [893, 428] width 19 height 13
click at [945, 427] on span "Close" at bounding box center [946, 429] width 24 height 11
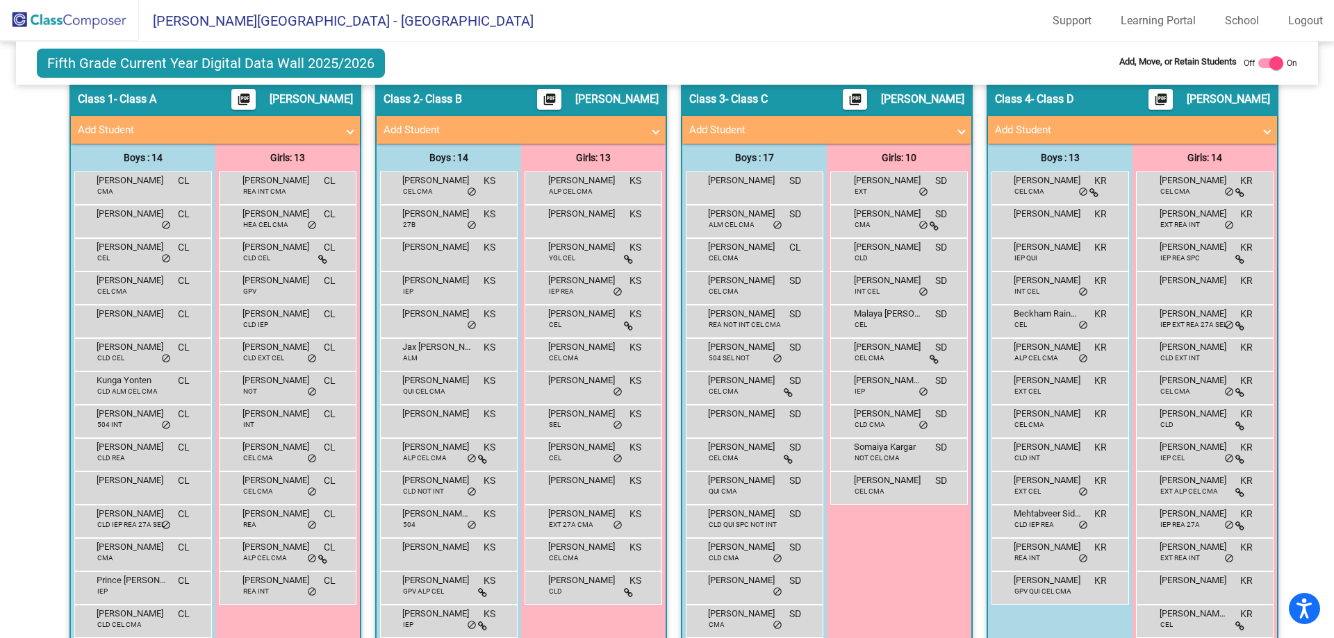
scroll to position [151, 0]
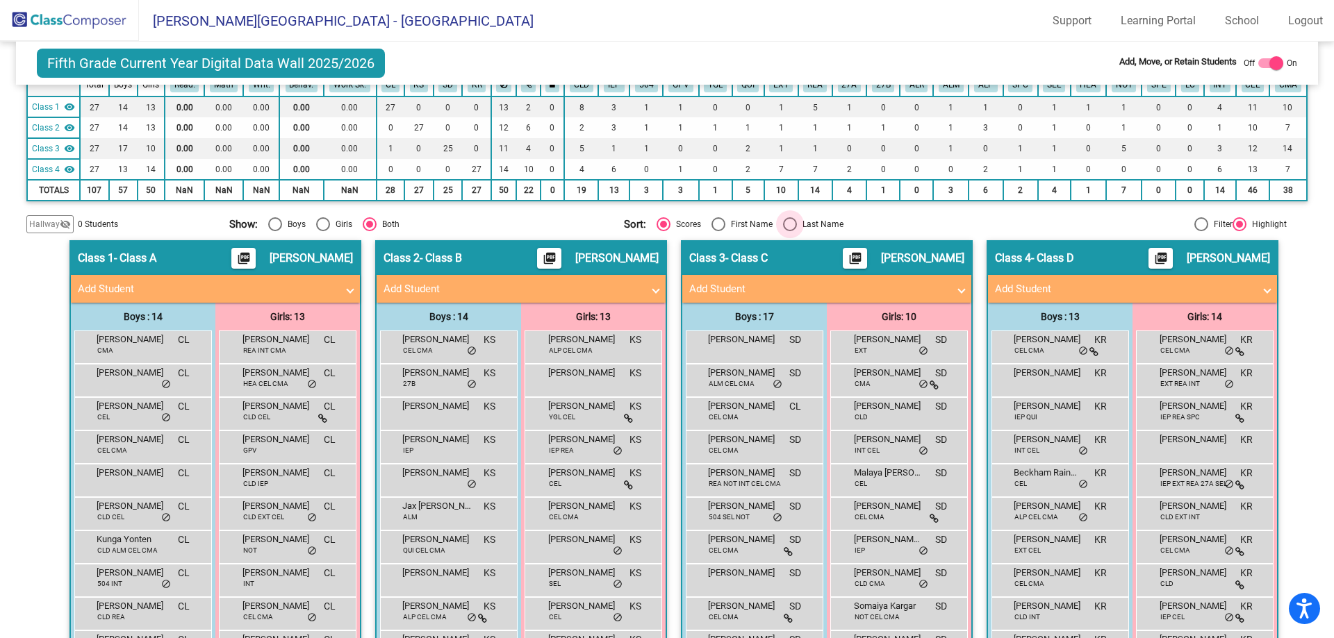
click at [787, 224] on div "Select an option" at bounding box center [790, 224] width 14 height 14
click at [789, 231] on input "Last Name" at bounding box center [789, 231] width 1 height 1
radio input "true"
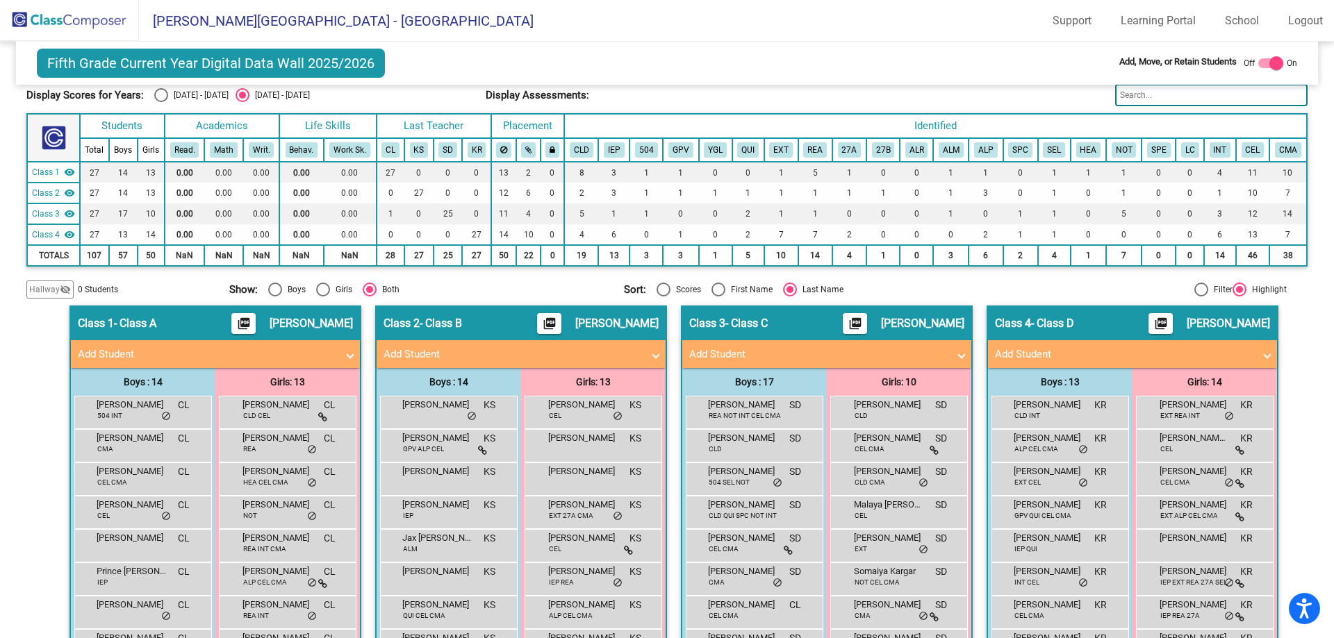
scroll to position [85, 0]
